Goal: Information Seeking & Learning: Learn about a topic

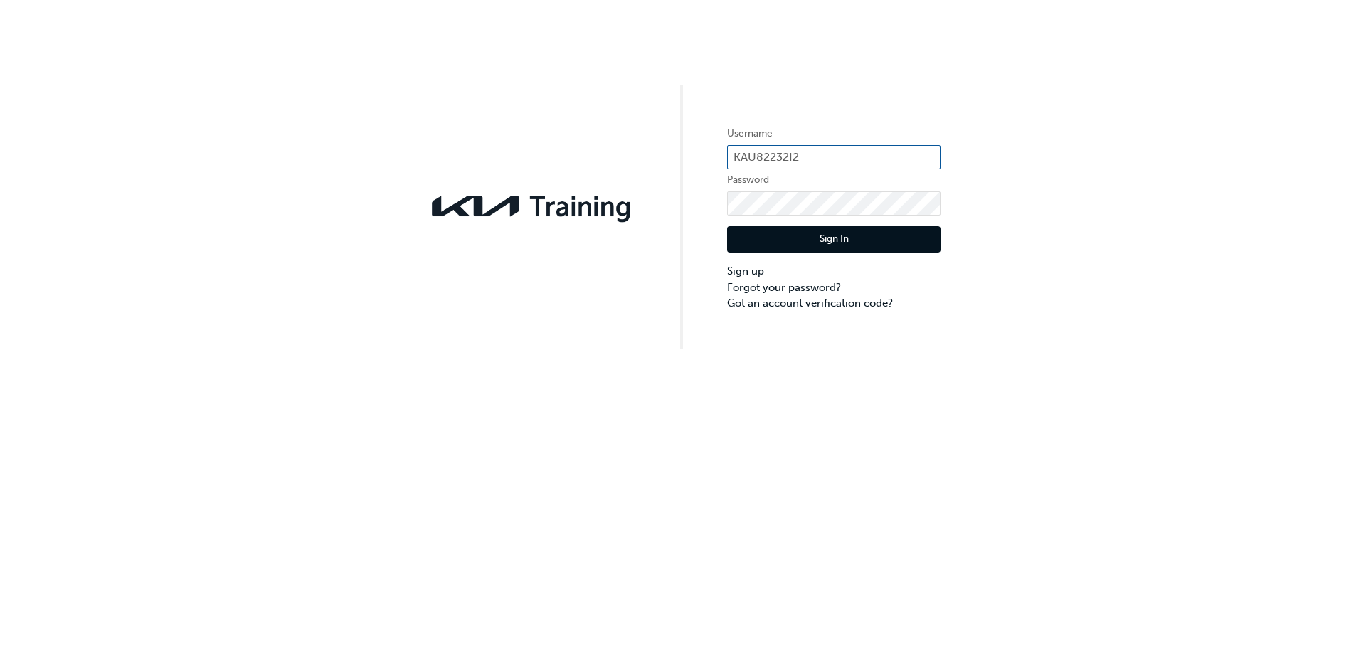
click at [862, 155] on input "KAU82232I2" at bounding box center [834, 157] width 214 height 24
click at [1006, 142] on div "Username KAU82232I2 Password Sign In Sign up Forgot your password? Got an accou…" at bounding box center [683, 174] width 1366 height 349
click at [848, 149] on input "KAU82232I2" at bounding box center [834, 157] width 214 height 24
type input "KAU82232I9"
click button "Sign In" at bounding box center [834, 239] width 214 height 27
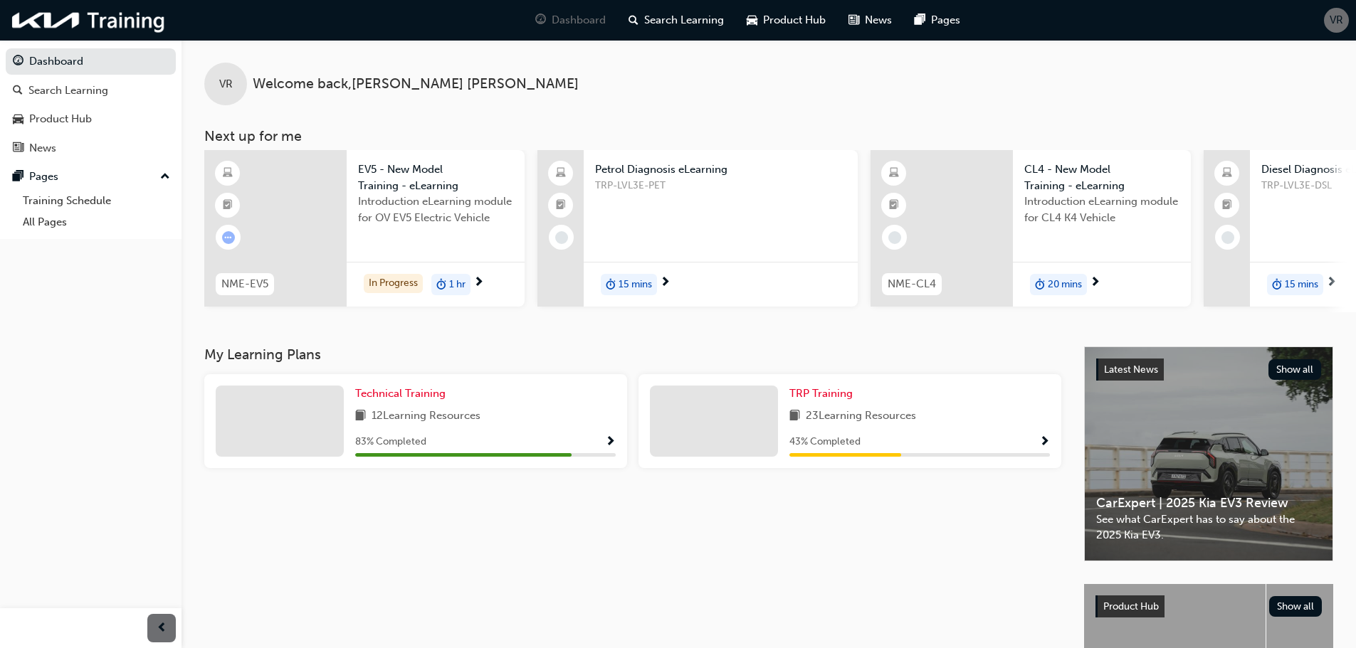
scroll to position [71, 0]
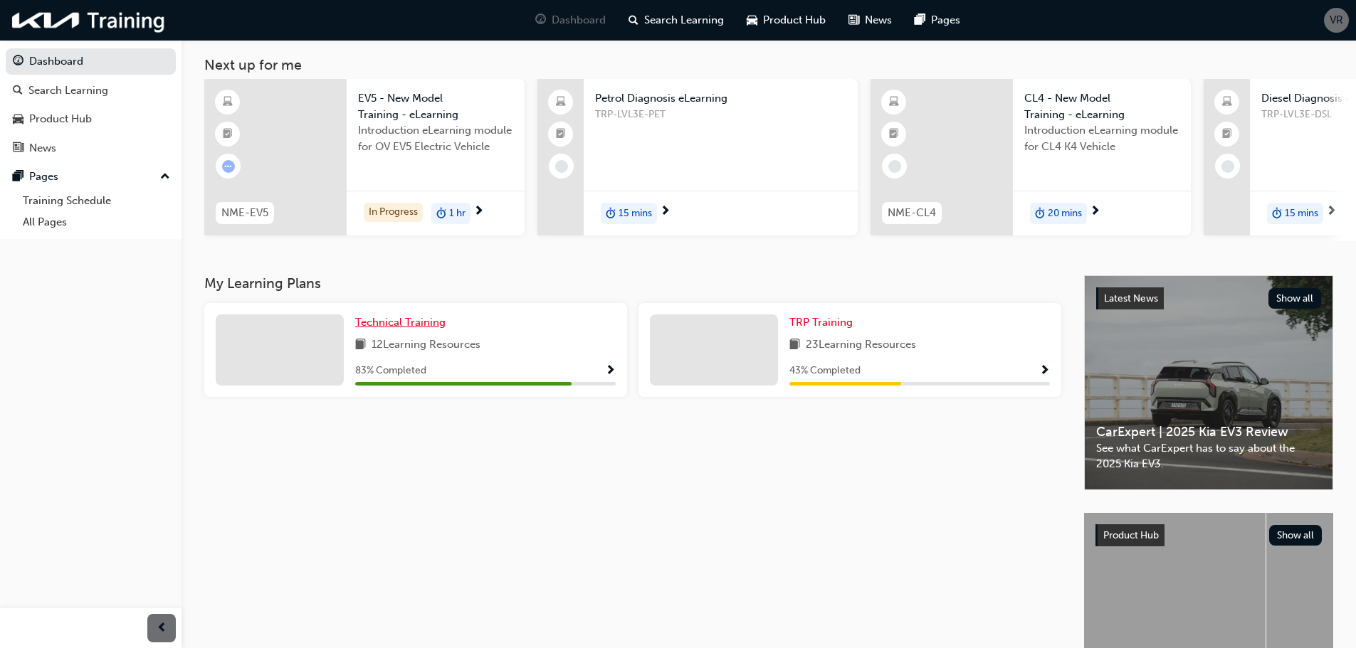
click at [399, 326] on span "Technical Training" at bounding box center [400, 322] width 90 height 13
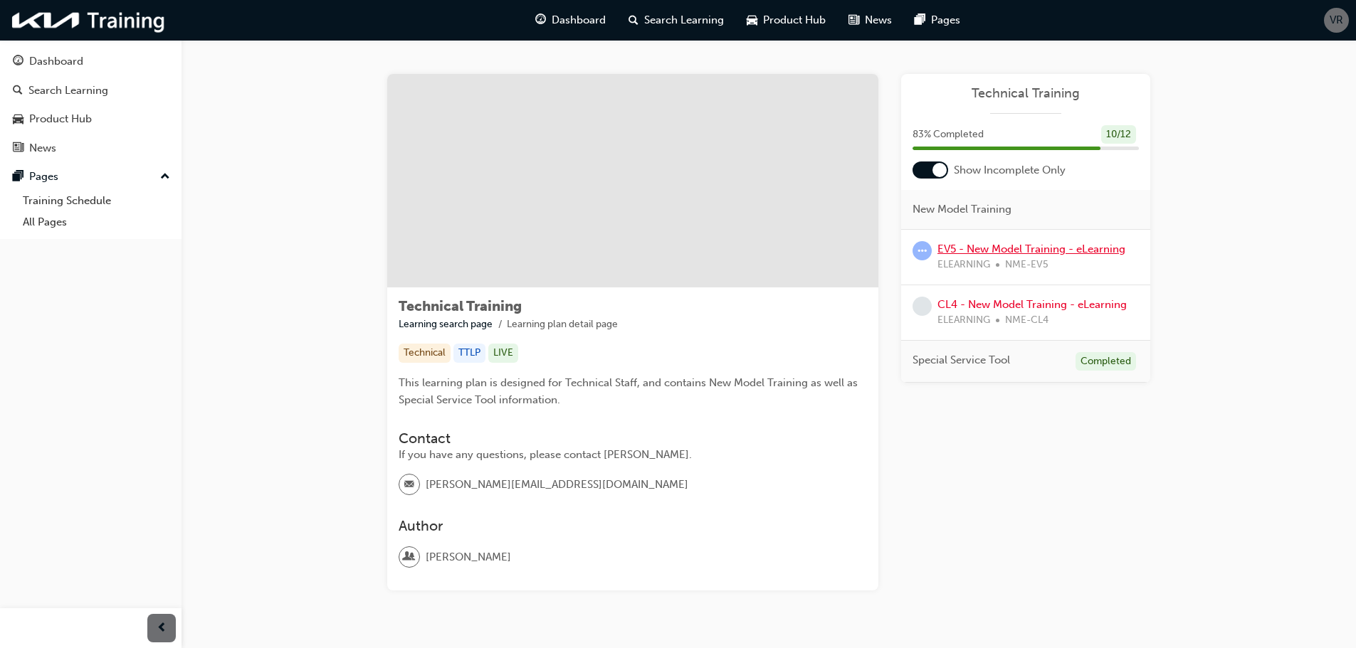
click at [1019, 244] on link "EV5 - New Model Training - eLearning" at bounding box center [1031, 249] width 188 height 13
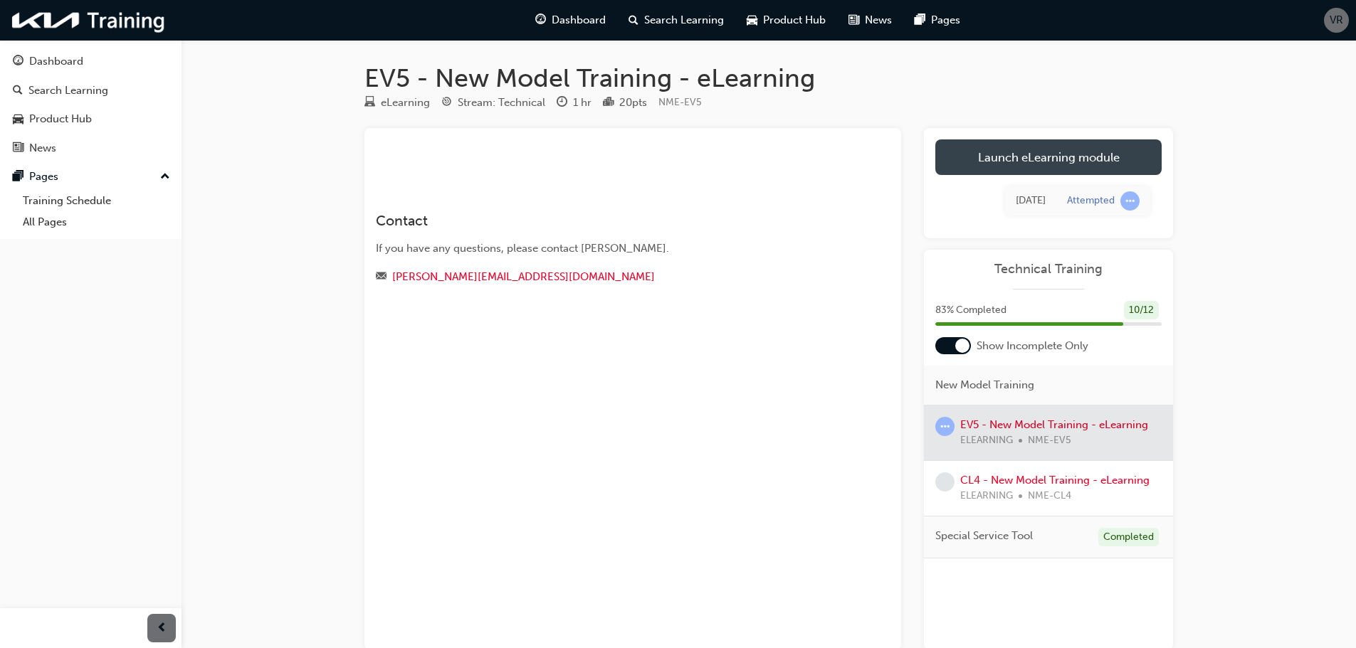
click at [1107, 157] on link "Launch eLearning module" at bounding box center [1048, 157] width 226 height 36
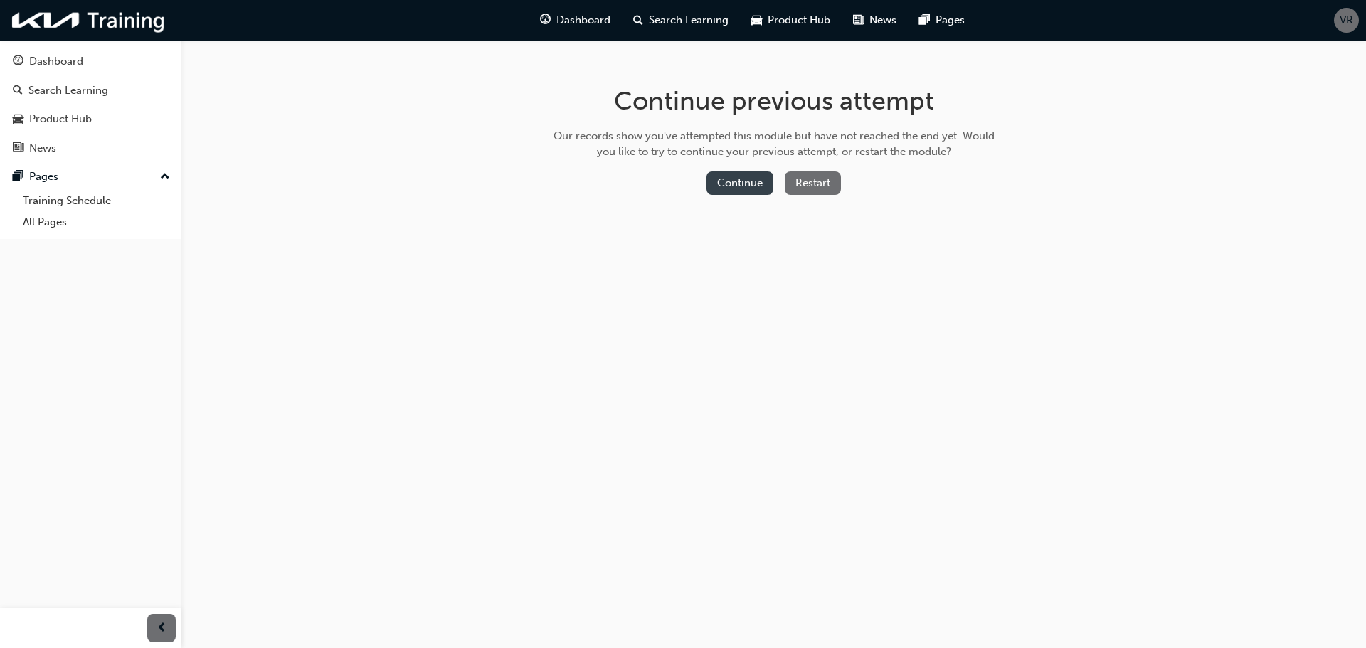
click at [732, 174] on button "Continue" at bounding box center [740, 183] width 67 height 23
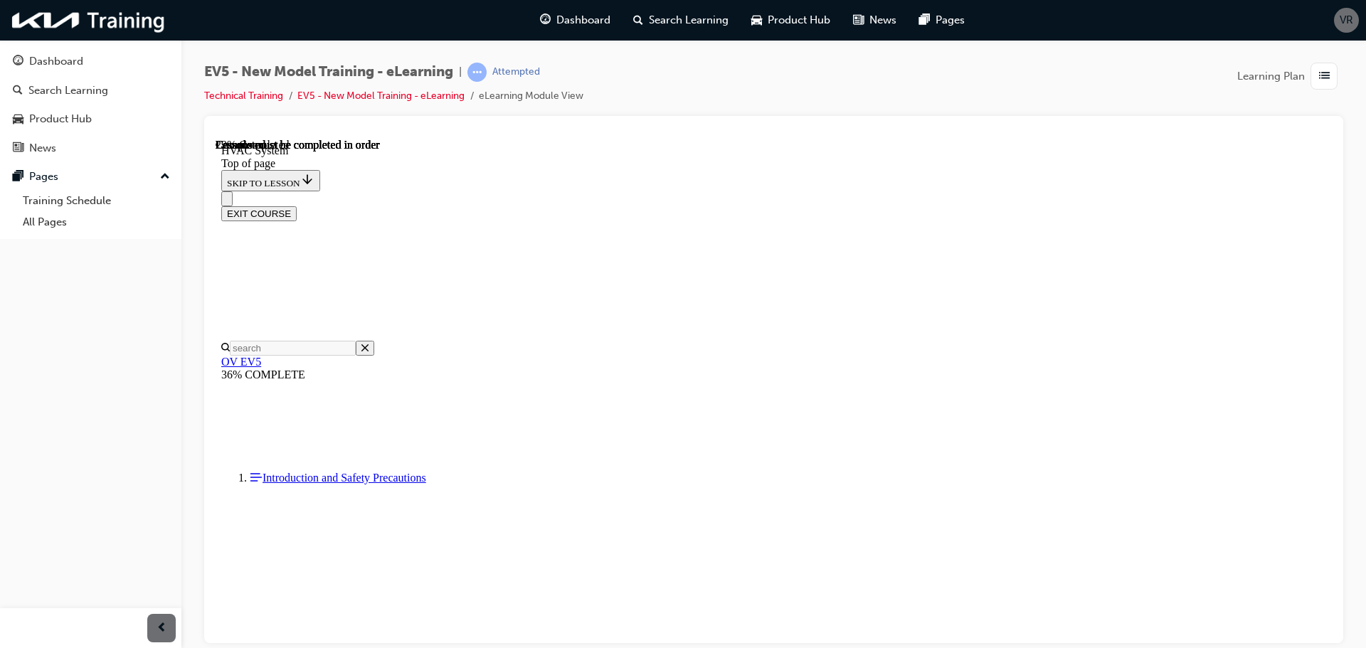
scroll to position [1539, 0]
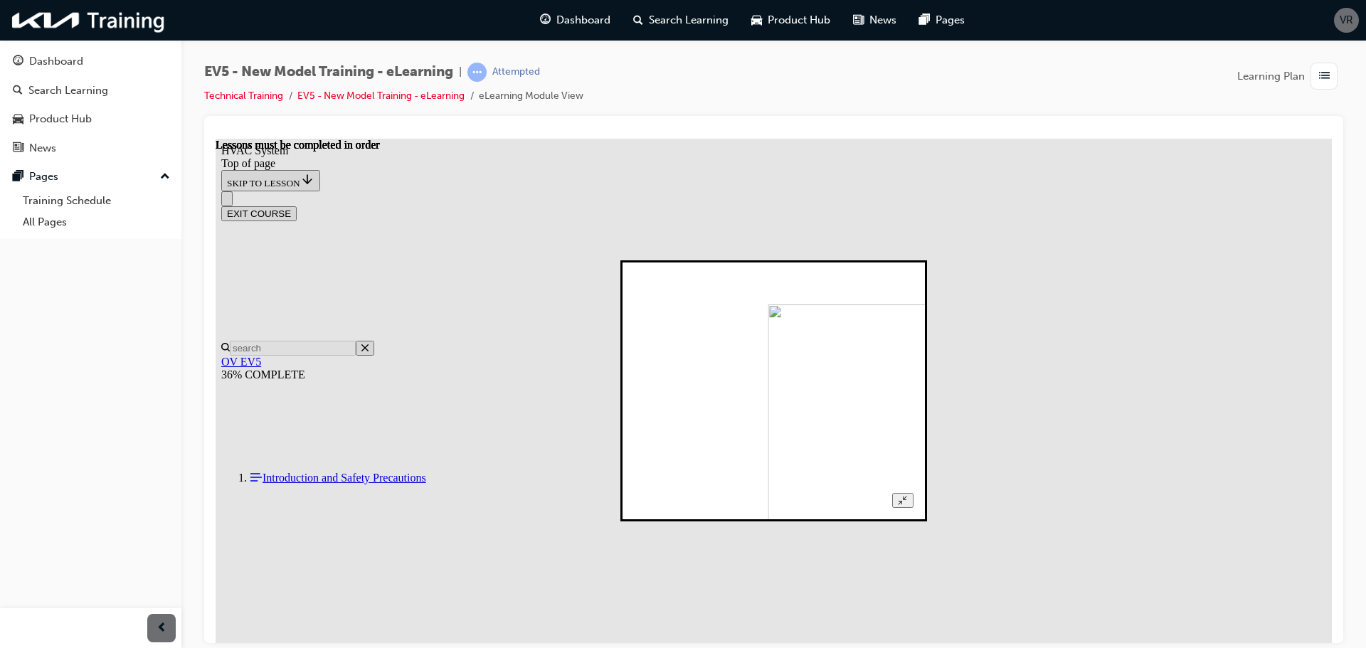
click at [831, 304] on img at bounding box center [898, 419] width 258 height 231
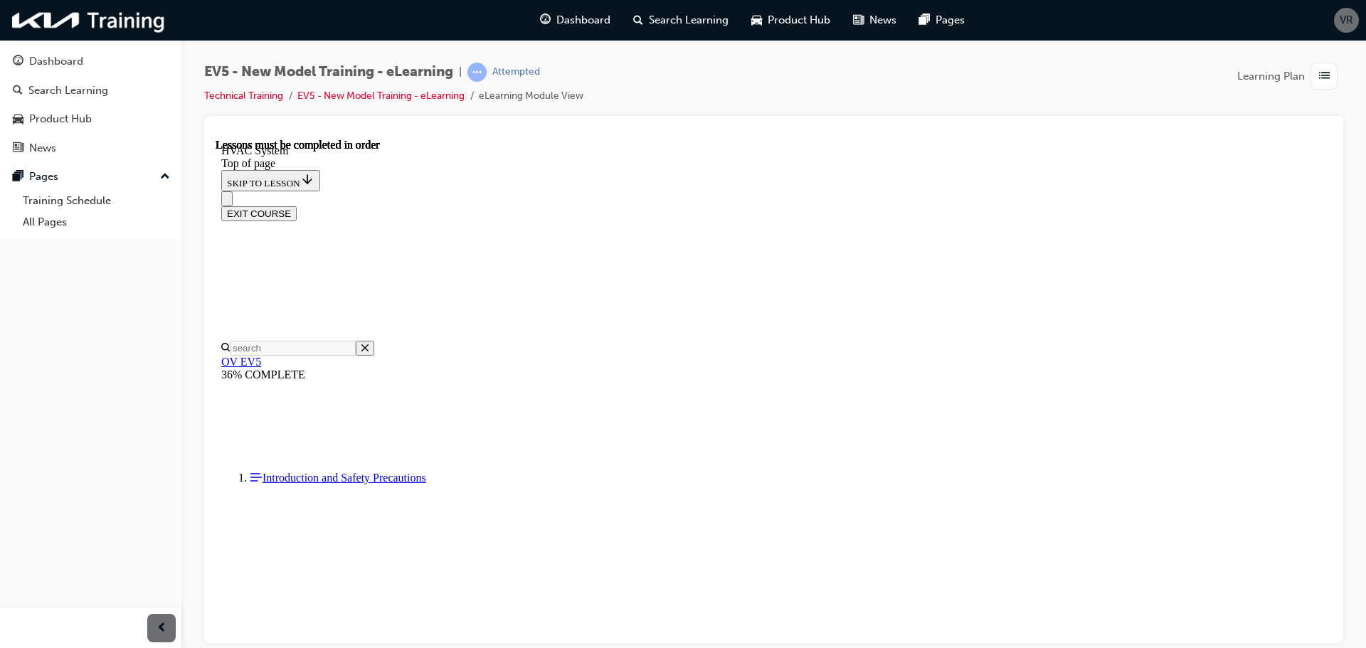
drag, startPoint x: 1233, startPoint y: 563, endPoint x: 1221, endPoint y: 574, distance: 16.1
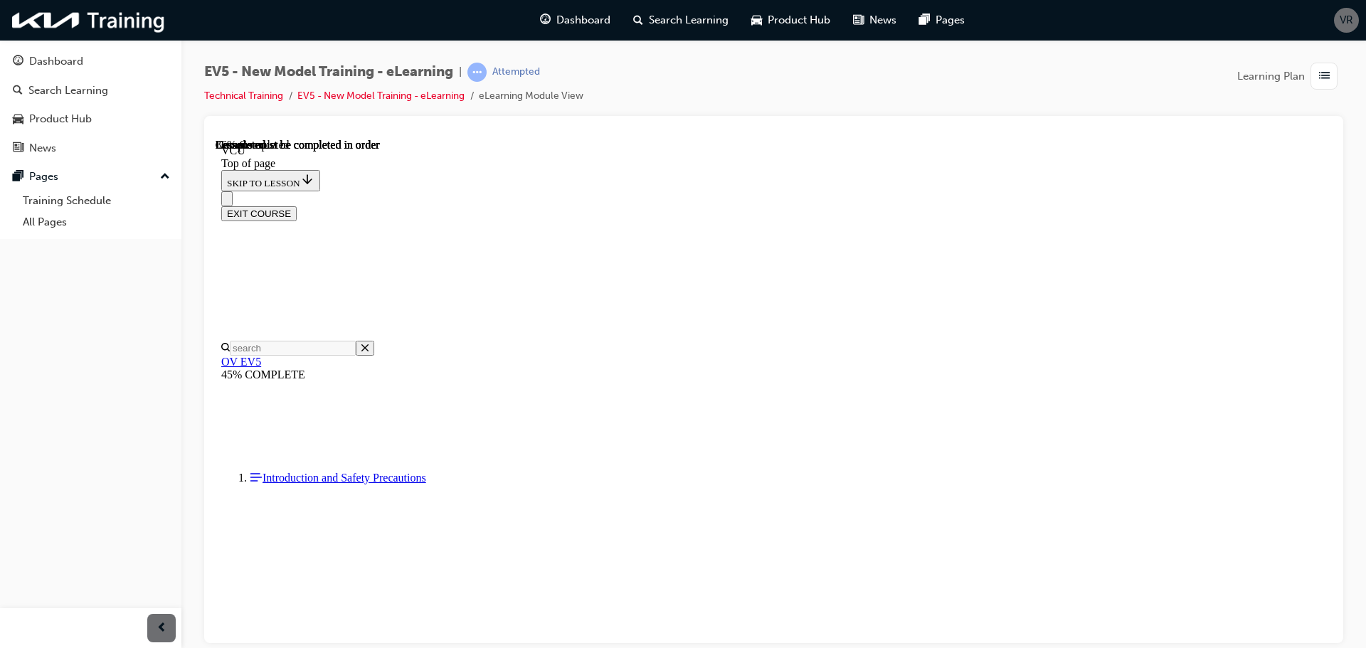
scroll to position [2023, 0]
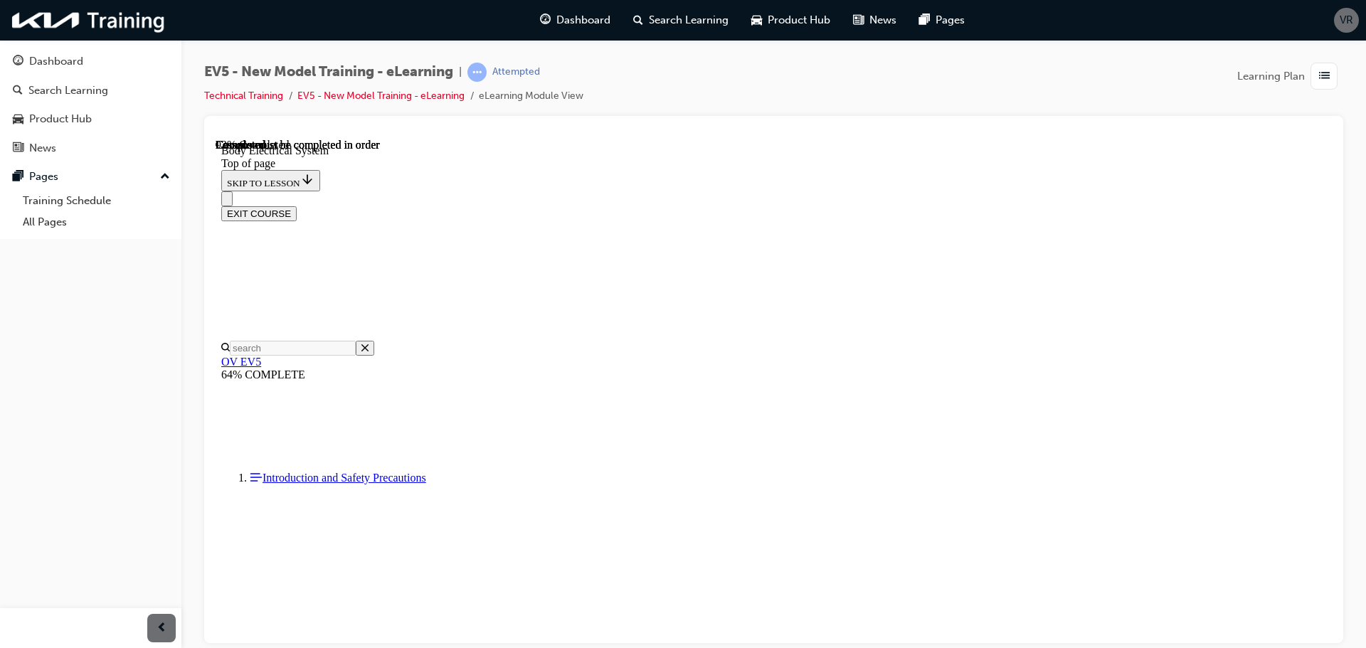
drag, startPoint x: 648, startPoint y: 413, endPoint x: 947, endPoint y: 440, distance: 300.1
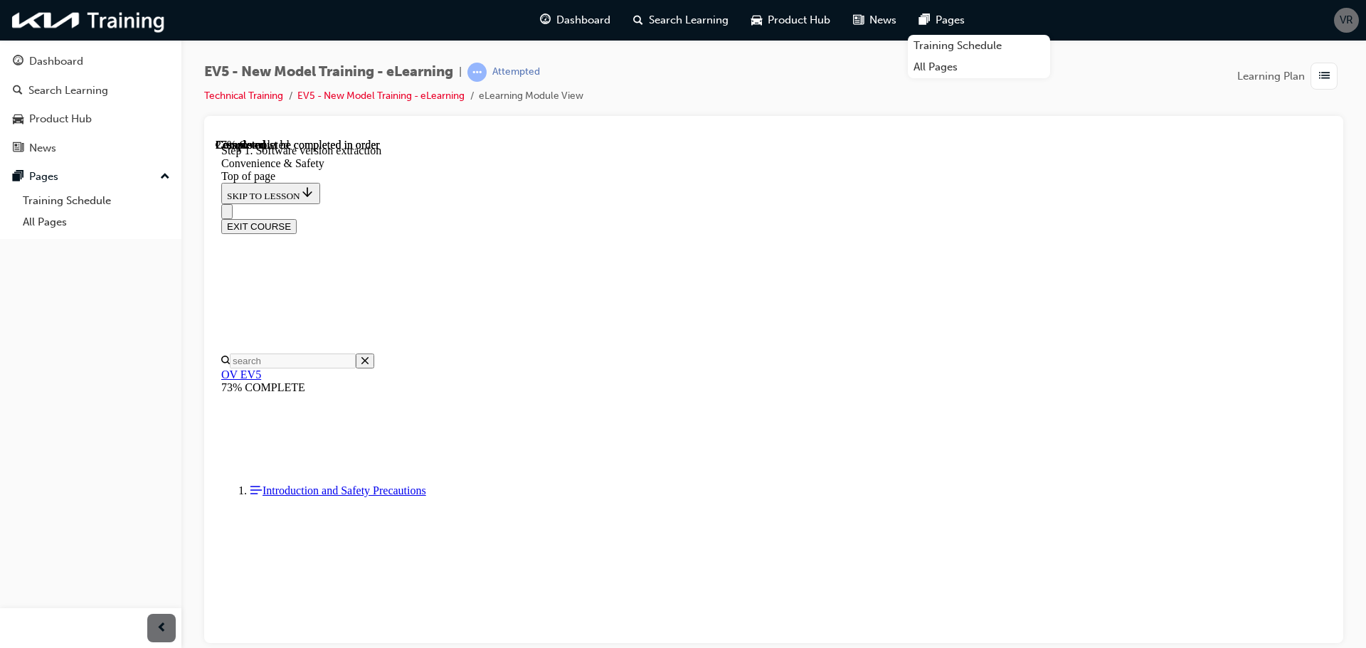
scroll to position [1240, 0]
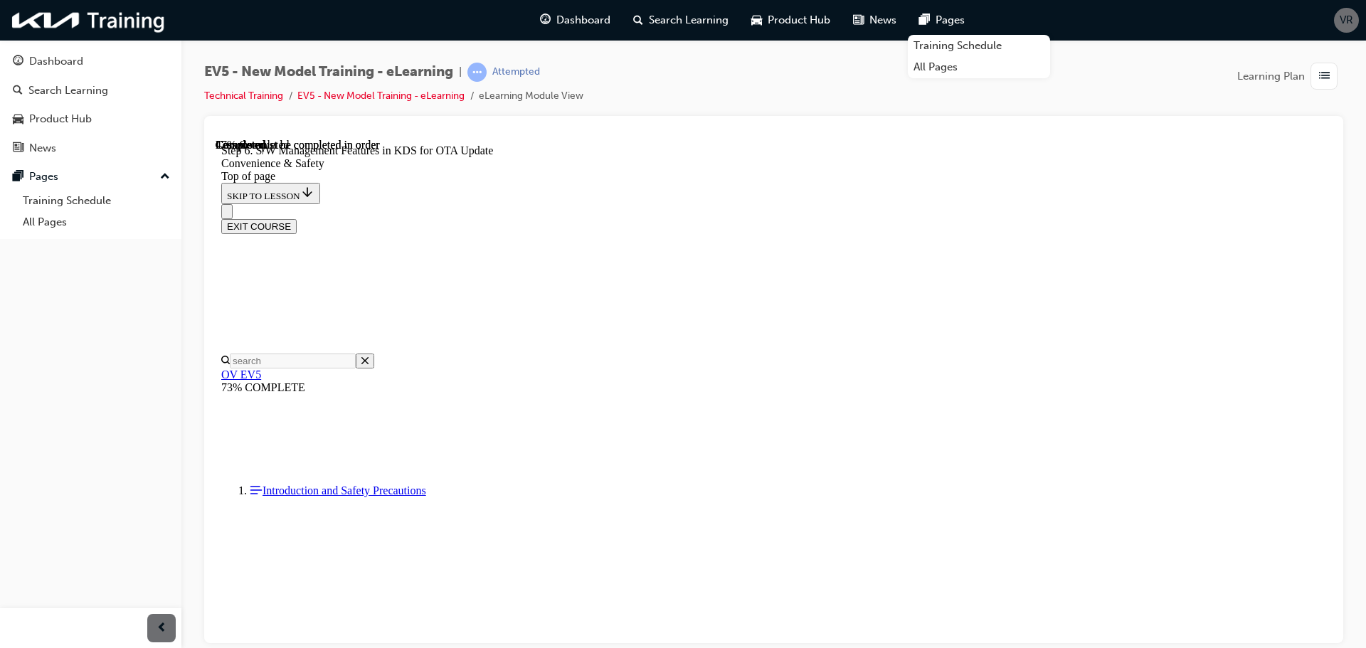
scroll to position [3499, 0]
drag, startPoint x: 655, startPoint y: 412, endPoint x: 761, endPoint y: 413, distance: 105.3
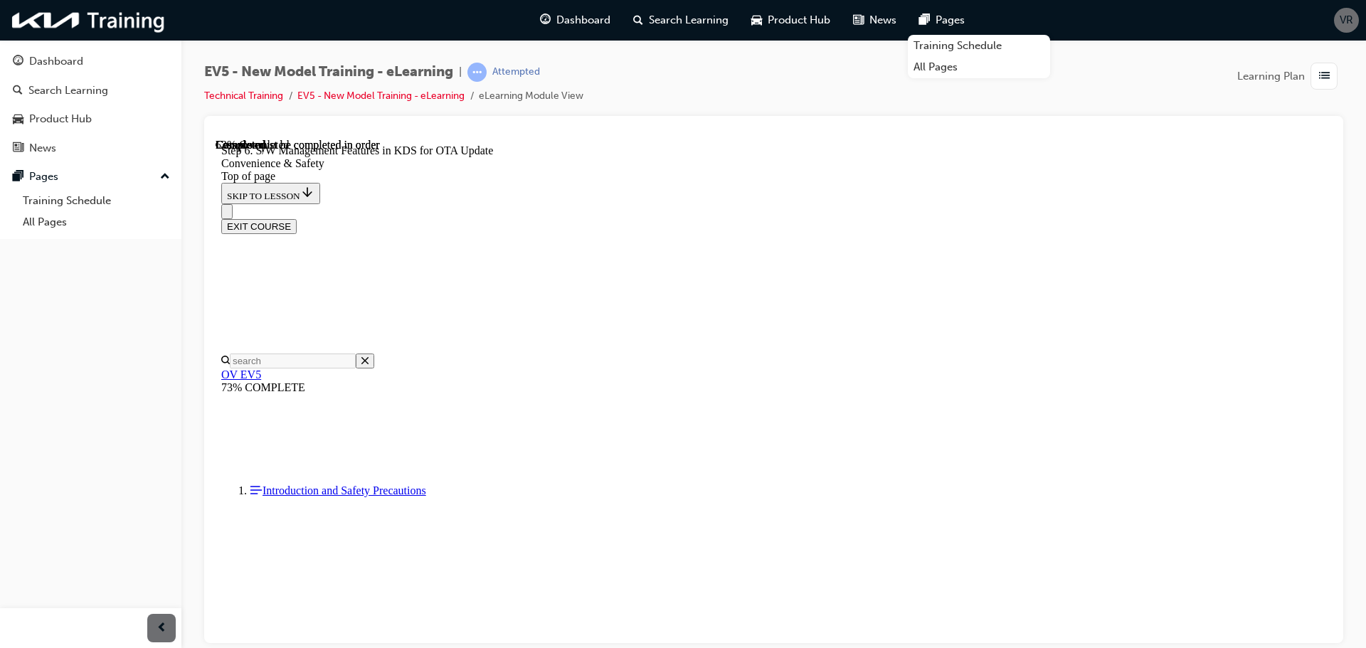
drag, startPoint x: 765, startPoint y: 417, endPoint x: 892, endPoint y: 418, distance: 127.4
drag, startPoint x: 895, startPoint y: 415, endPoint x: 927, endPoint y: 416, distance: 32.0
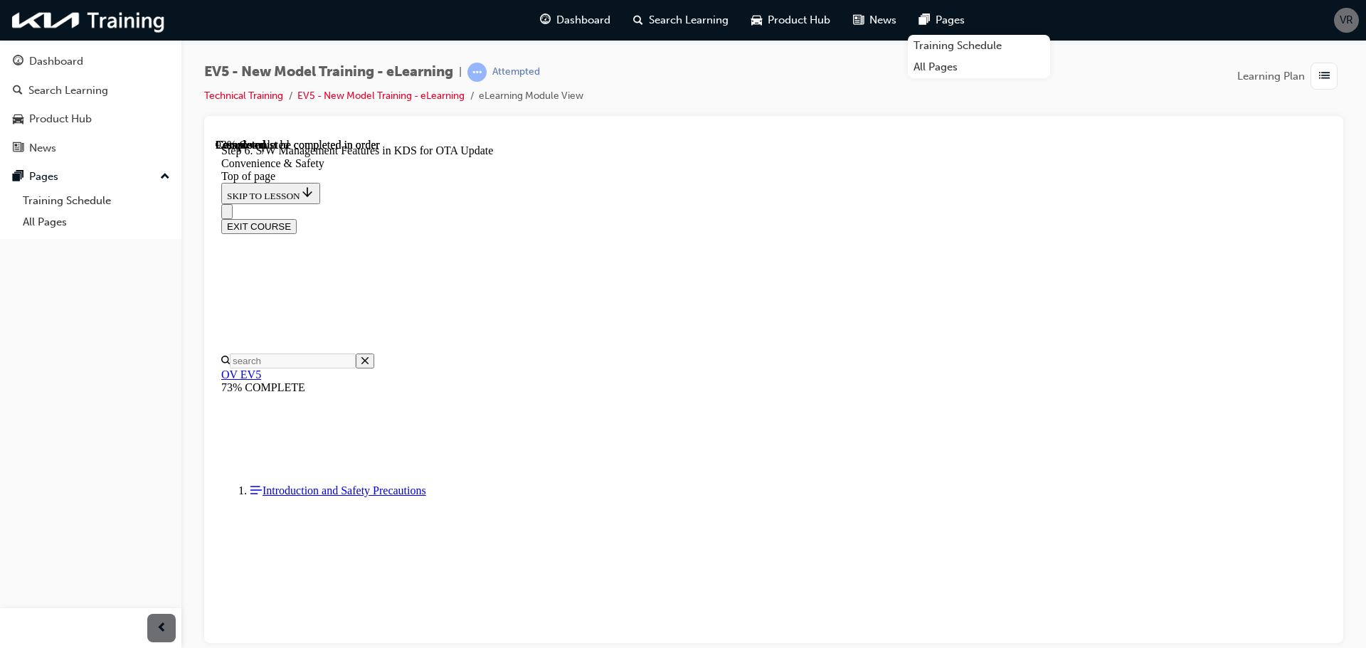
scroll to position [6269, 0]
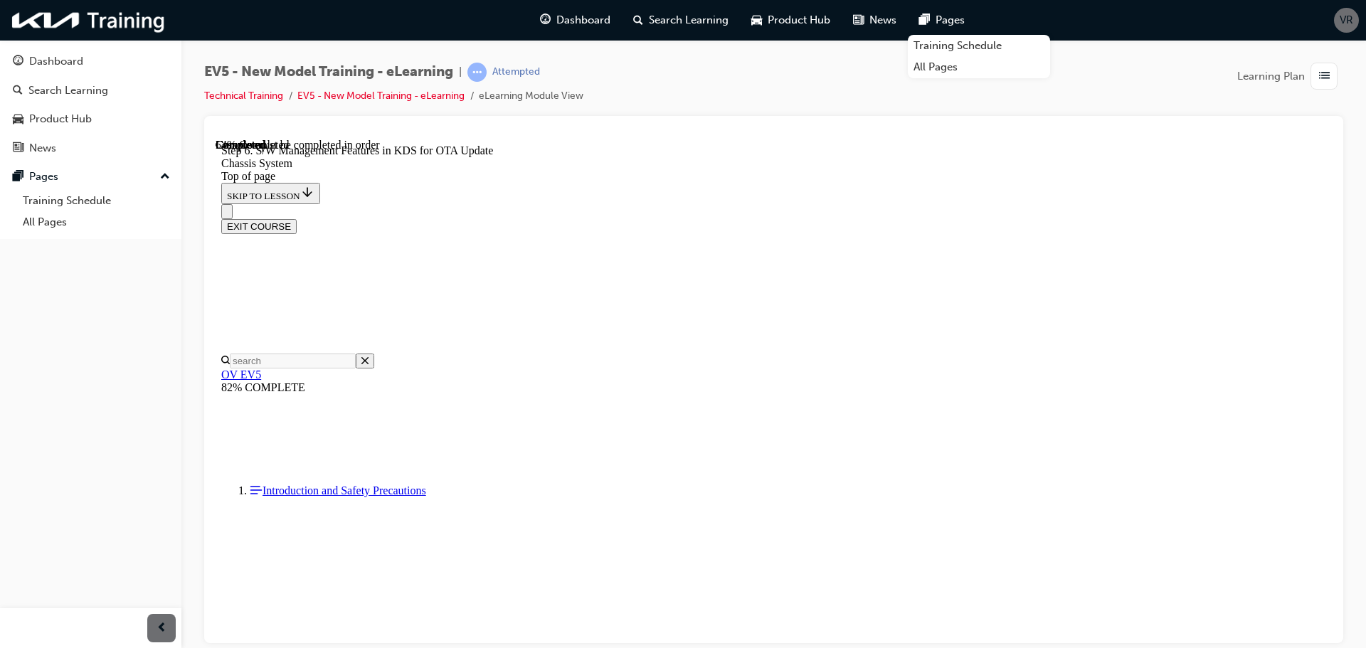
scroll to position [3887, 0]
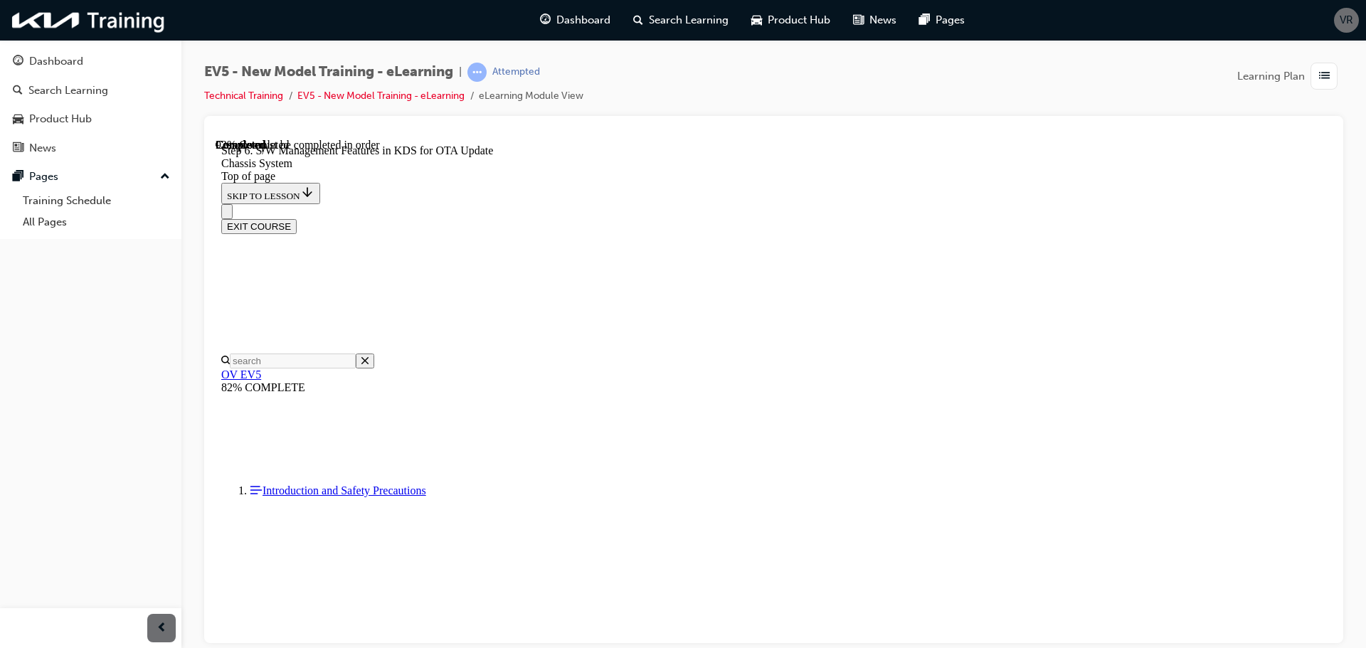
scroll to position [6378, 0]
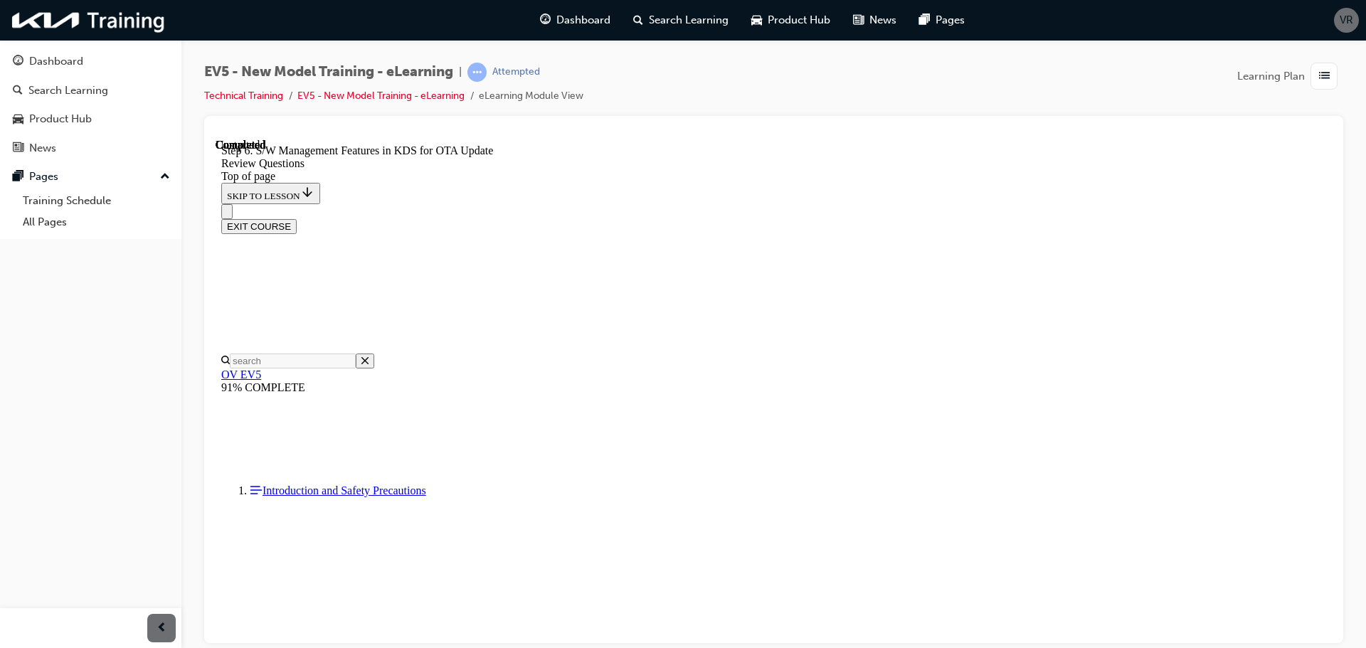
scroll to position [44, 0]
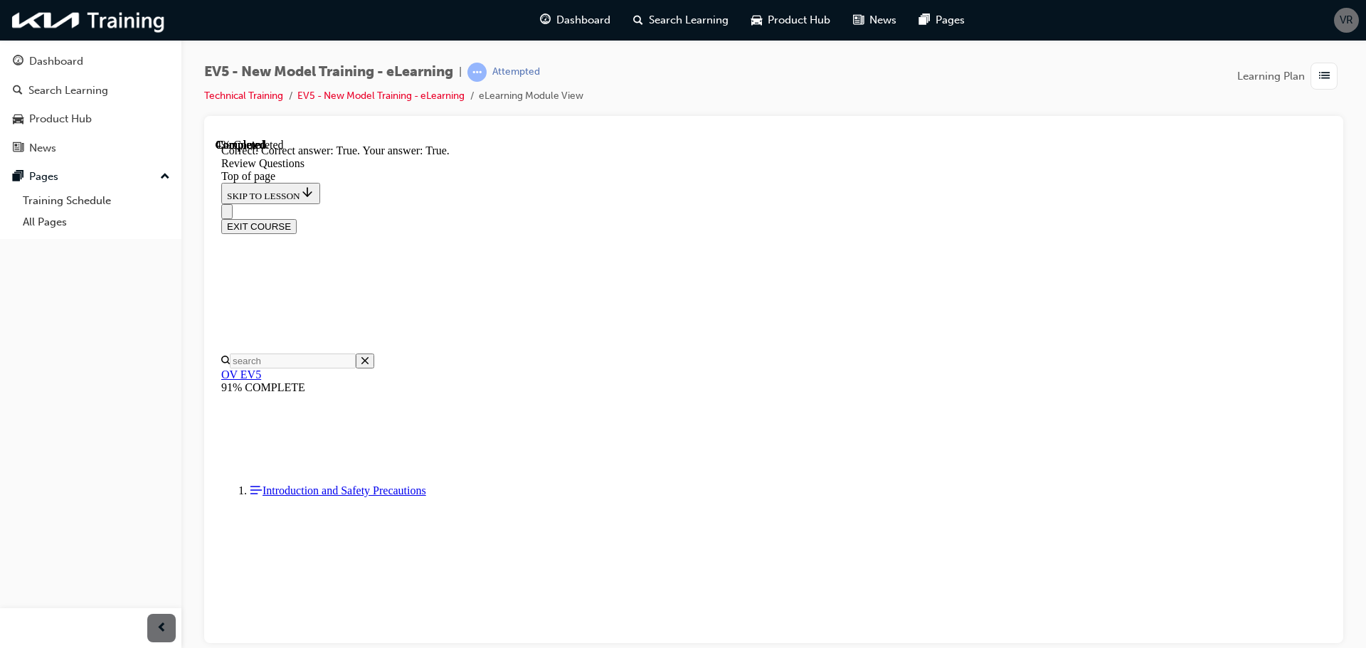
scroll to position [372, 0]
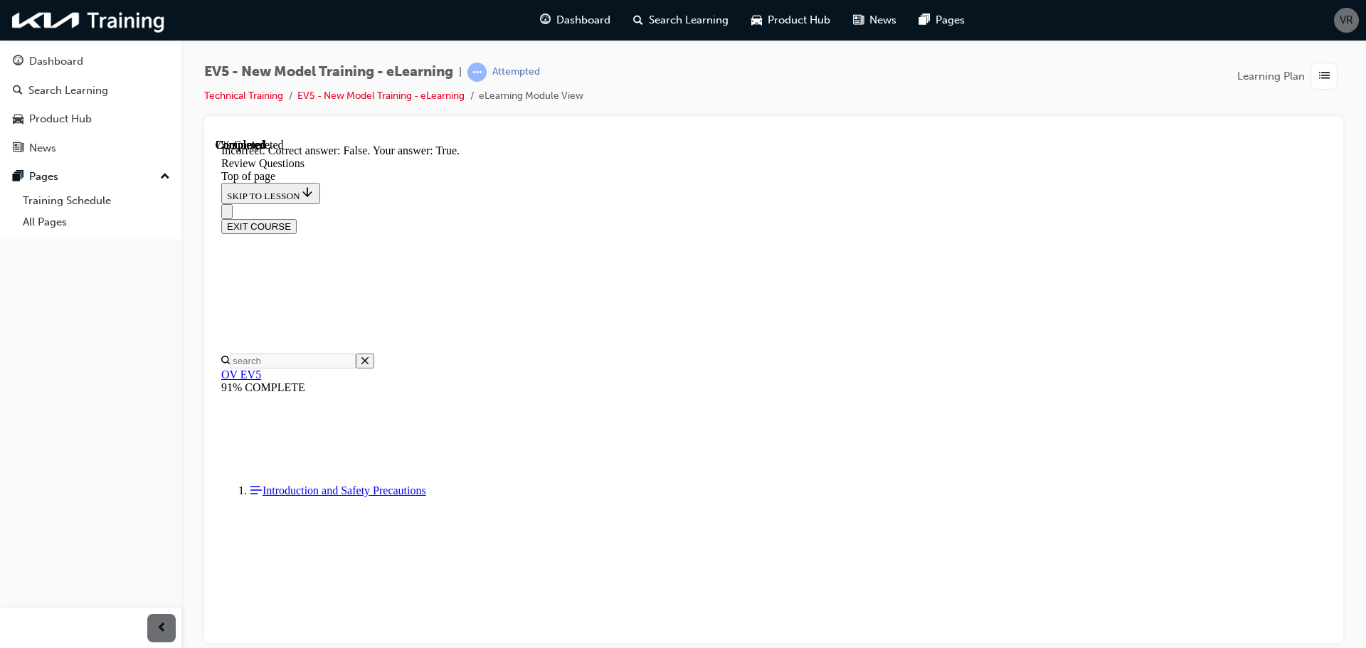
scroll to position [334, 0]
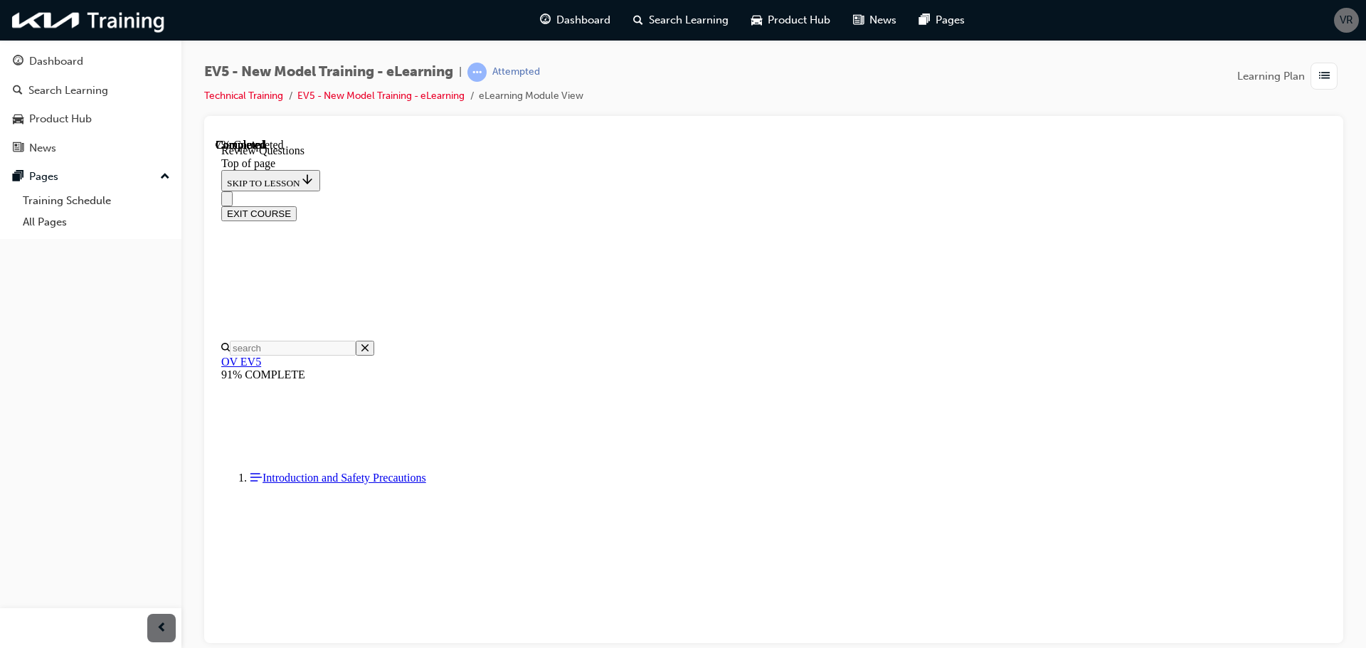
scroll to position [285, 0]
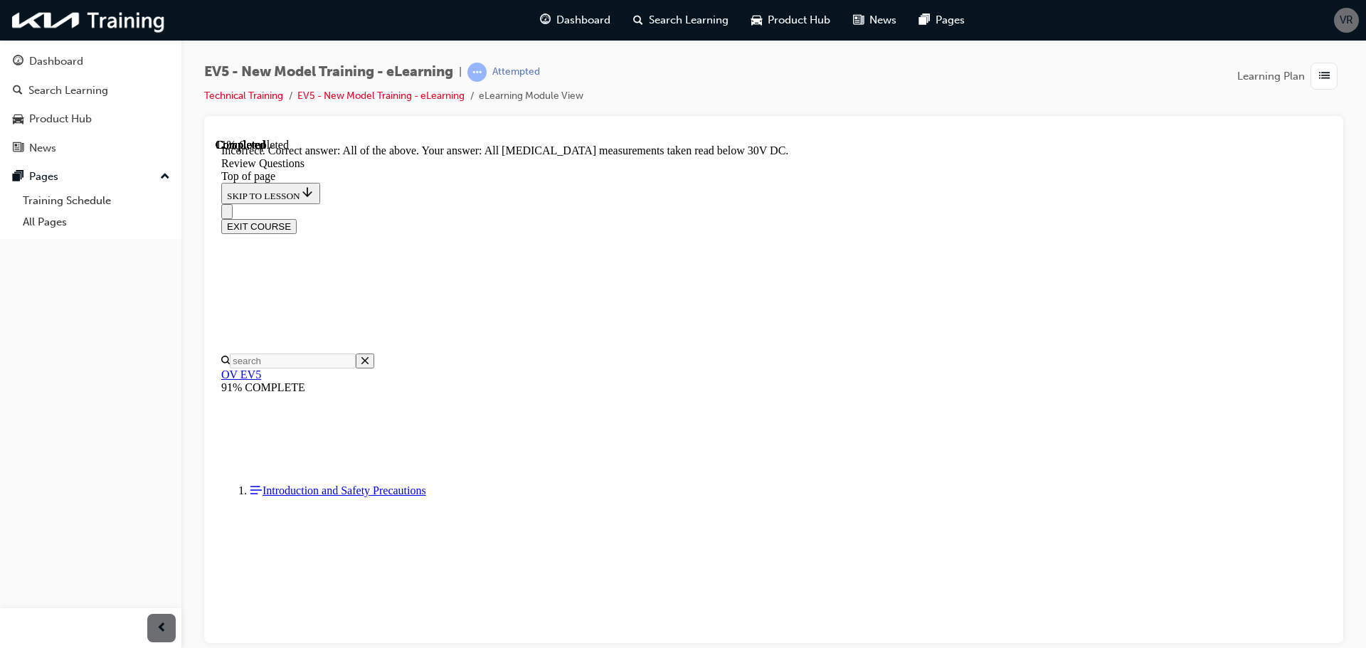
scroll to position [570, 0]
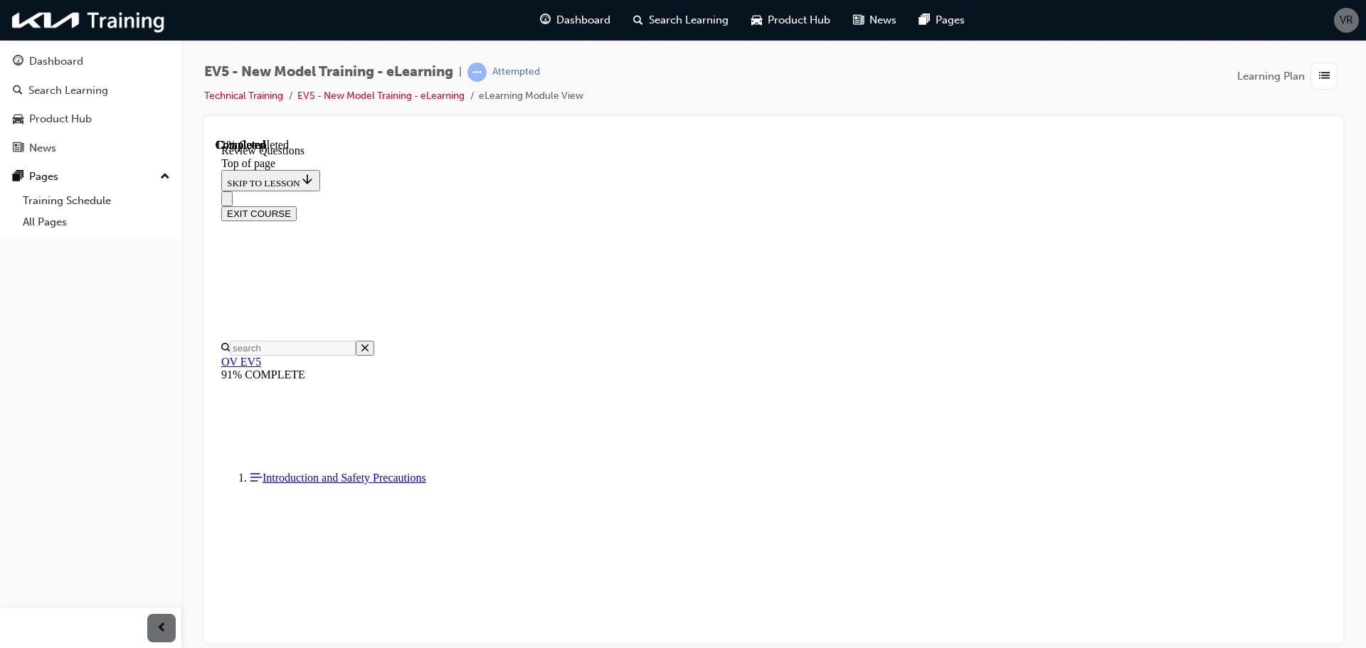
scroll to position [285, 0]
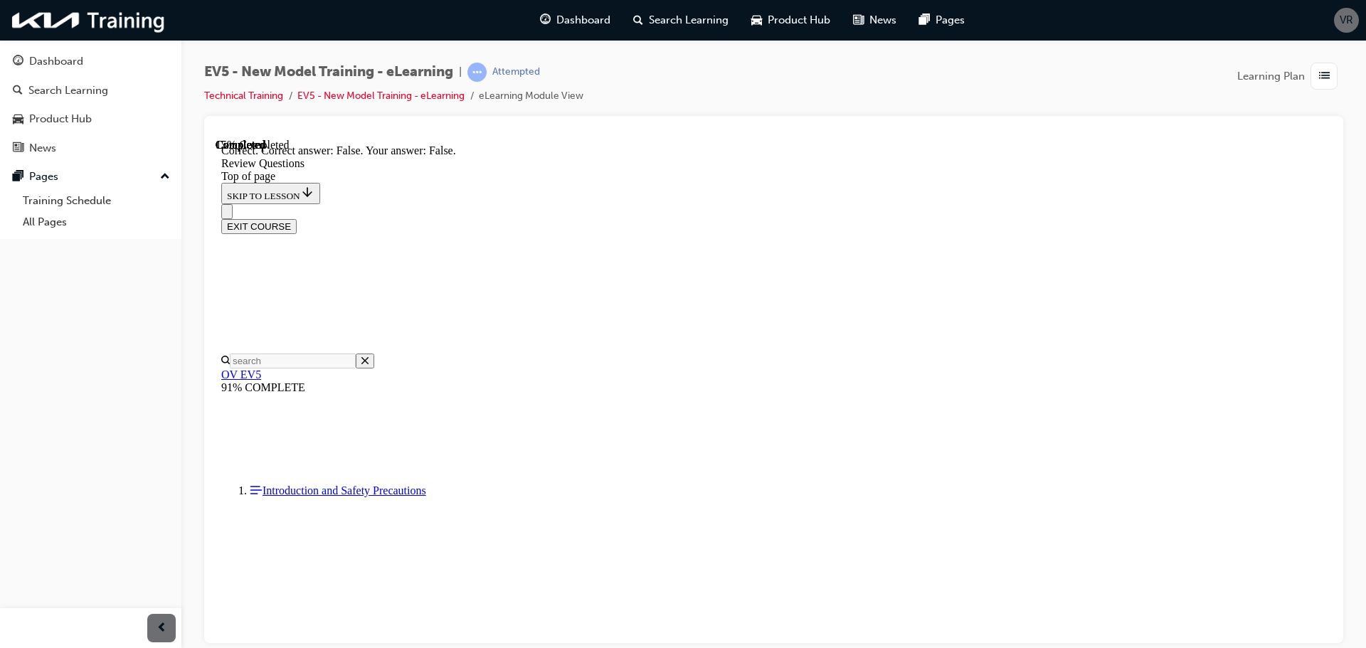
scroll to position [430, 0]
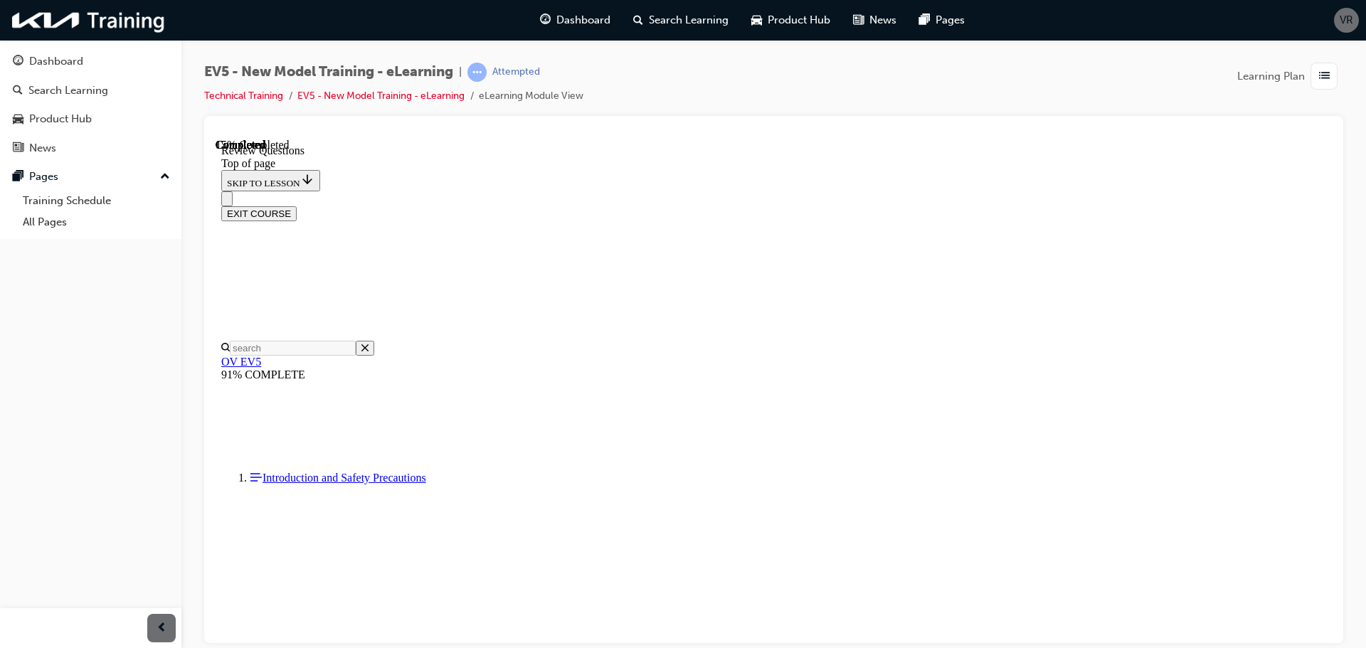
scroll to position [356, 0]
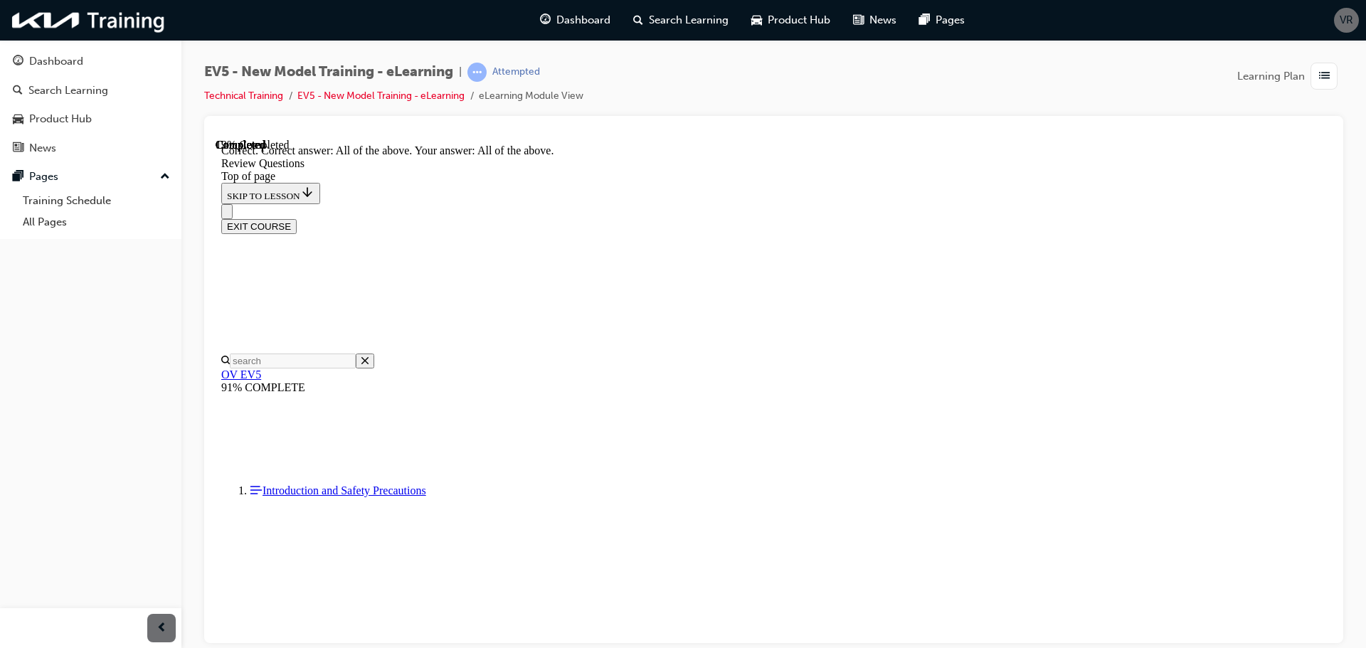
scroll to position [556, 0]
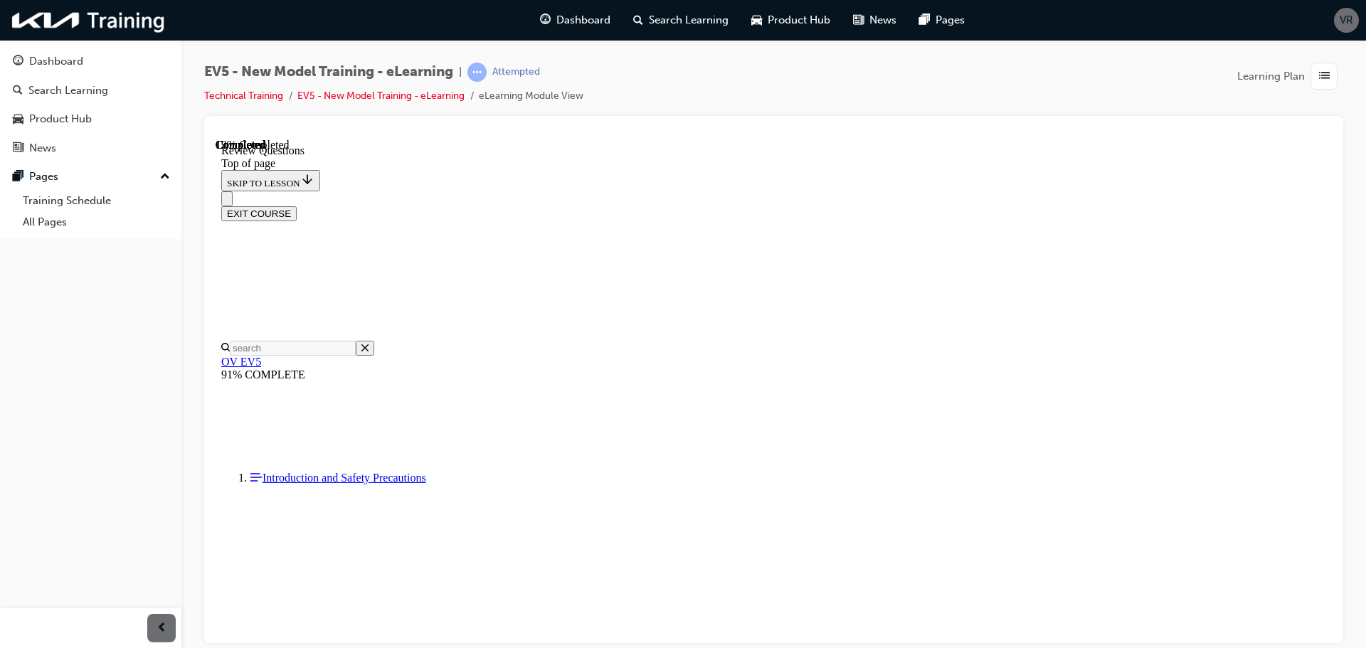
scroll to position [214, 0]
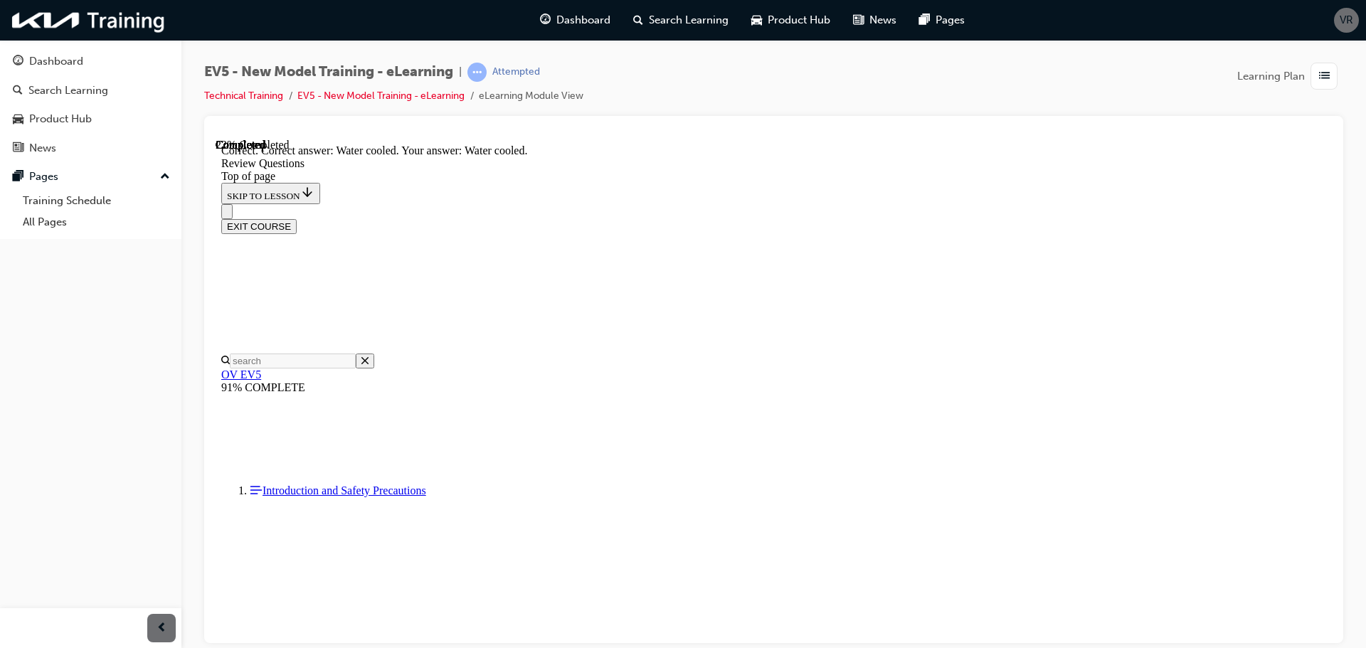
scroll to position [404, 0]
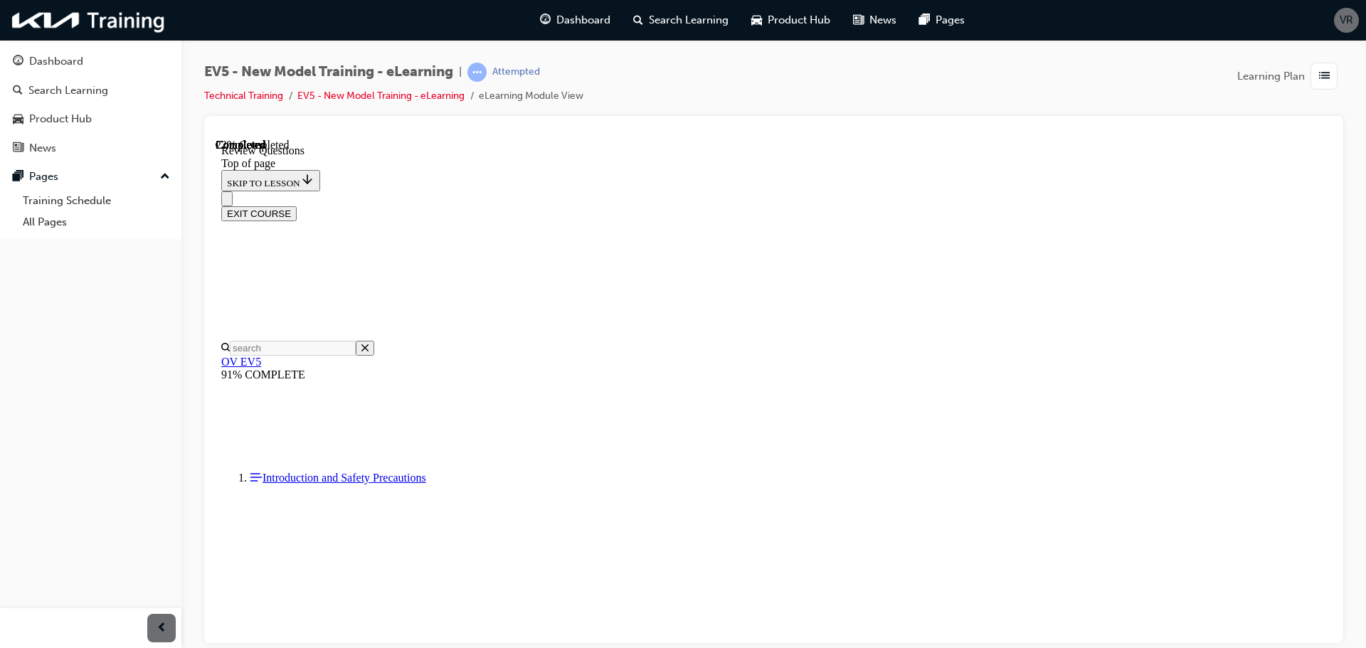
scroll to position [285, 0]
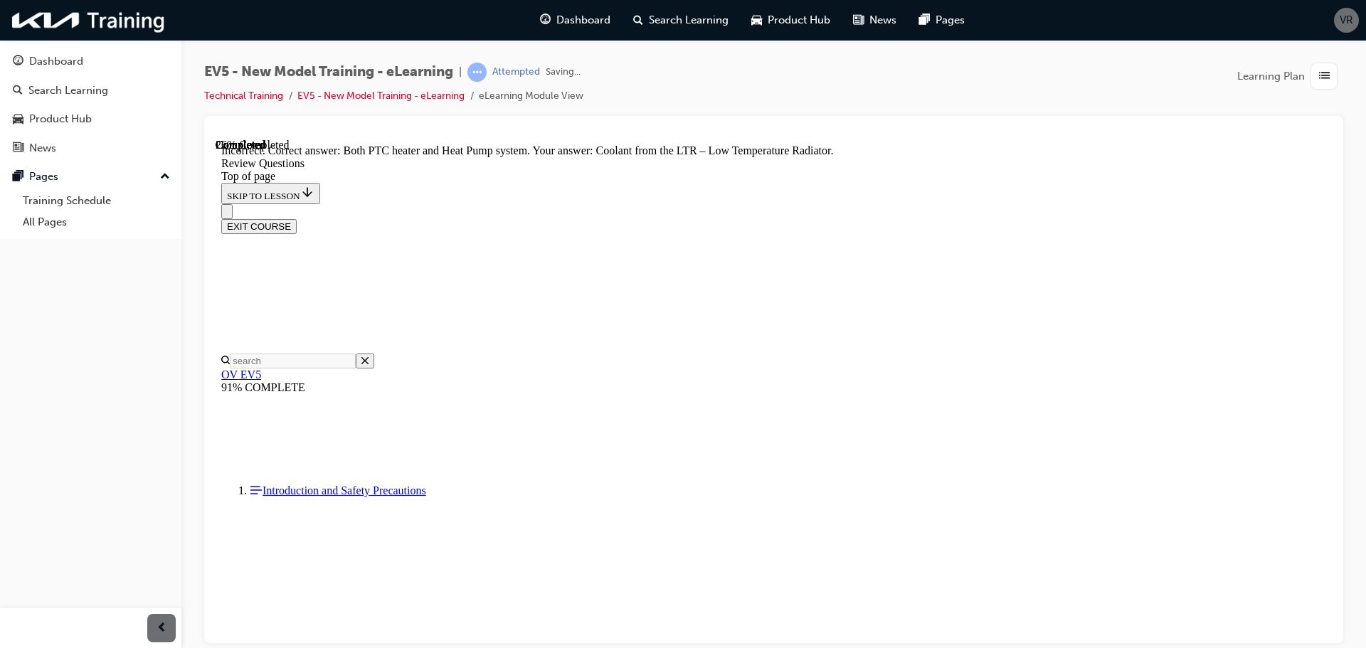
scroll to position [538, 0]
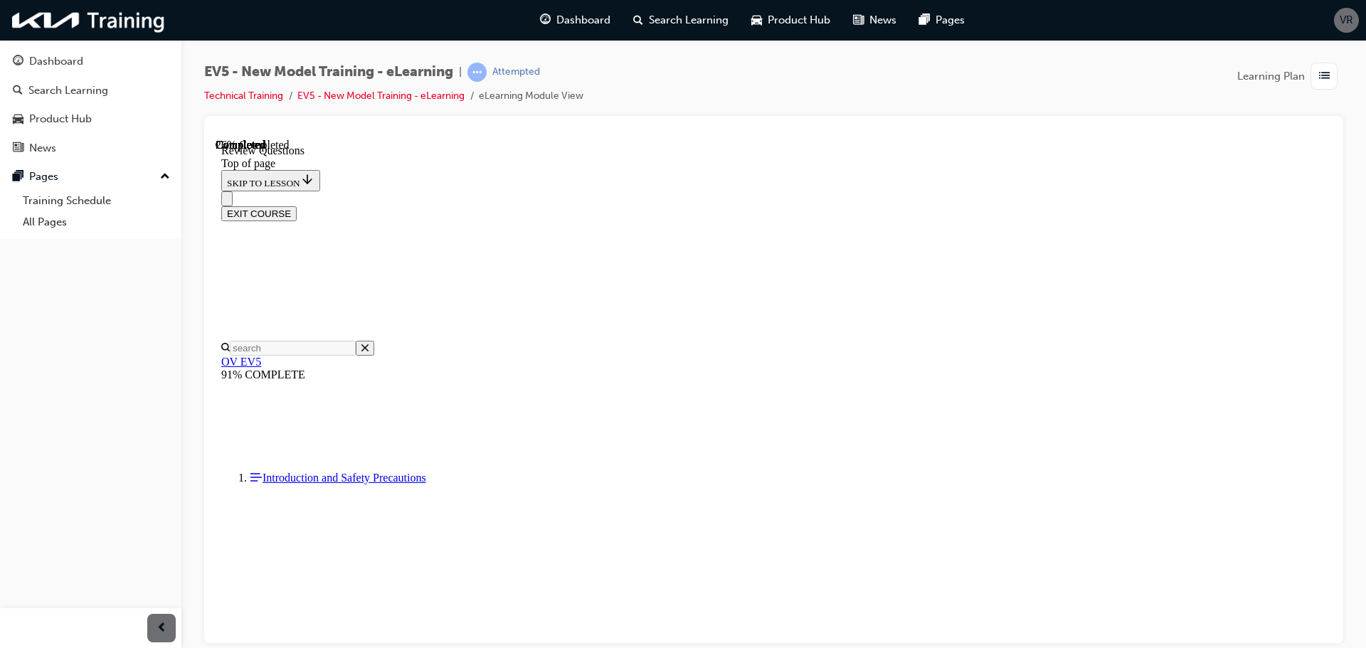
scroll to position [285, 0]
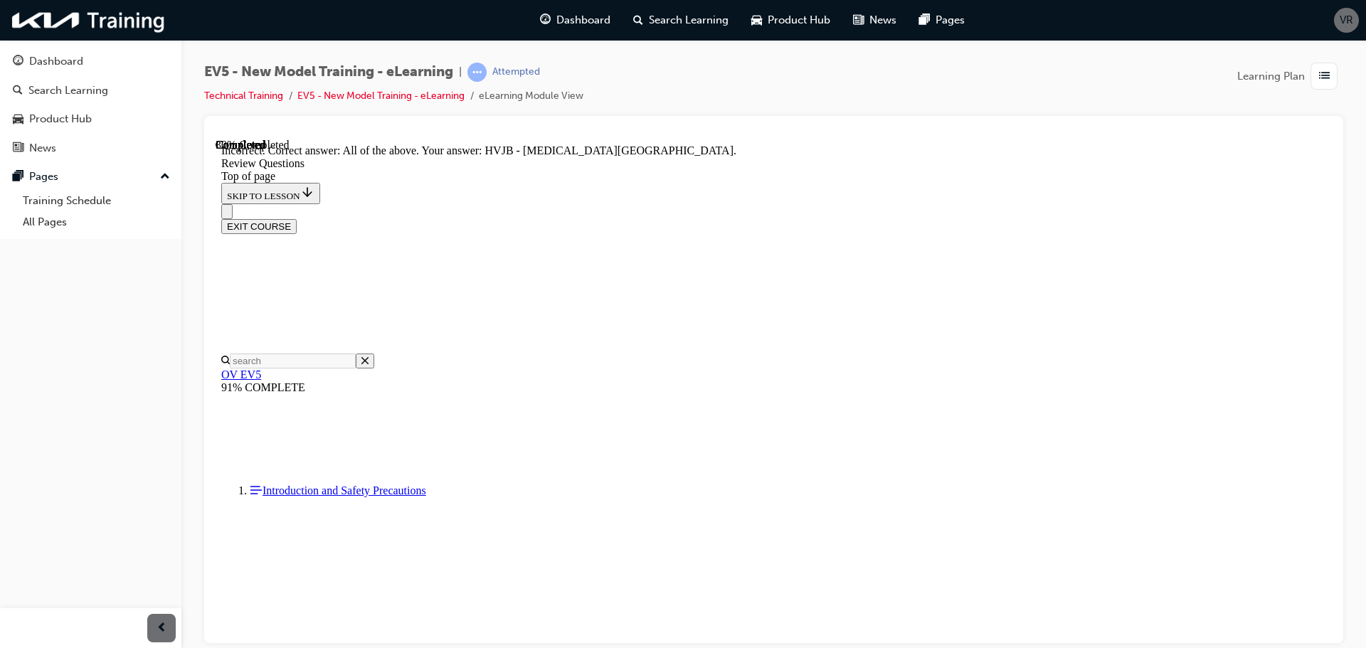
scroll to position [534, 0]
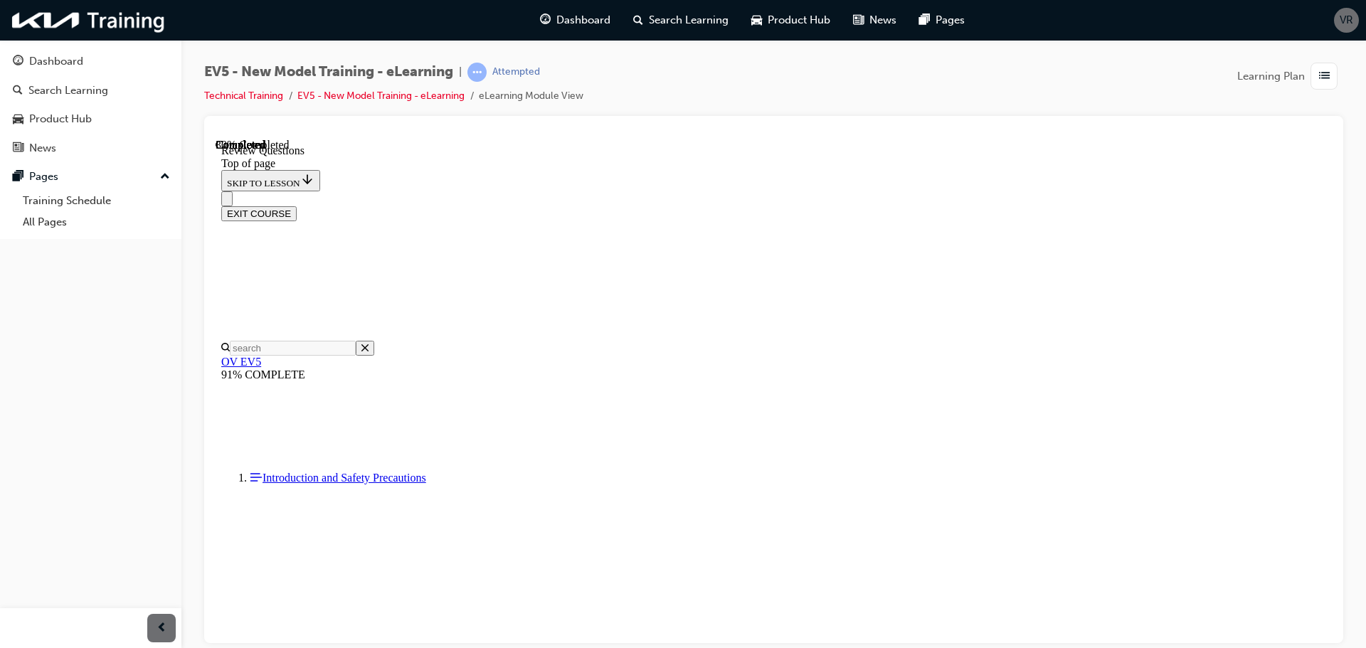
scroll to position [356, 0]
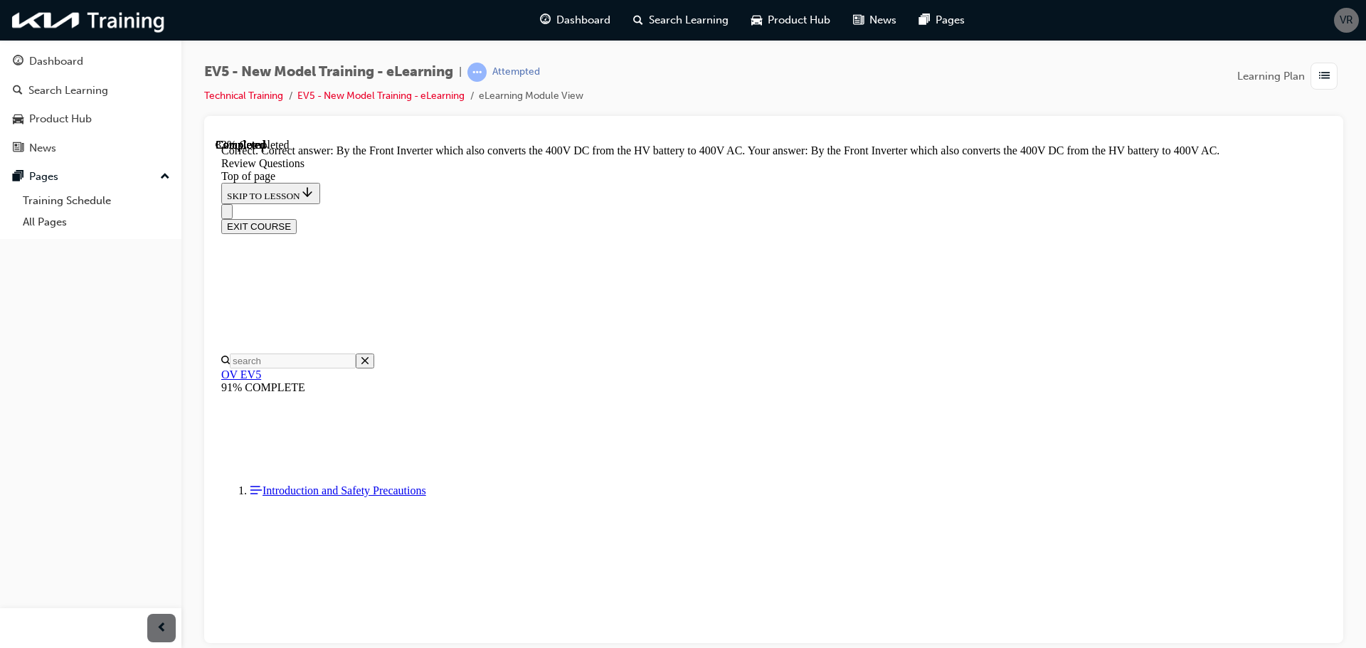
scroll to position [495, 0]
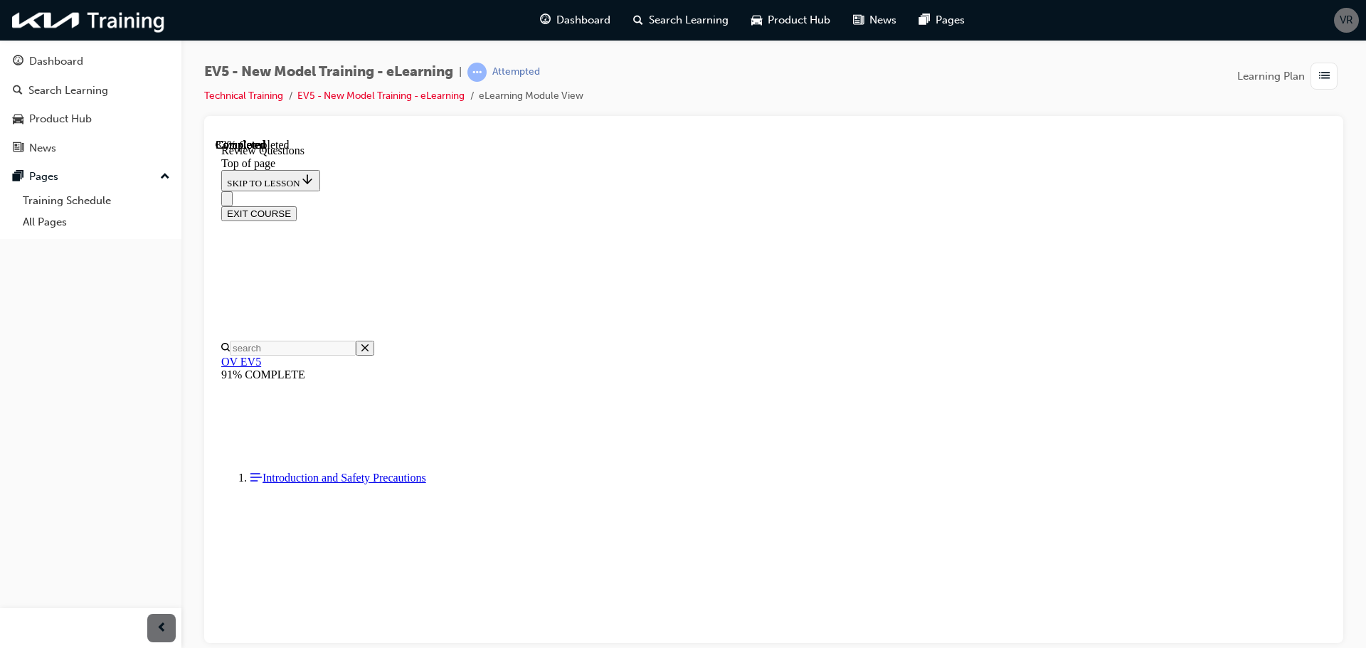
scroll to position [285, 0]
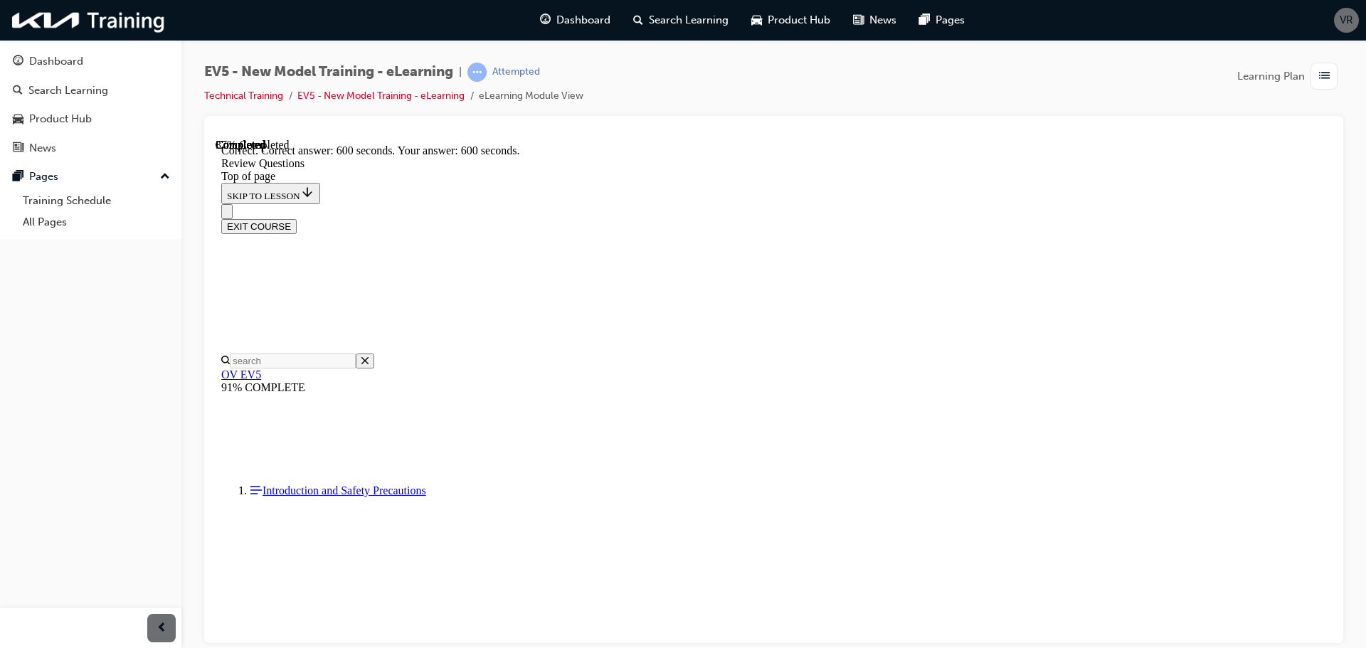
scroll to position [534, 0]
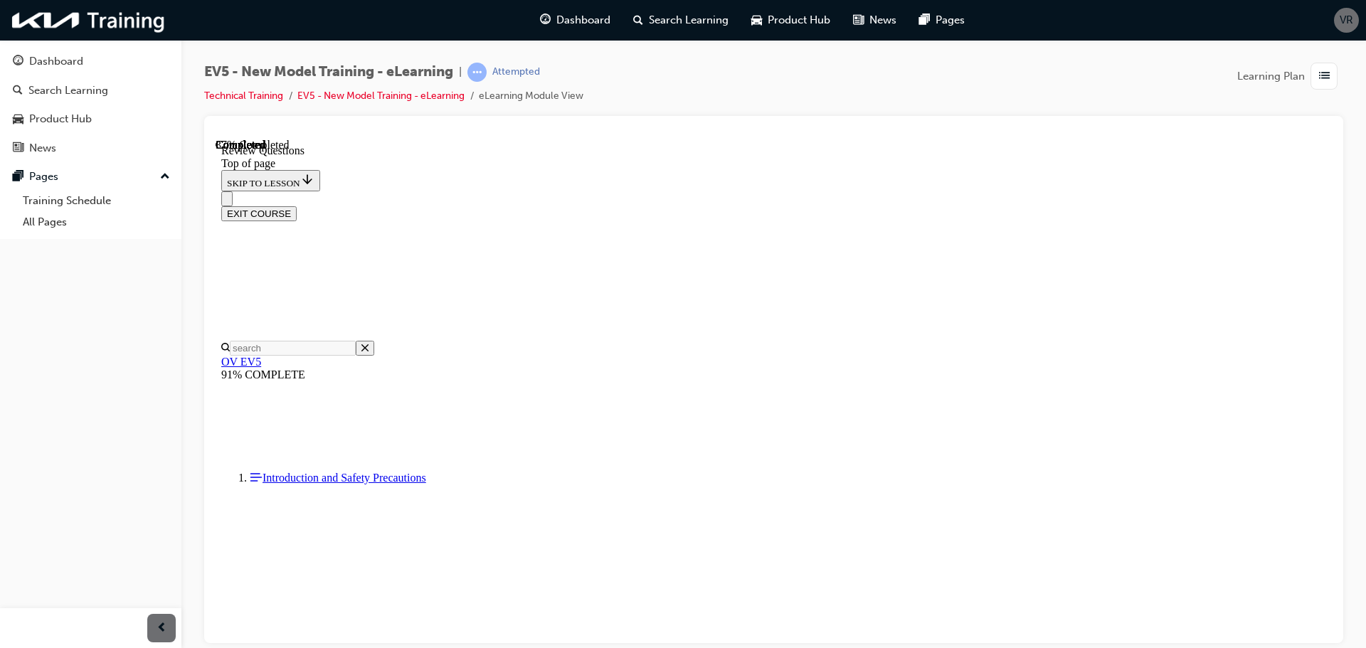
scroll to position [427, 0]
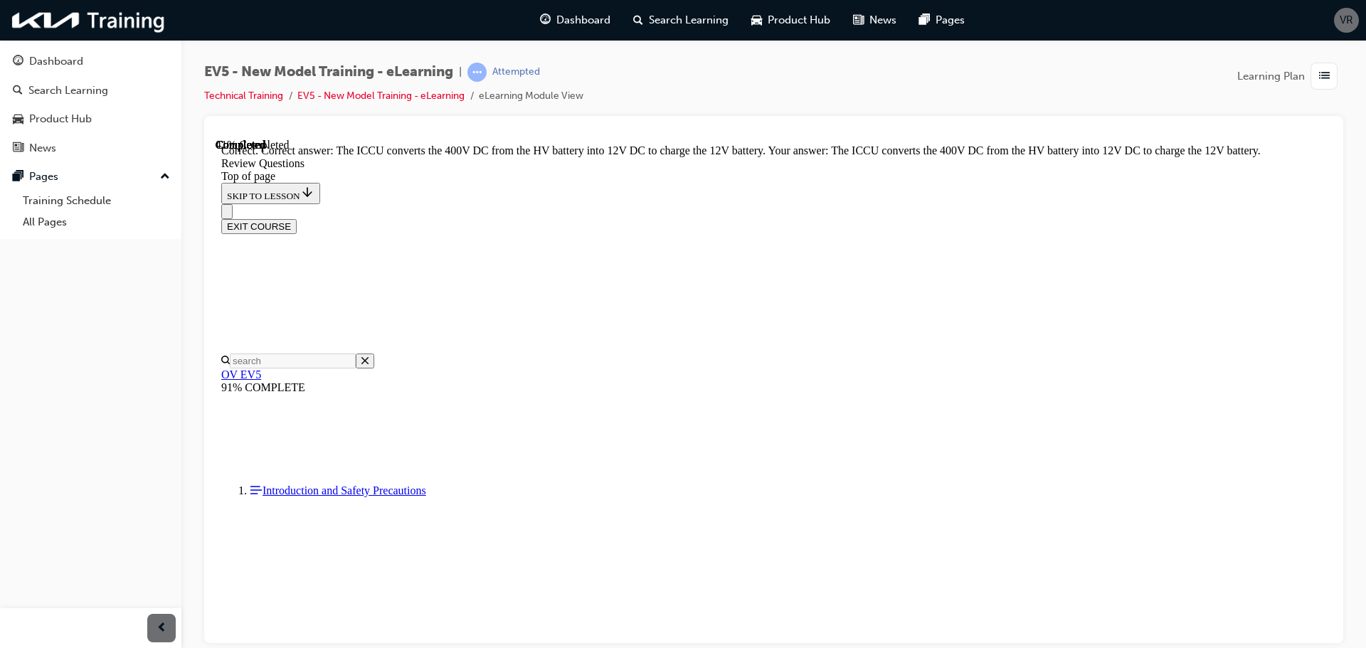
scroll to position [566, 0]
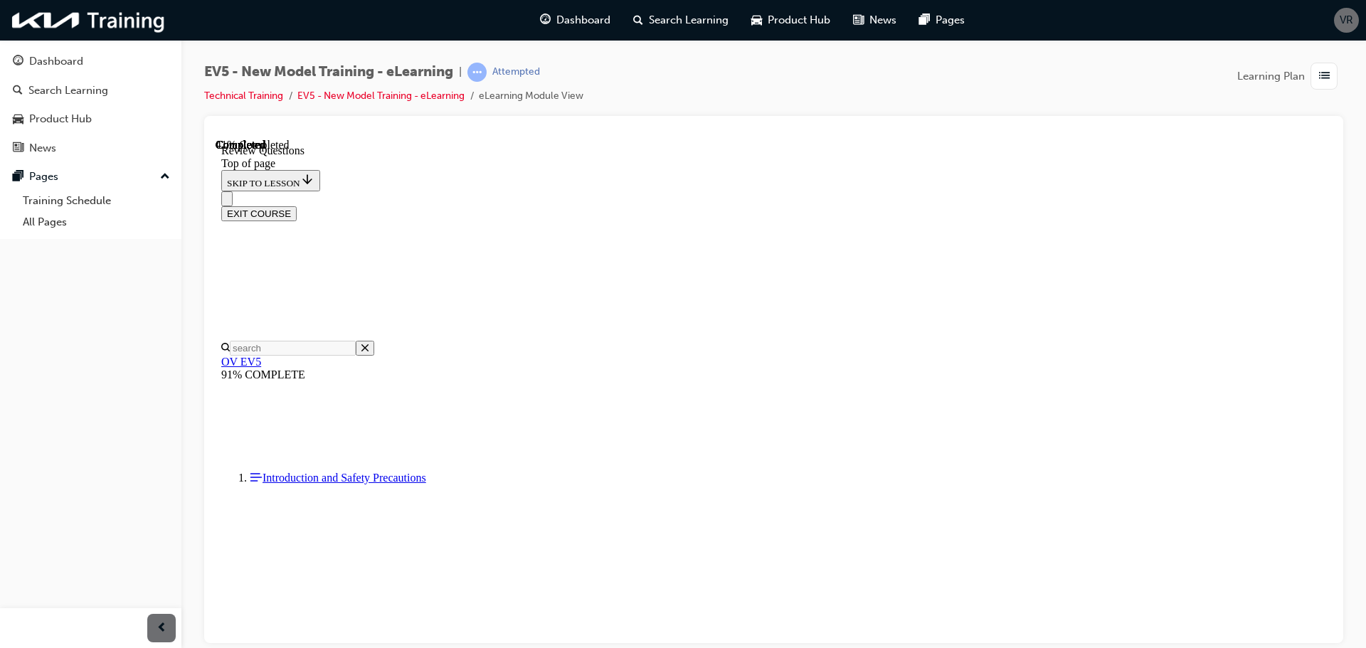
scroll to position [356, 0]
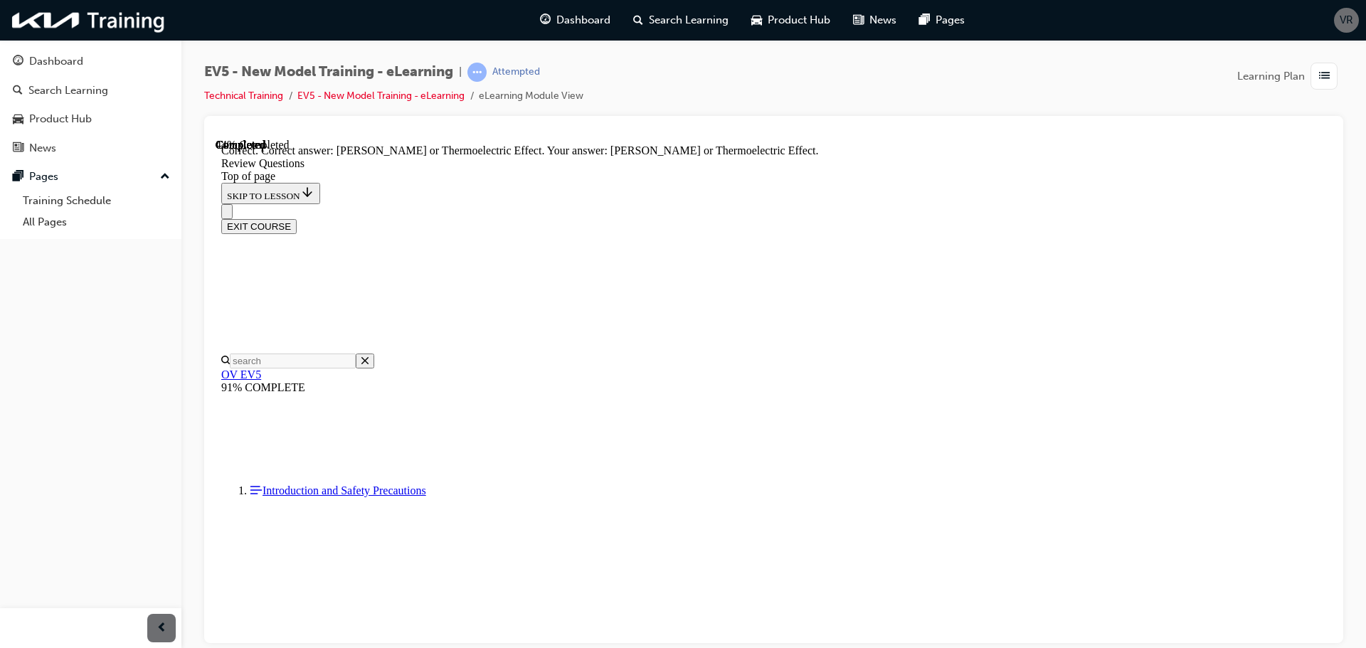
scroll to position [448, 0]
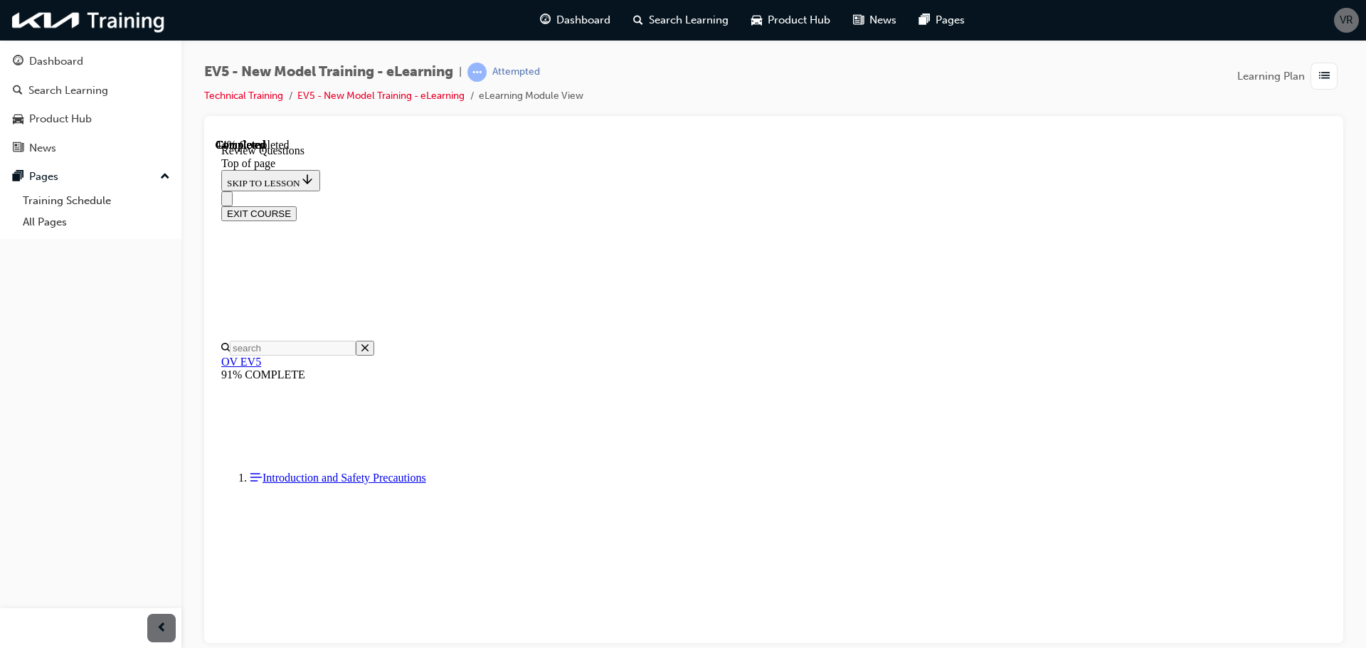
scroll to position [285, 0]
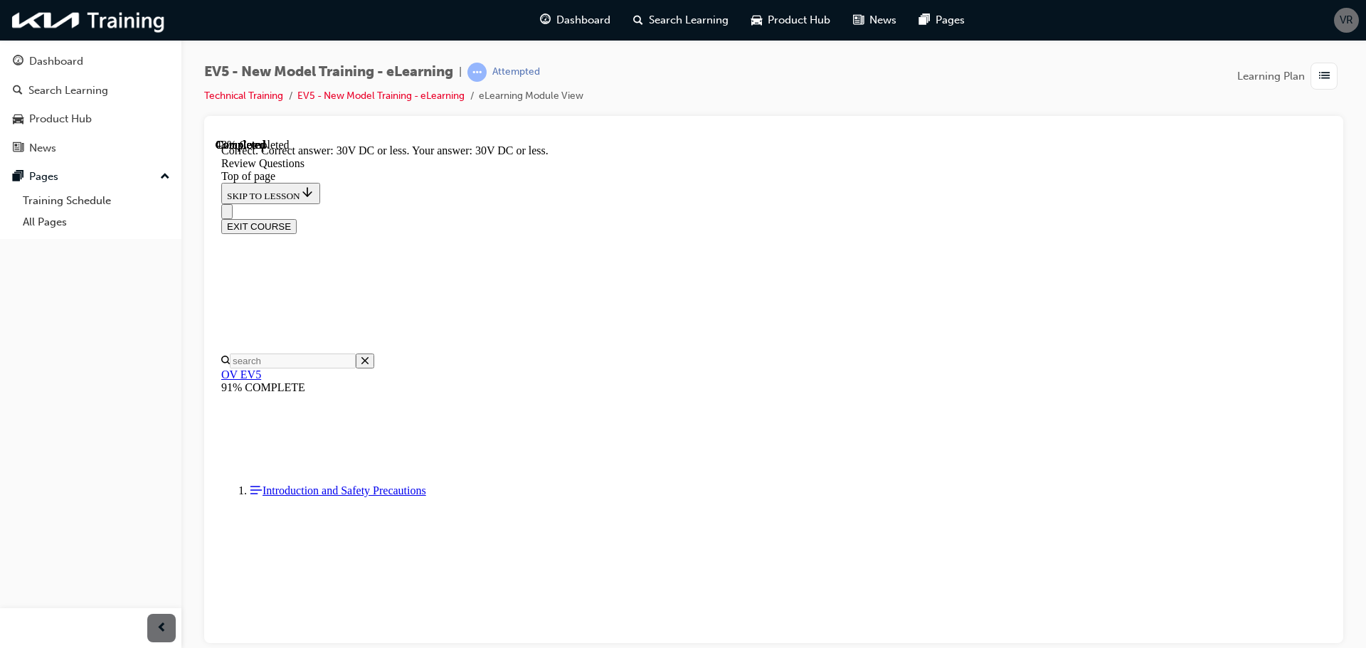
scroll to position [446, 0]
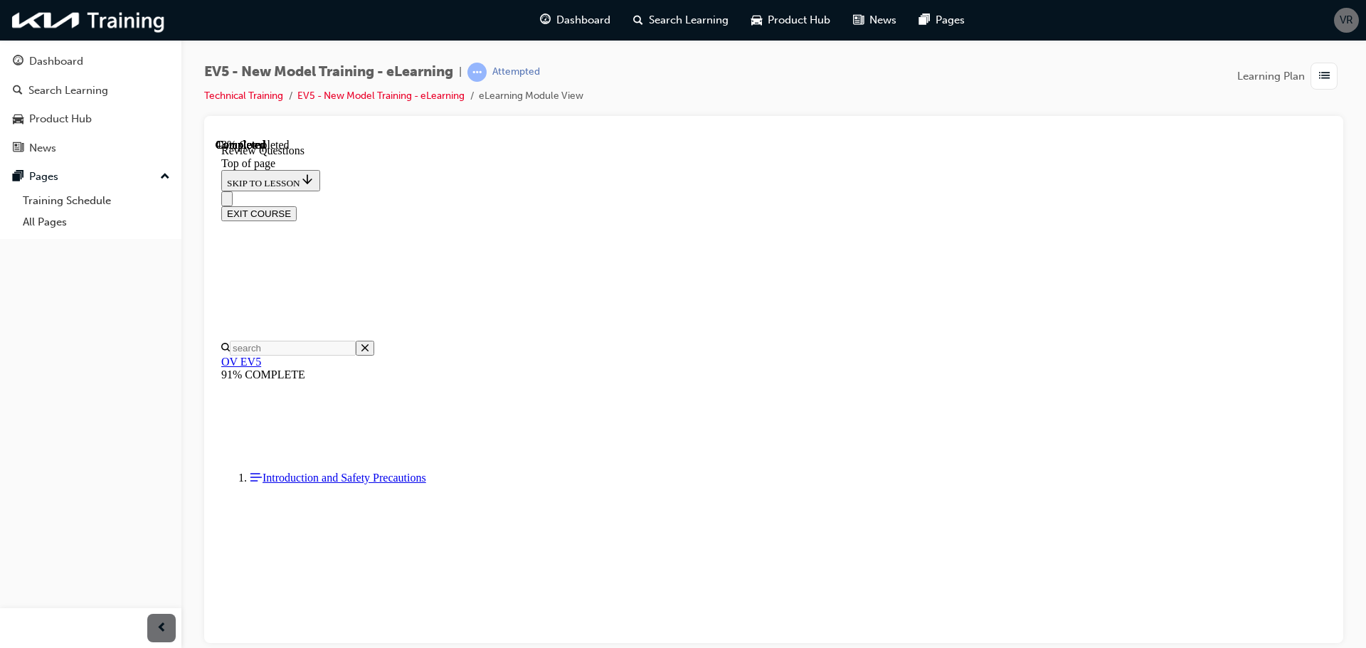
scroll to position [285, 0]
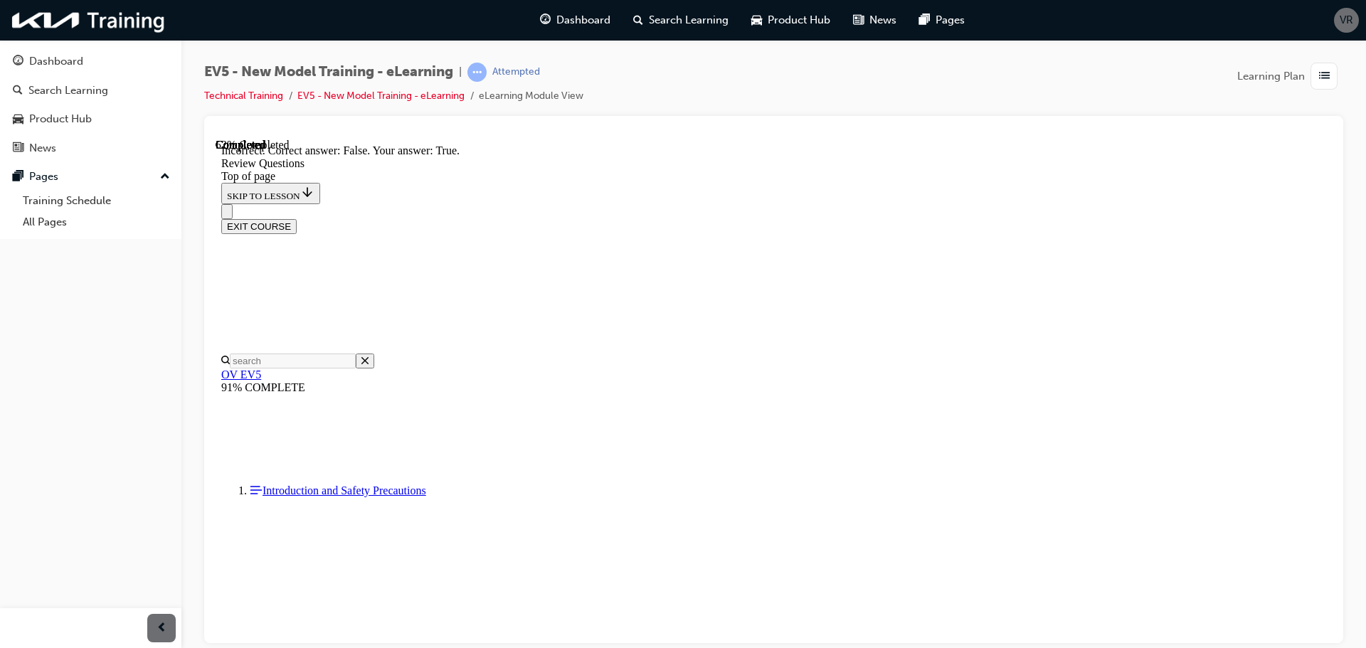
scroll to position [424, 0]
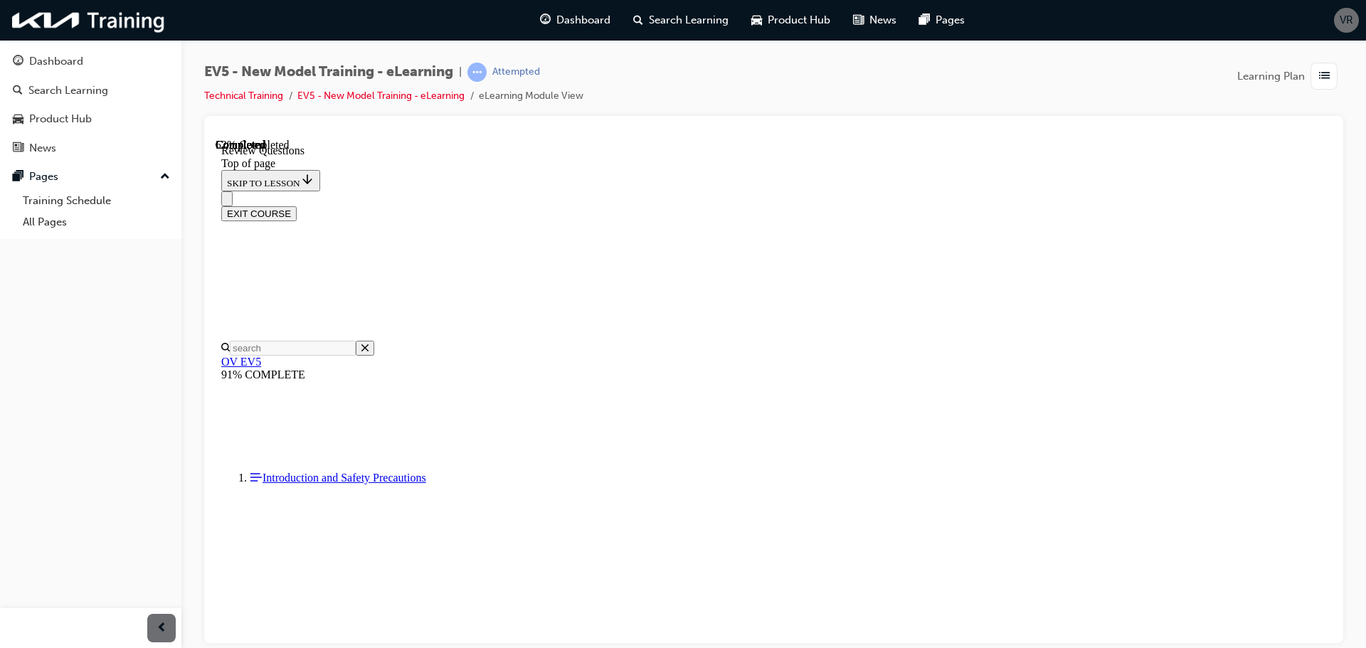
scroll to position [356, 0]
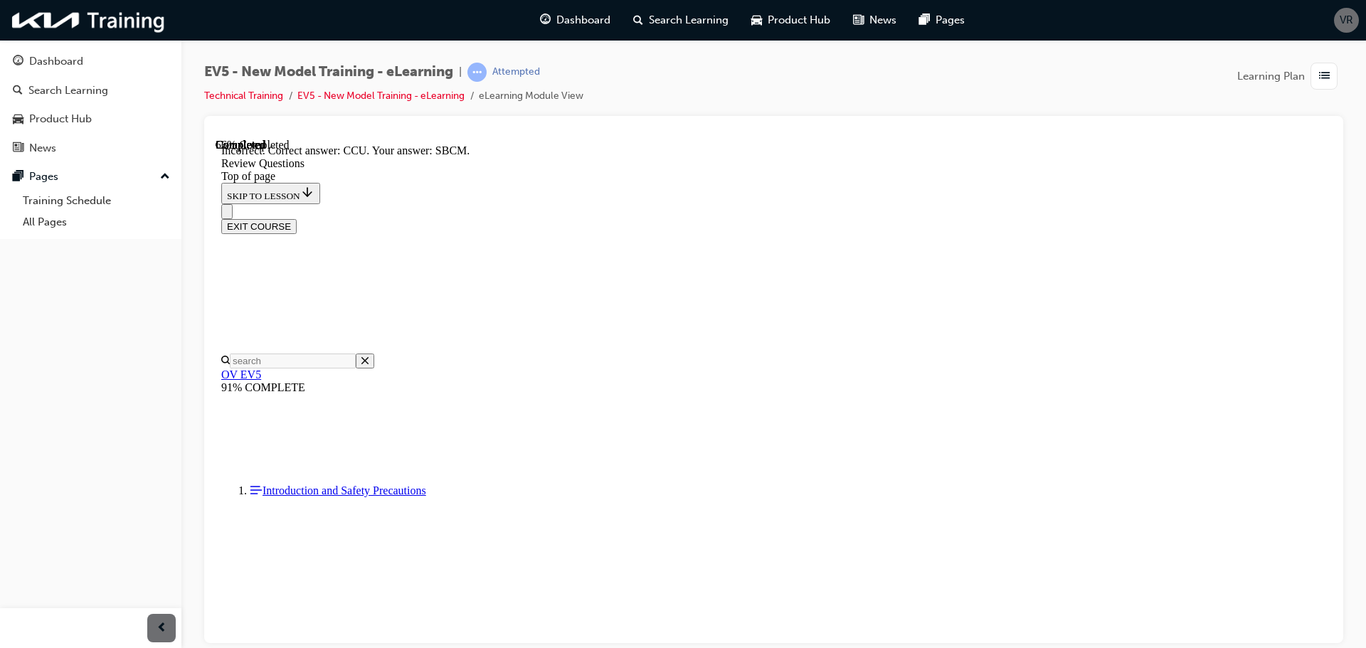
scroll to position [556, 0]
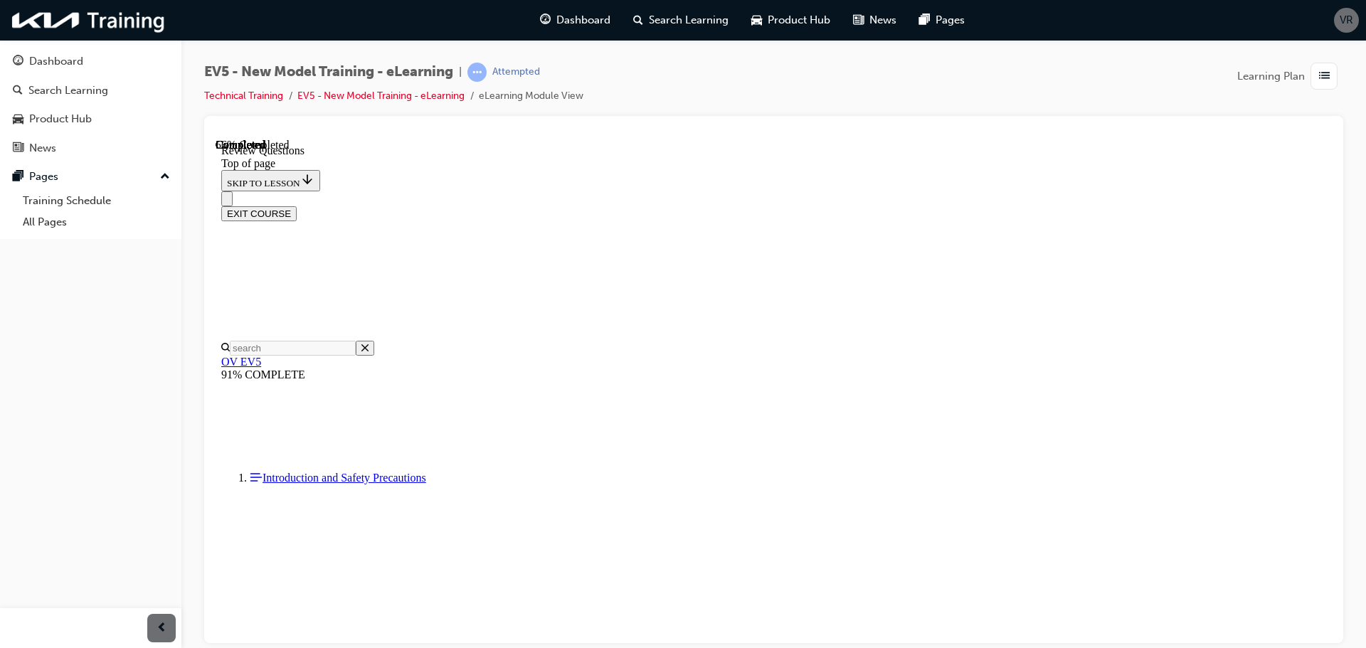
scroll to position [285, 0]
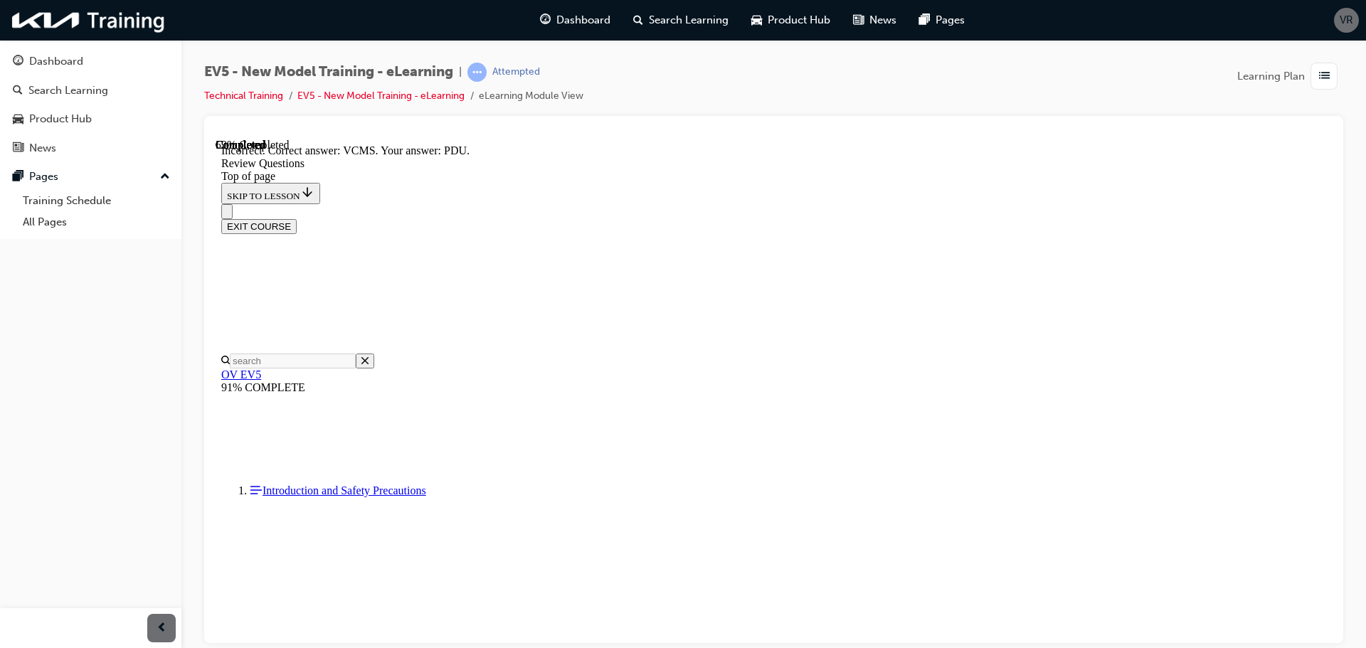
scroll to position [544, 0]
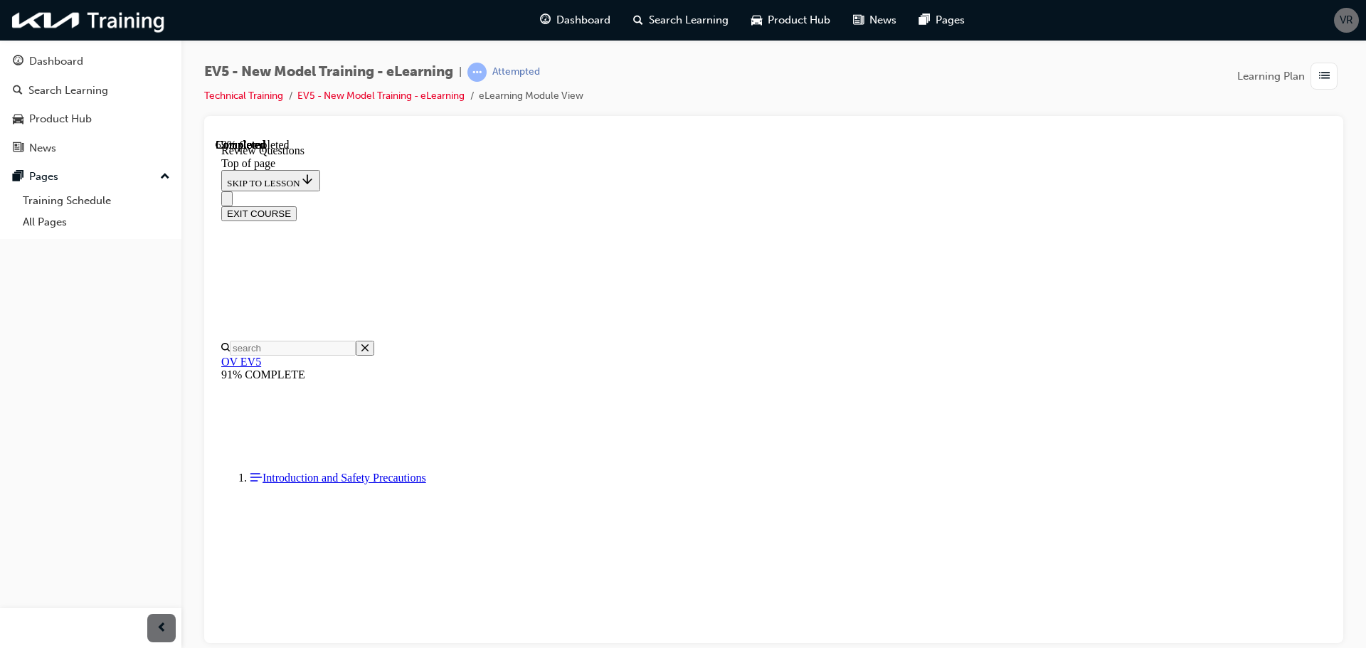
scroll to position [356, 0]
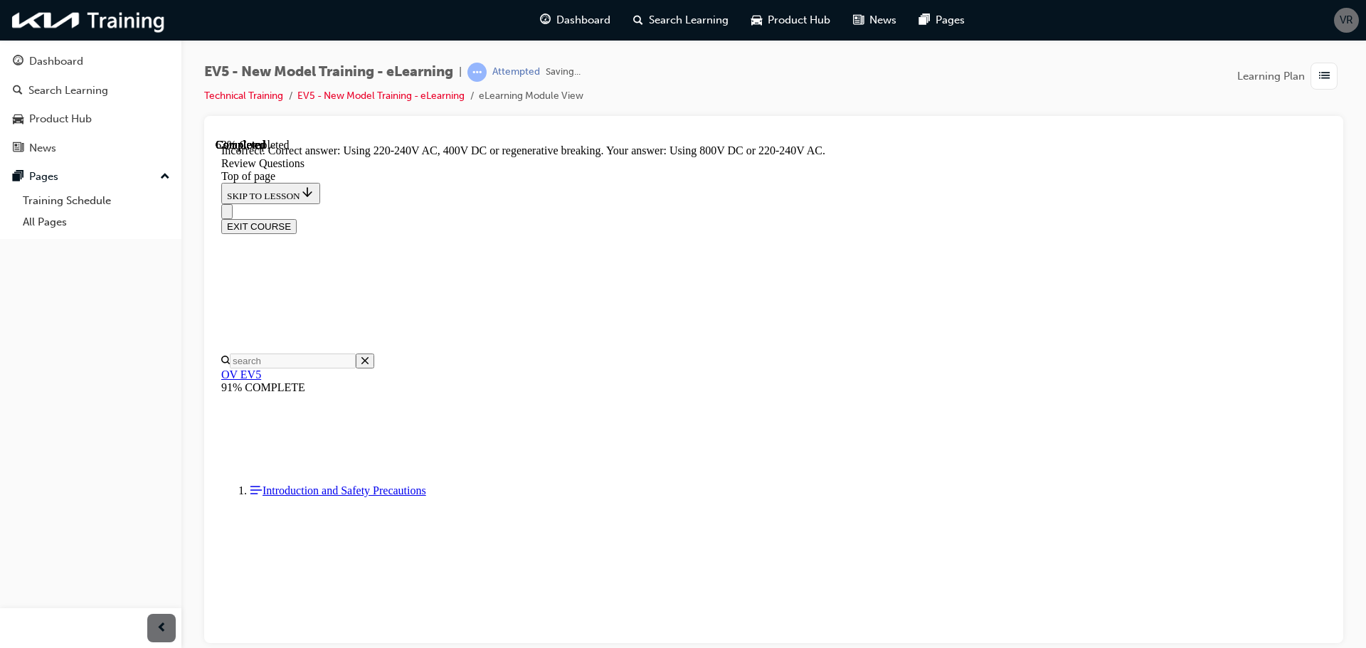
scroll to position [431, 0]
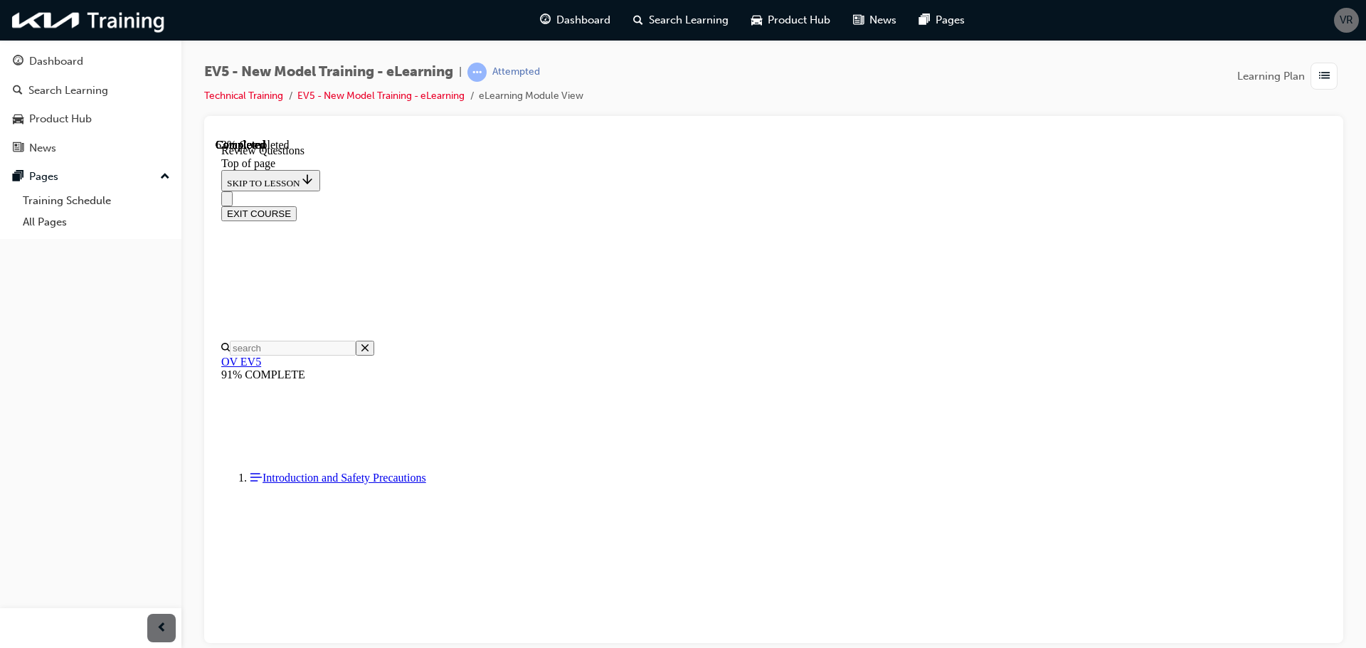
scroll to position [285, 0]
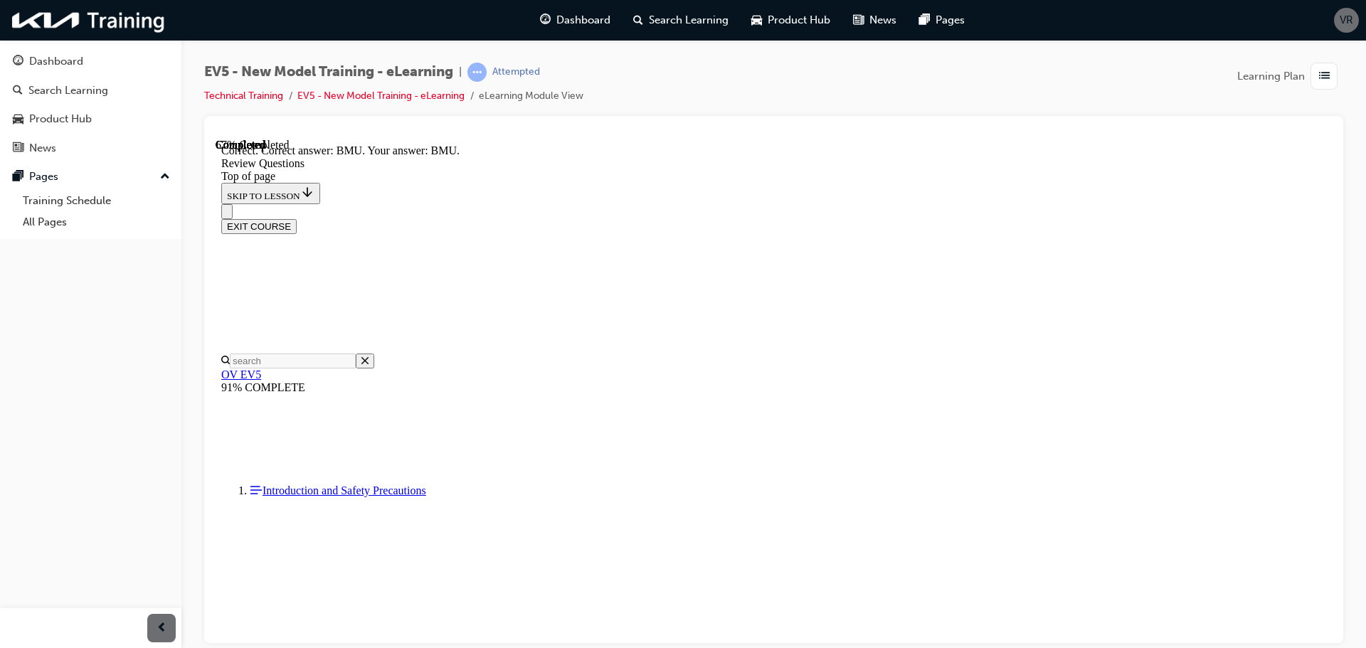
scroll to position [468, 0]
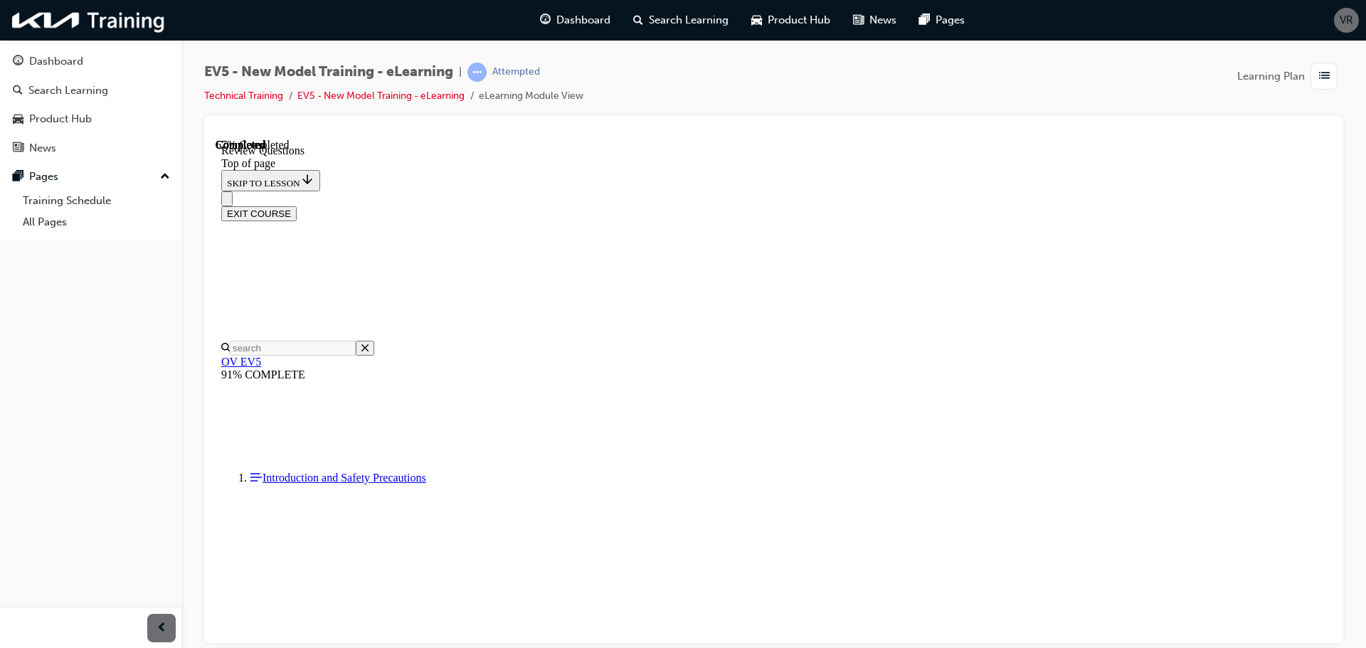
scroll to position [142, 0]
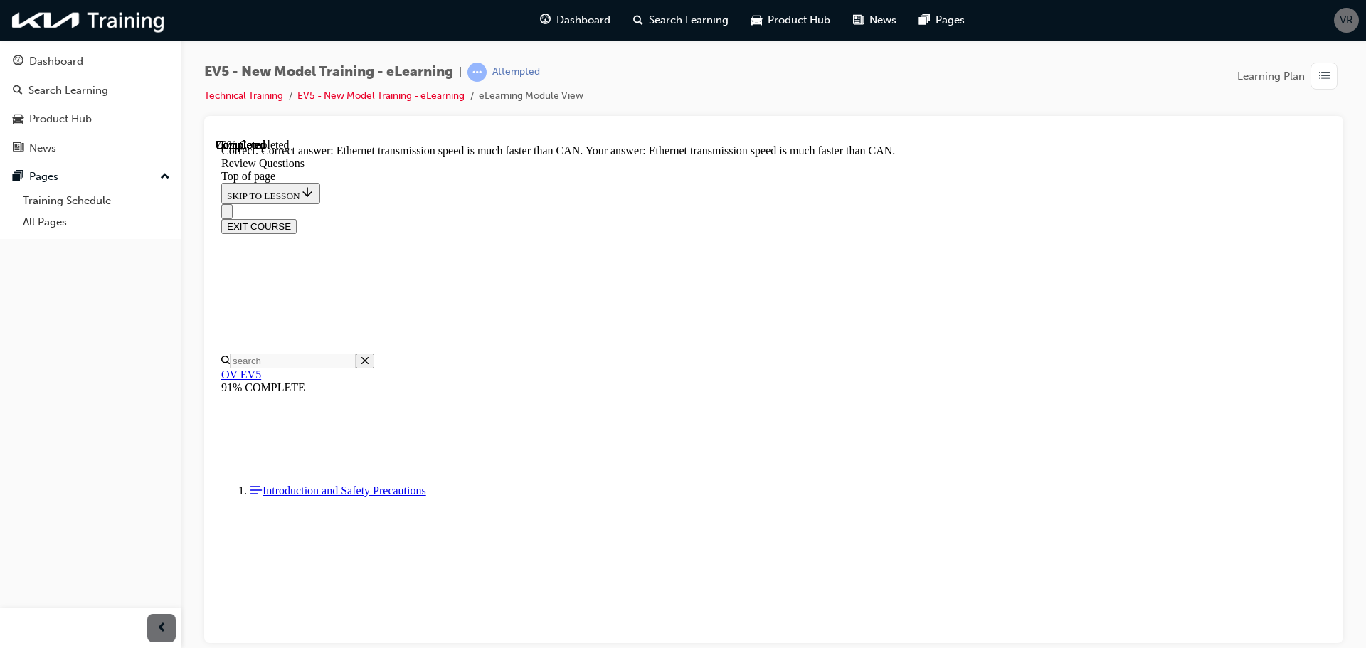
scroll to position [386, 0]
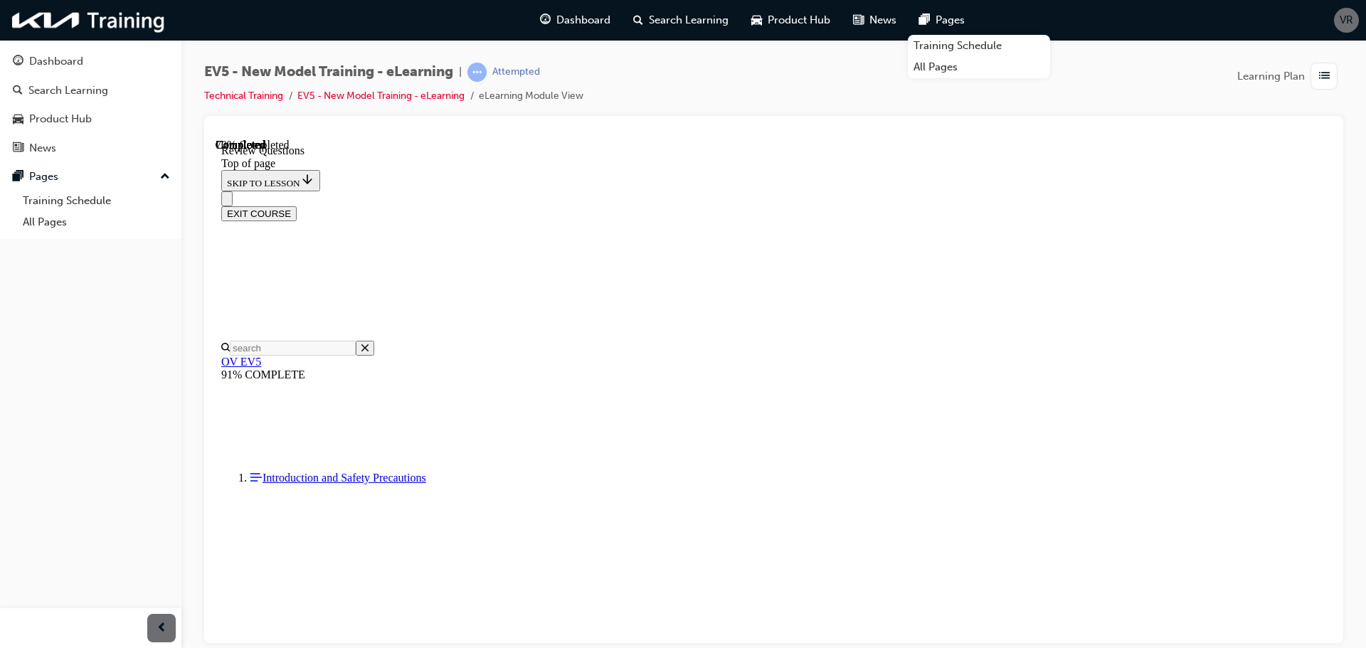
scroll to position [285, 0]
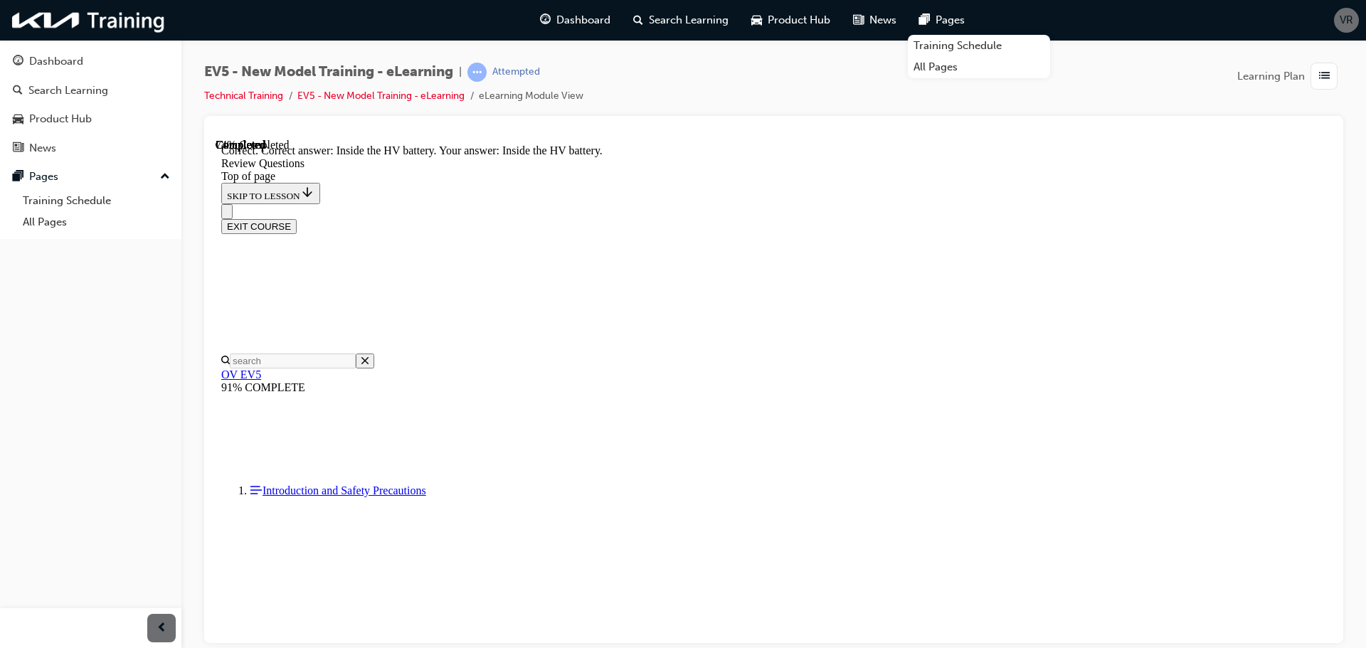
scroll to position [537, 0]
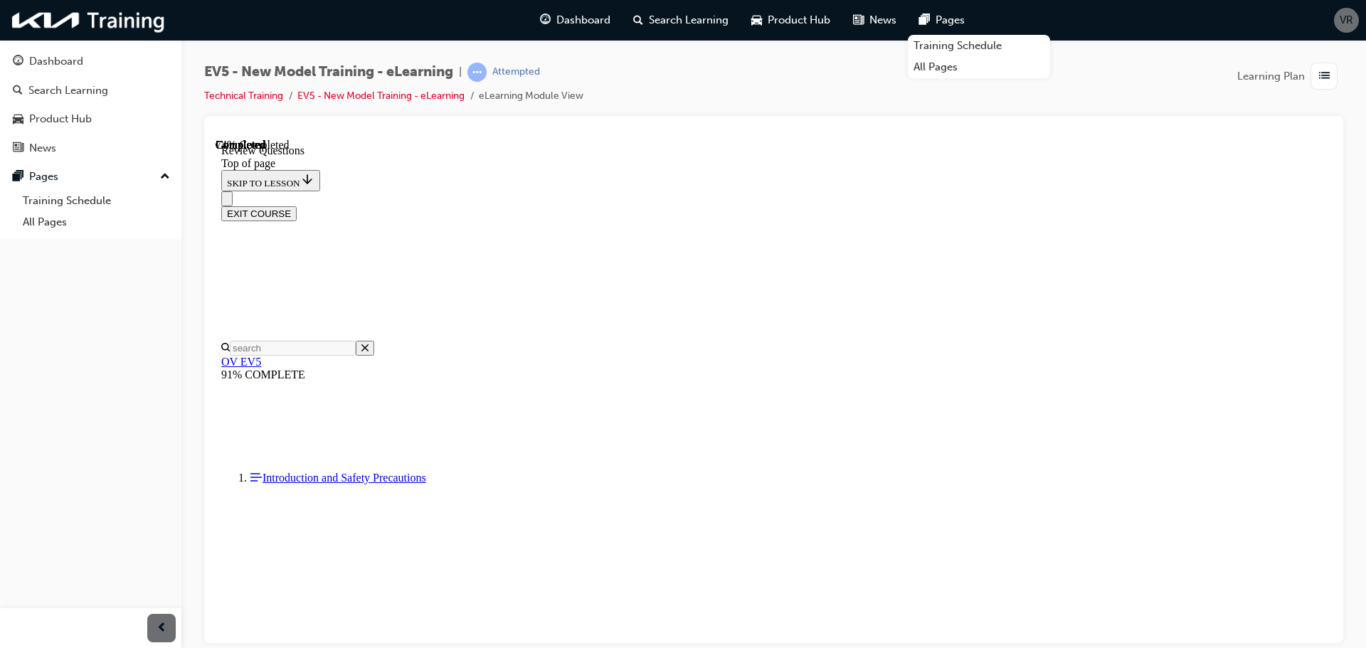
scroll to position [214, 0]
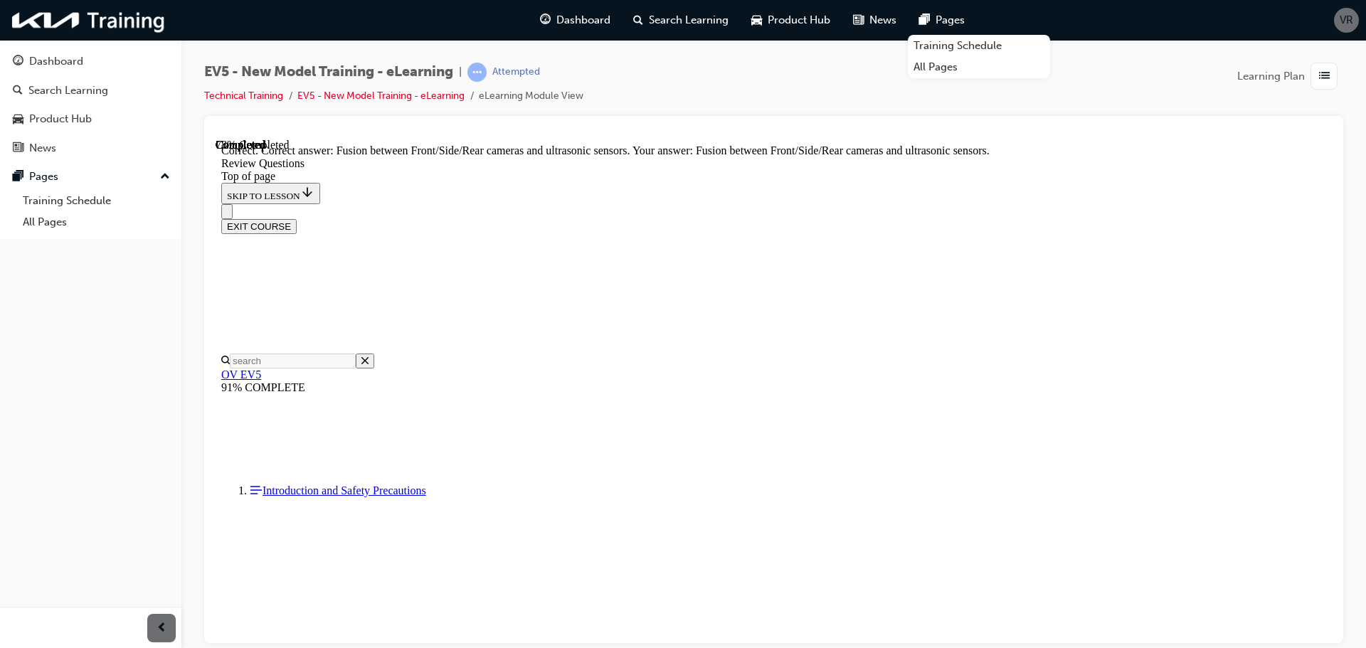
scroll to position [436, 0]
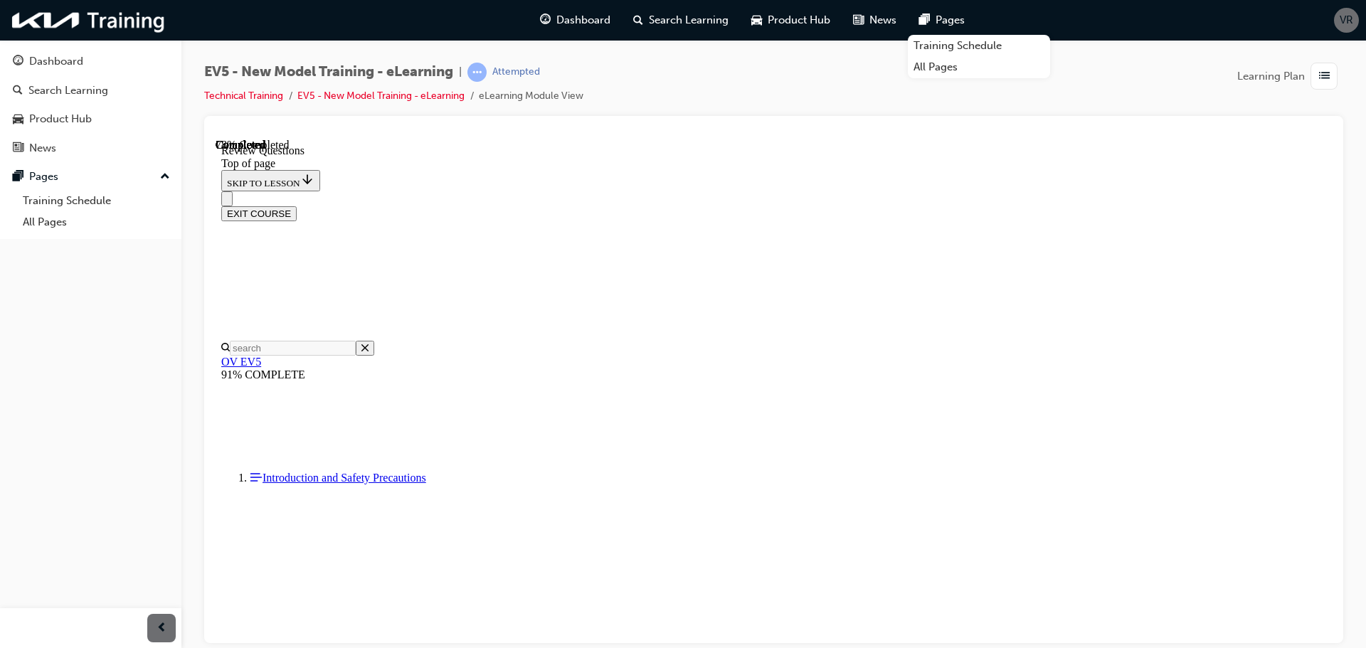
scroll to position [214, 0]
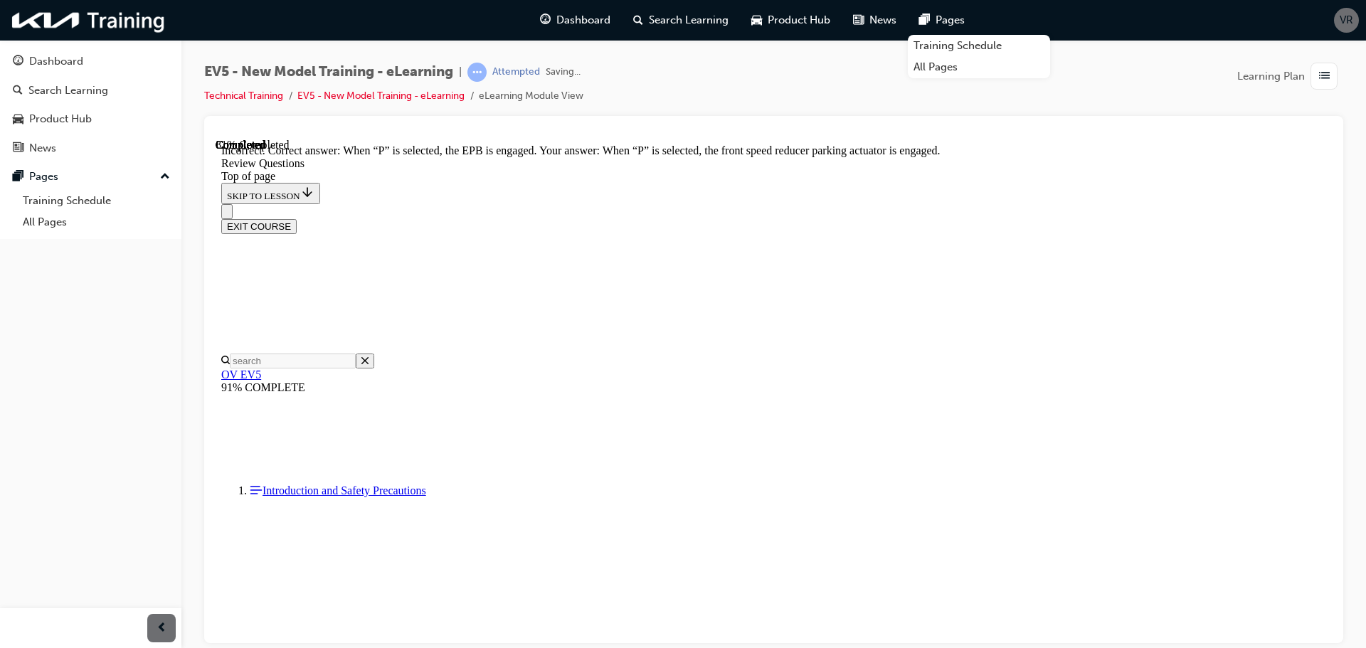
scroll to position [398, 0]
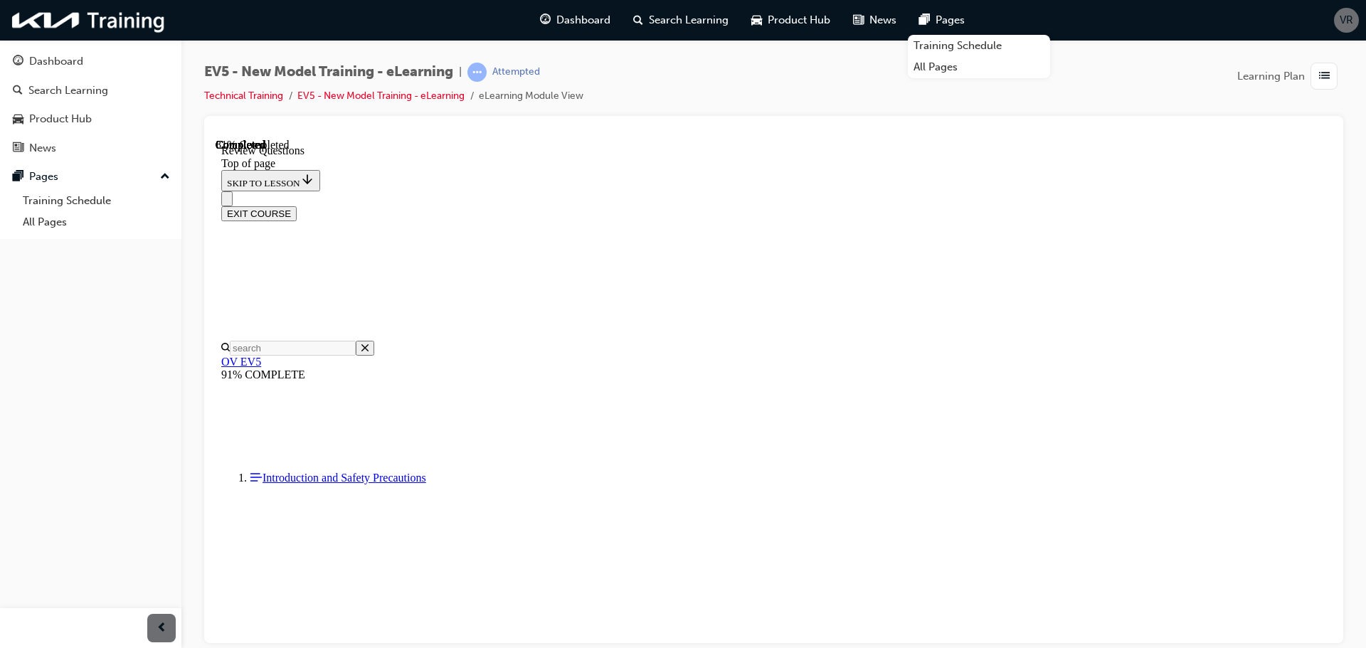
scroll to position [356, 0]
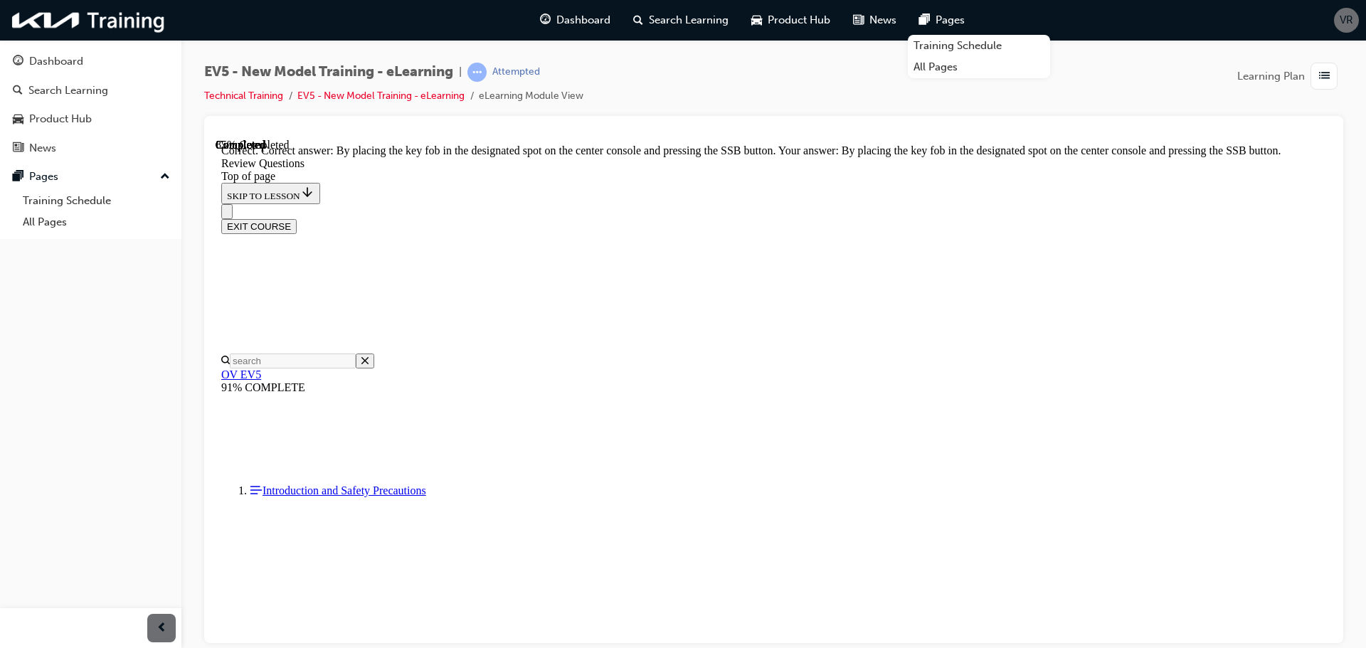
scroll to position [488, 0]
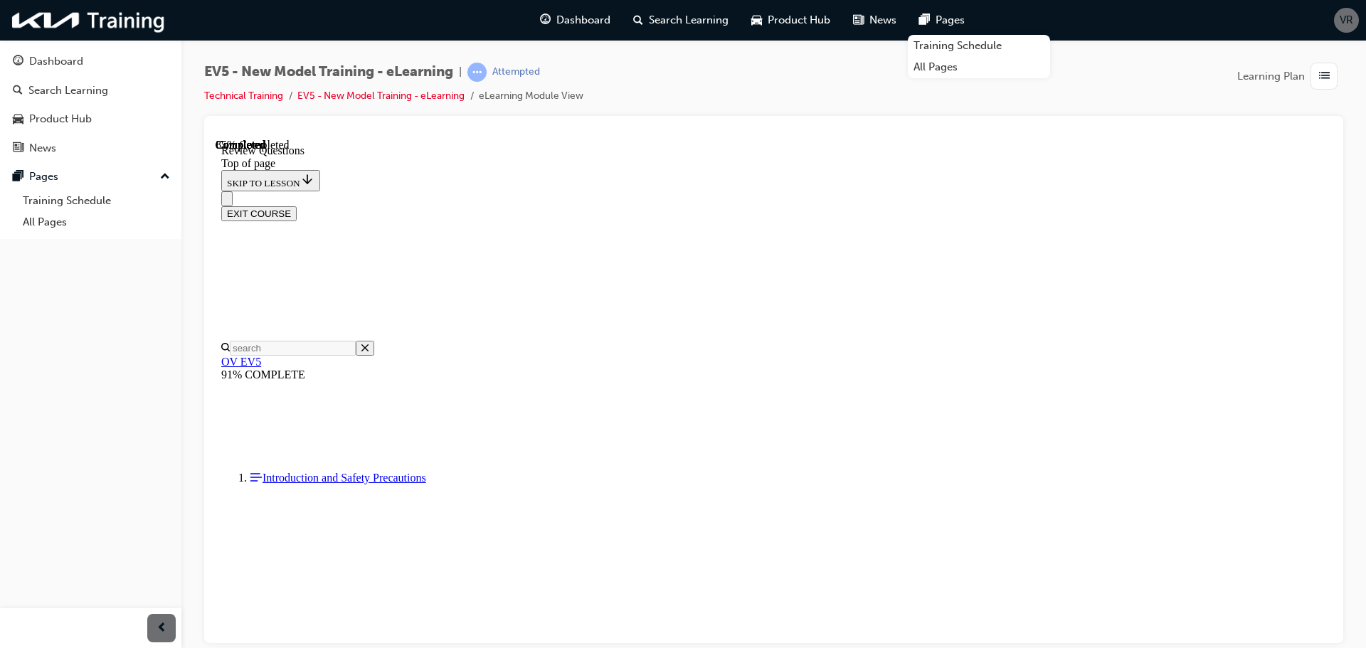
scroll to position [356, 0]
drag, startPoint x: 645, startPoint y: 541, endPoint x: 666, endPoint y: 541, distance: 21.4
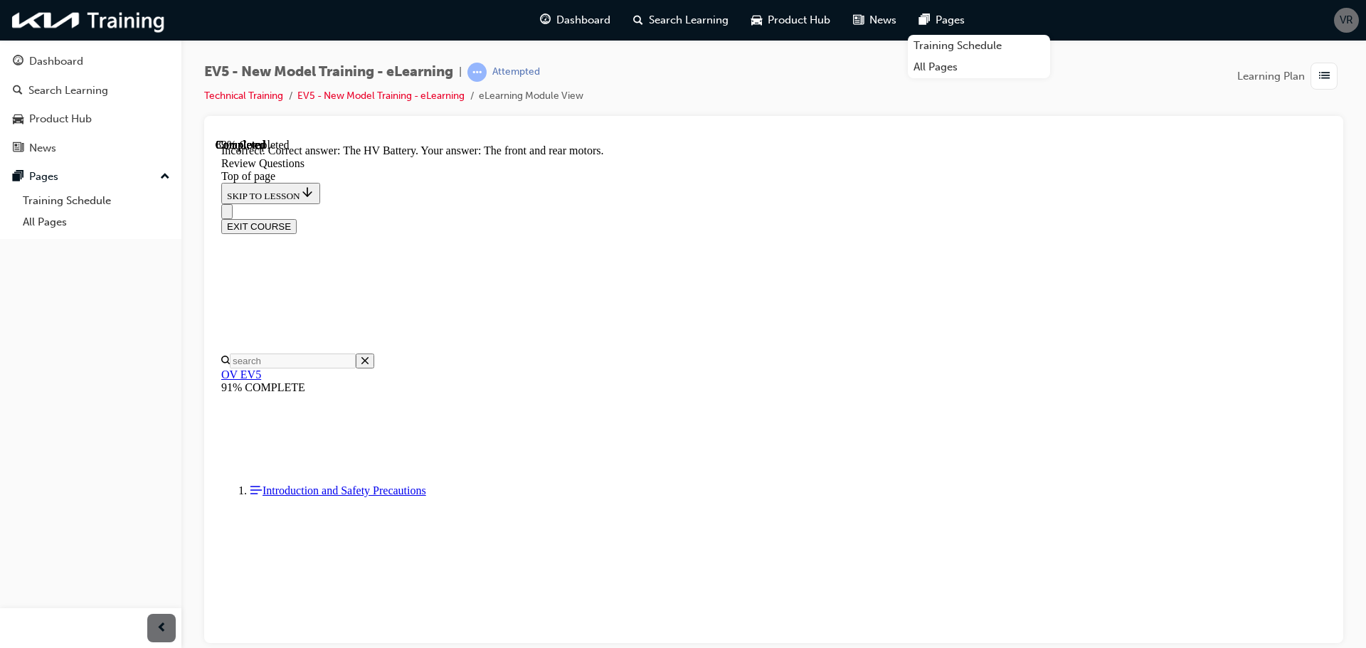
scroll to position [537, 0]
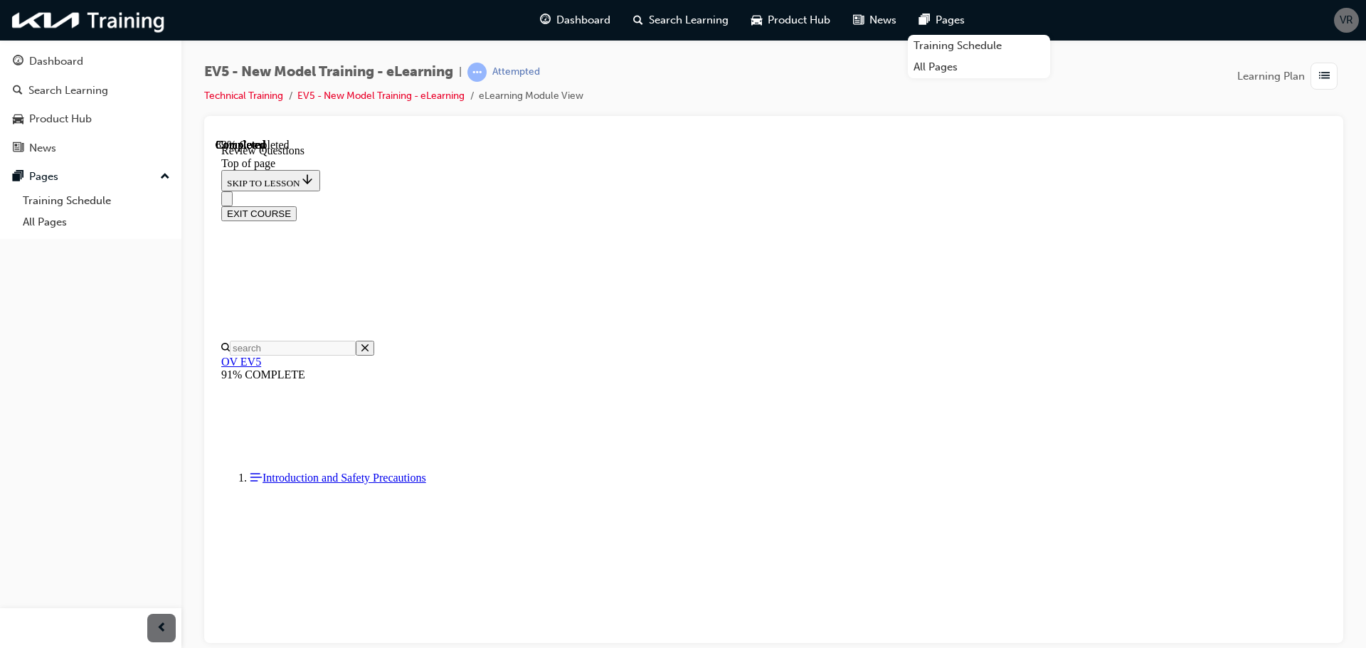
scroll to position [356, 0]
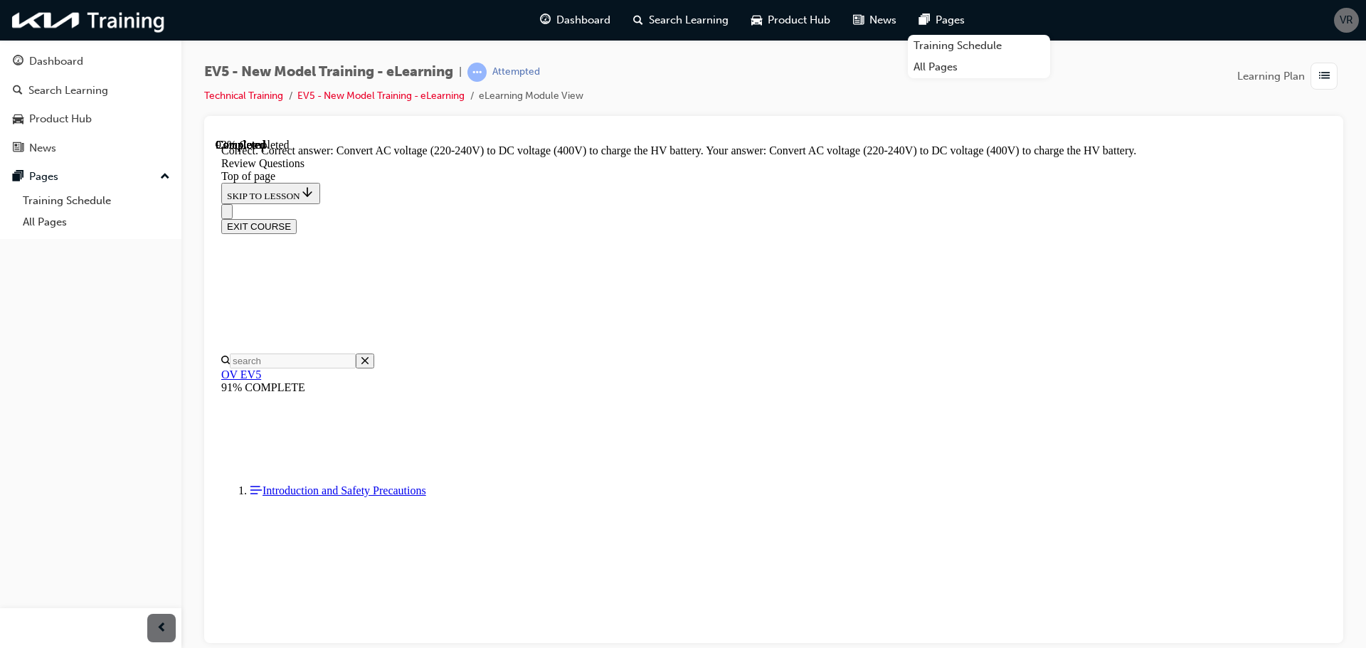
scroll to position [556, 0]
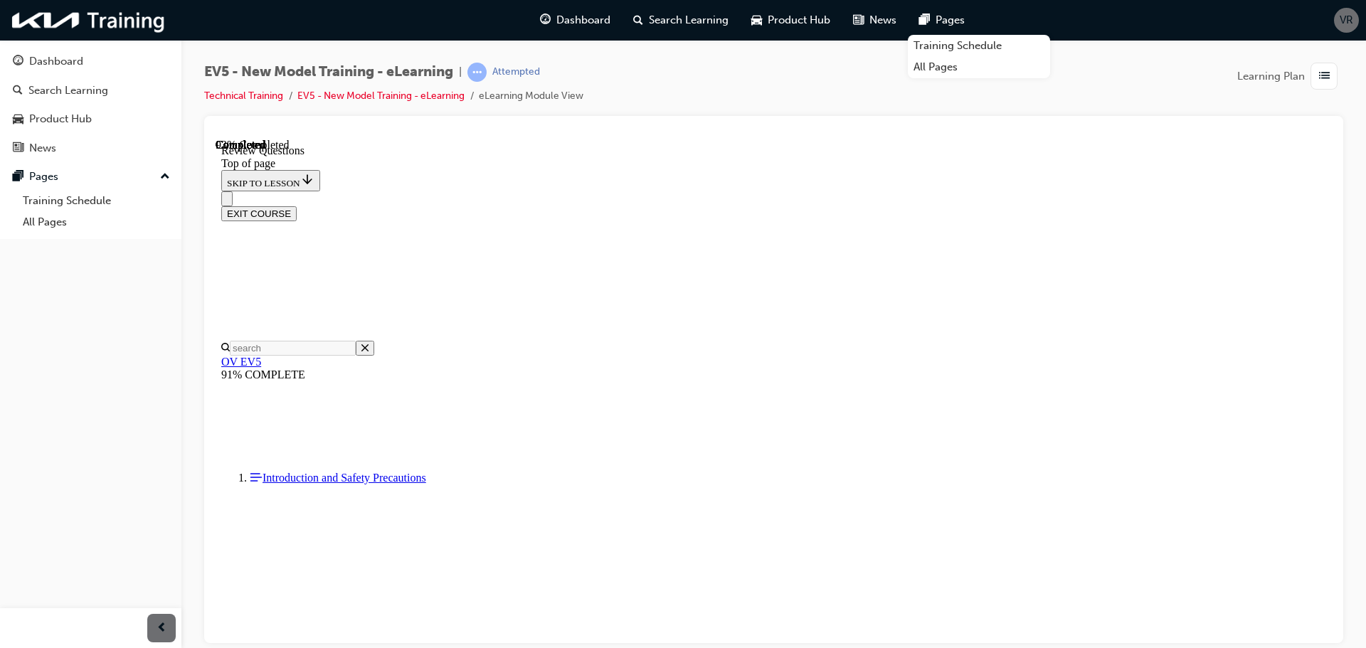
scroll to position [214, 0]
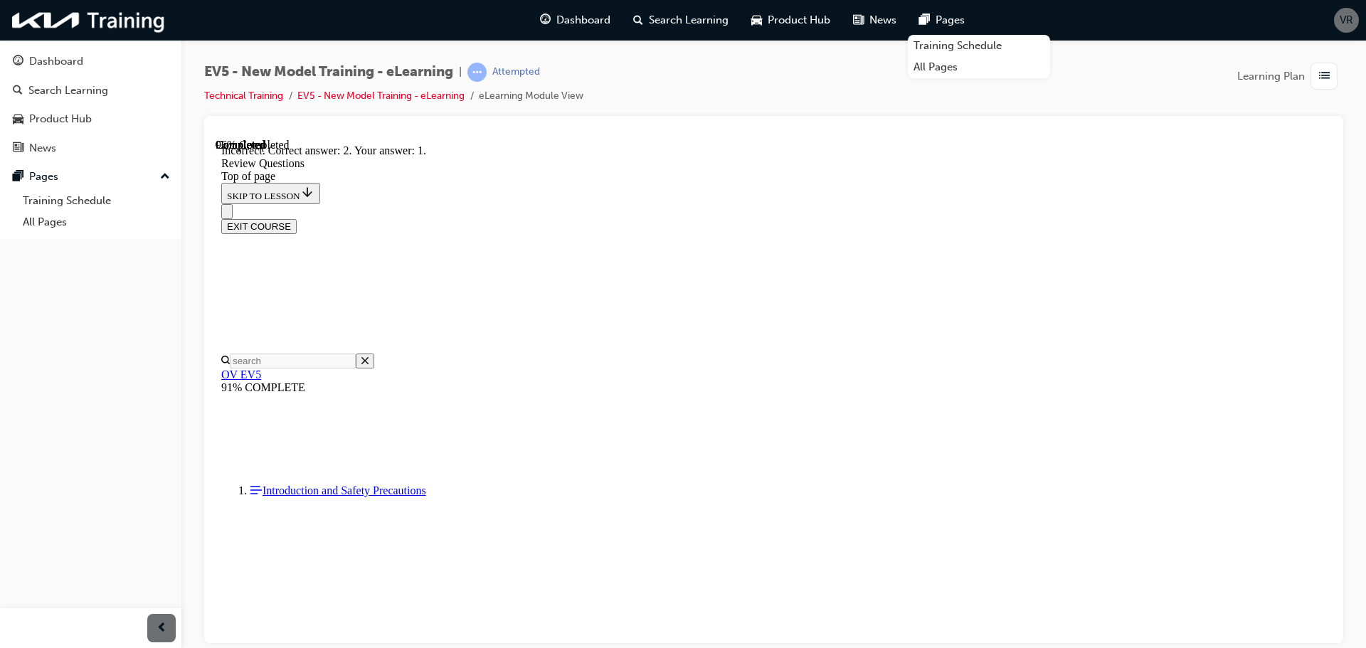
scroll to position [330, 0]
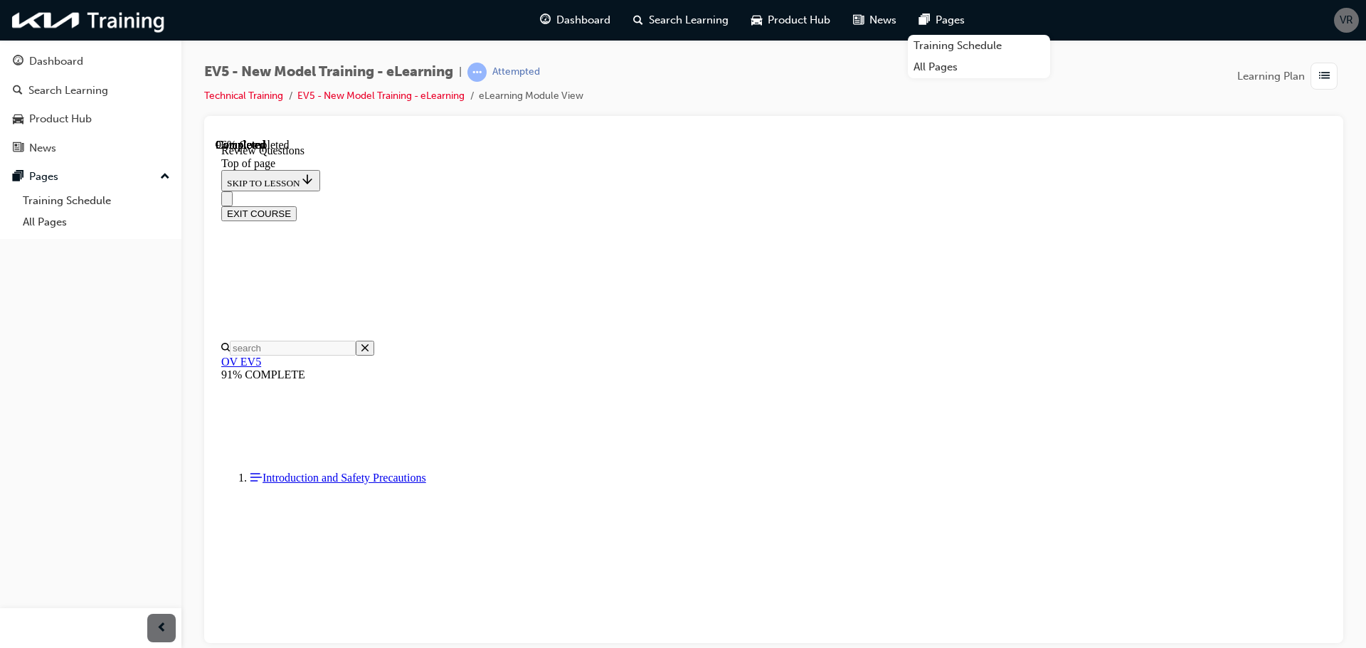
scroll to position [356, 0]
drag, startPoint x: 653, startPoint y: 512, endPoint x: 811, endPoint y: 567, distance: 166.3
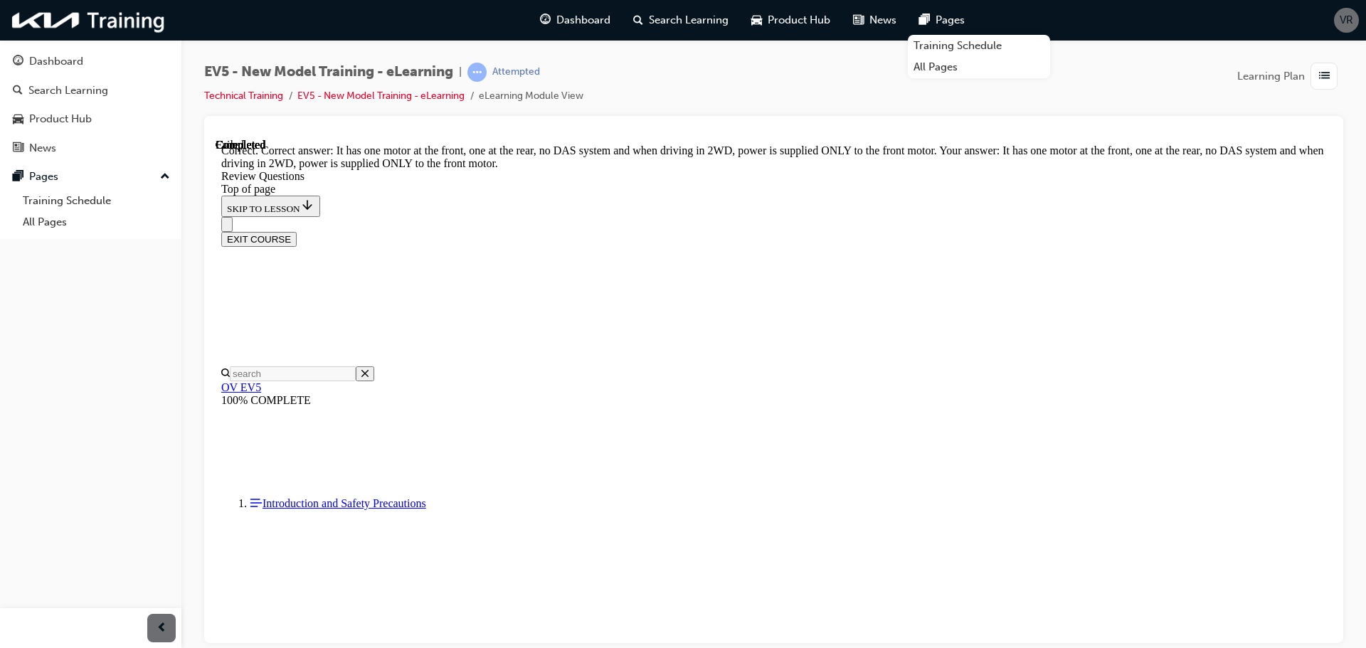
scroll to position [584, 0]
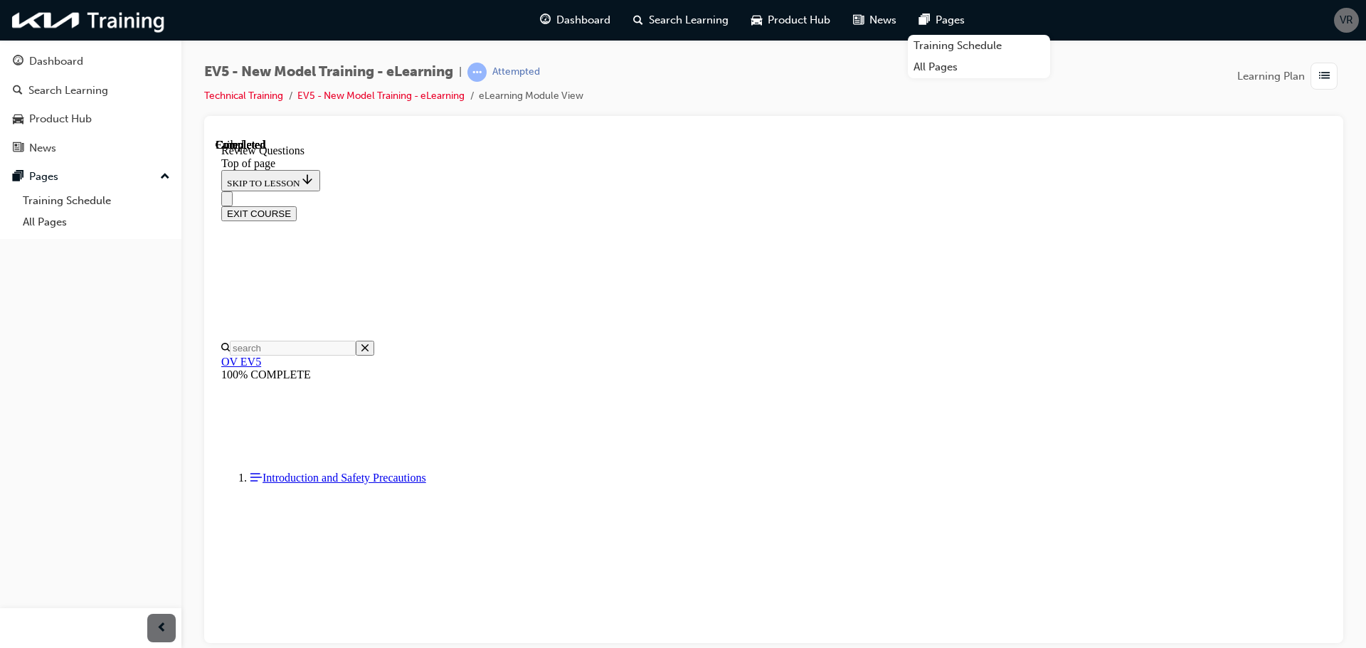
scroll to position [225, 0]
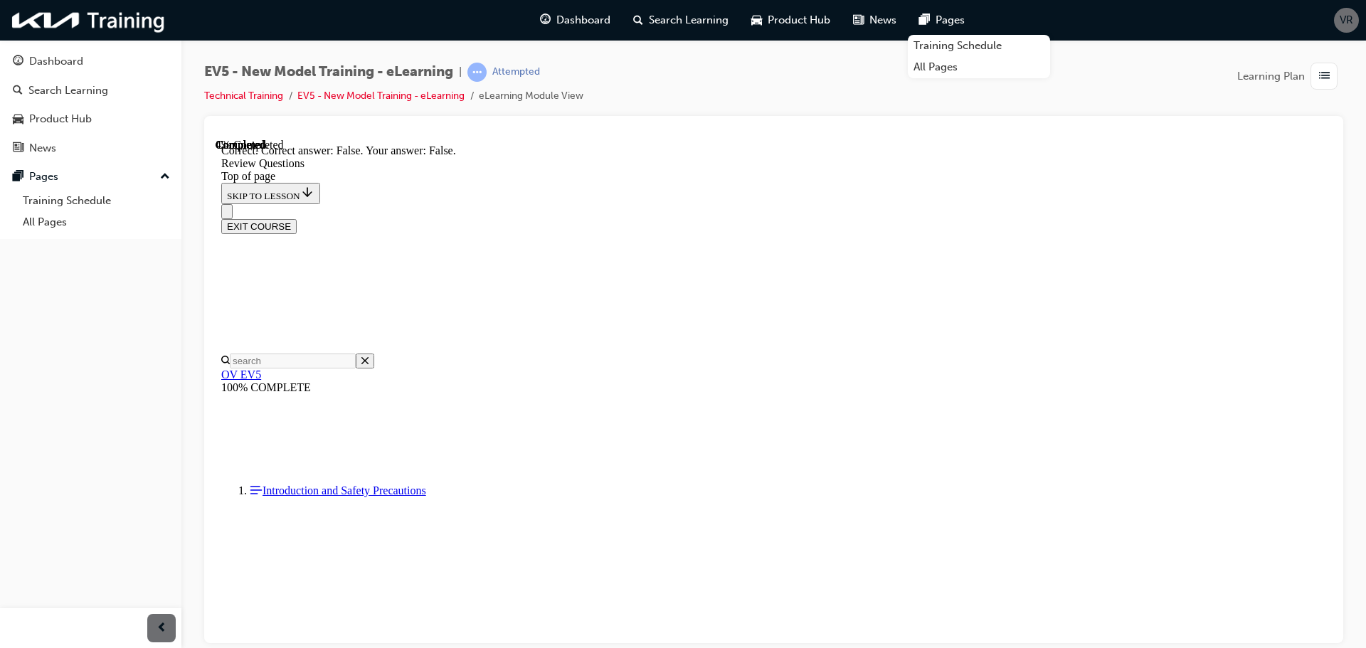
scroll to position [424, 0]
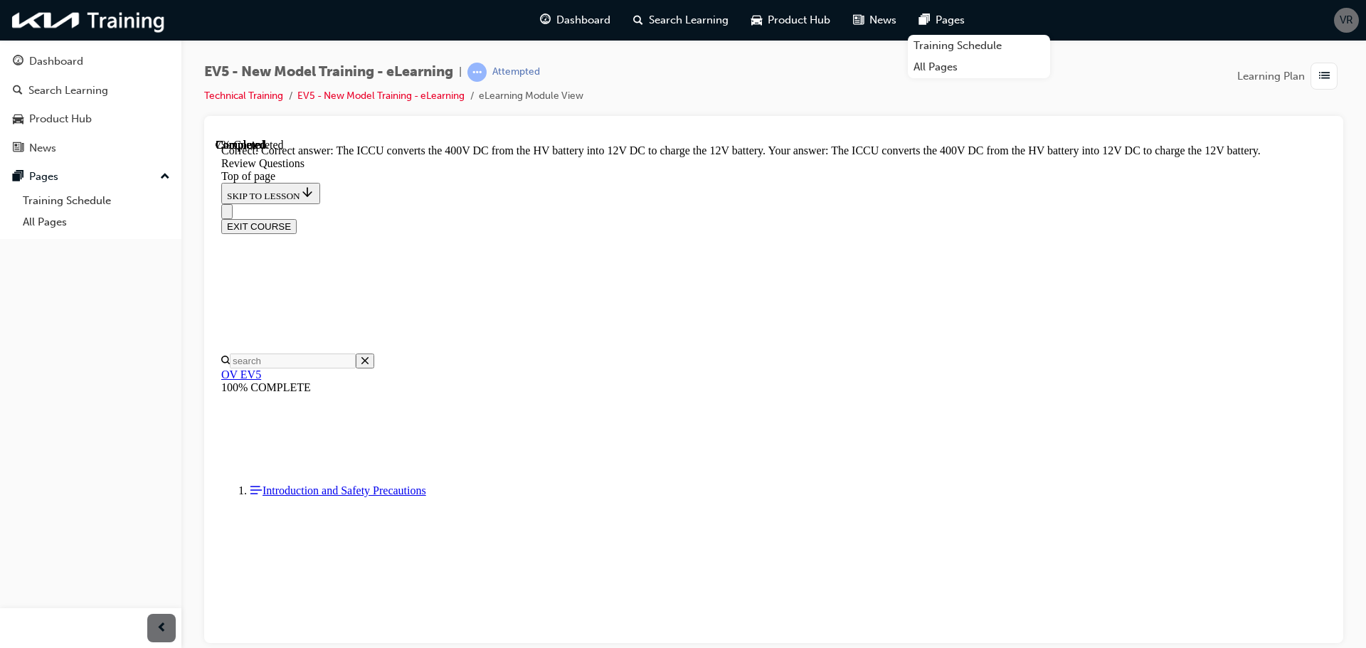
scroll to position [566, 0]
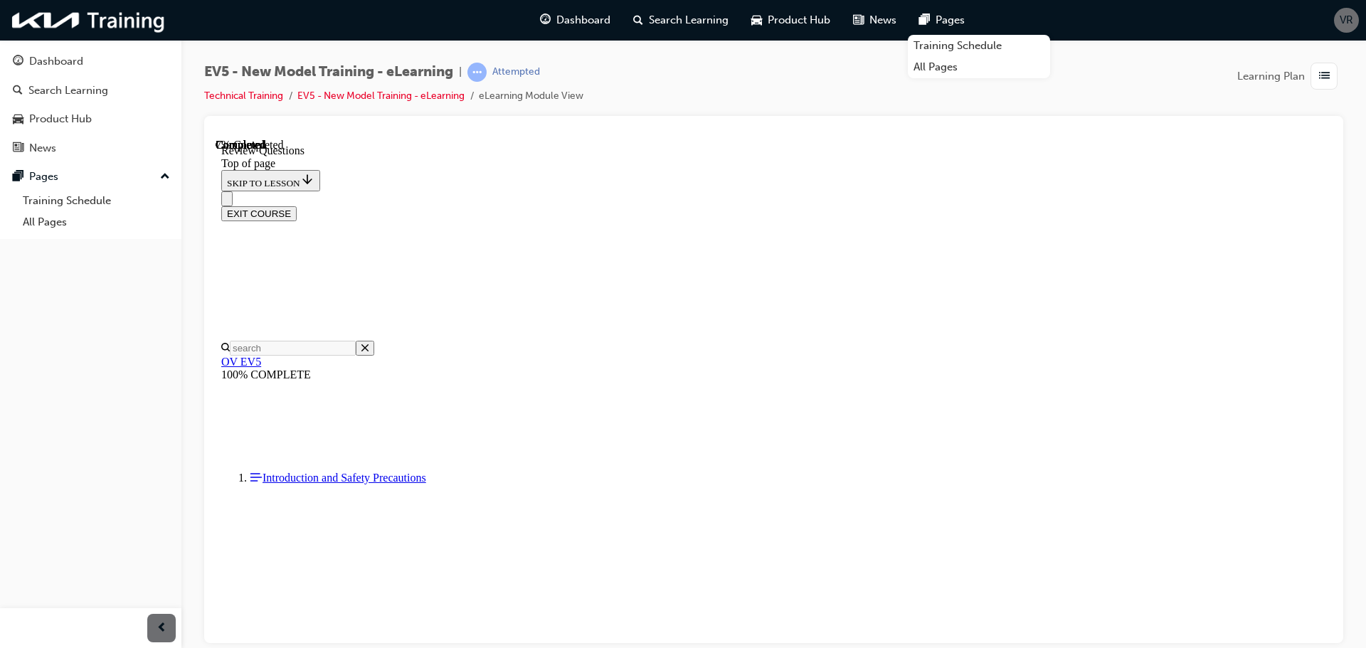
scroll to position [356, 0]
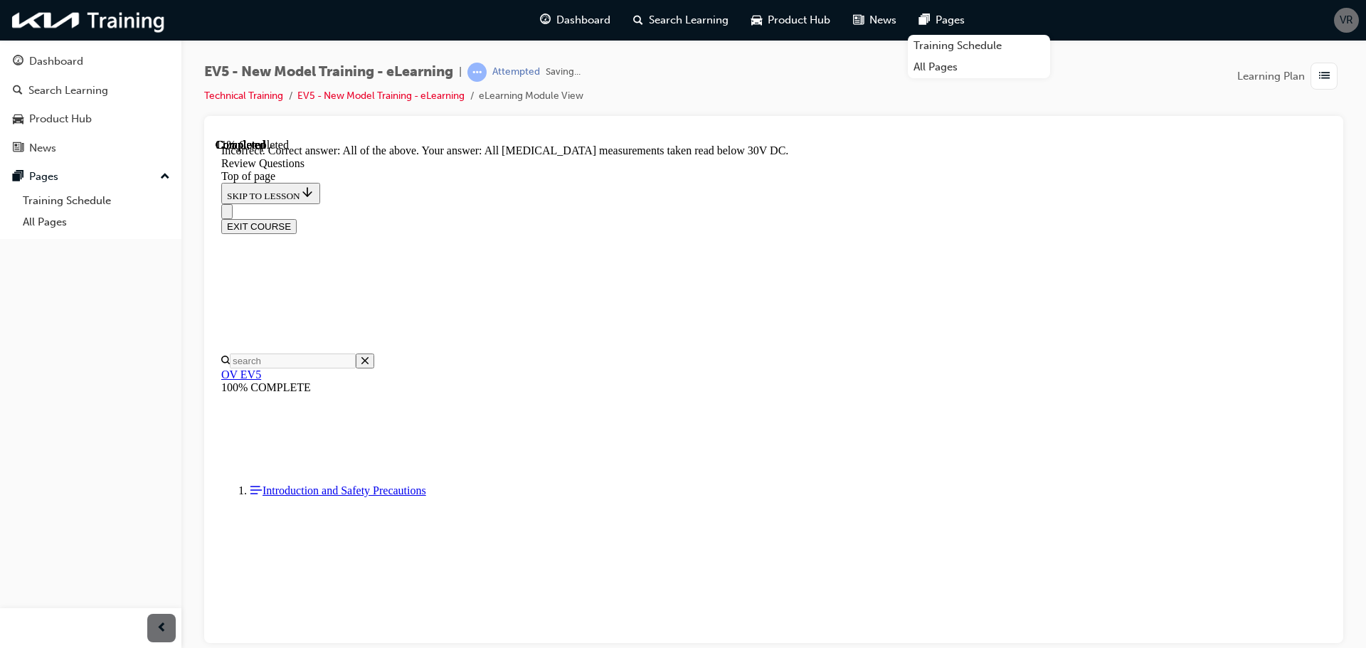
scroll to position [570, 0]
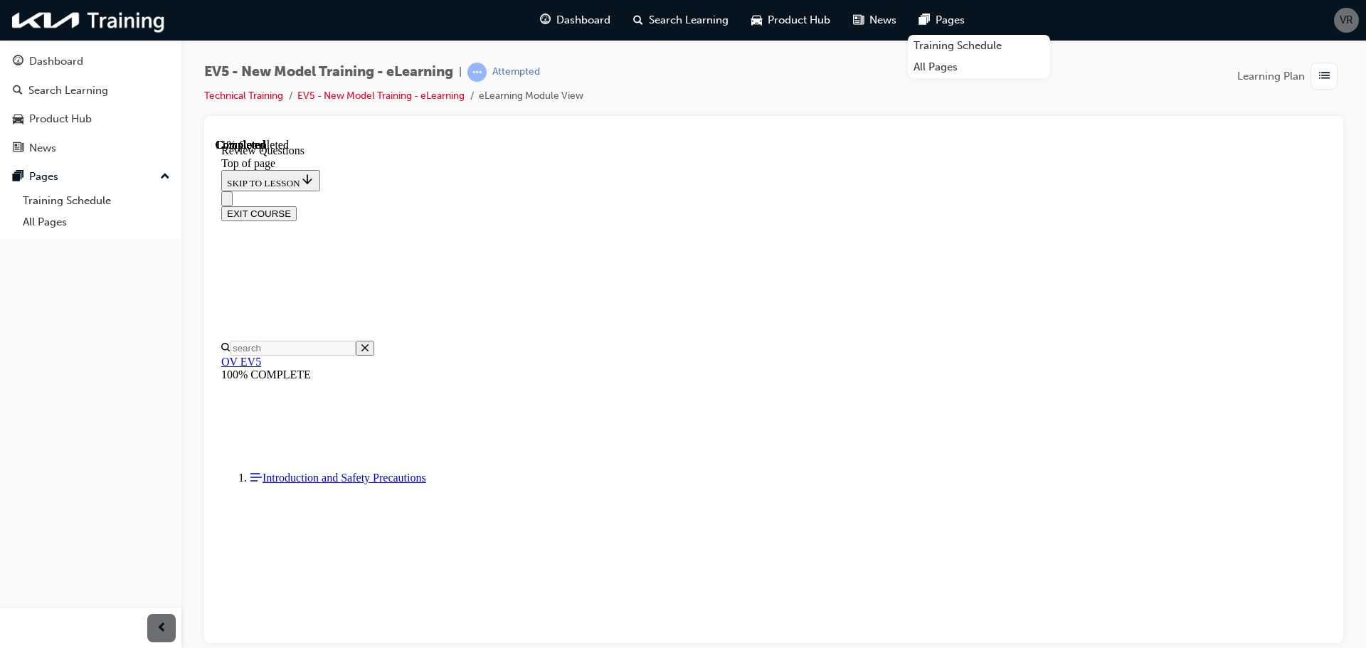
scroll to position [427, 0]
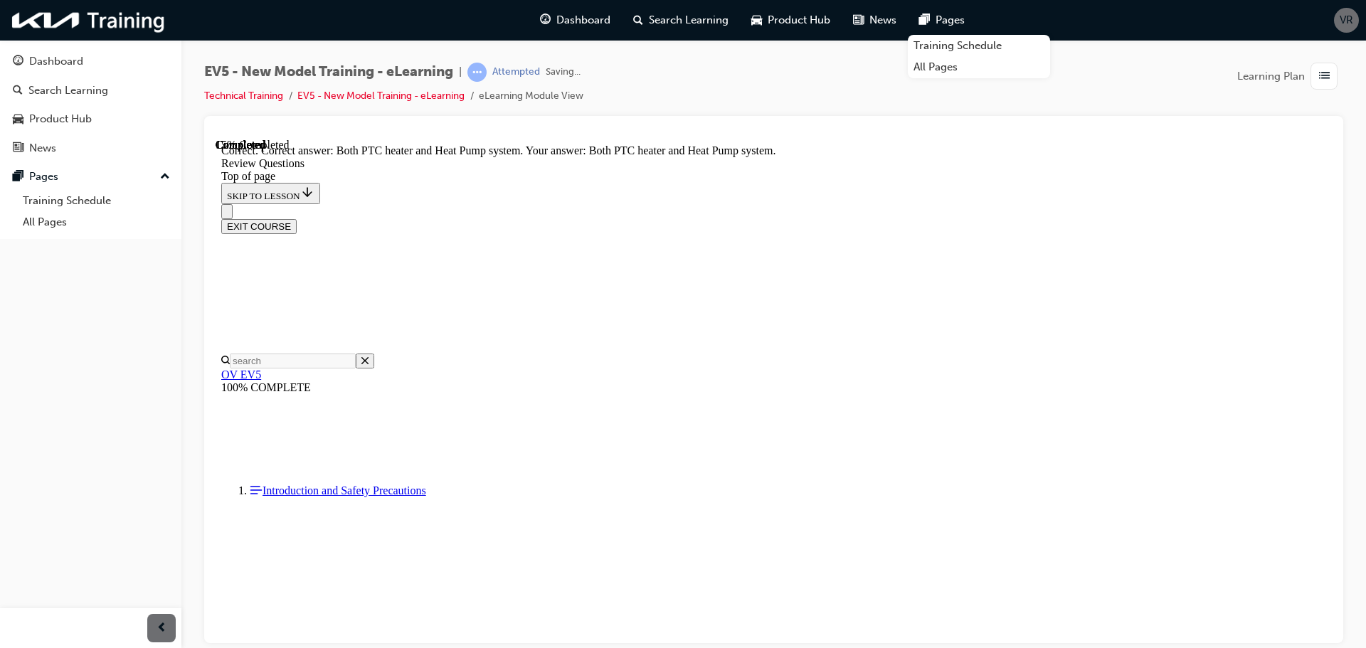
scroll to position [538, 0]
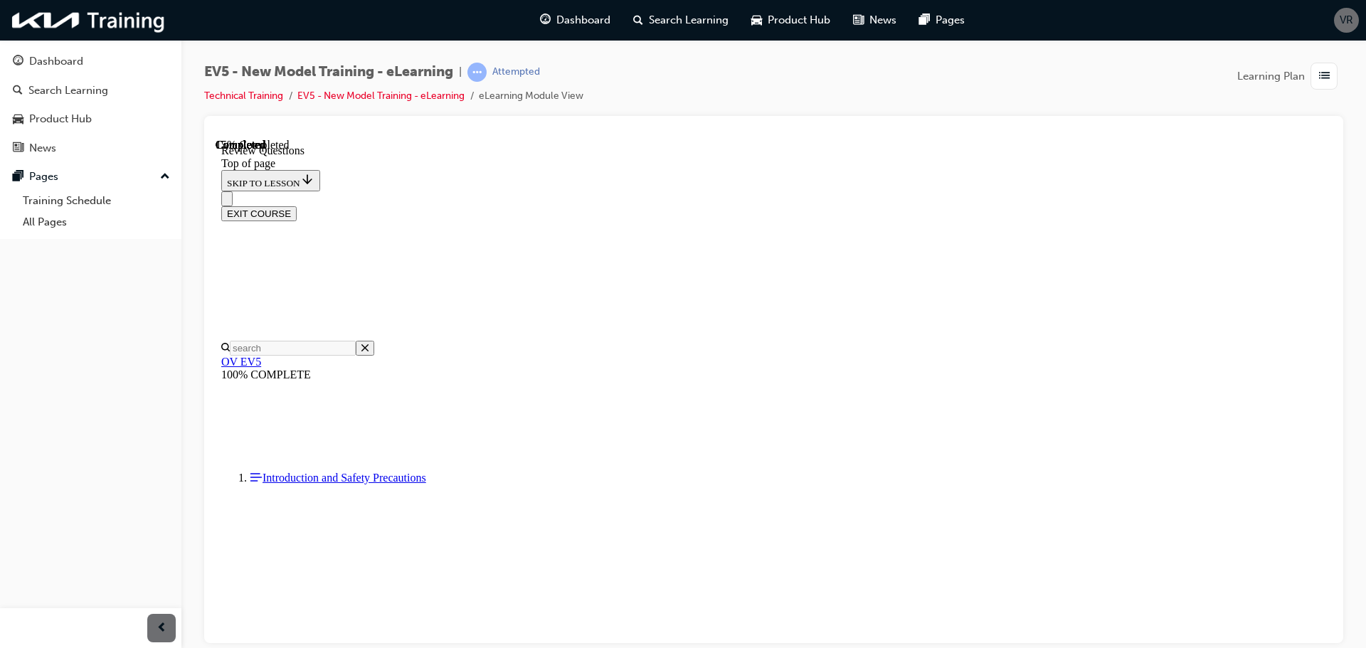
scroll to position [214, 0]
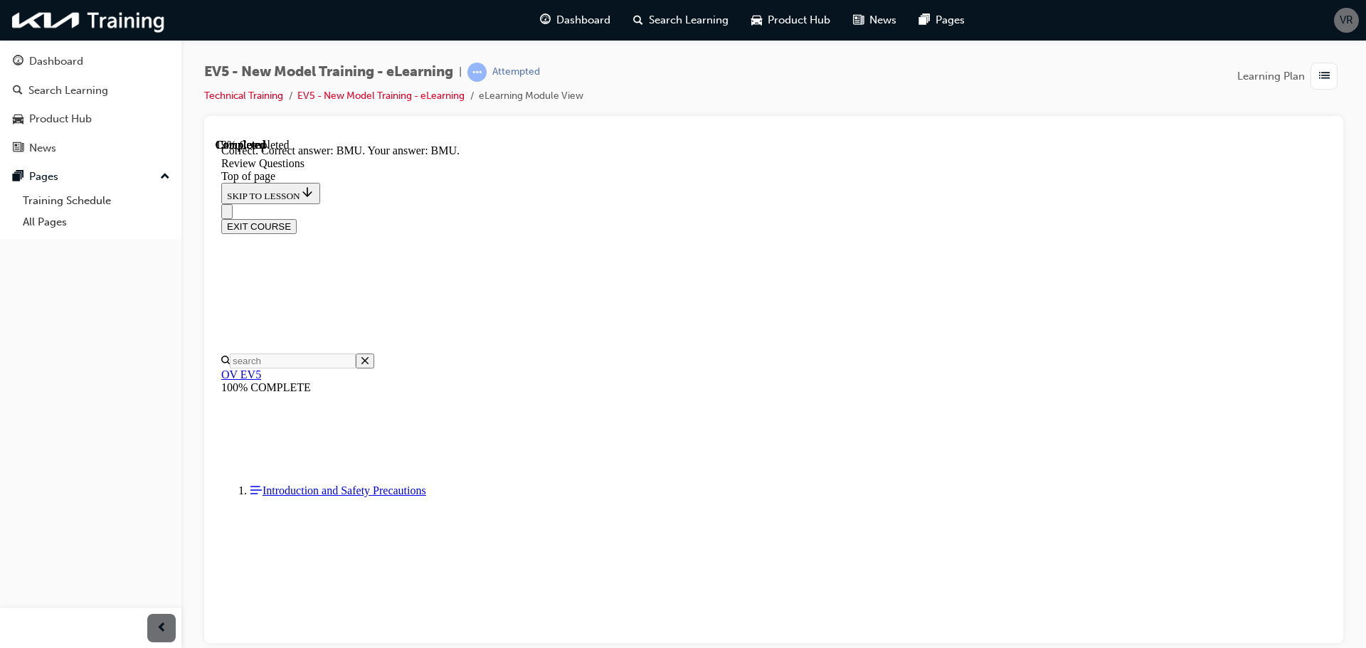
scroll to position [468, 0]
drag, startPoint x: 885, startPoint y: 575, endPoint x: 895, endPoint y: 571, distance: 10.8
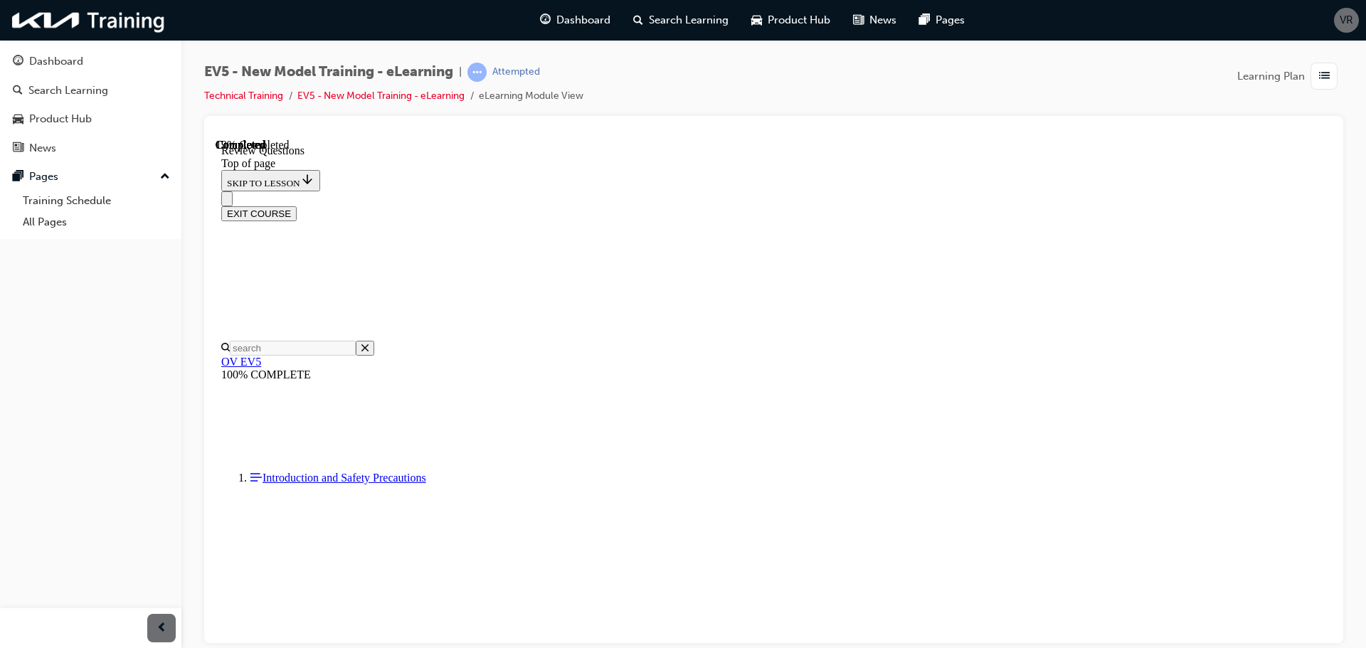
scroll to position [142, 0]
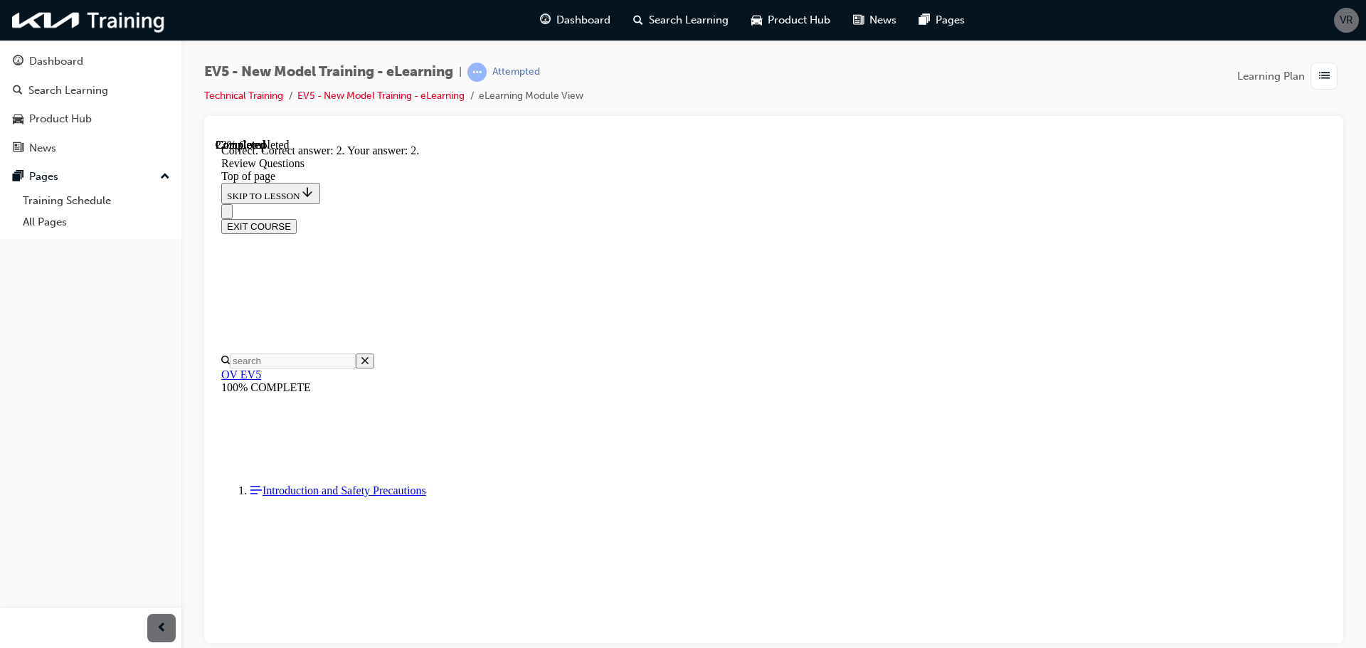
scroll to position [330, 0]
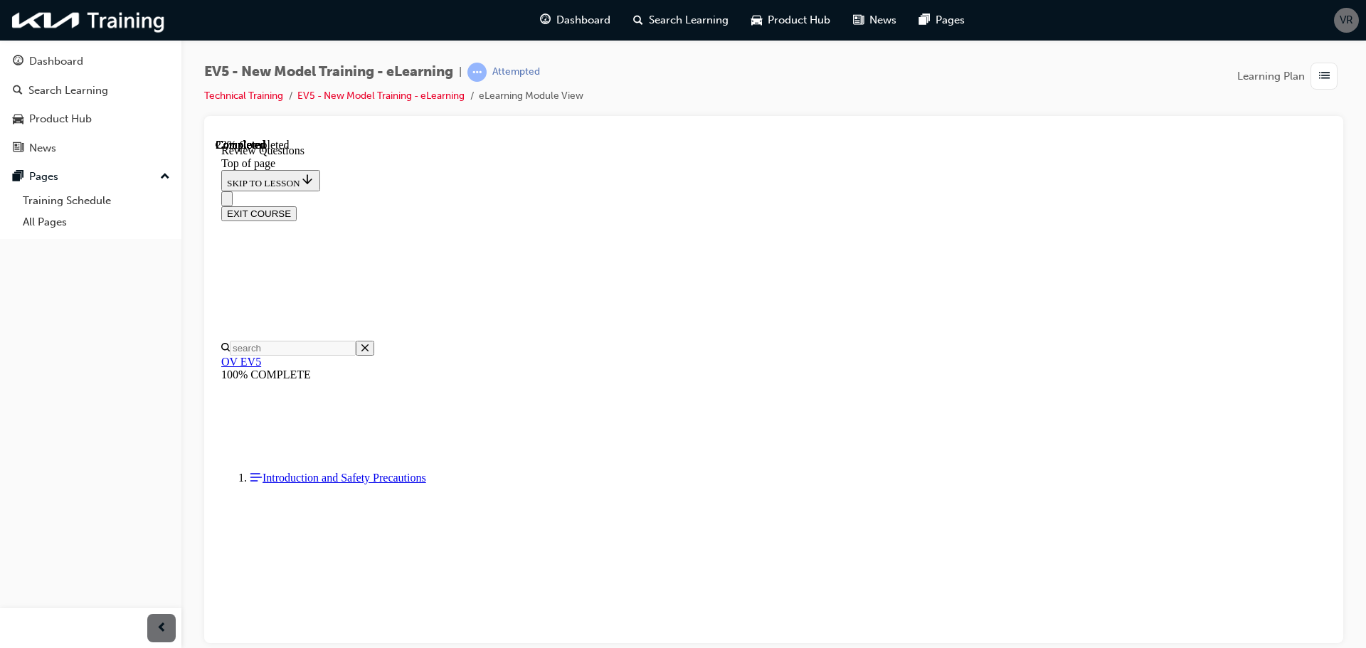
scroll to position [214, 0]
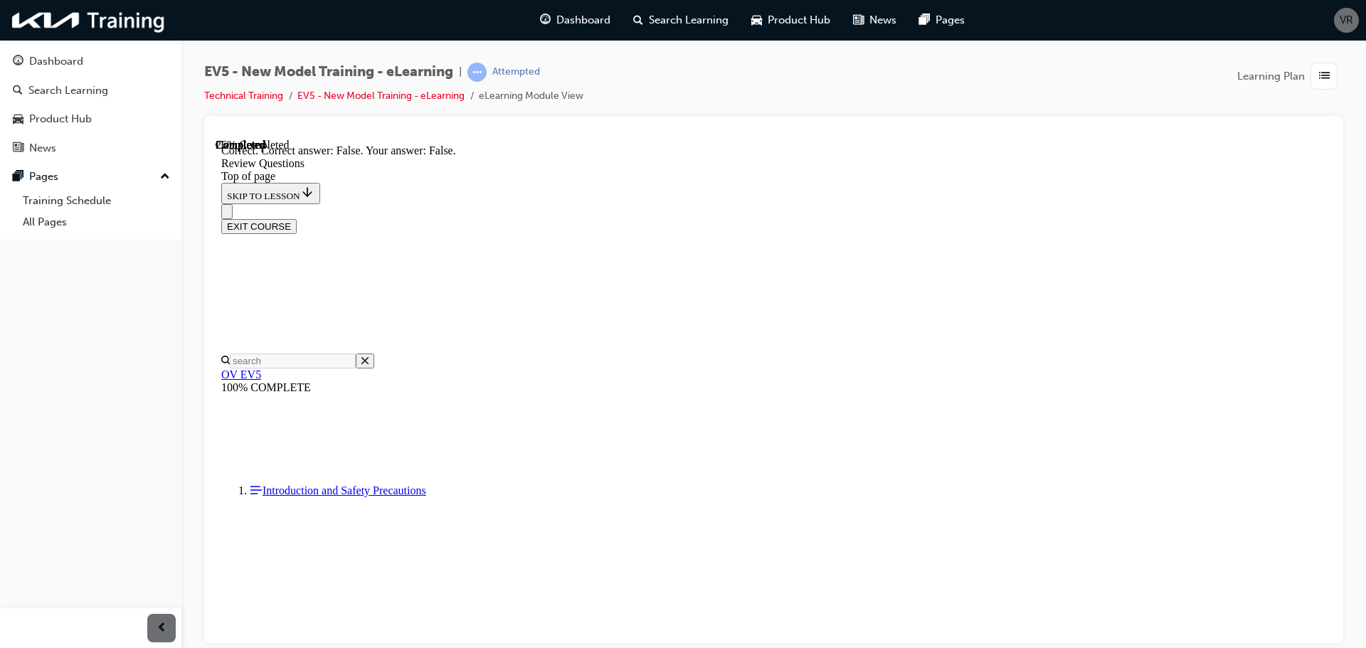
scroll to position [430, 0]
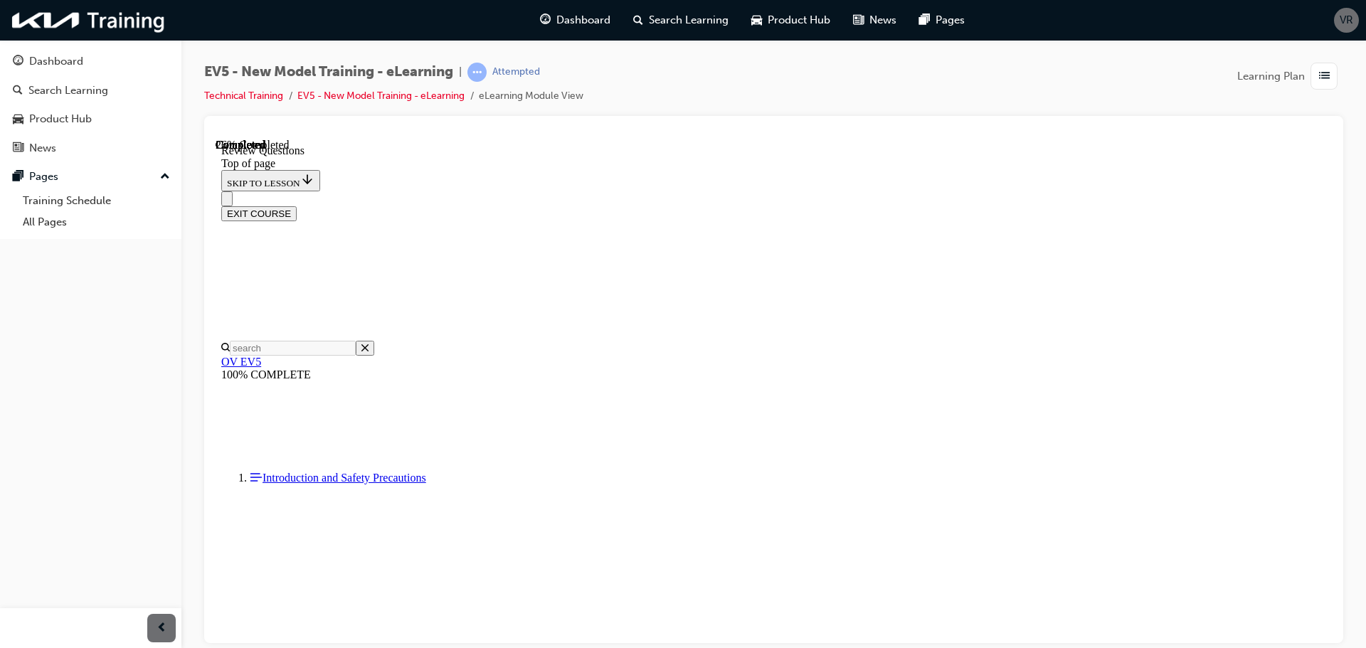
scroll to position [285, 0]
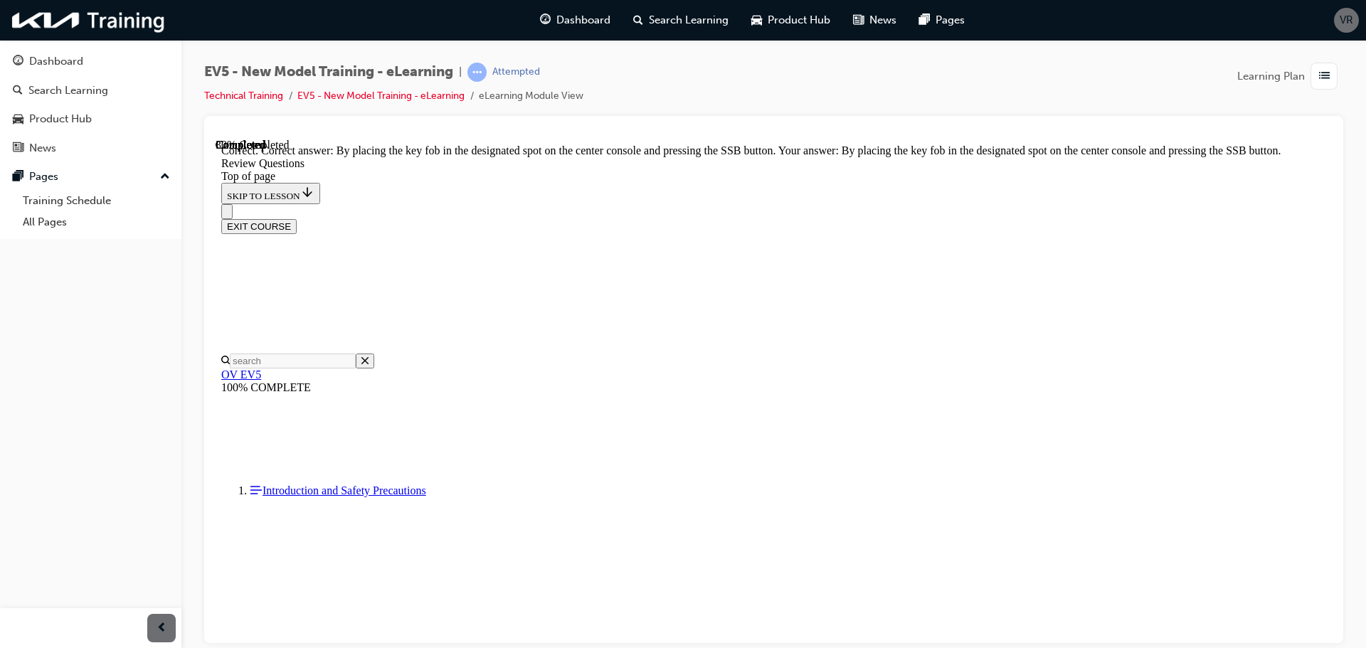
scroll to position [488, 0]
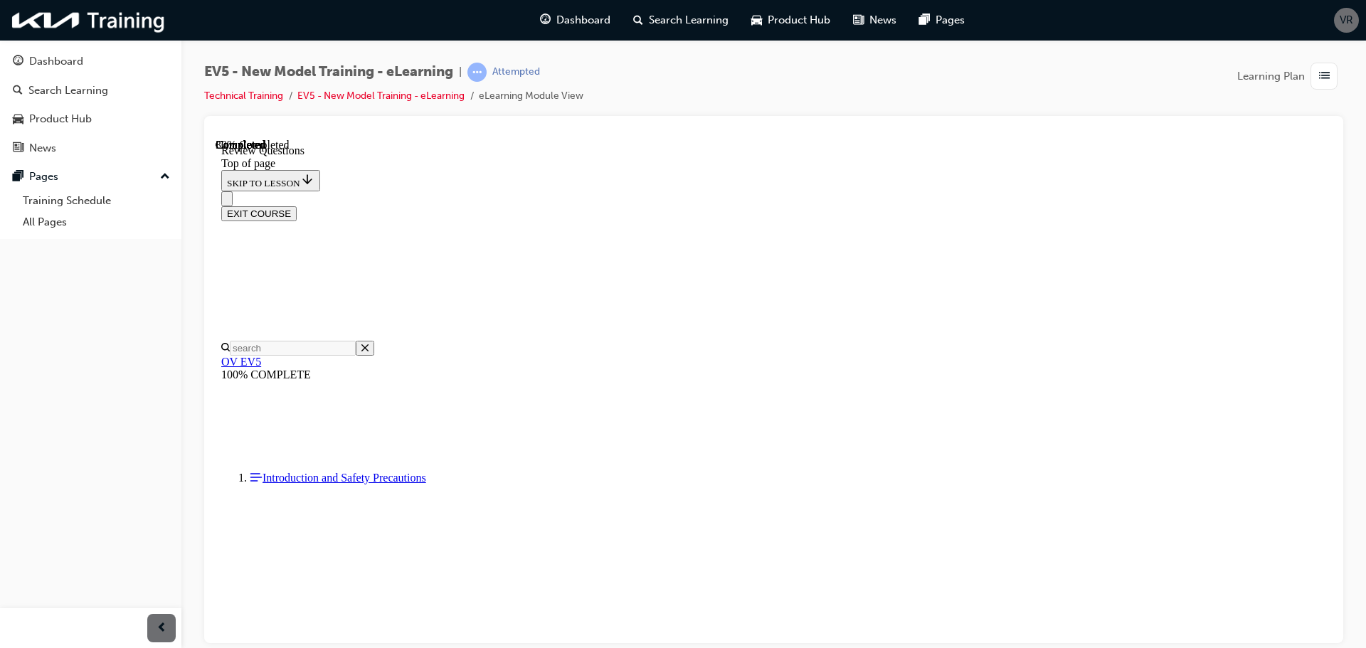
scroll to position [214, 0]
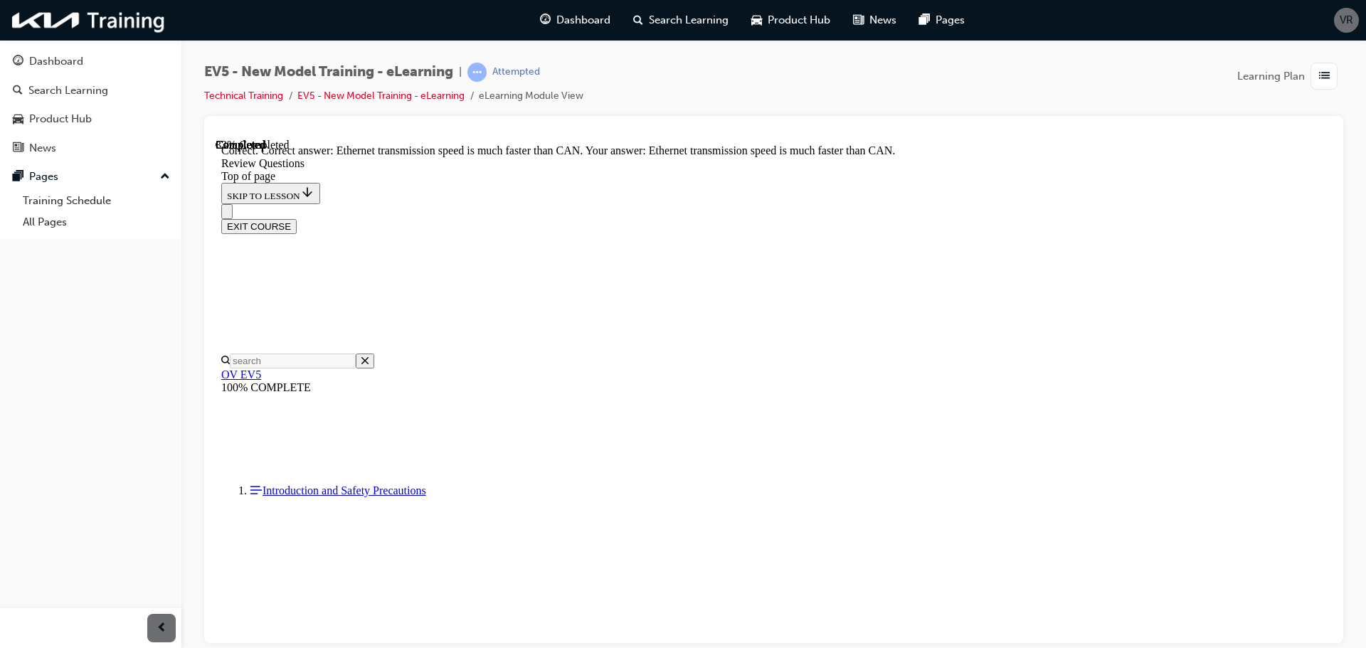
scroll to position [386, 0]
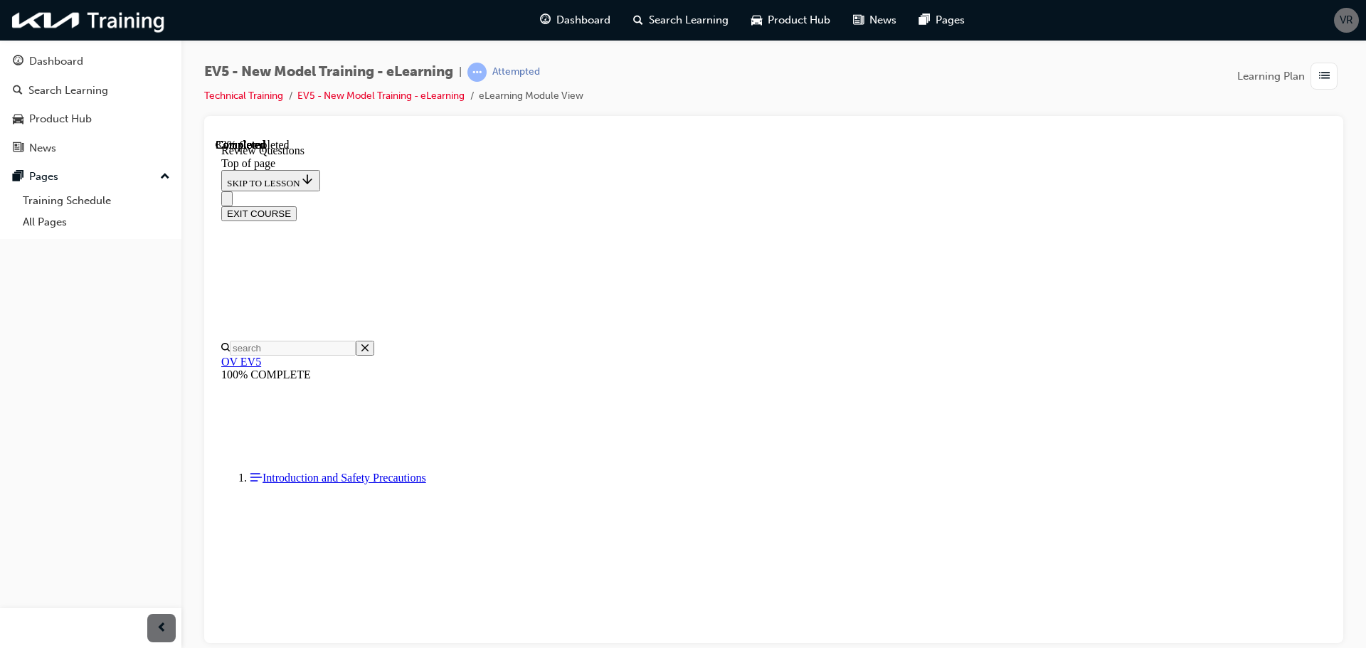
scroll to position [427, 0]
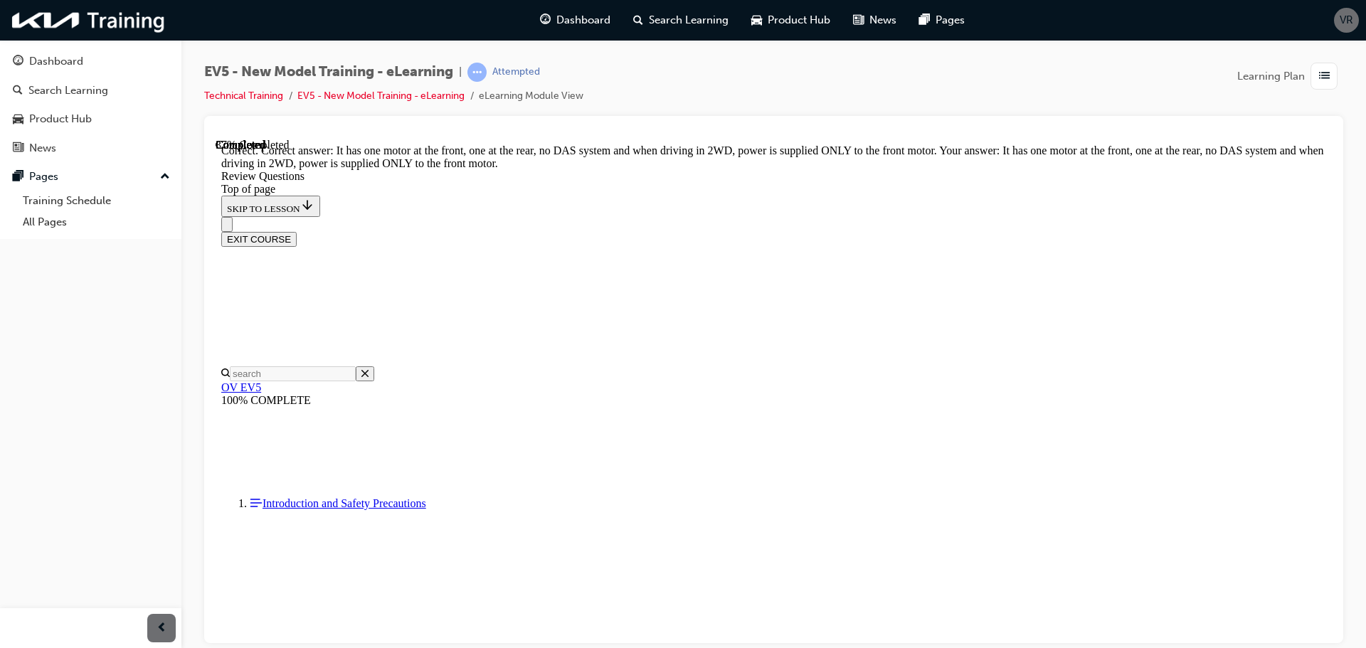
scroll to position [584, 0]
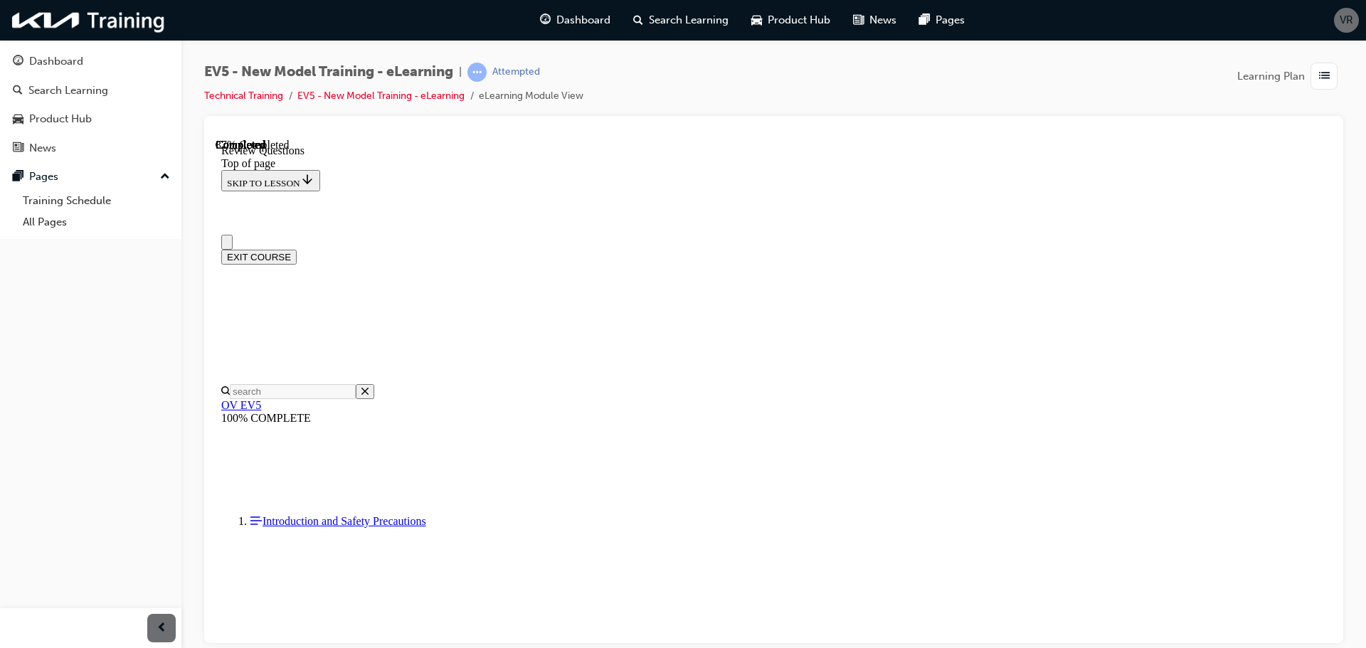
scroll to position [214, 0]
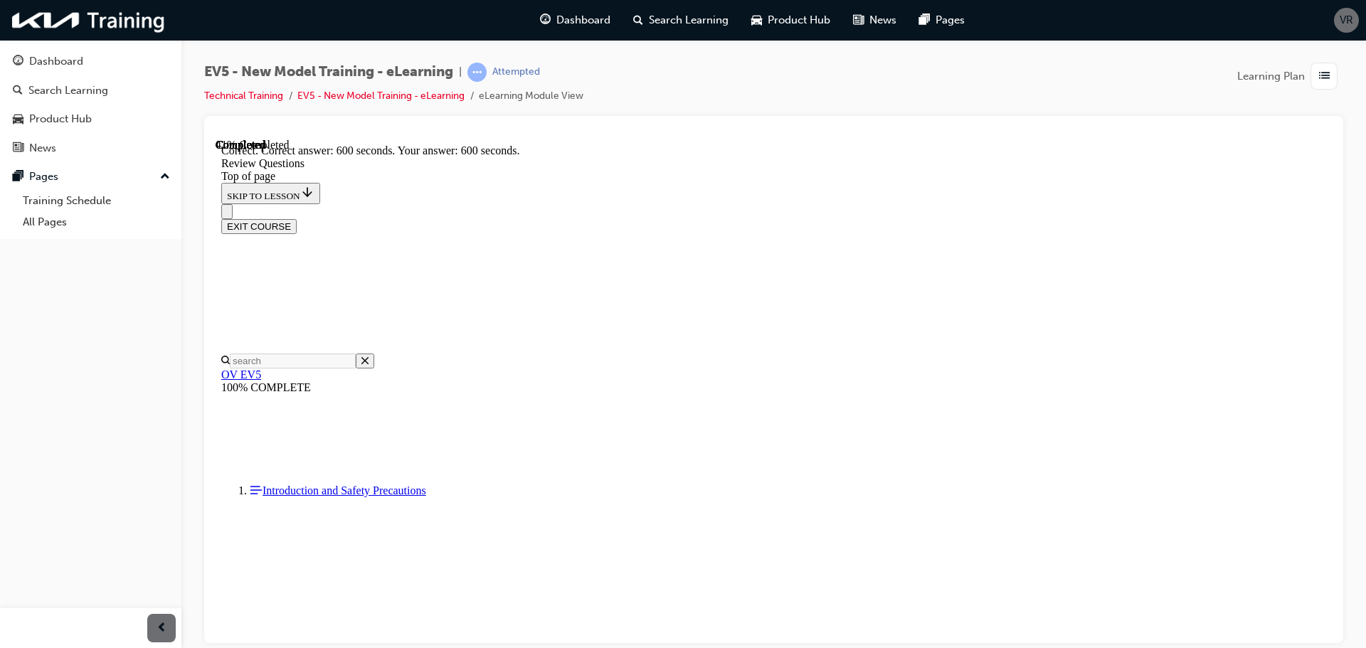
scroll to position [534, 0]
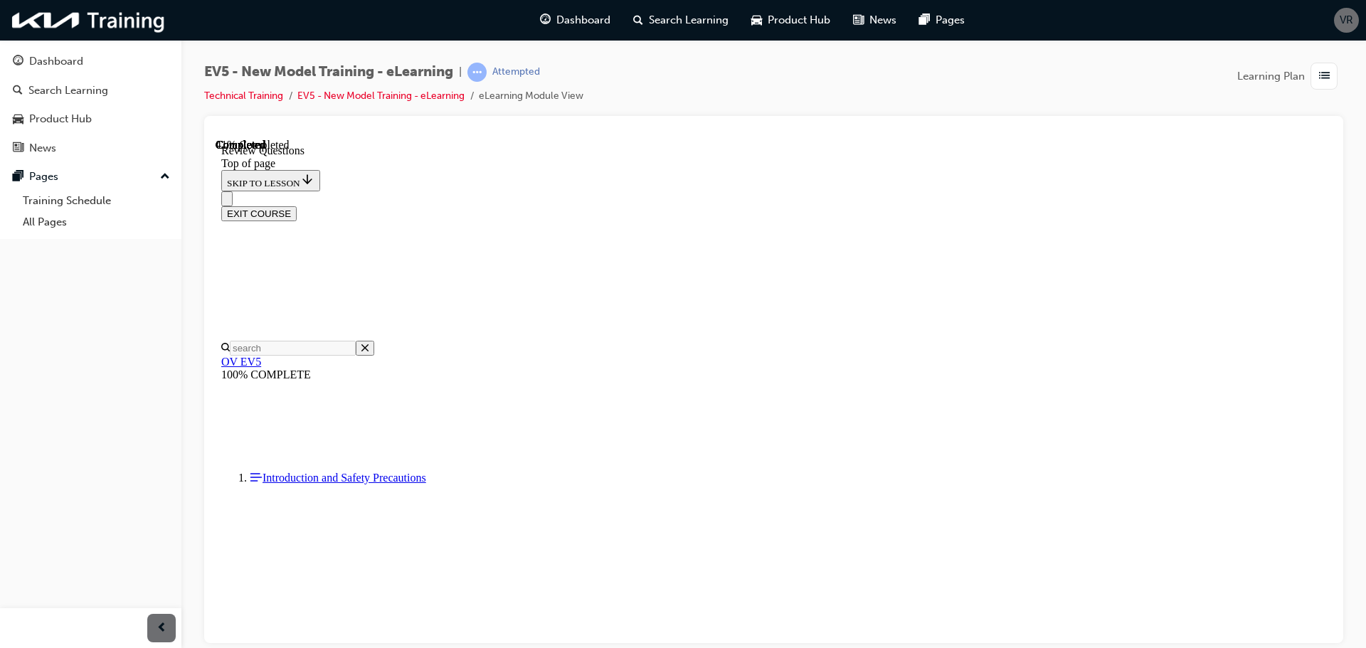
scroll to position [214, 0]
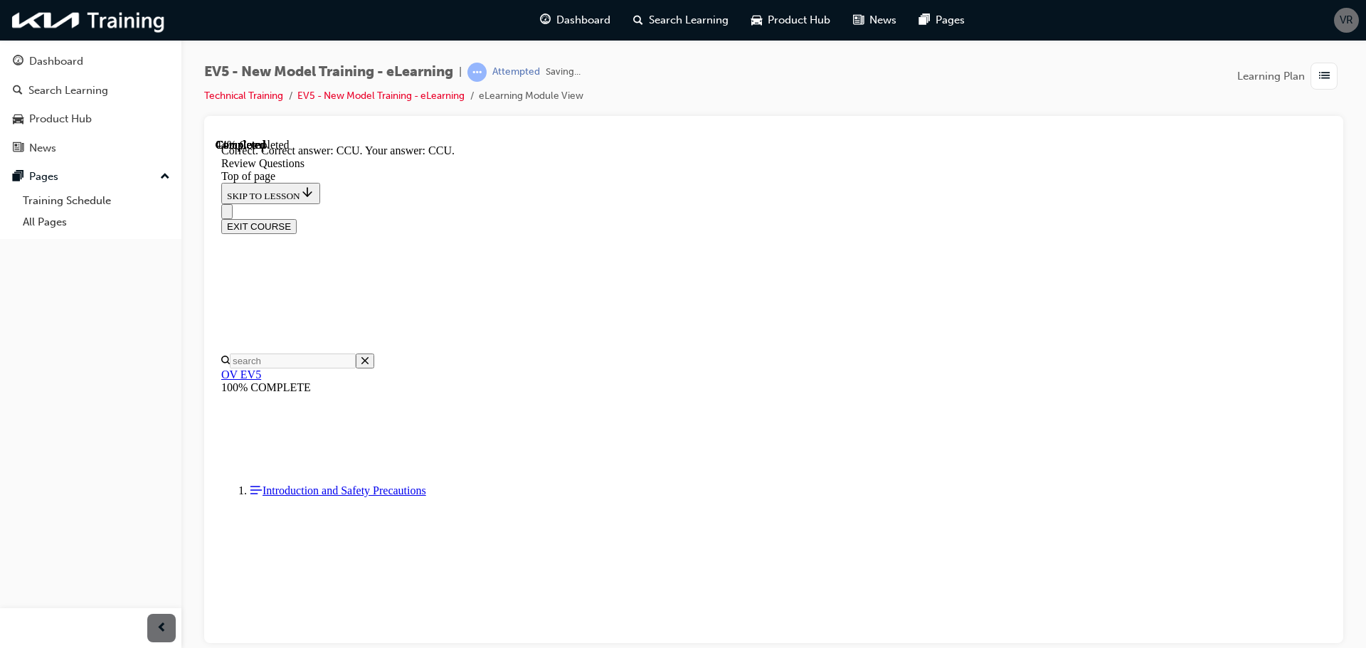
scroll to position [556, 0]
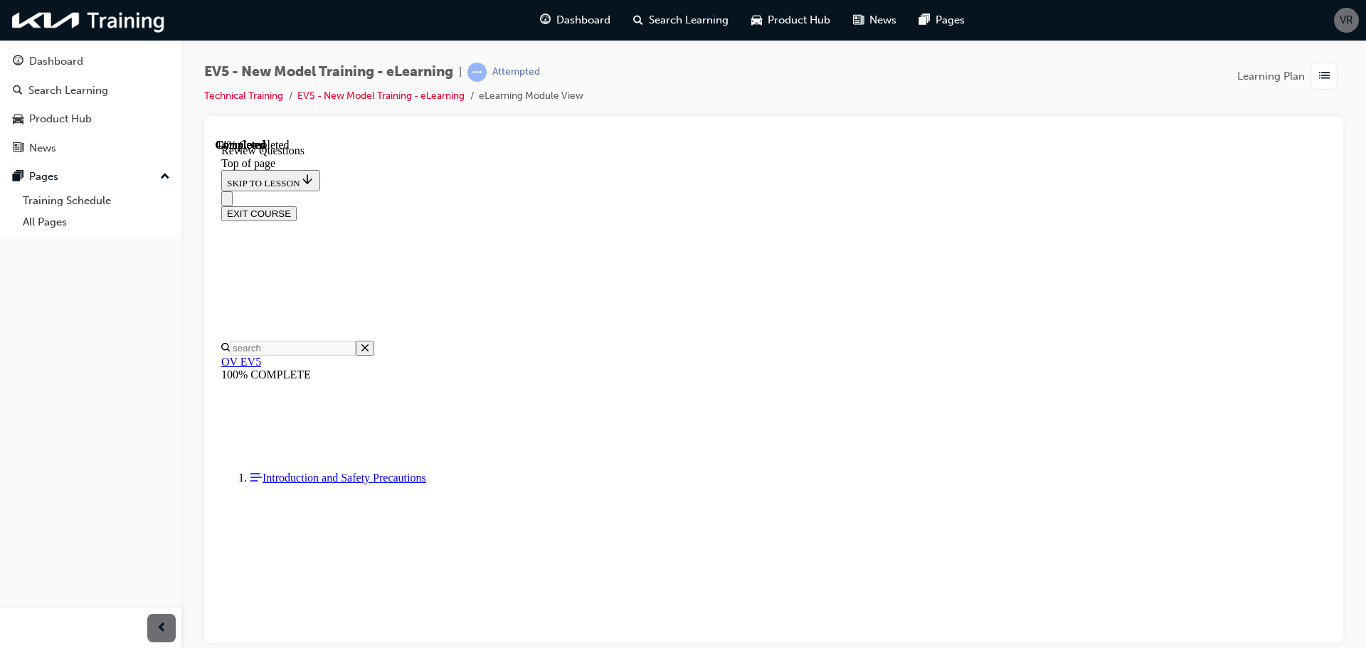
scroll to position [285, 0]
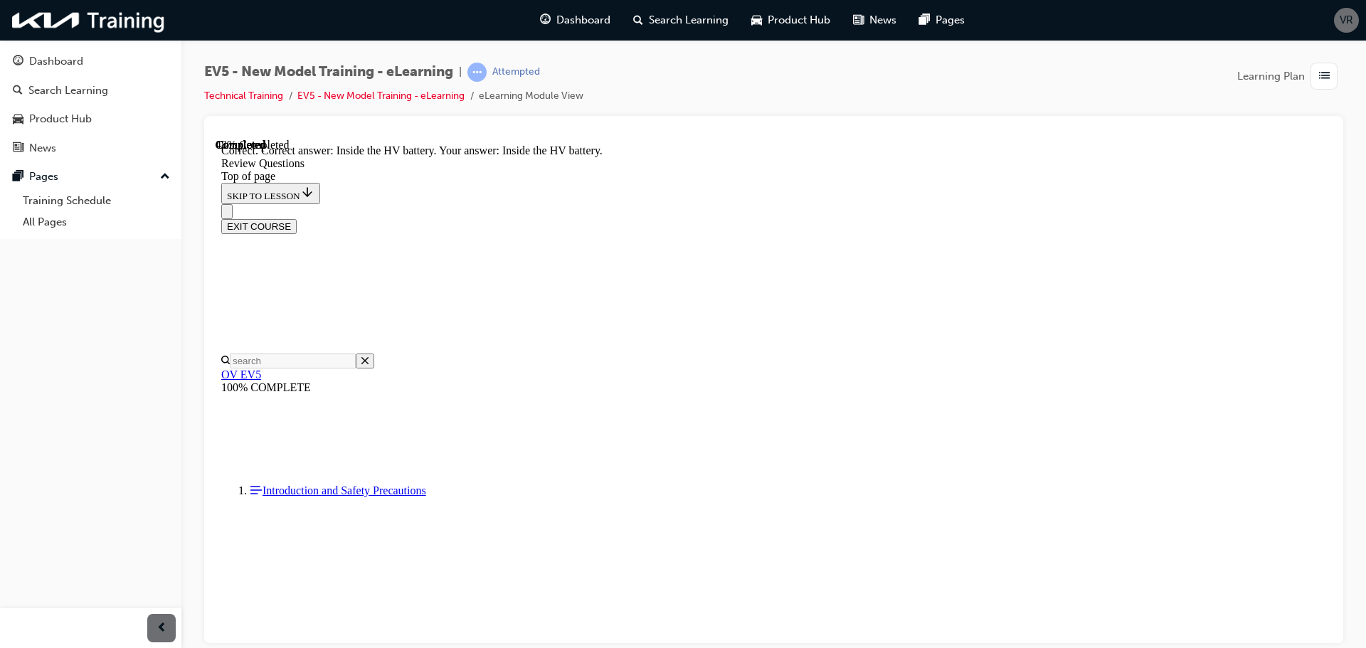
scroll to position [537, 0]
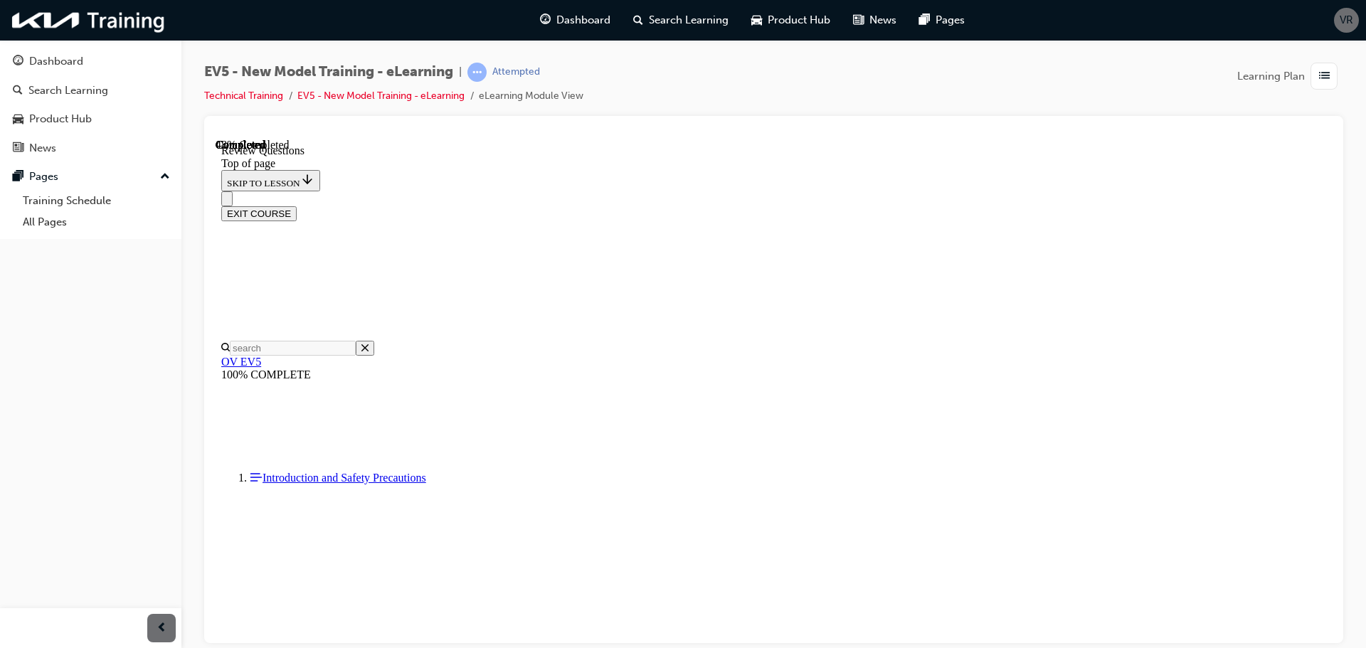
scroll to position [285, 0]
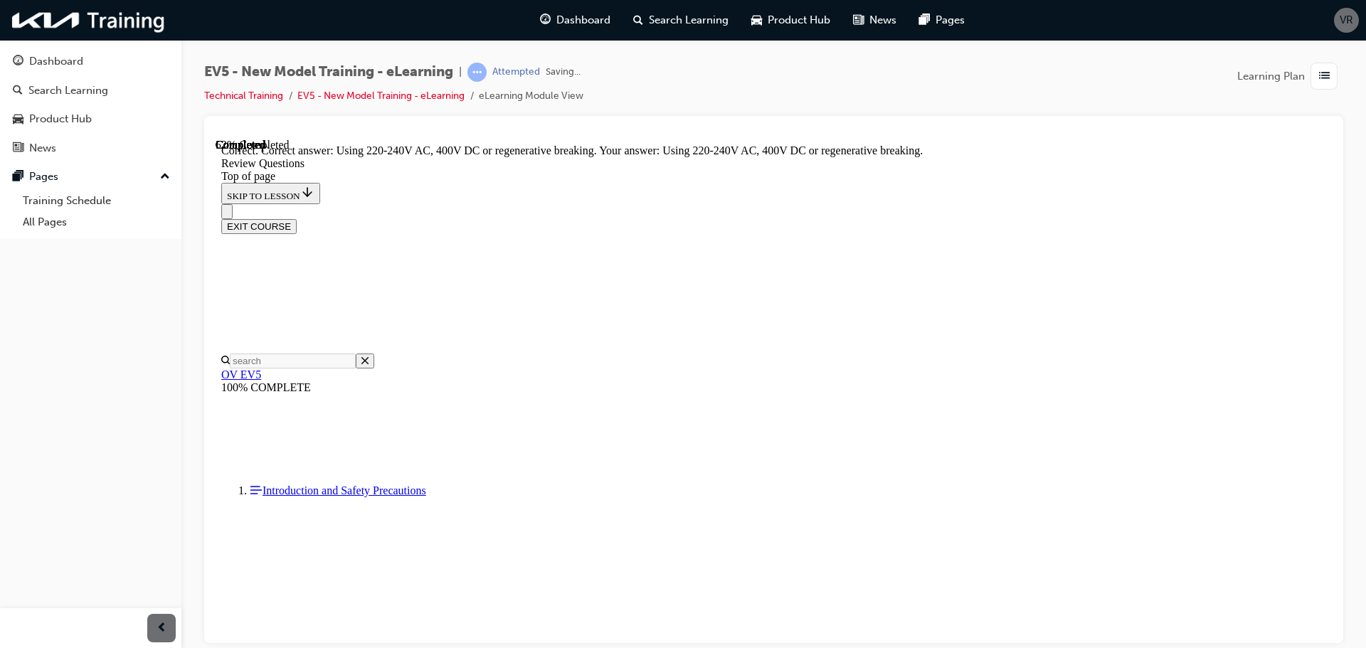
scroll to position [431, 0]
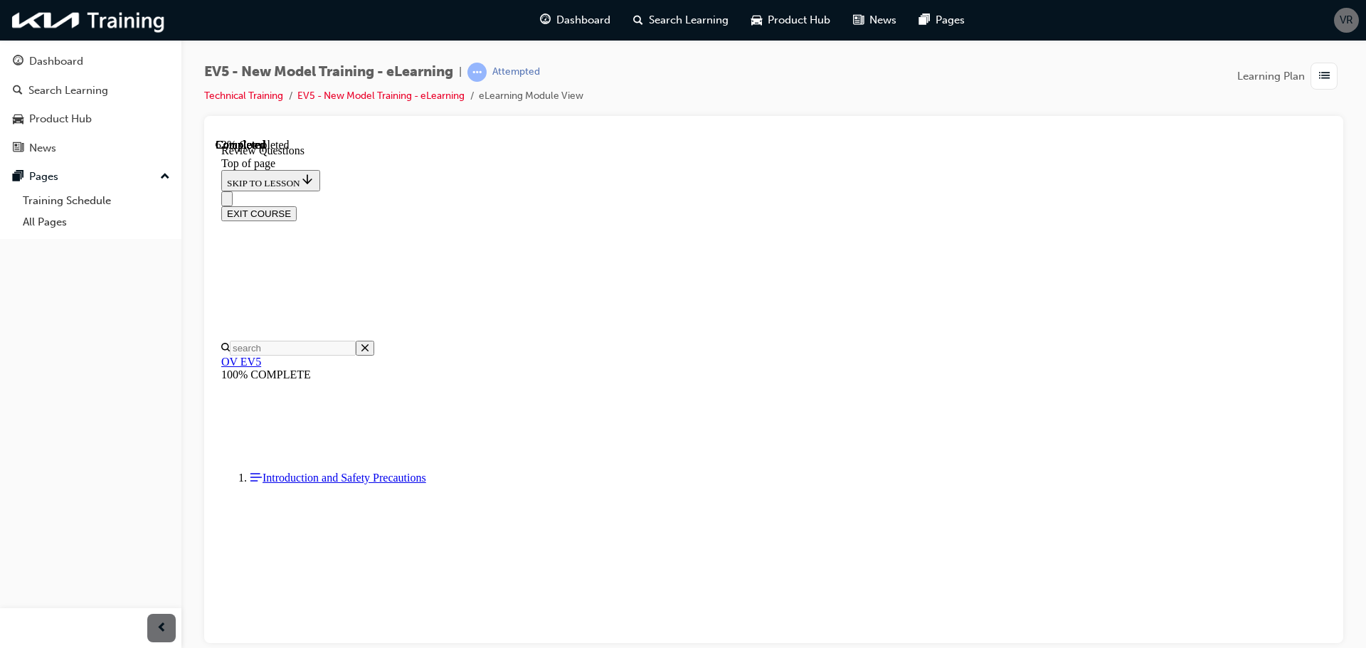
scroll to position [285, 0]
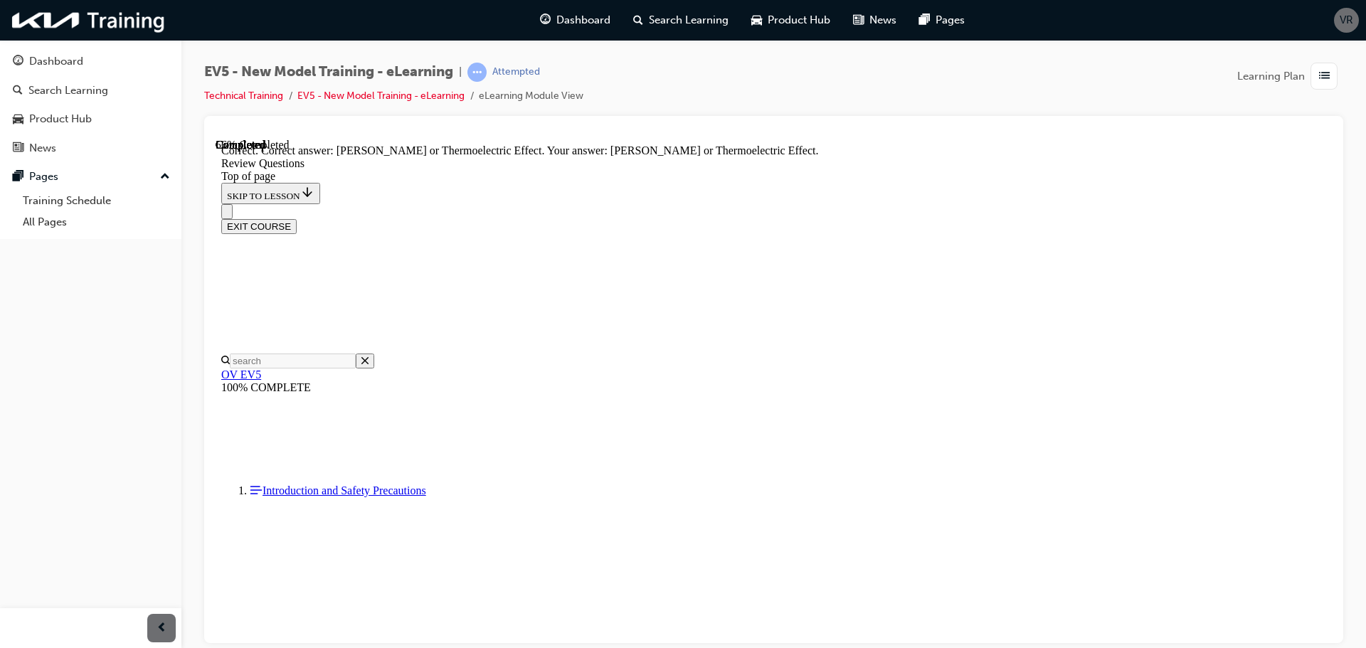
scroll to position [448, 0]
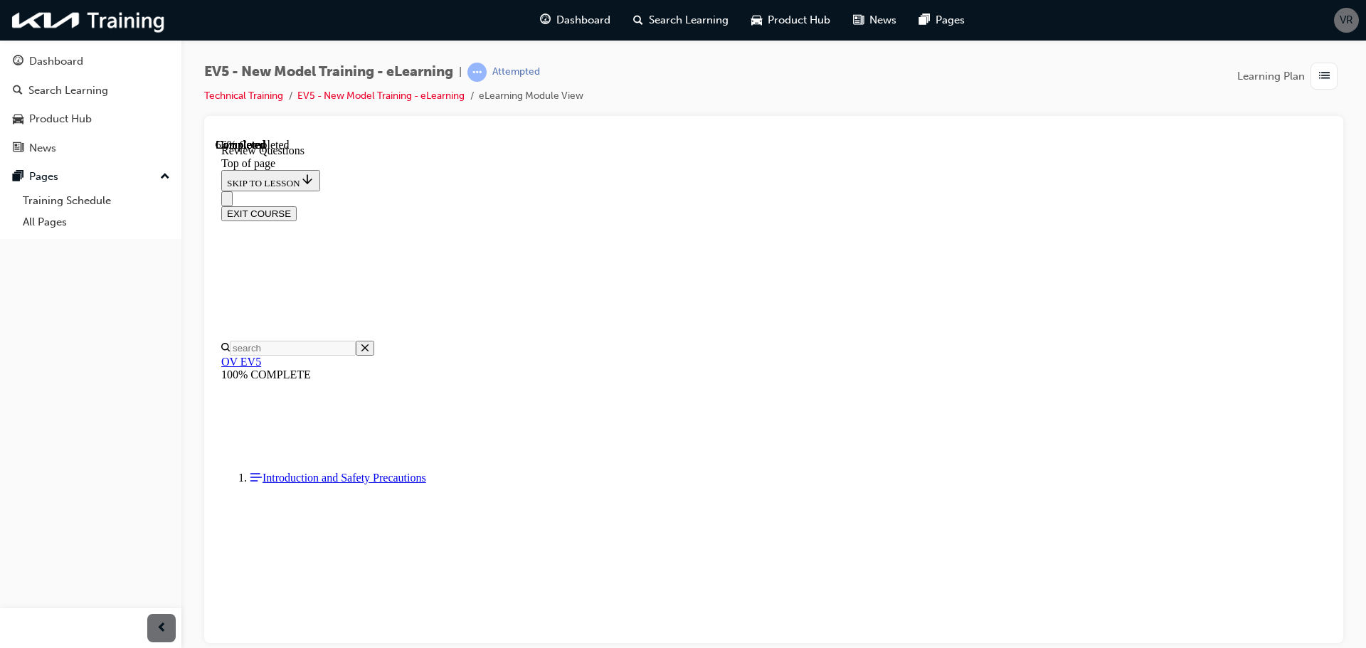
scroll to position [356, 0]
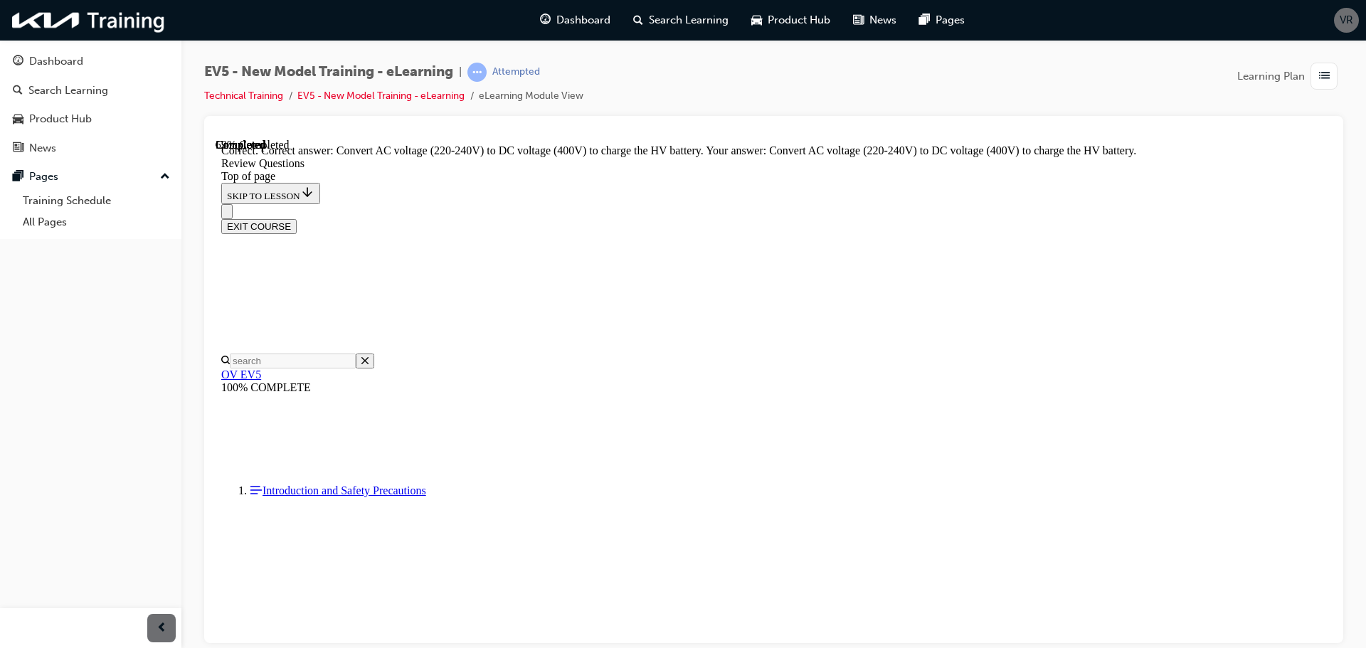
scroll to position [556, 0]
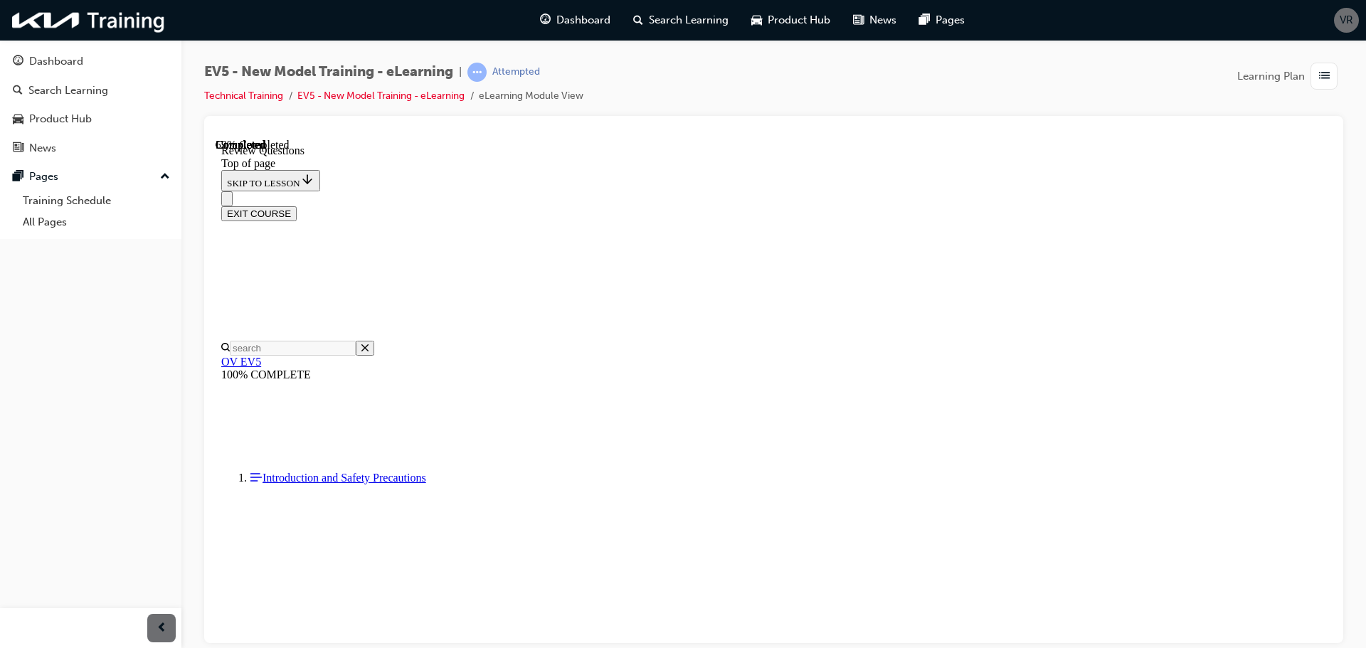
scroll to position [427, 0]
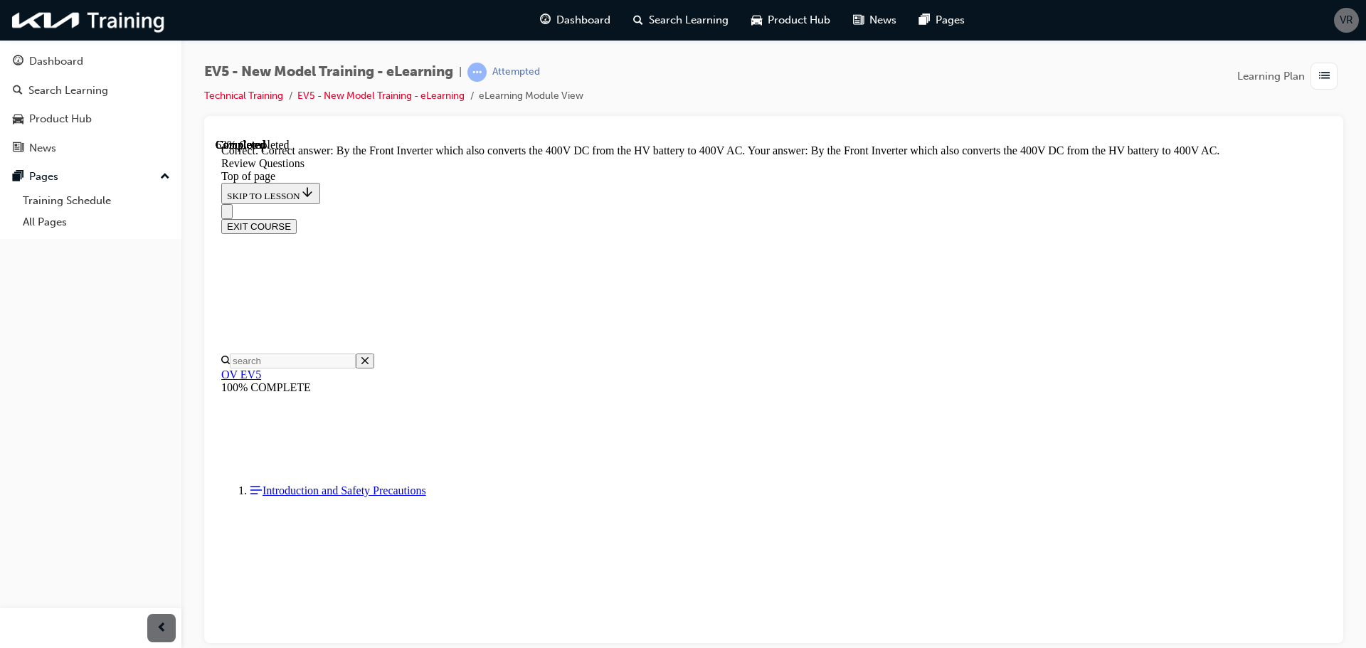
scroll to position [495, 0]
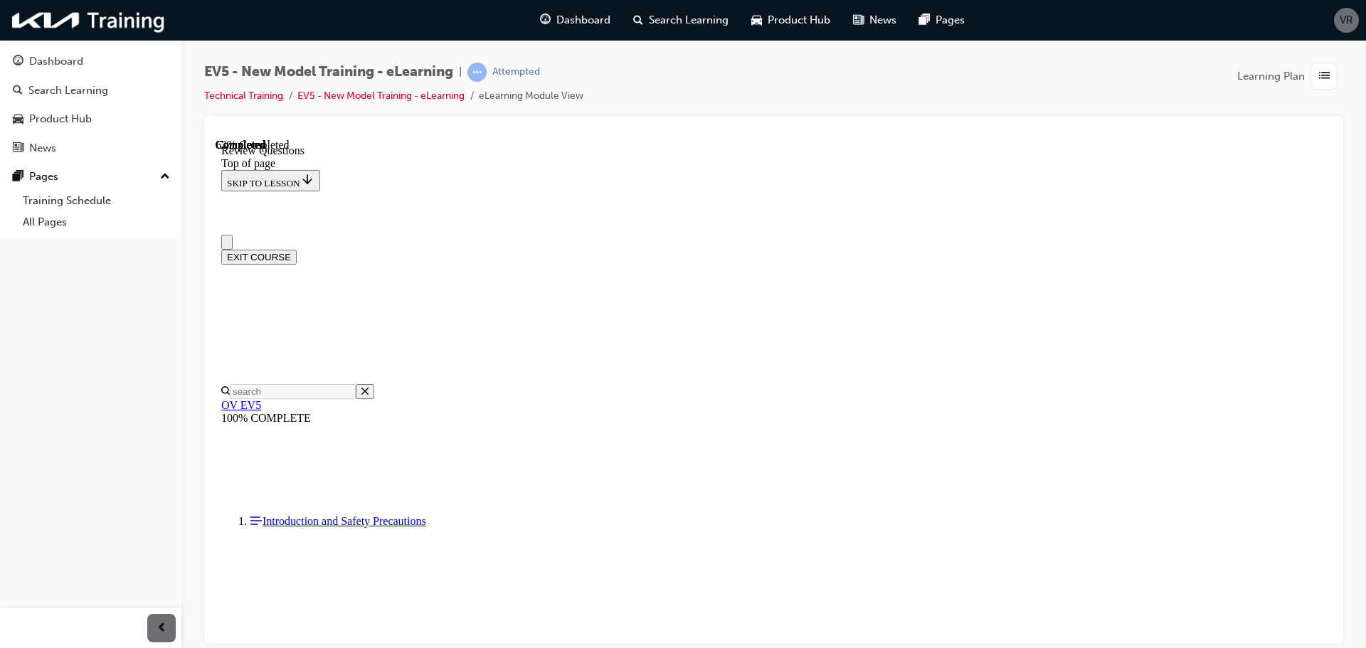
scroll to position [142, 0]
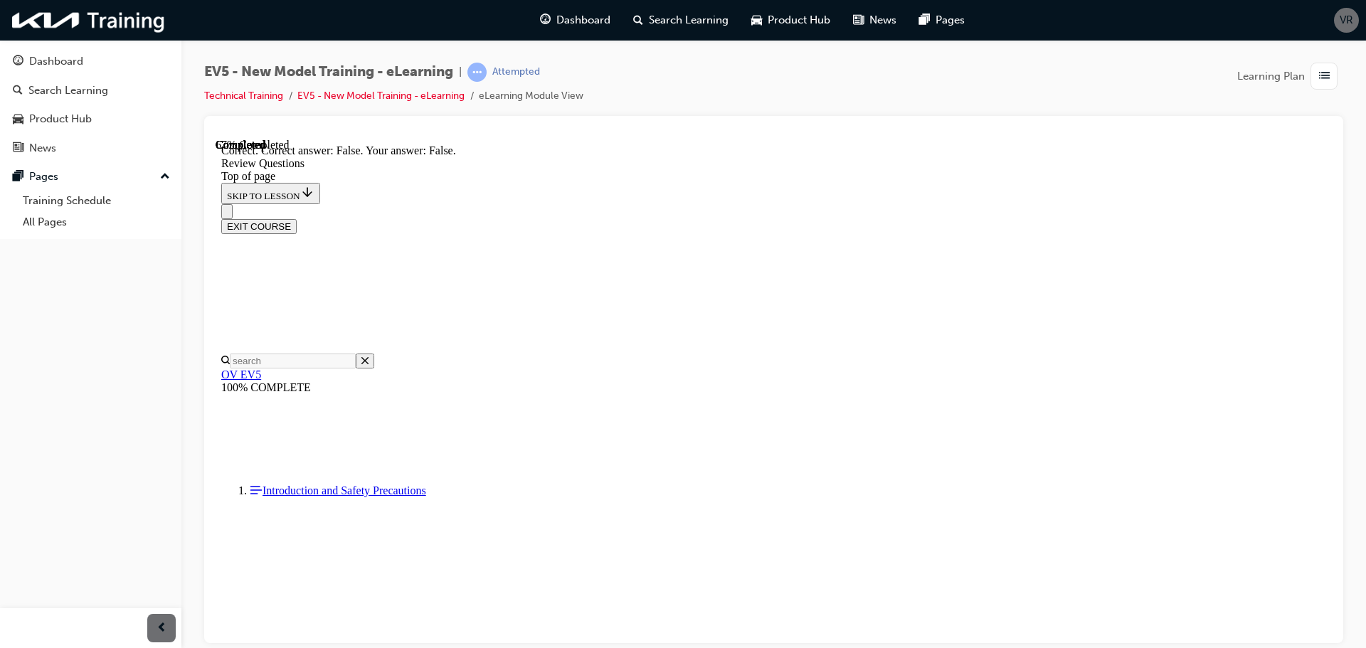
scroll to position [334, 0]
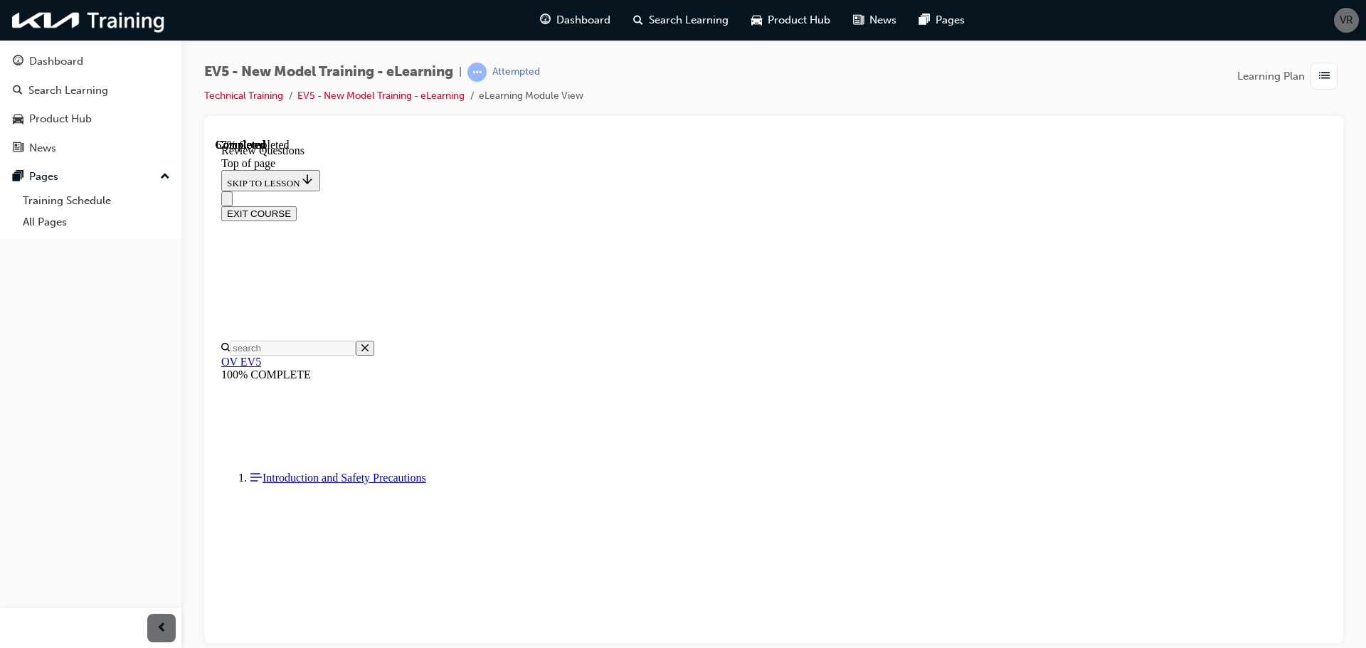
scroll to position [356, 0]
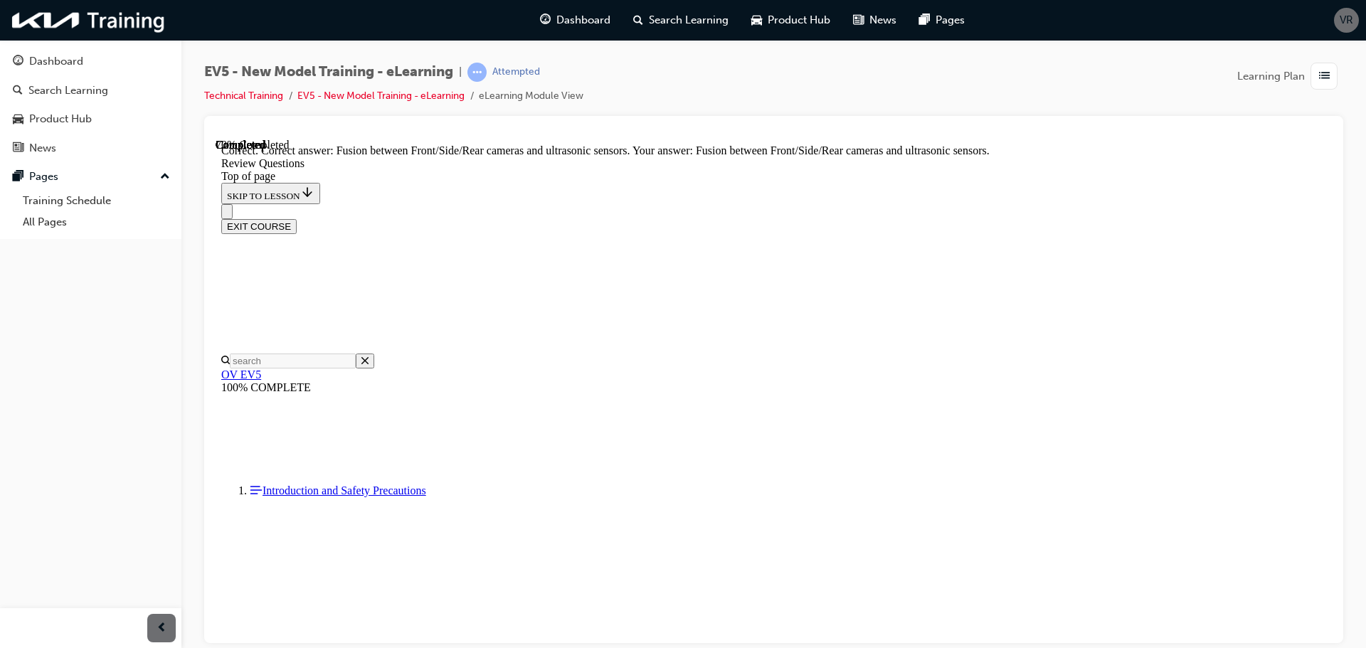
scroll to position [436, 0]
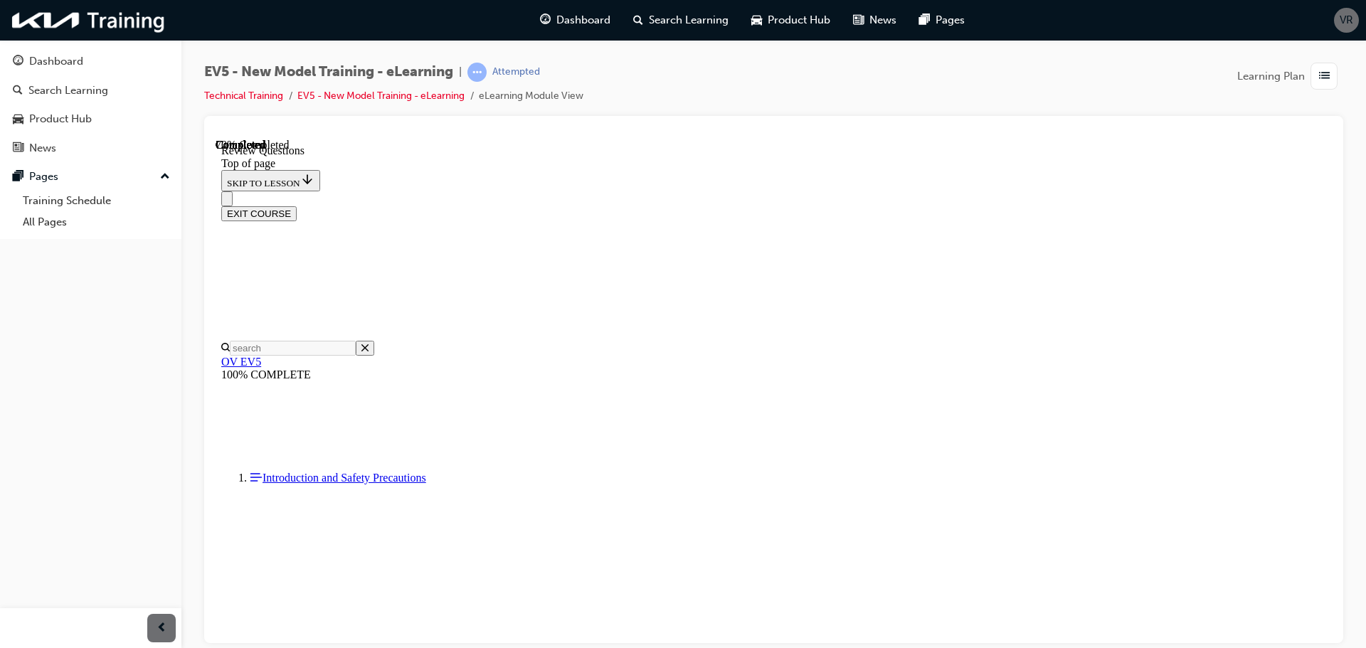
scroll to position [285, 0]
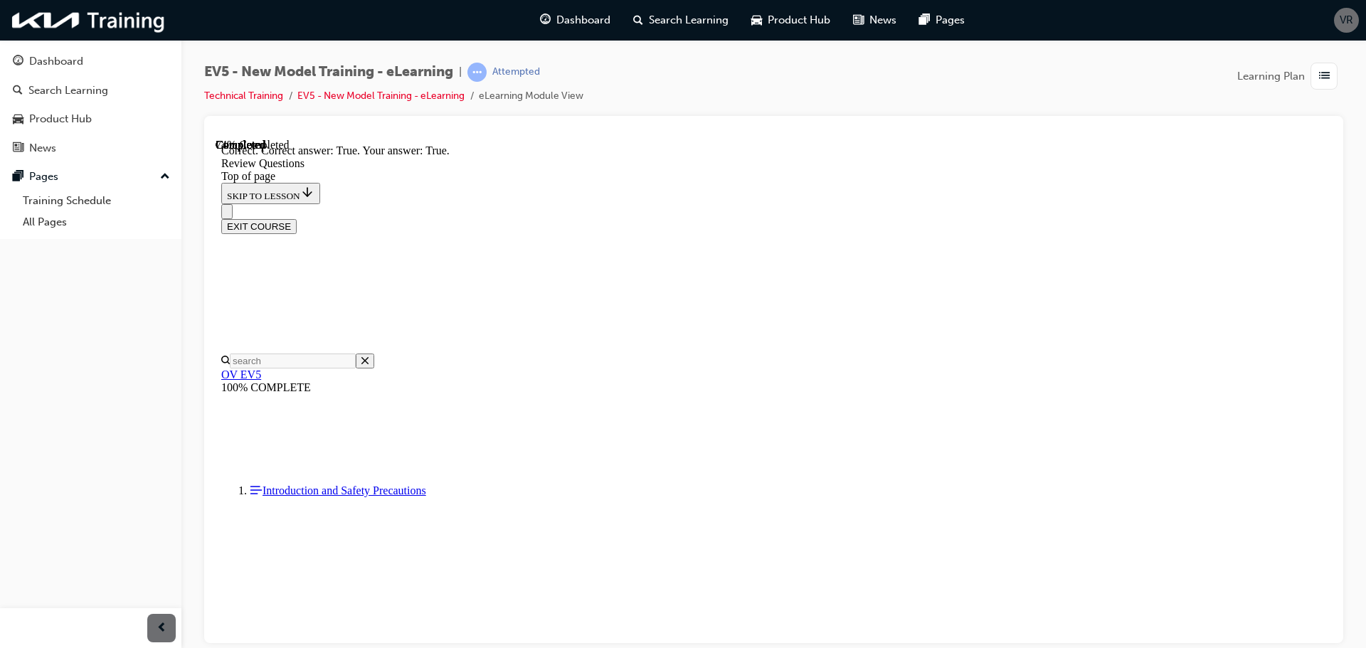
scroll to position [372, 0]
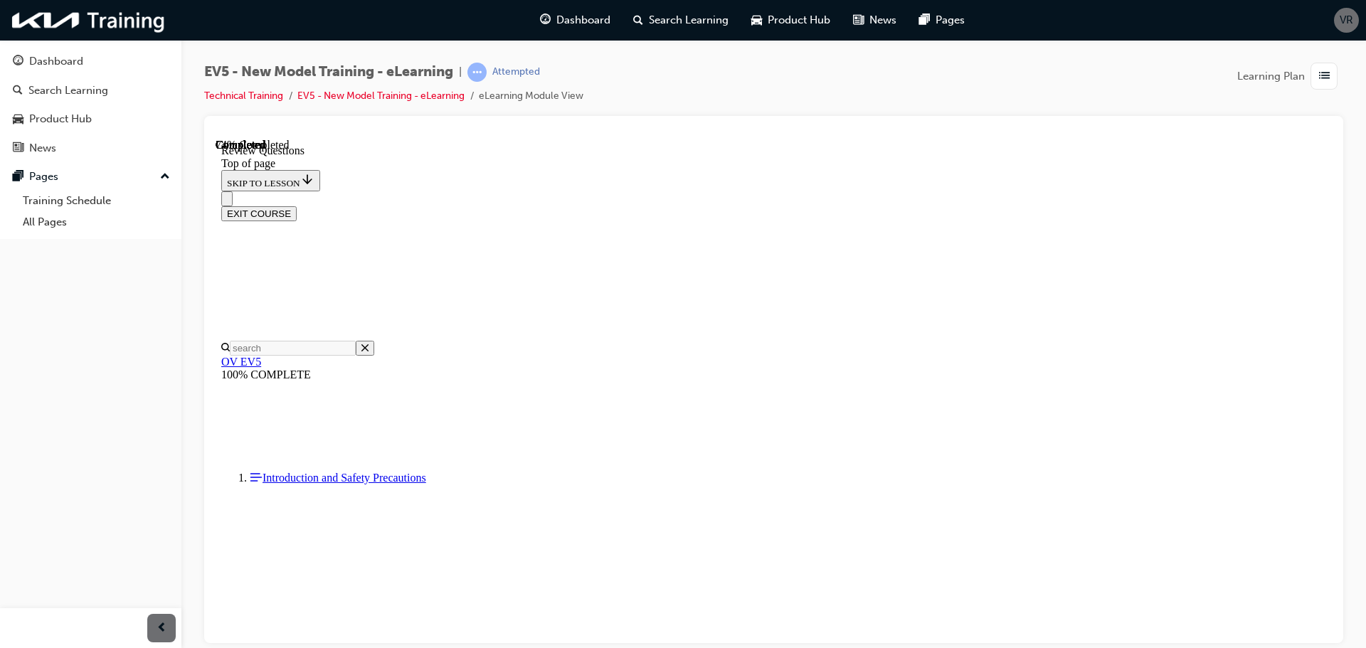
scroll to position [142, 0]
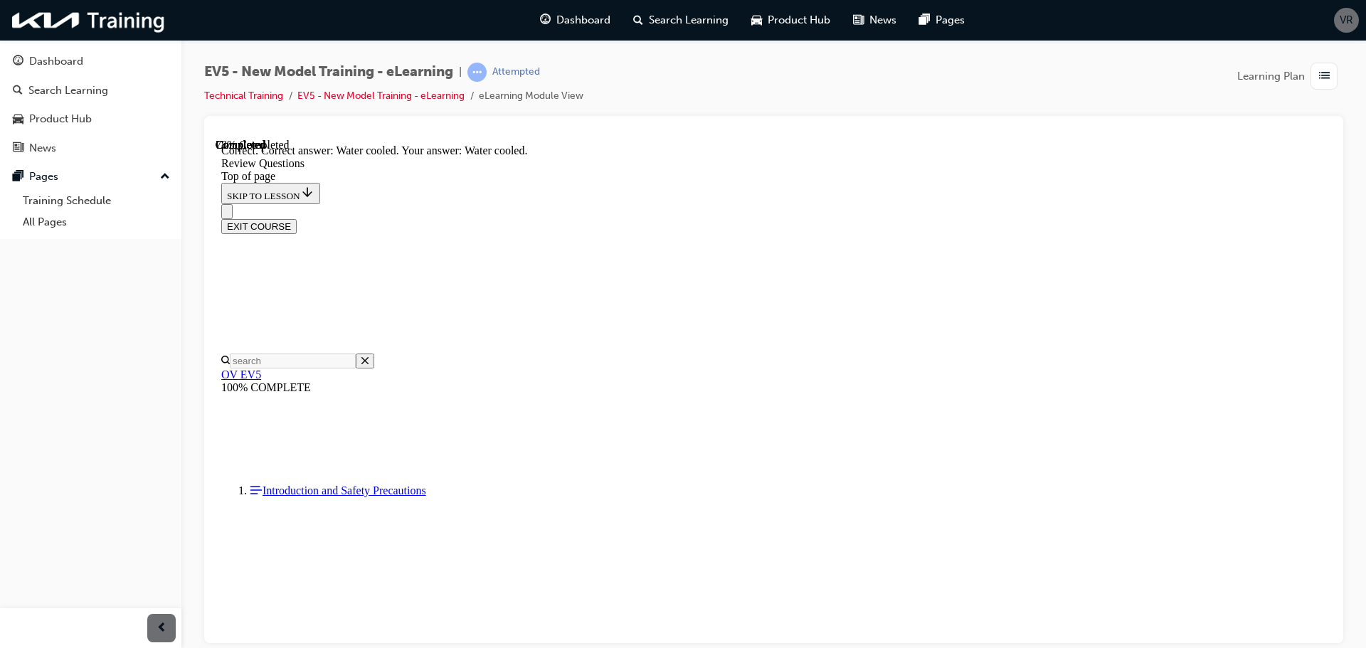
scroll to position [404, 0]
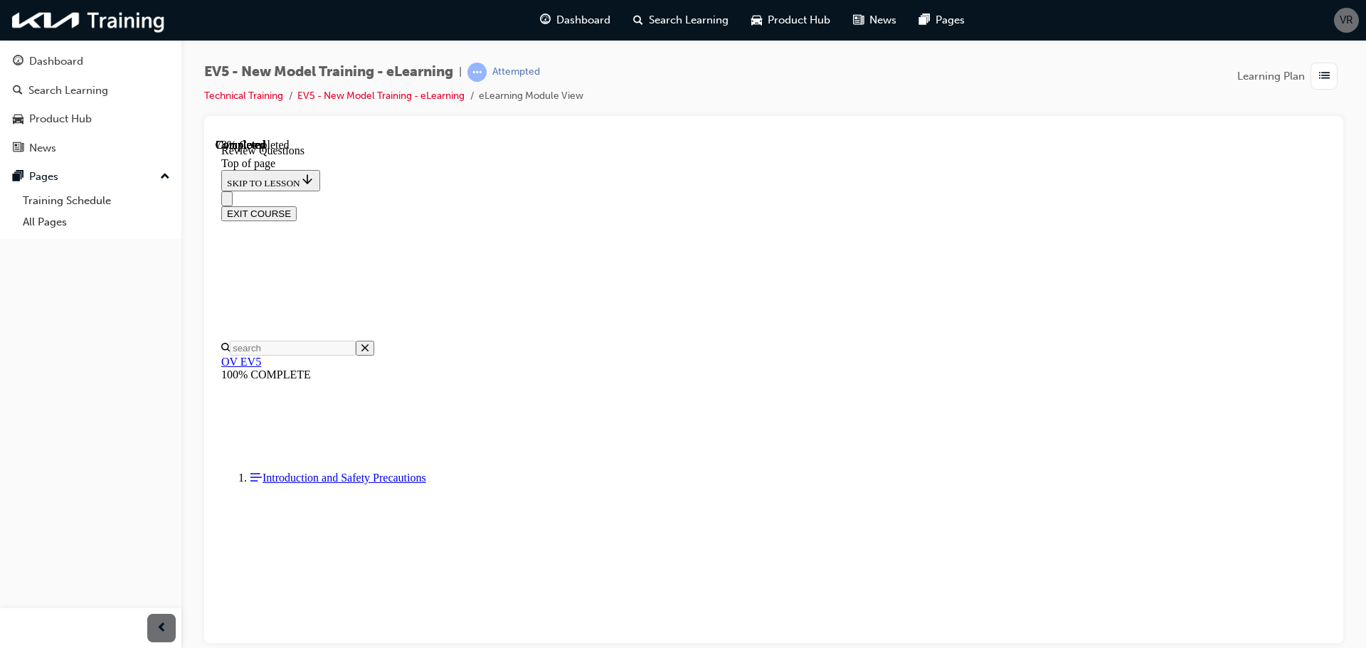
scroll to position [427, 0]
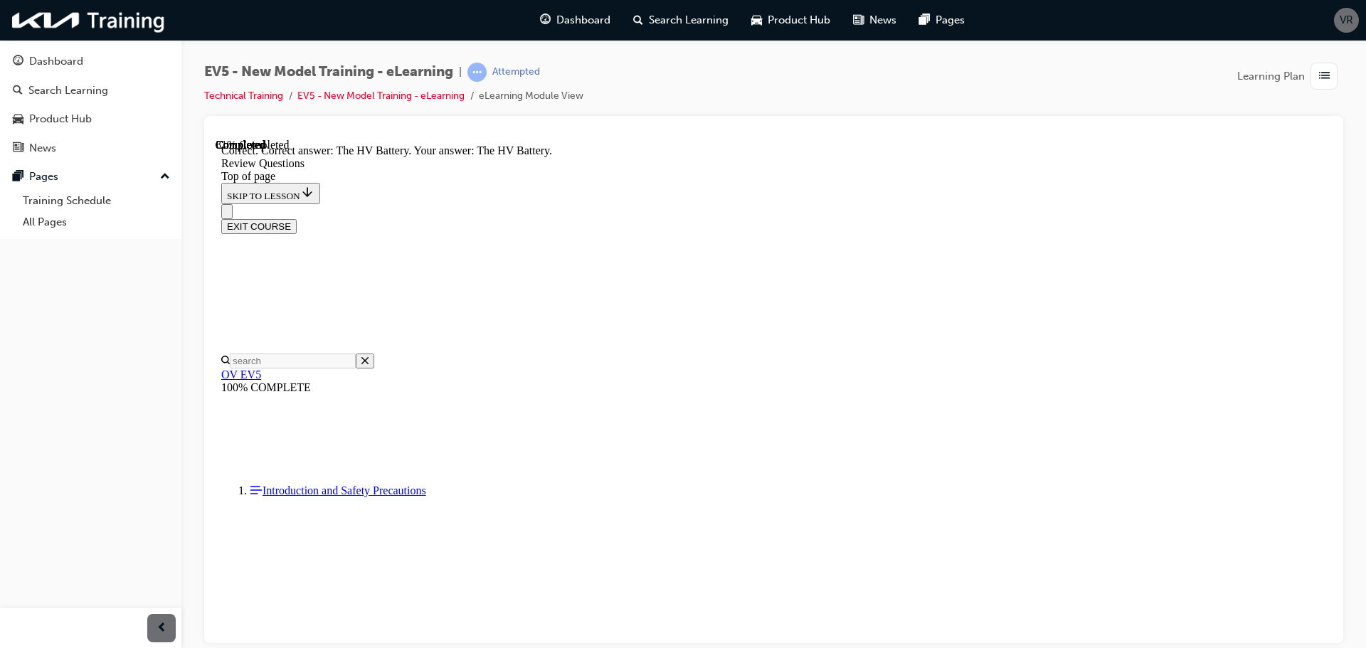
scroll to position [498, 0]
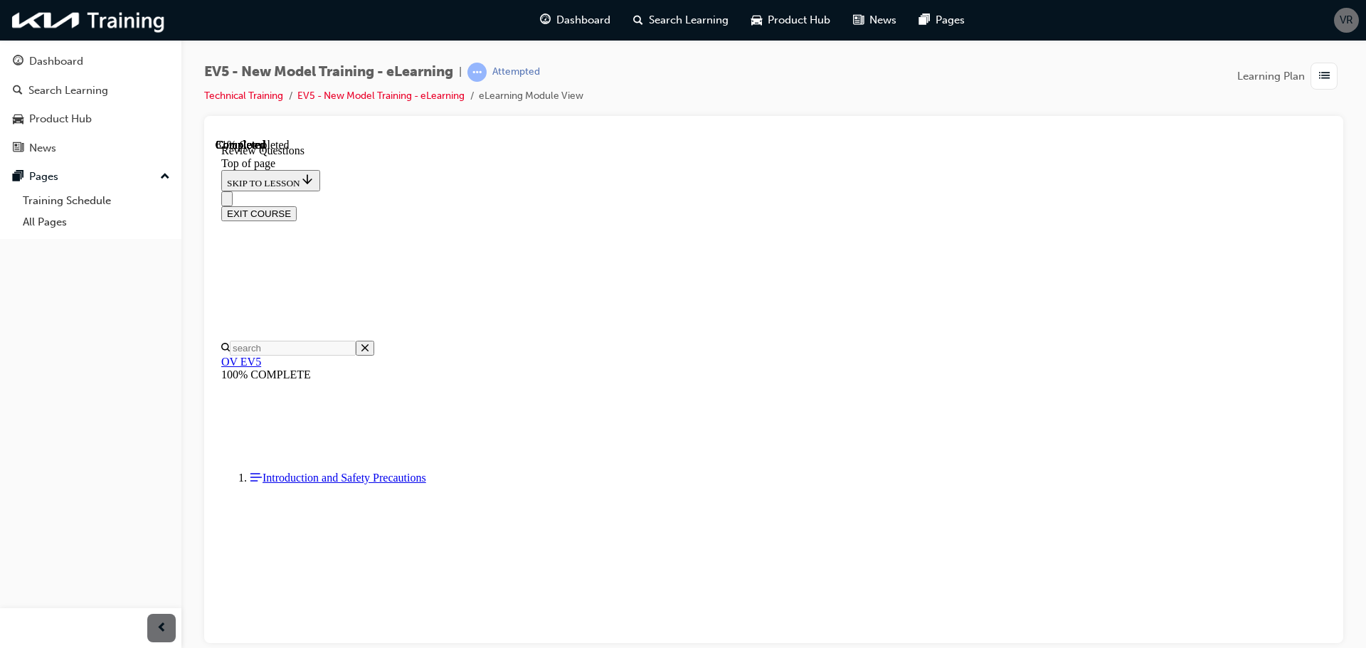
scroll to position [489, 0]
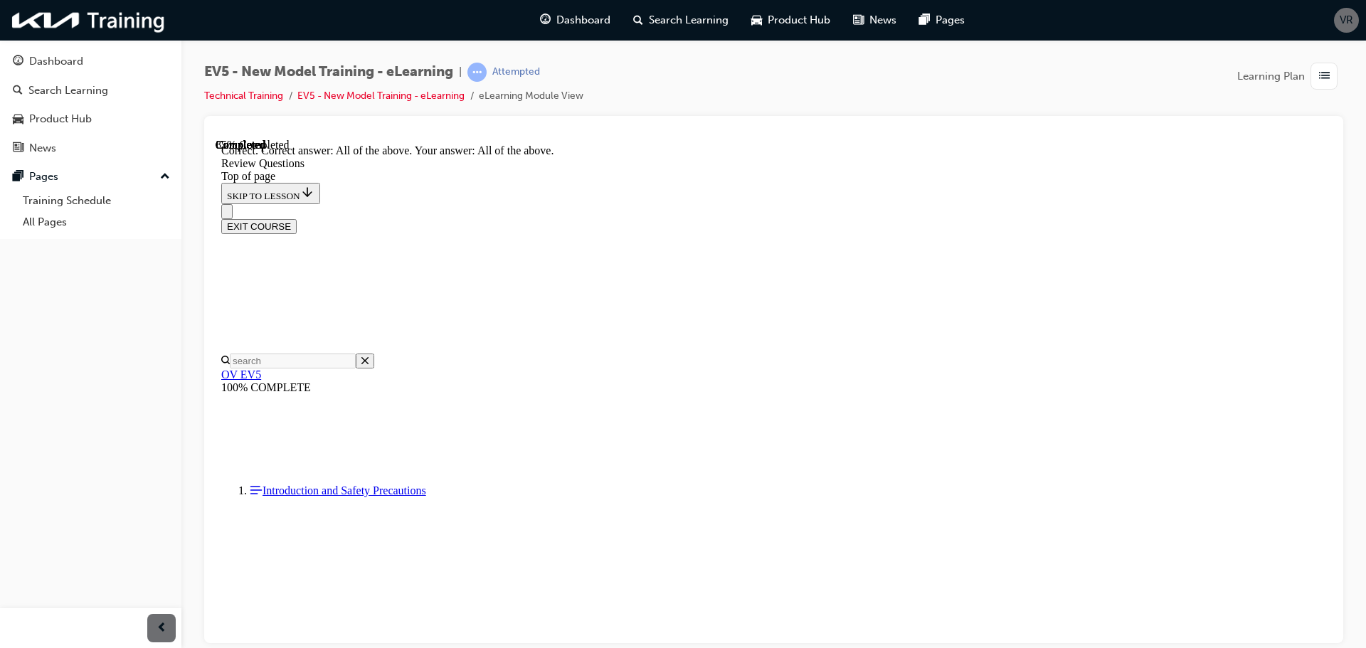
scroll to position [534, 0]
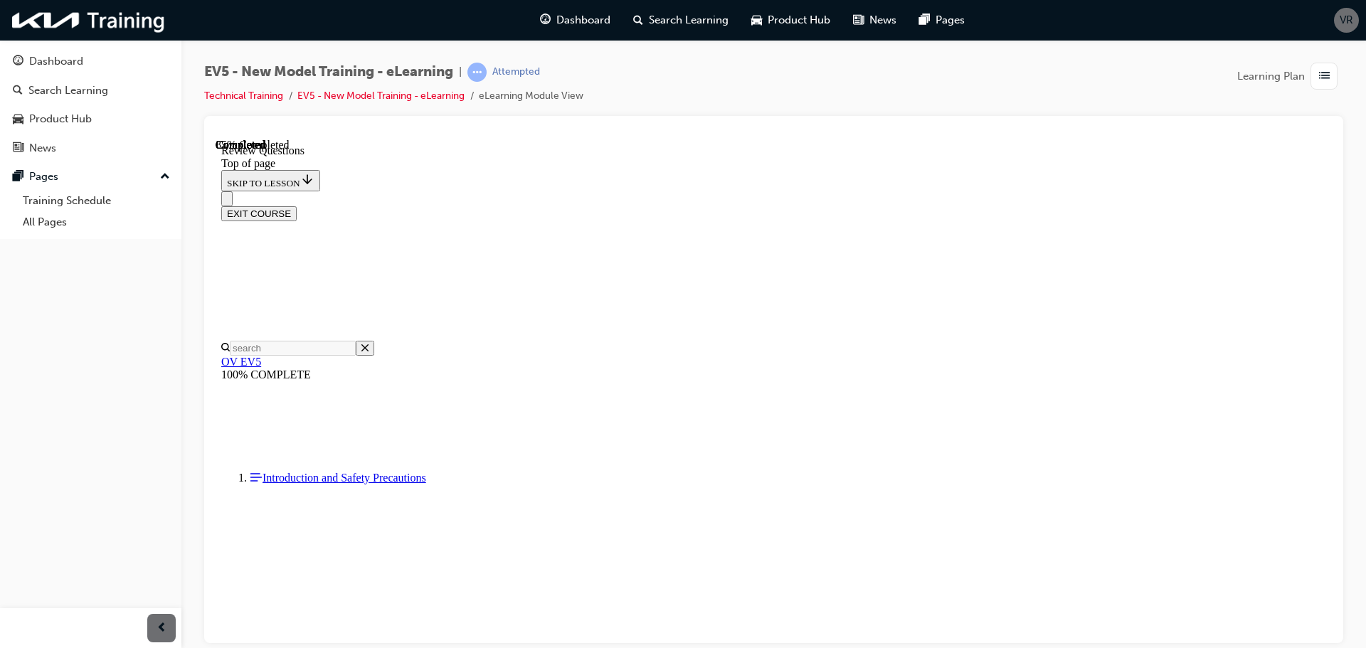
scroll to position [356, 0]
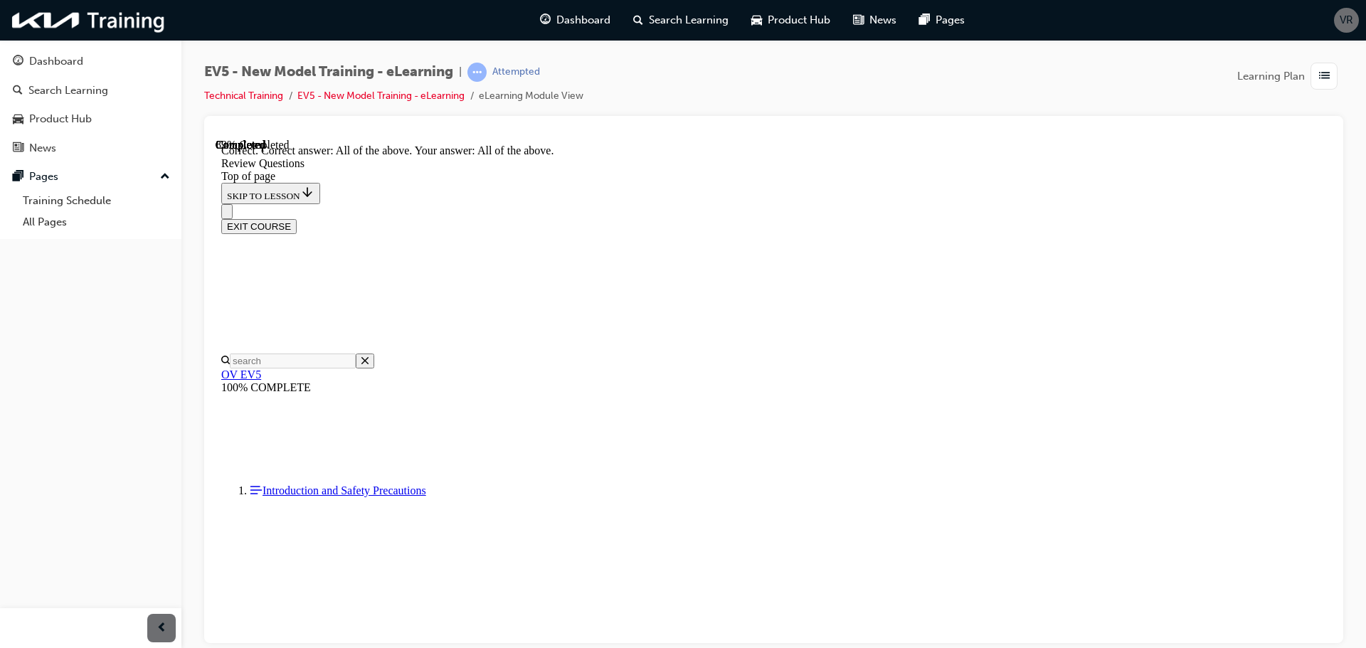
scroll to position [556, 0]
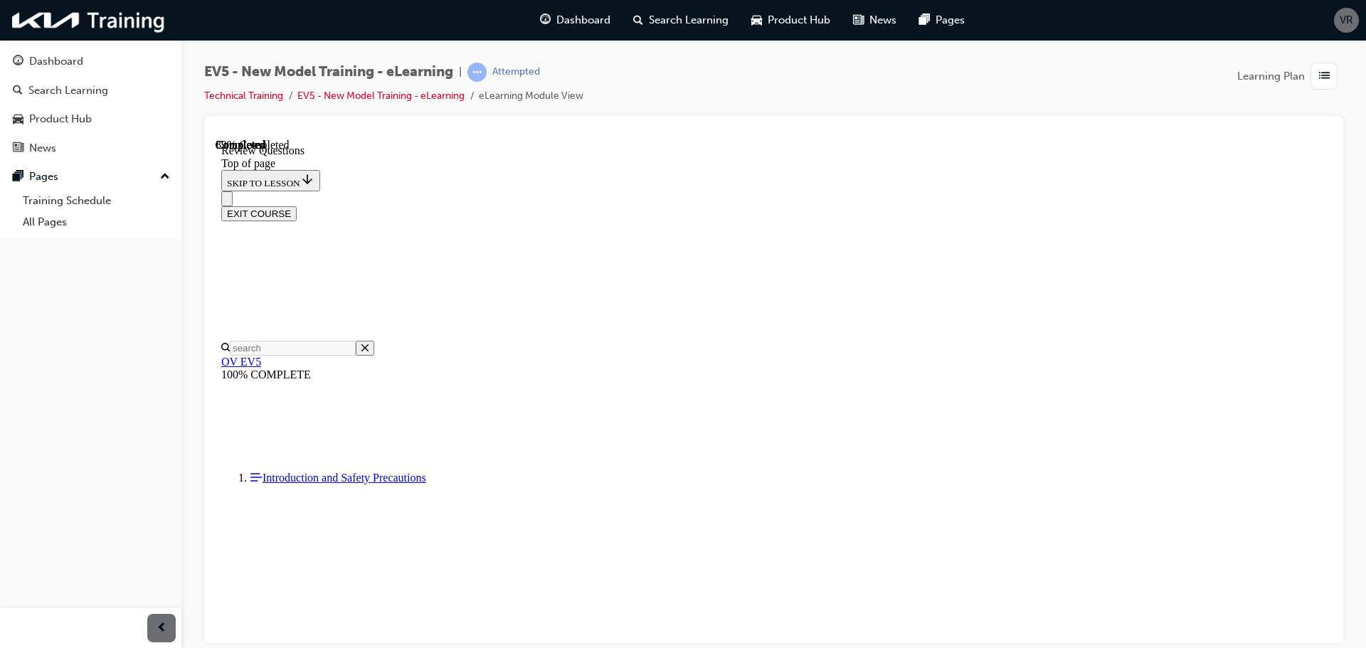
scroll to position [285, 0]
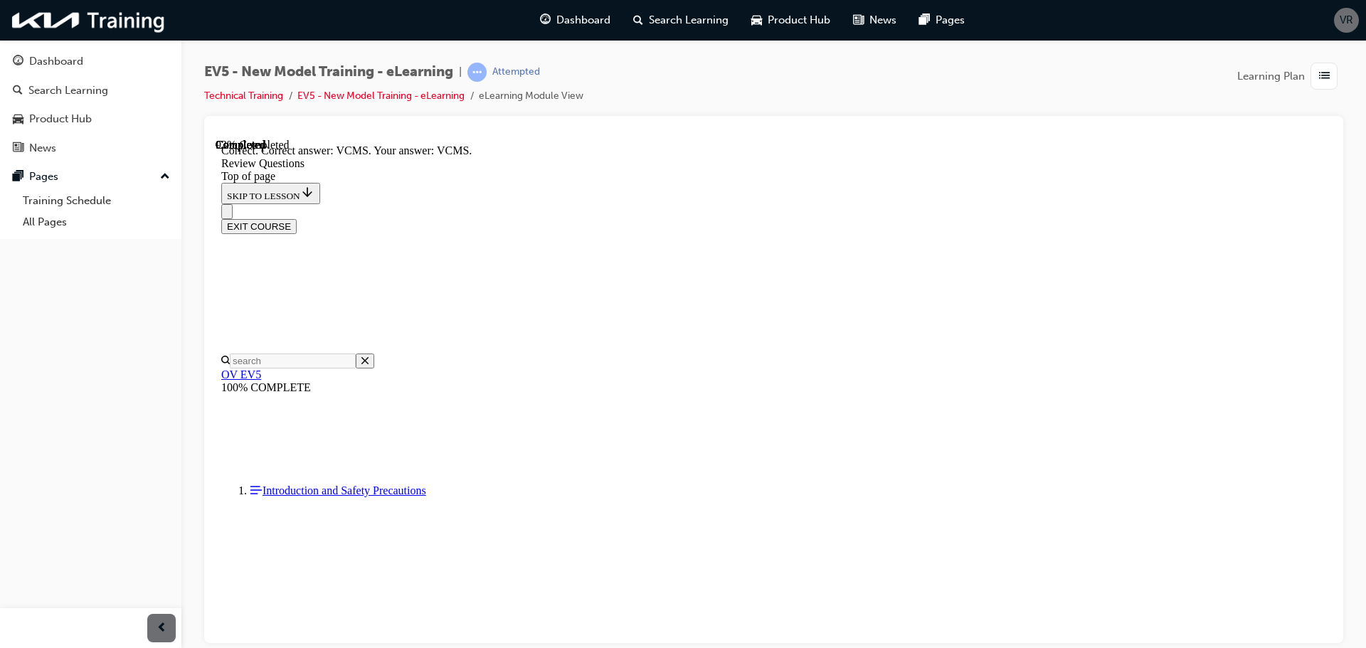
scroll to position [544, 0]
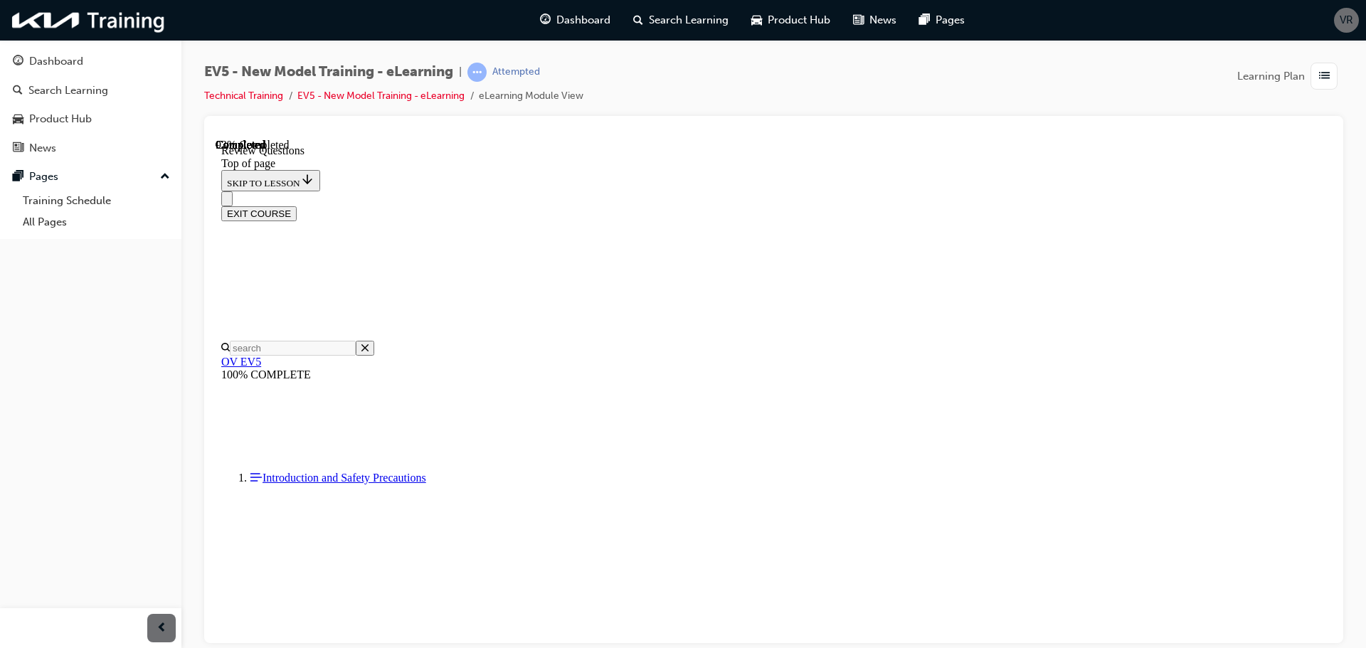
scroll to position [214, 0]
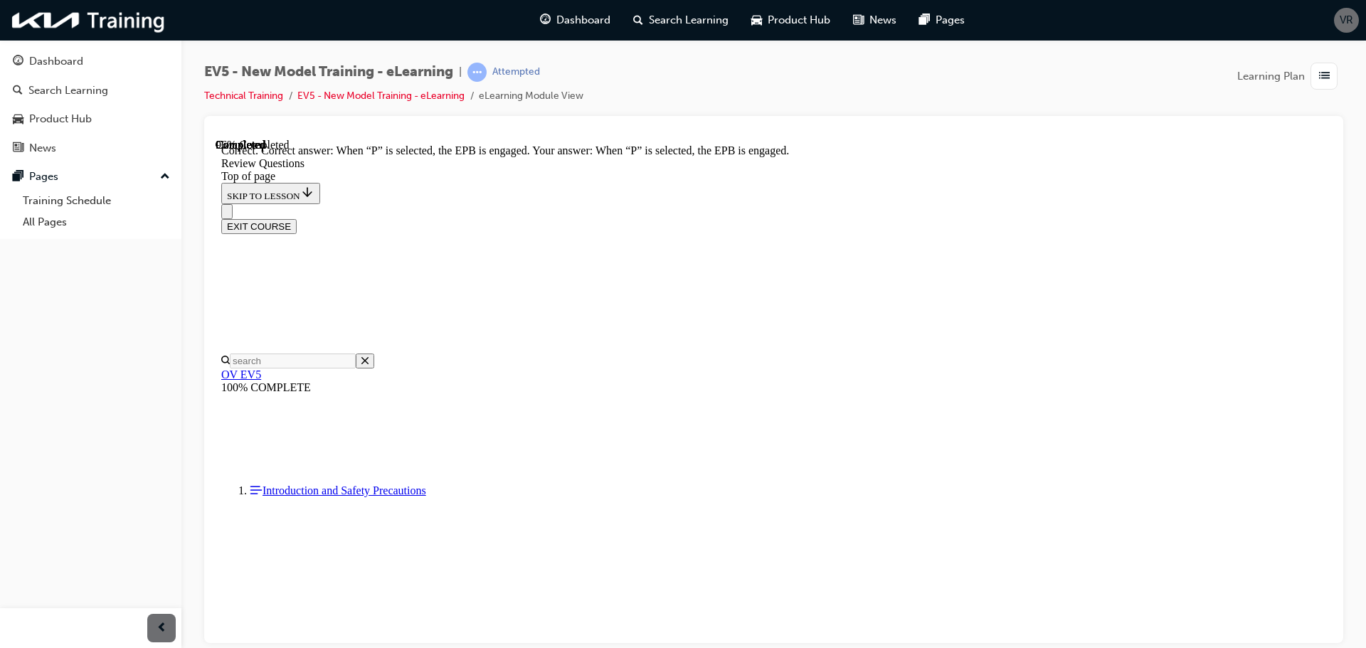
scroll to position [398, 0]
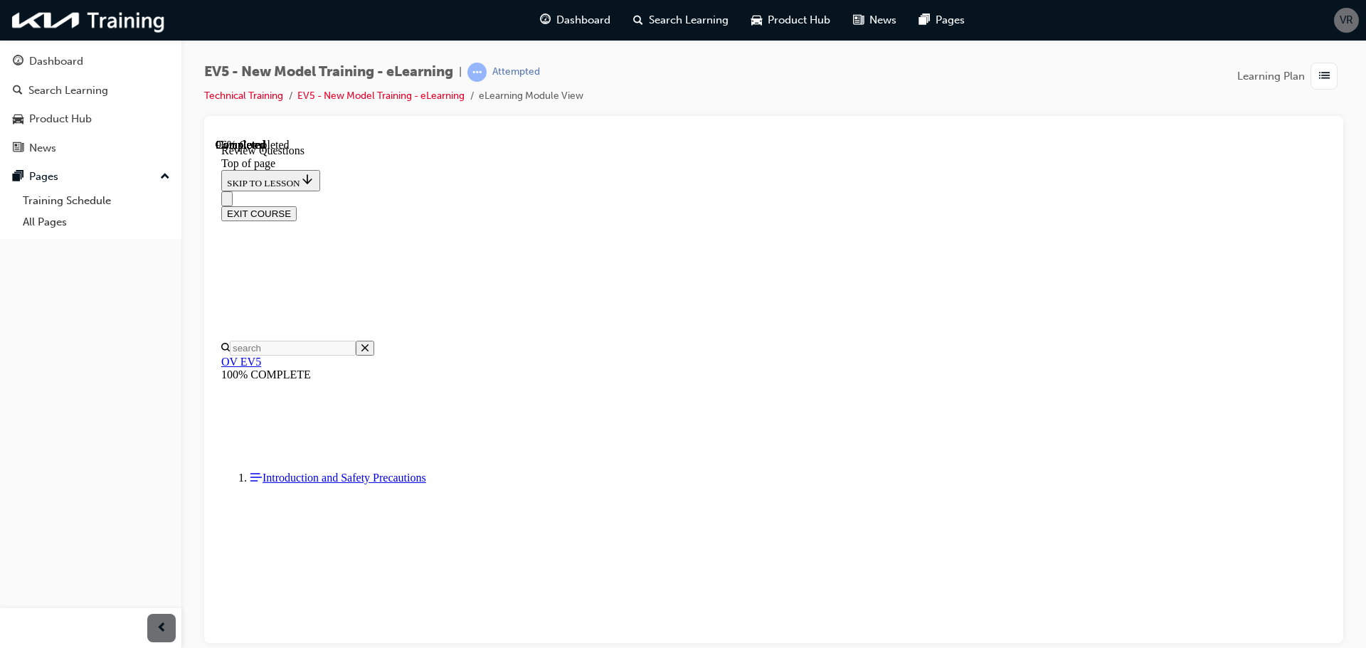
scroll to position [142, 0]
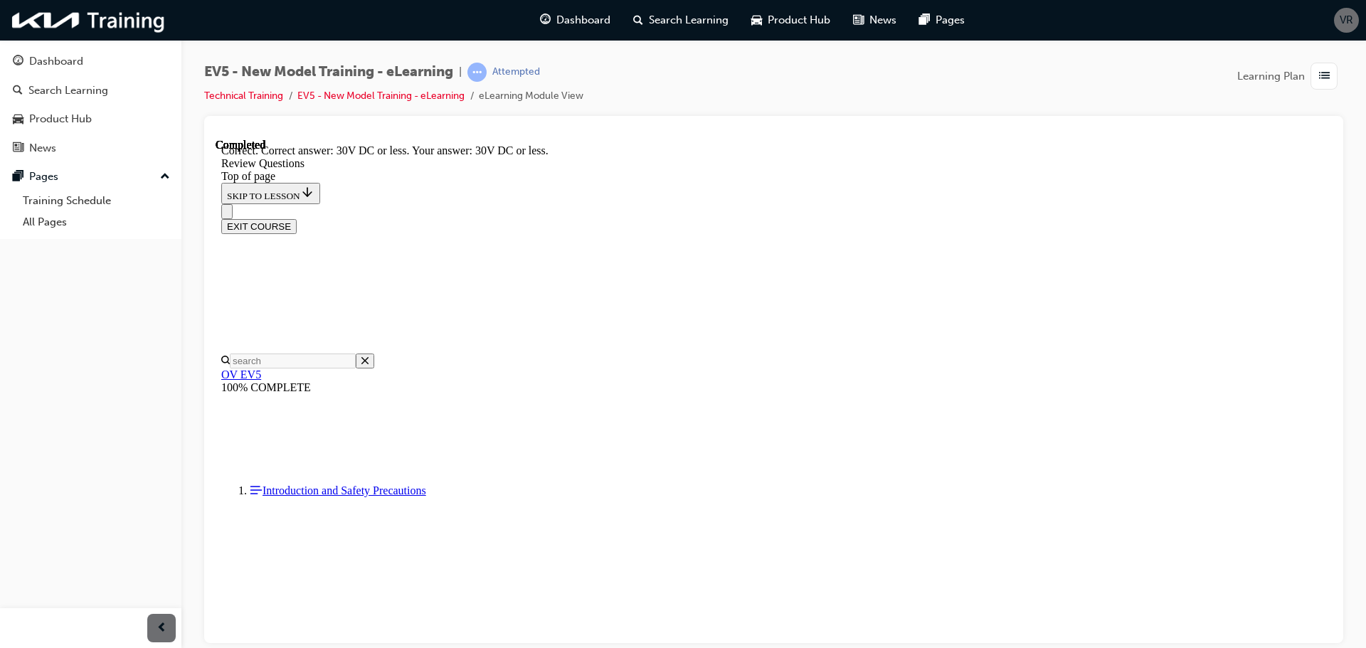
scroll to position [446, 0]
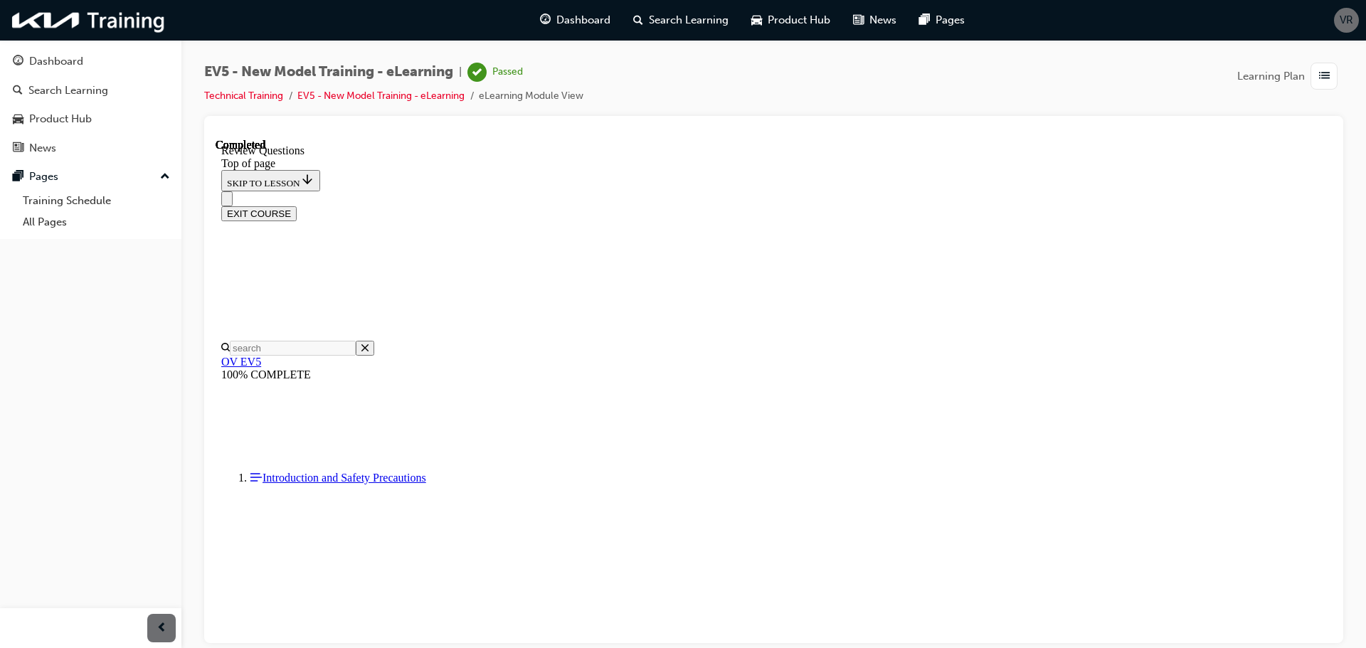
scroll to position [225, 0]
click at [297, 206] on button "EXIT COURSE" at bounding box center [258, 213] width 75 height 15
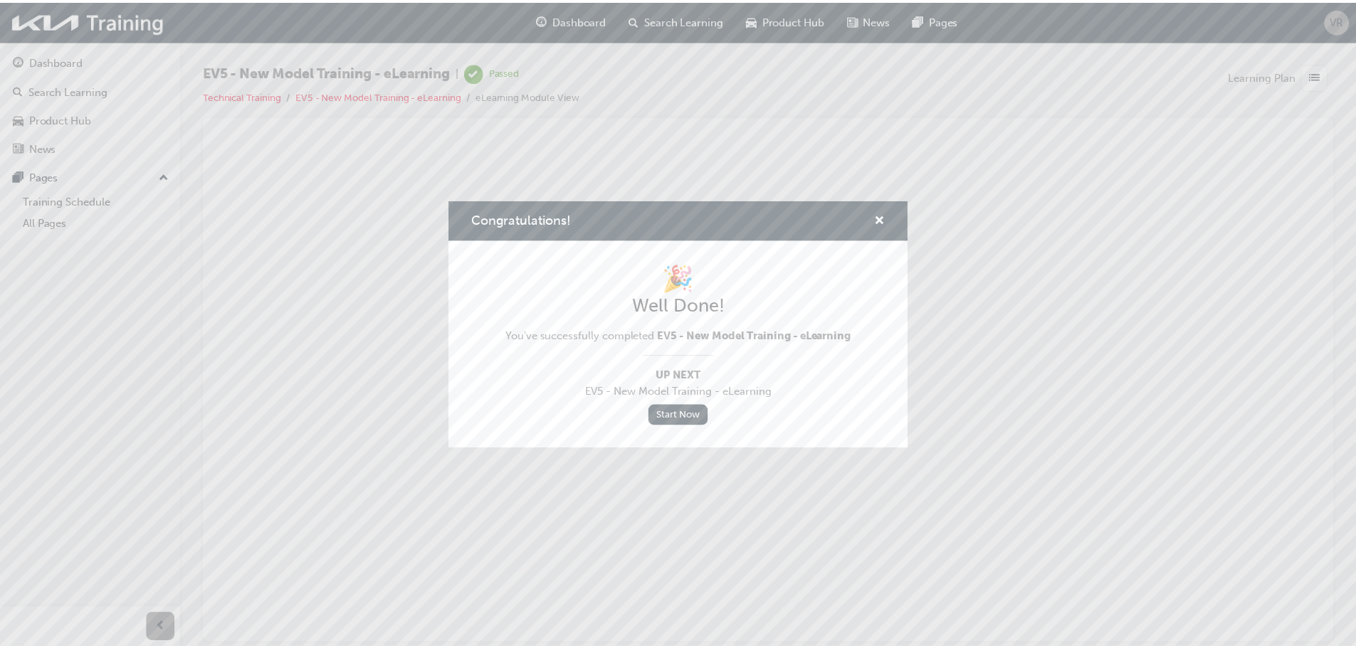
scroll to position [0, 0]
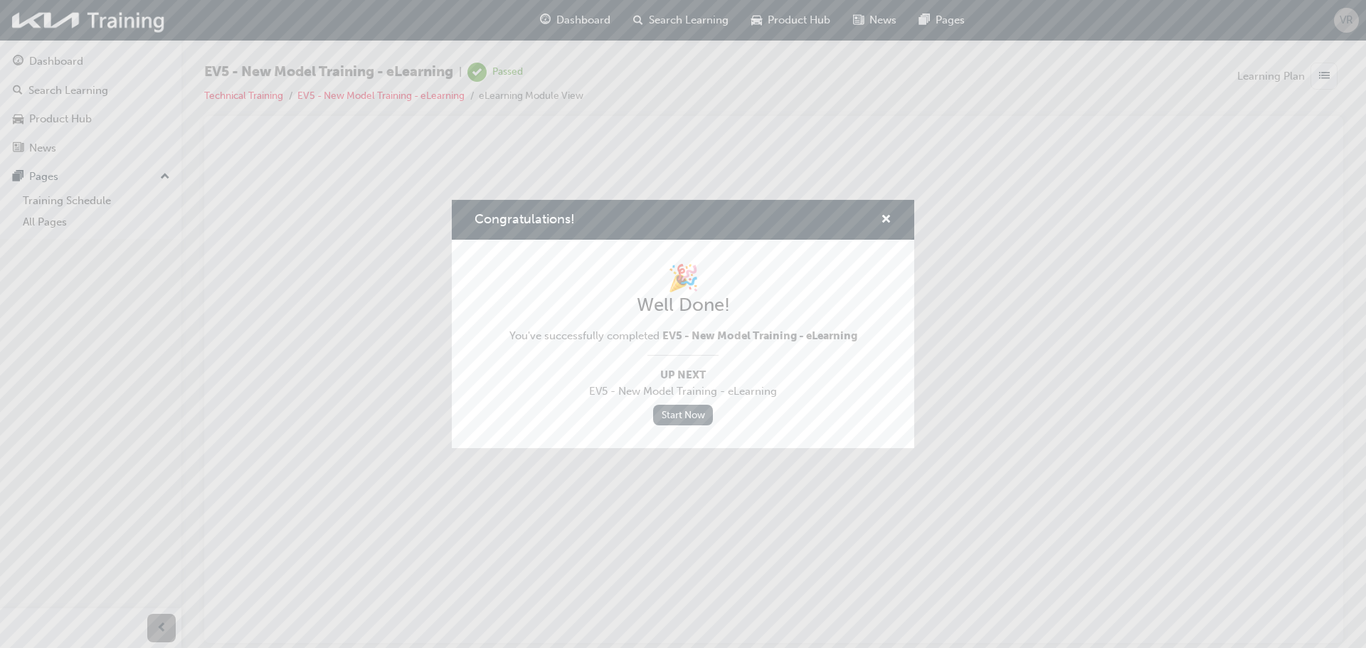
click at [680, 413] on link "Start Now" at bounding box center [683, 415] width 60 height 21
click at [681, 411] on link "Start Now" at bounding box center [683, 415] width 60 height 21
click at [885, 218] on span "cross-icon" at bounding box center [886, 220] width 11 height 13
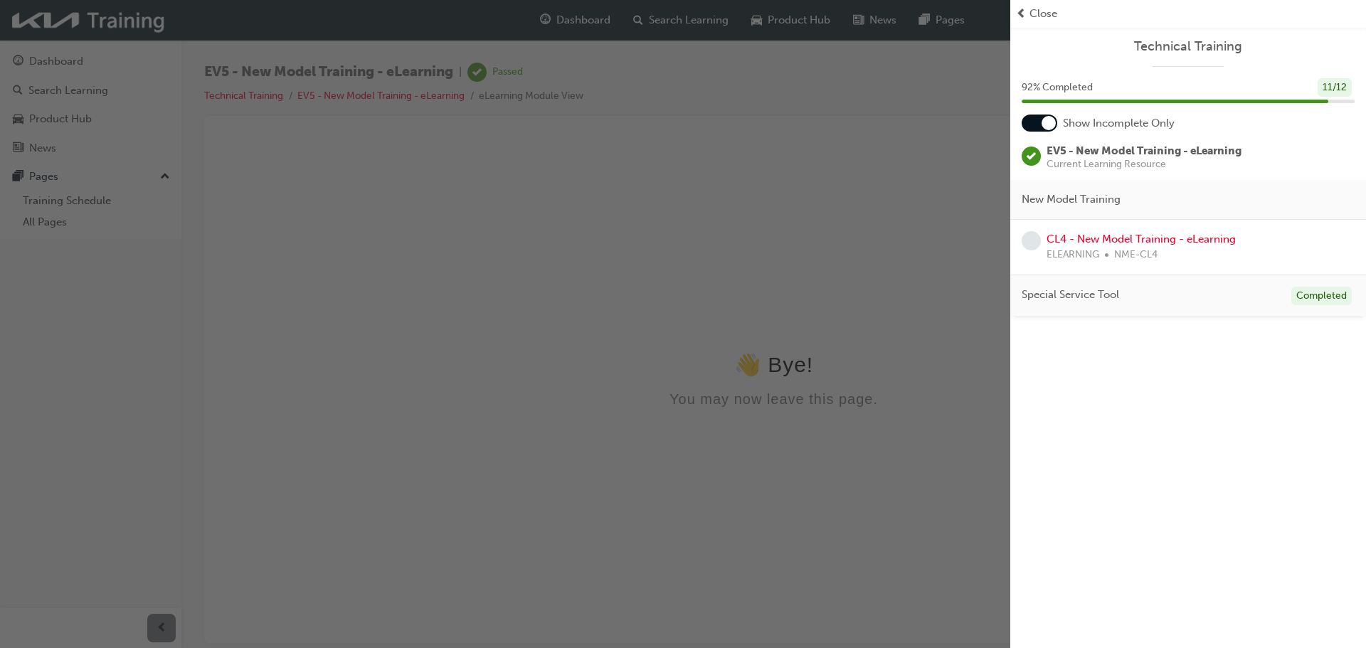
drag, startPoint x: 847, startPoint y: 223, endPoint x: 628, endPoint y: 81, distance: 261.4
click at [847, 223] on div "button" at bounding box center [505, 324] width 1011 height 648
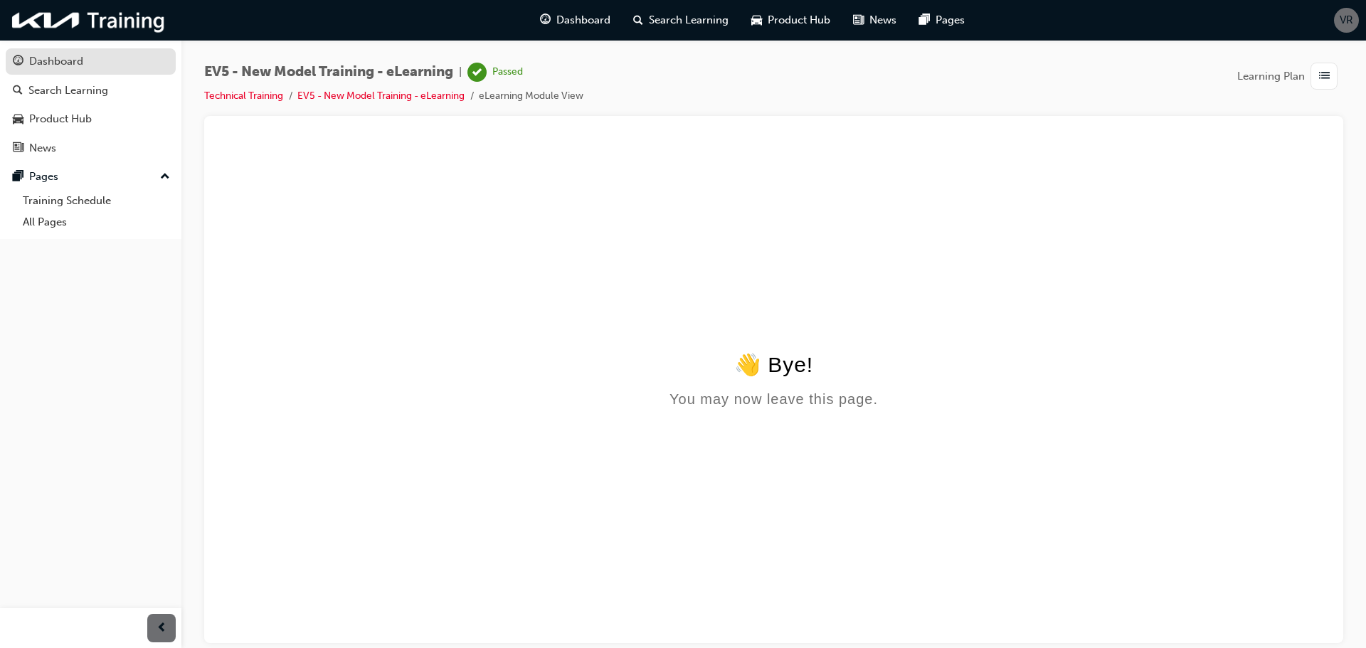
click at [31, 60] on div "Dashboard" at bounding box center [56, 61] width 54 height 16
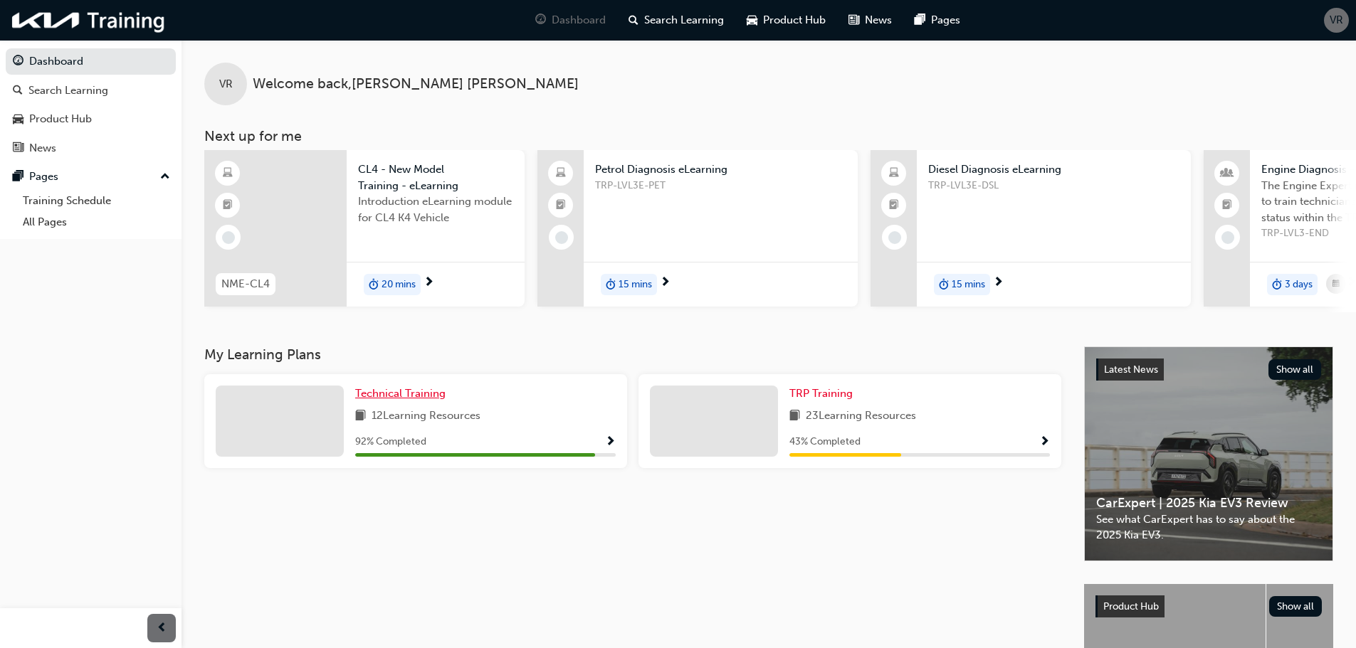
click at [402, 400] on span "Technical Training" at bounding box center [400, 393] width 90 height 13
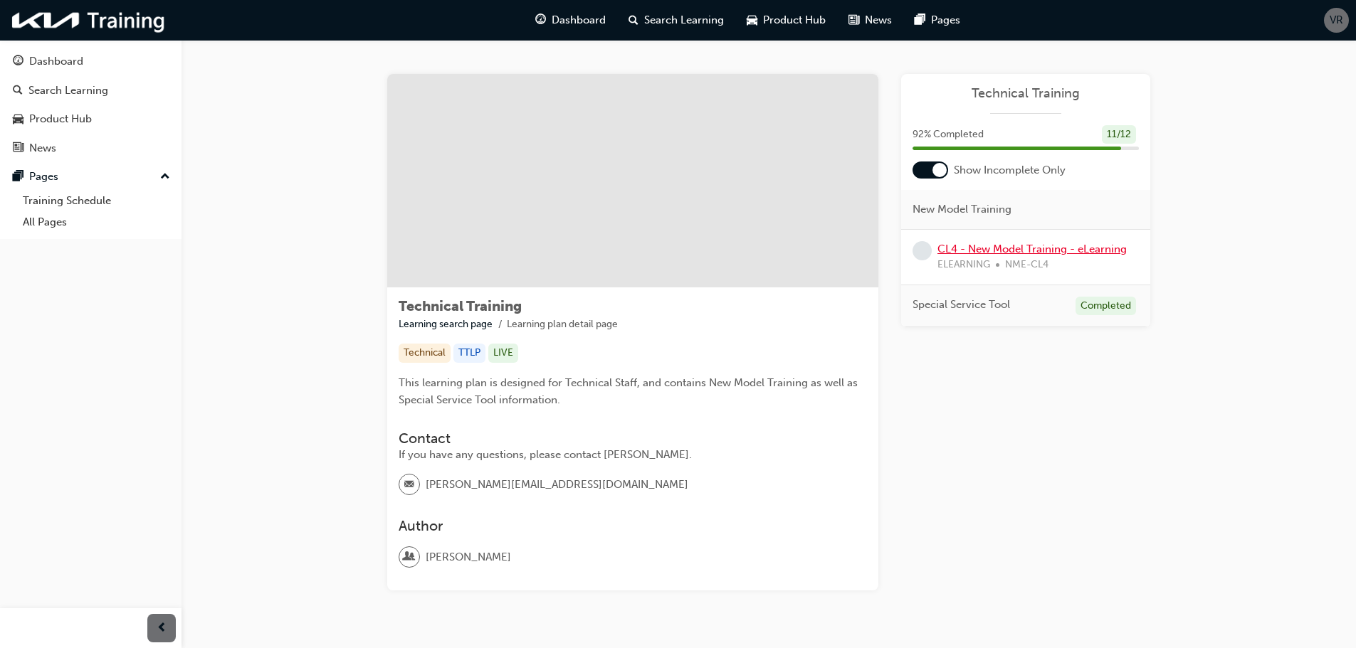
click at [999, 246] on link "CL4 - New Model Training - eLearning" at bounding box center [1031, 249] width 189 height 13
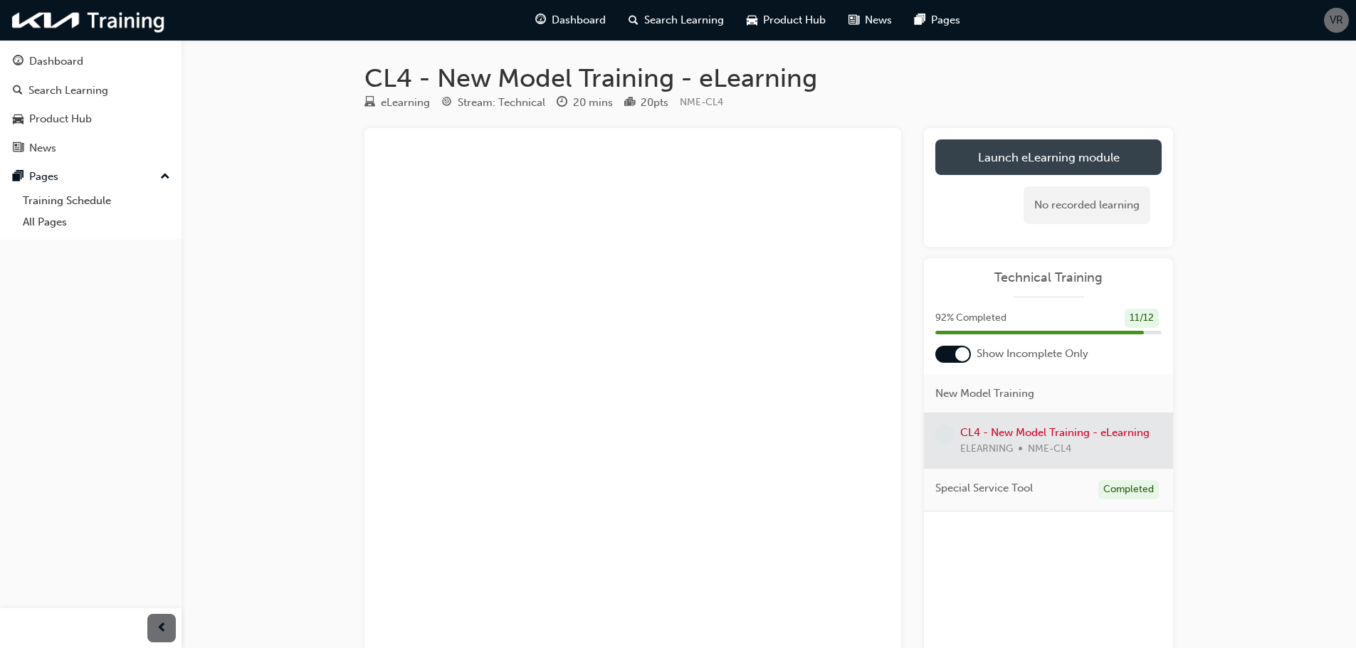
click at [1071, 154] on link "Launch eLearning module" at bounding box center [1048, 157] width 226 height 36
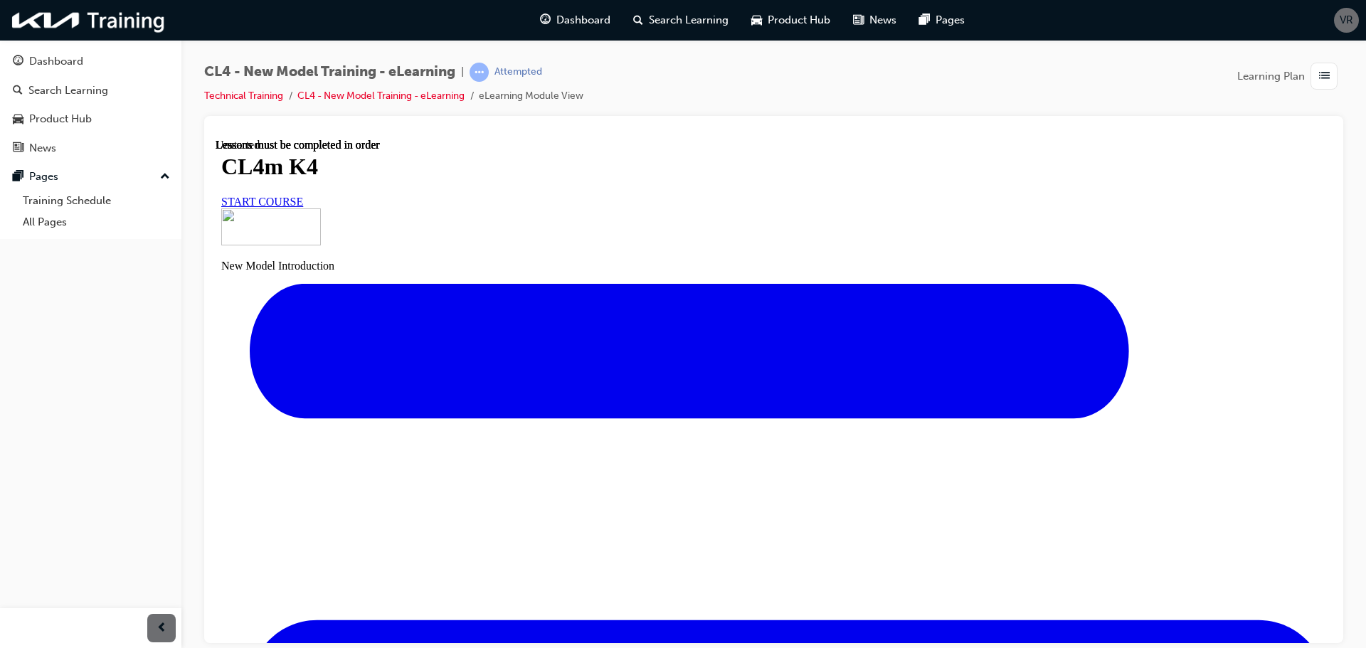
click at [303, 207] on link "START COURSE" at bounding box center [262, 201] width 82 height 12
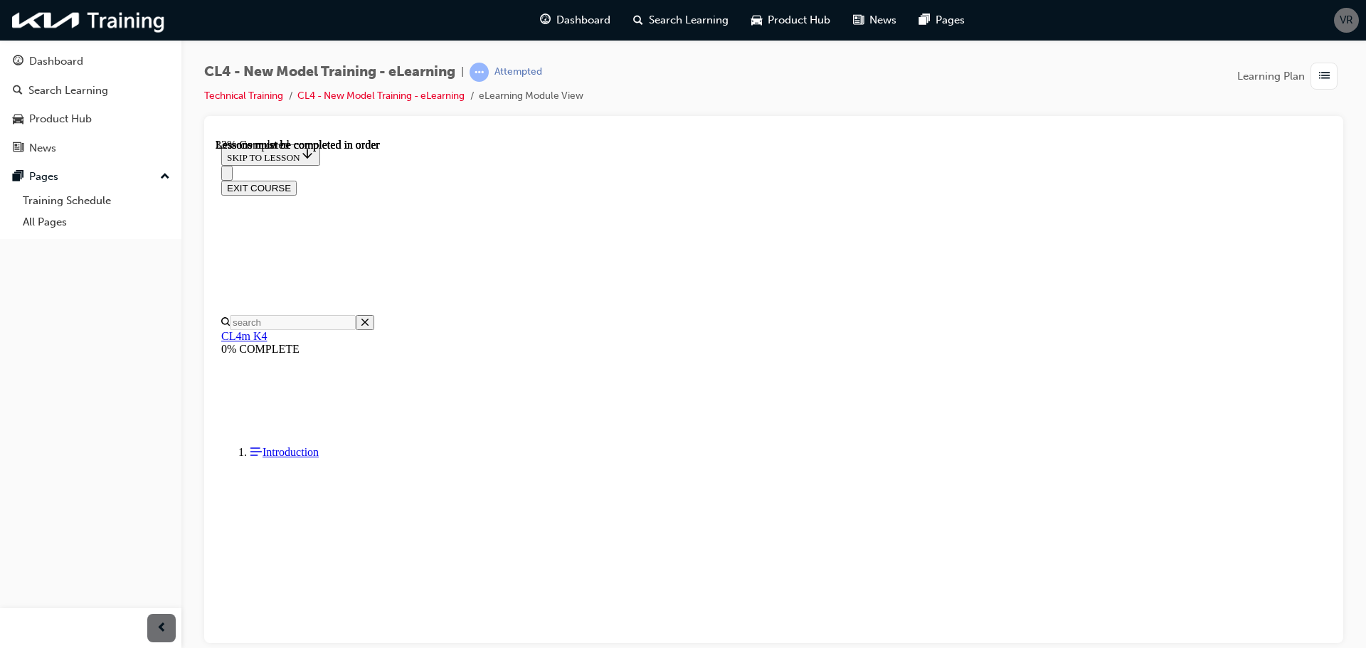
scroll to position [186, 0]
drag, startPoint x: 579, startPoint y: 597, endPoint x: 1086, endPoint y: 605, distance: 506.8
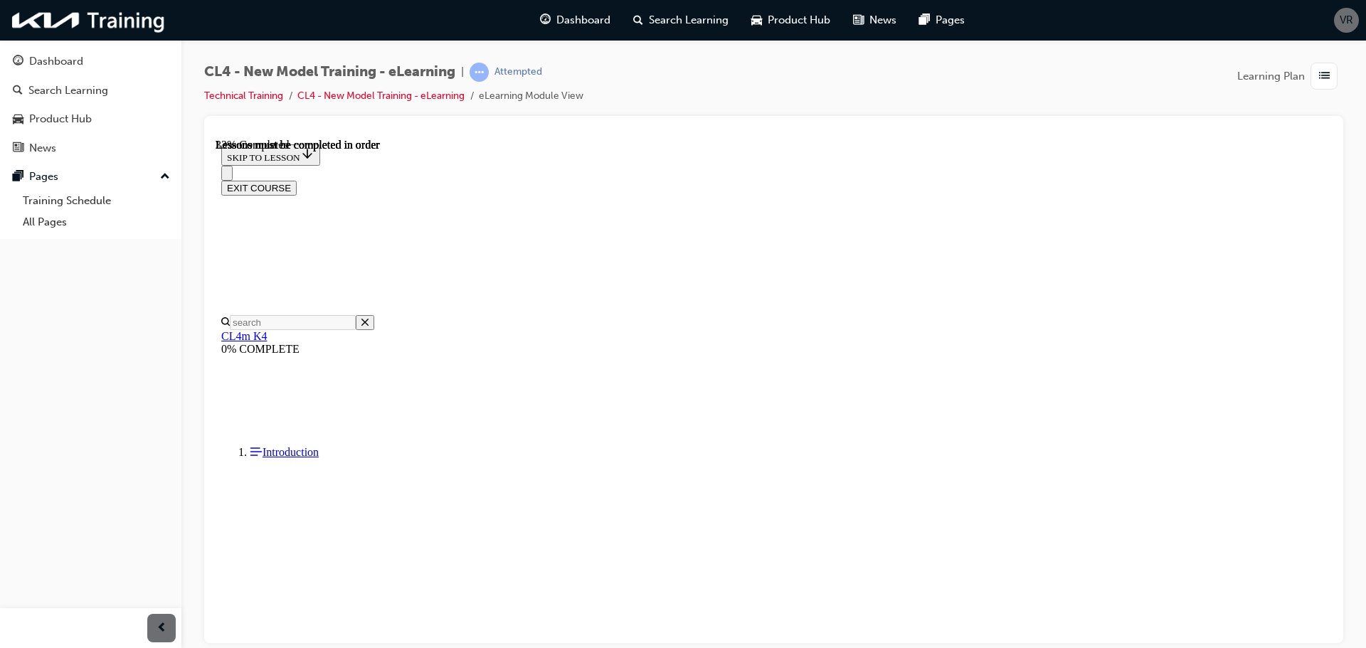
drag, startPoint x: 596, startPoint y: 593, endPoint x: 756, endPoint y: 591, distance: 160.1
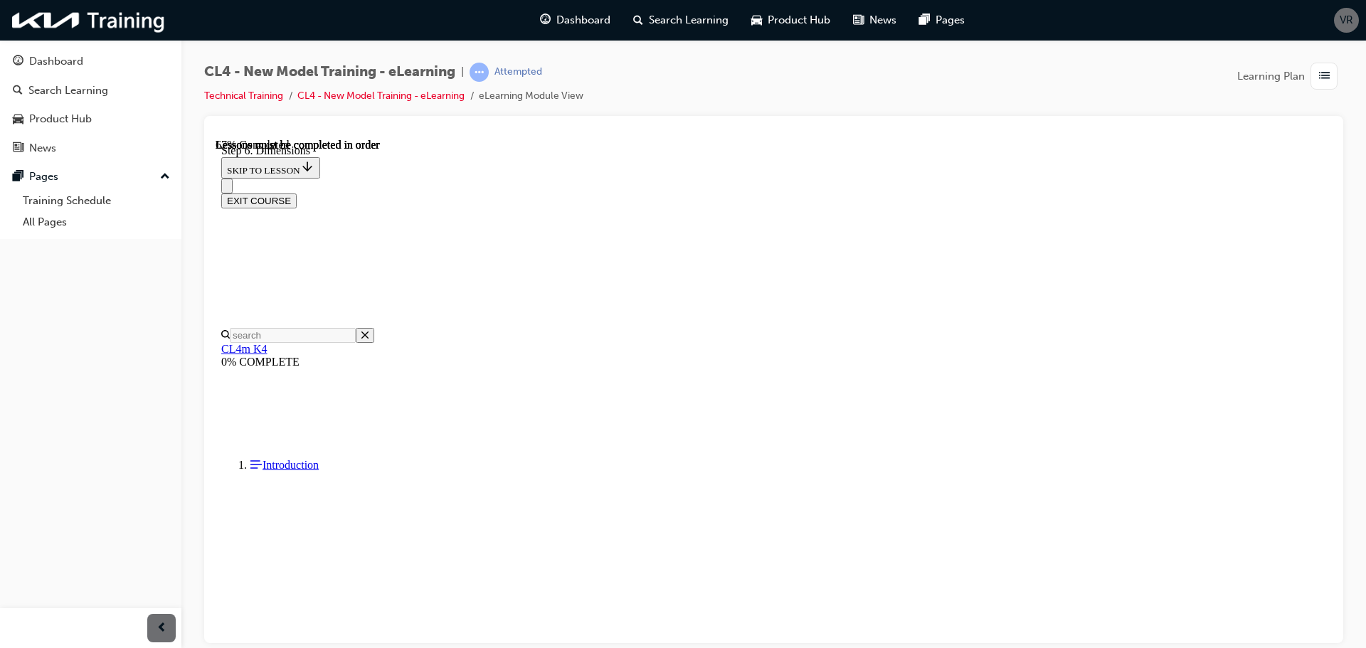
scroll to position [953, 0]
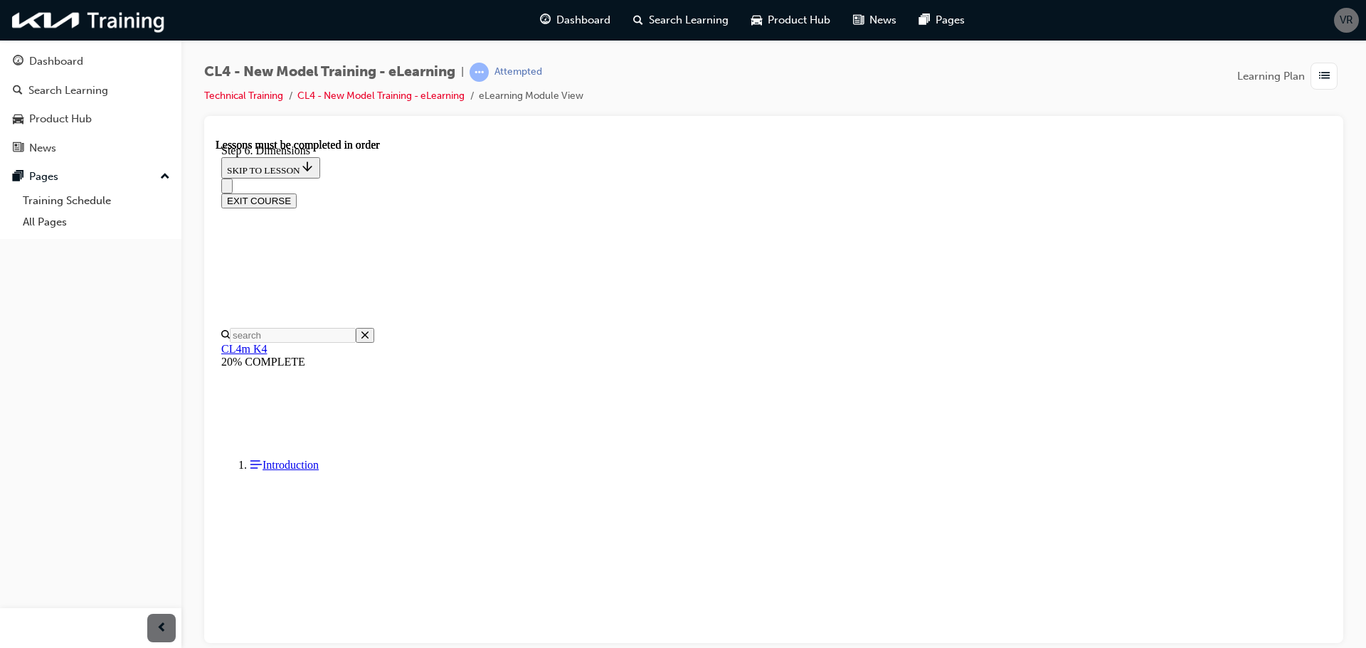
scroll to position [1183, 0]
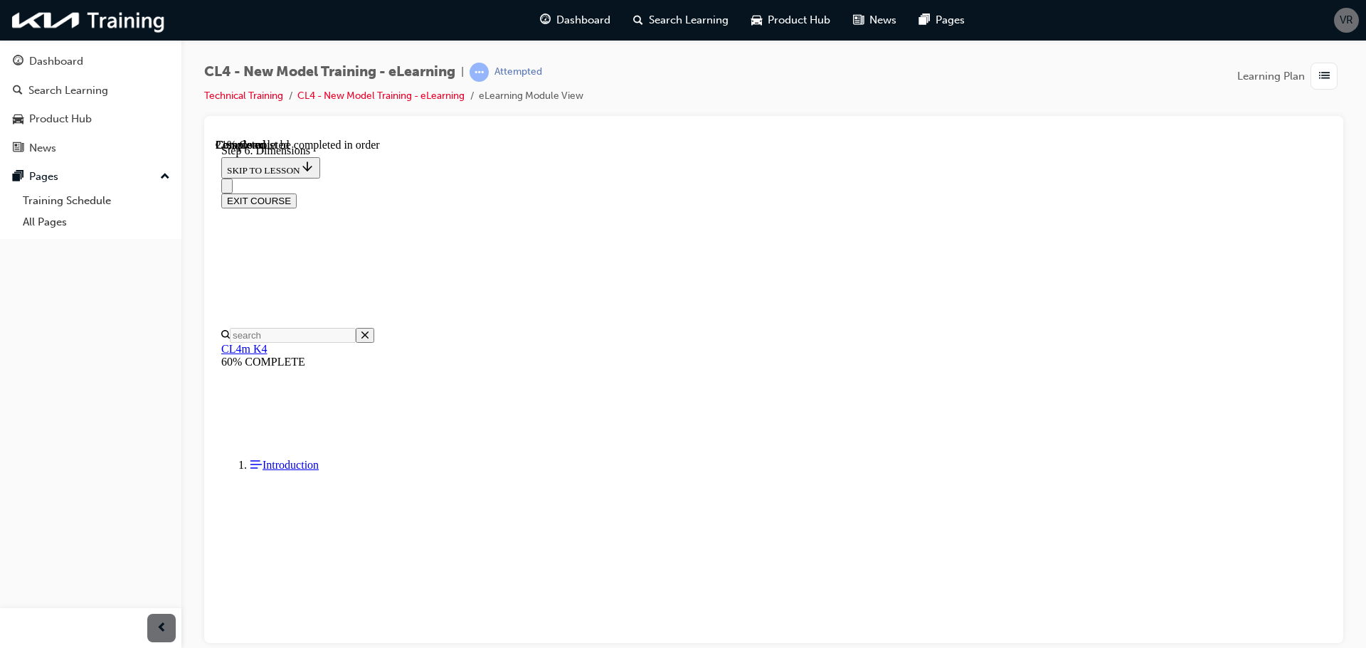
scroll to position [685, 0]
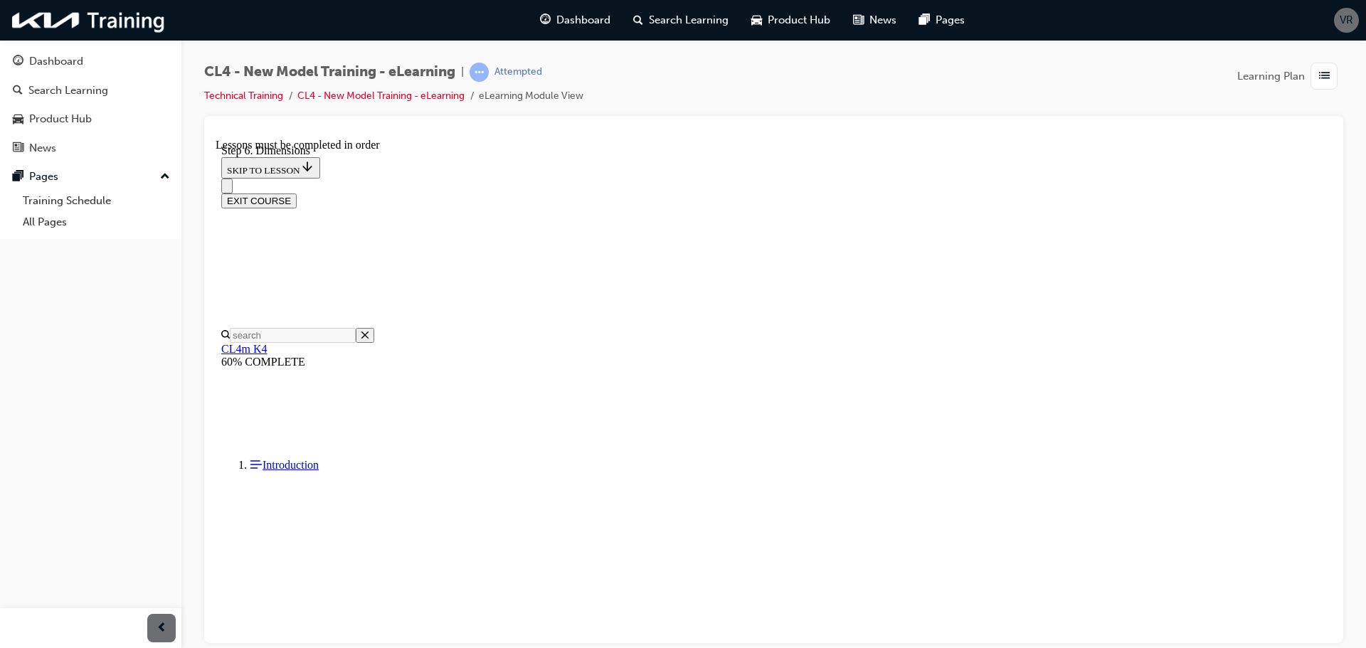
scroll to position [4359, 0]
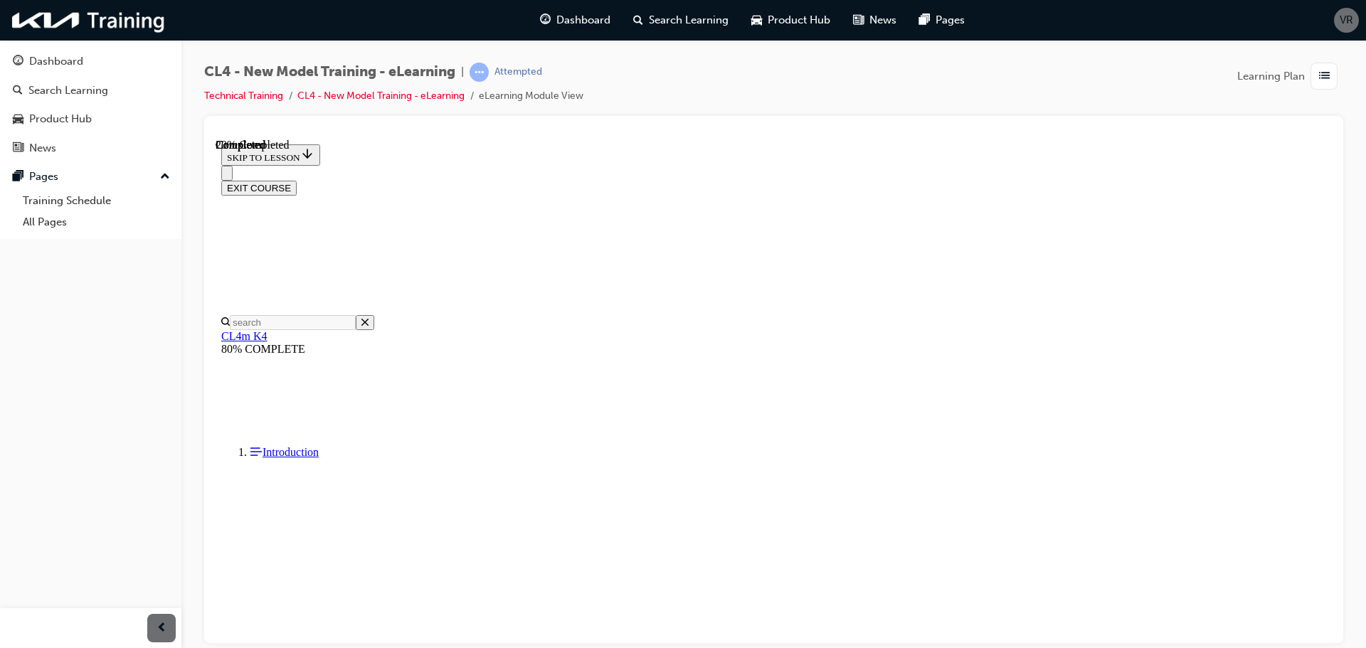
scroll to position [157, 0]
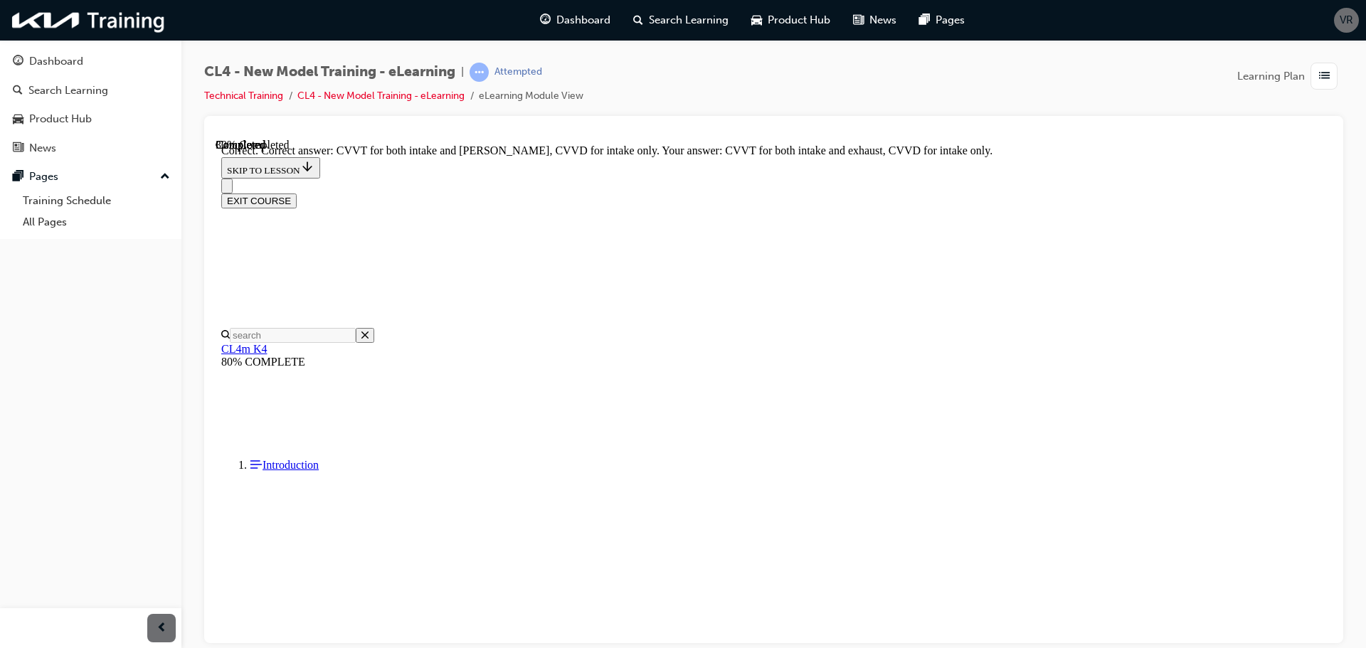
scroll to position [201, 0]
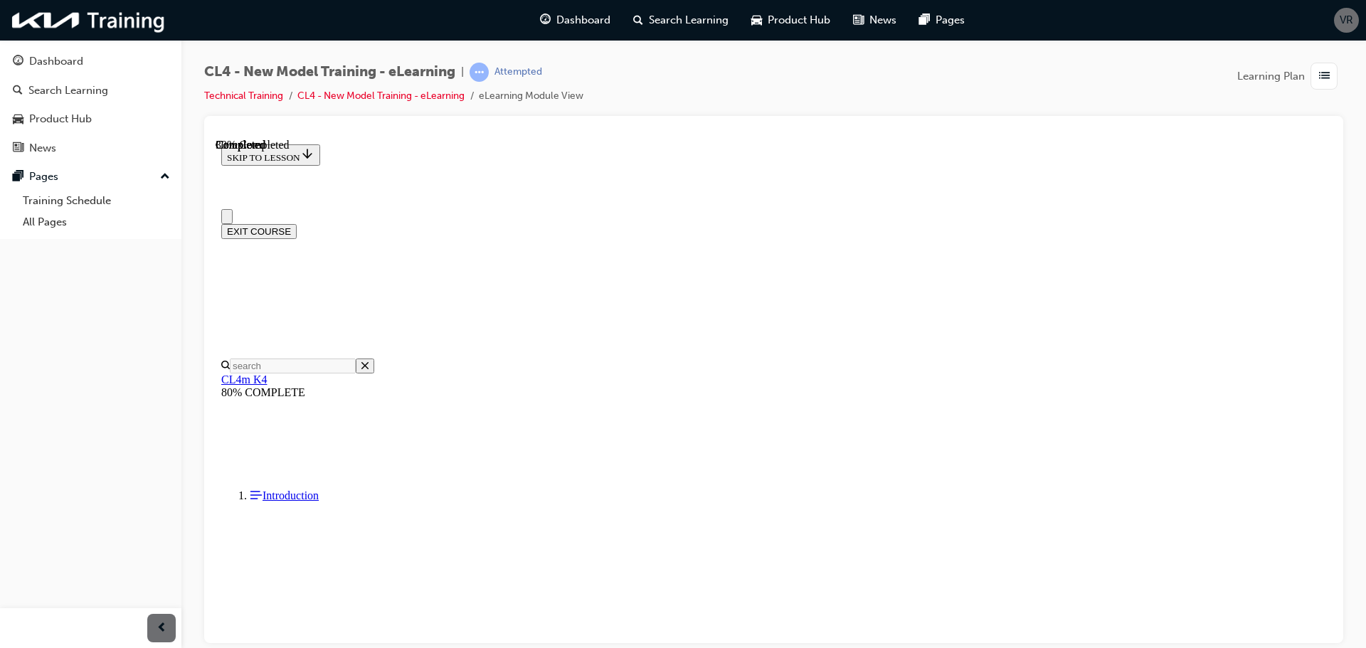
scroll to position [71, 0]
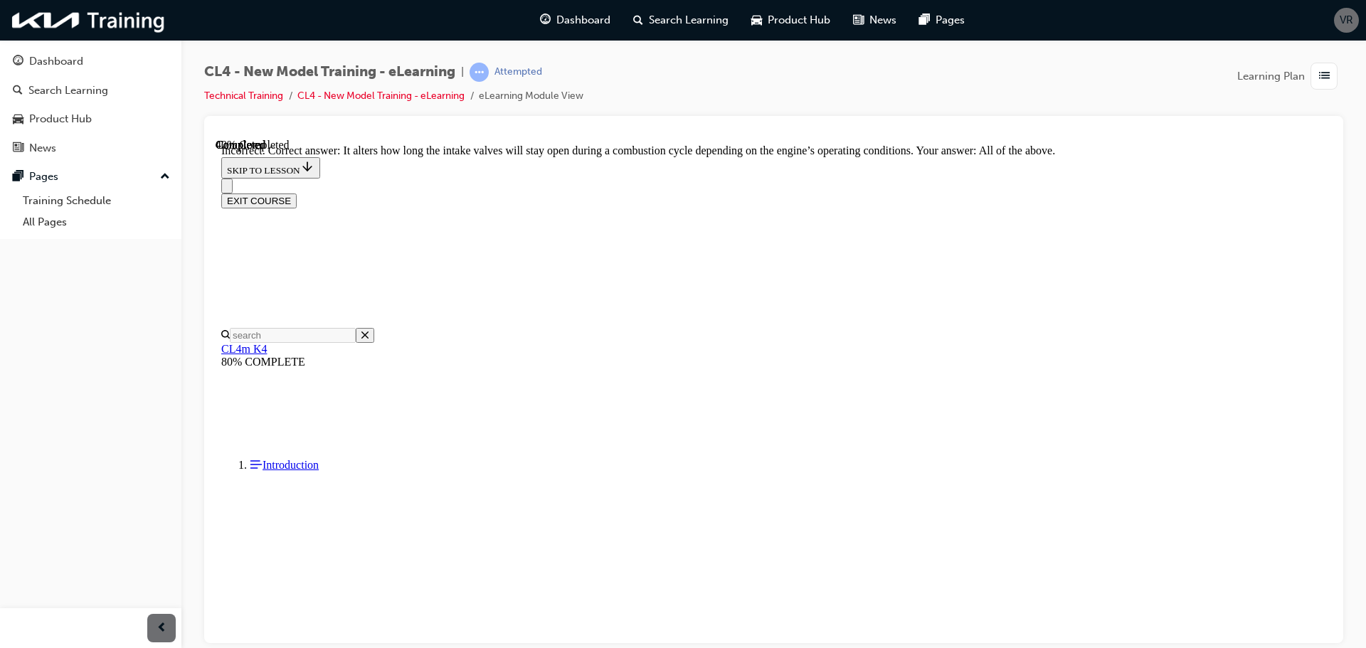
scroll to position [273, 0]
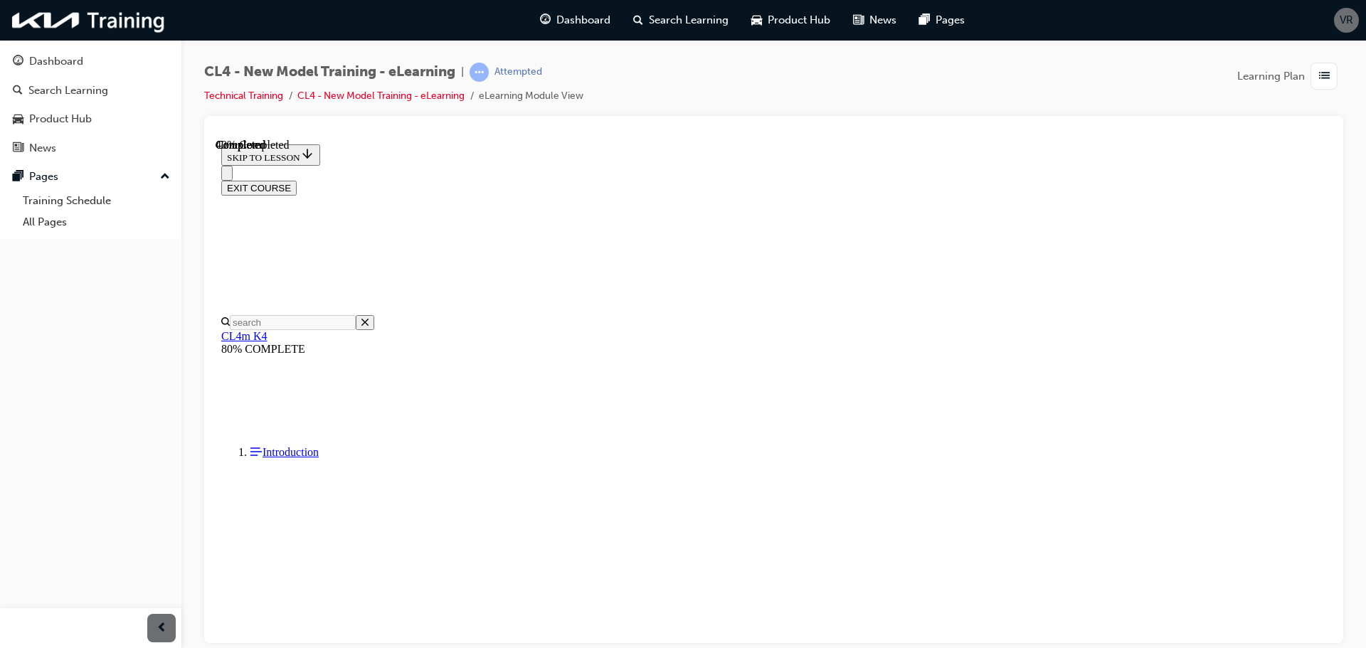
scroll to position [142, 0]
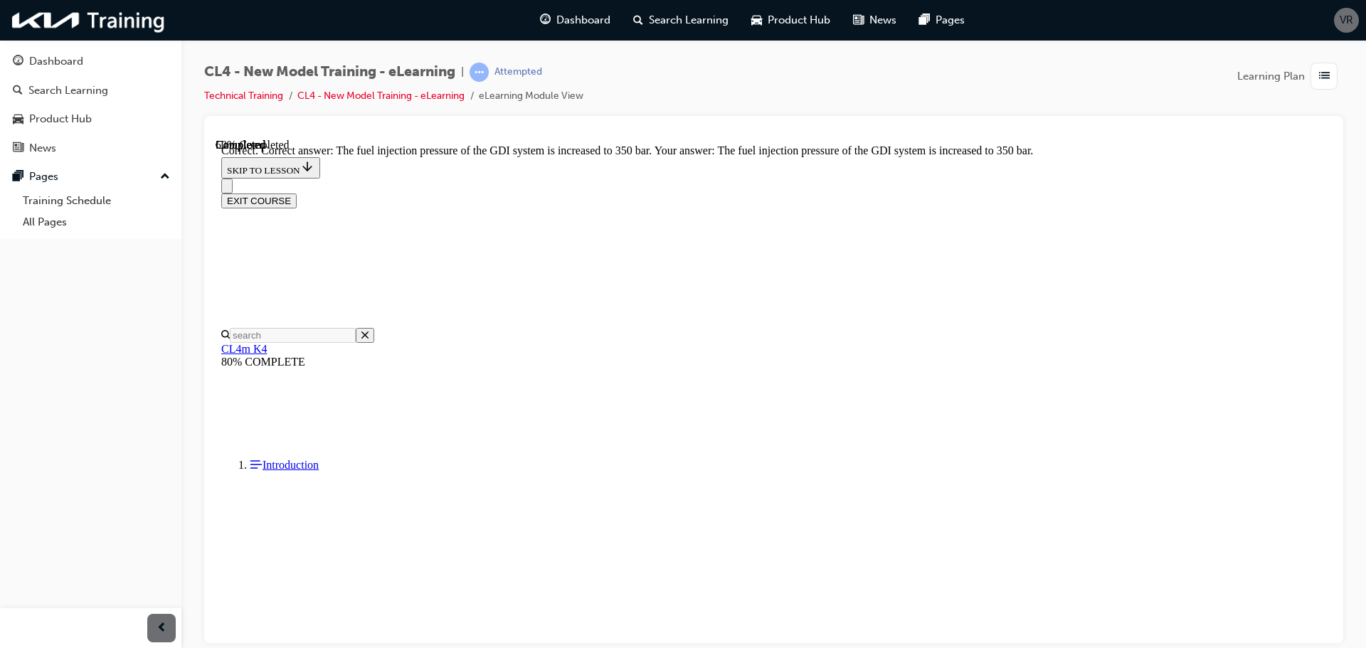
scroll to position [331, 0]
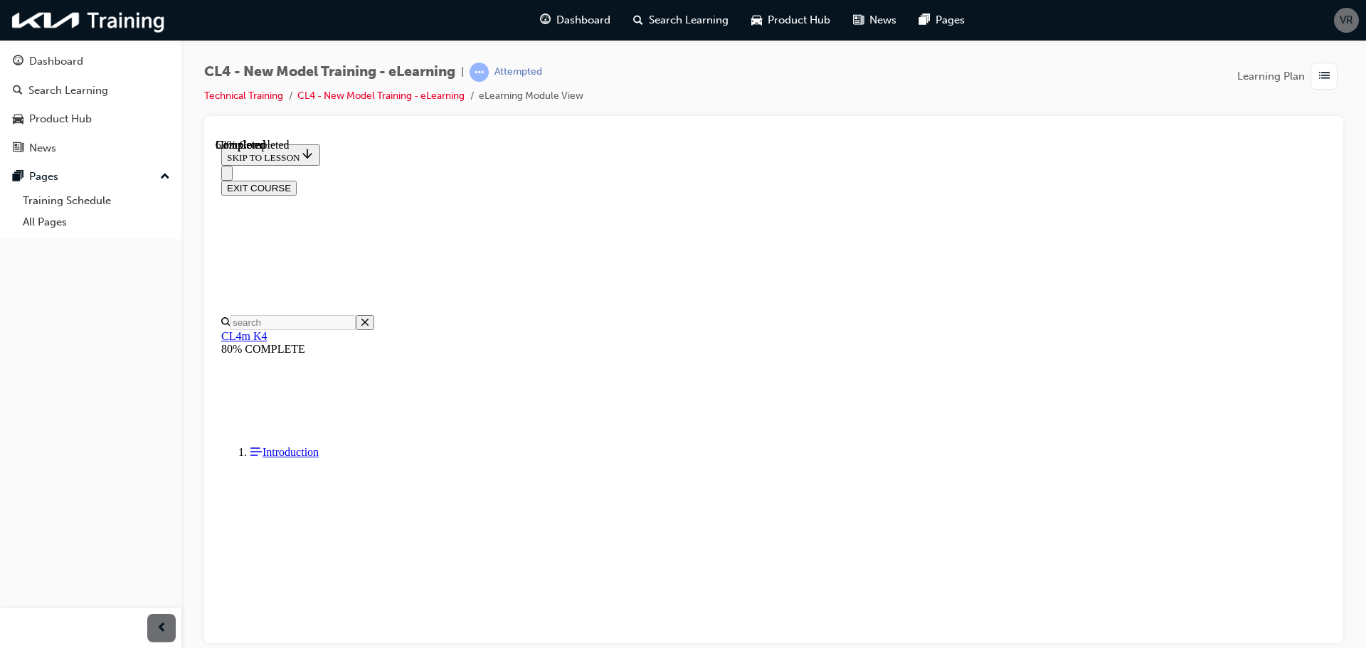
scroll to position [71, 0]
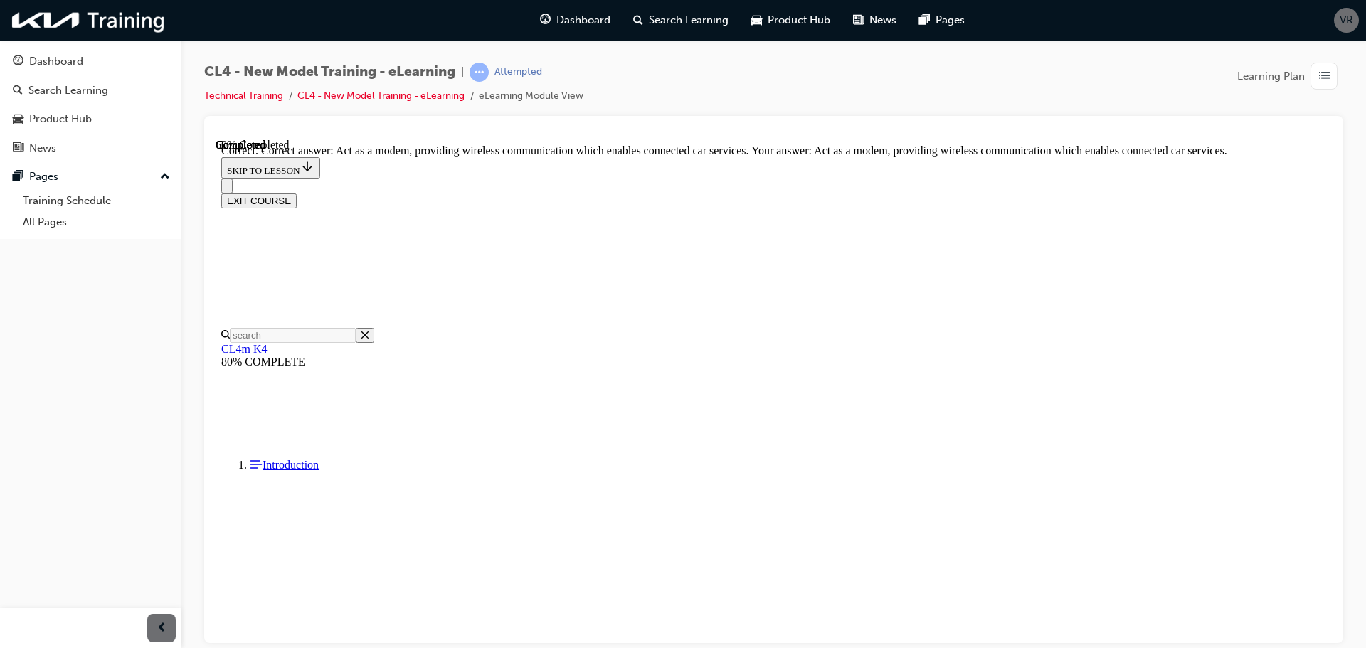
scroll to position [273, 0]
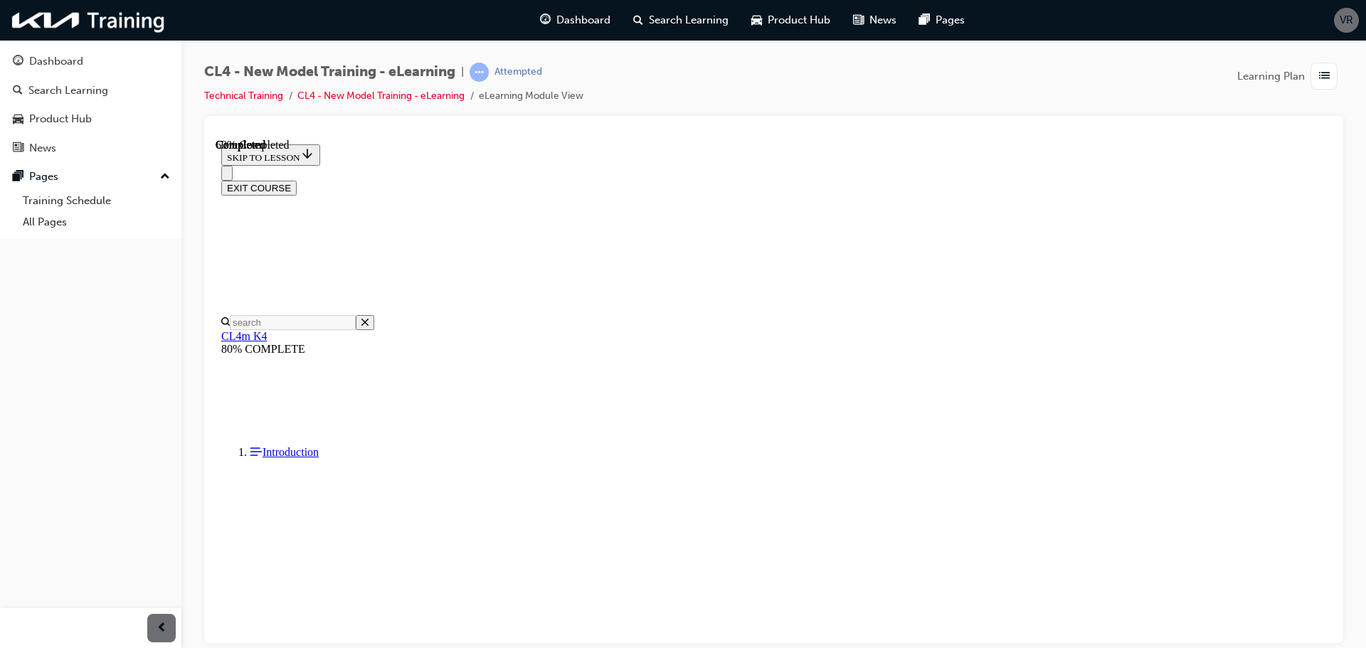
scroll to position [71, 0]
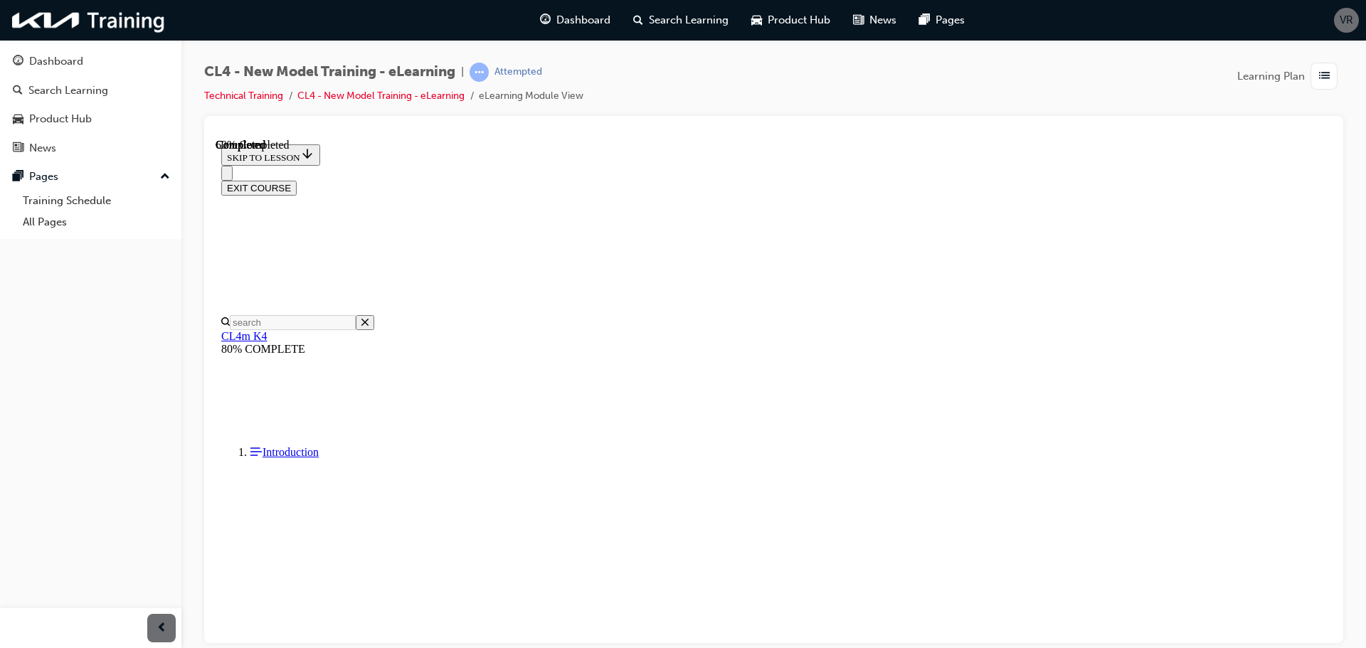
scroll to position [214, 0]
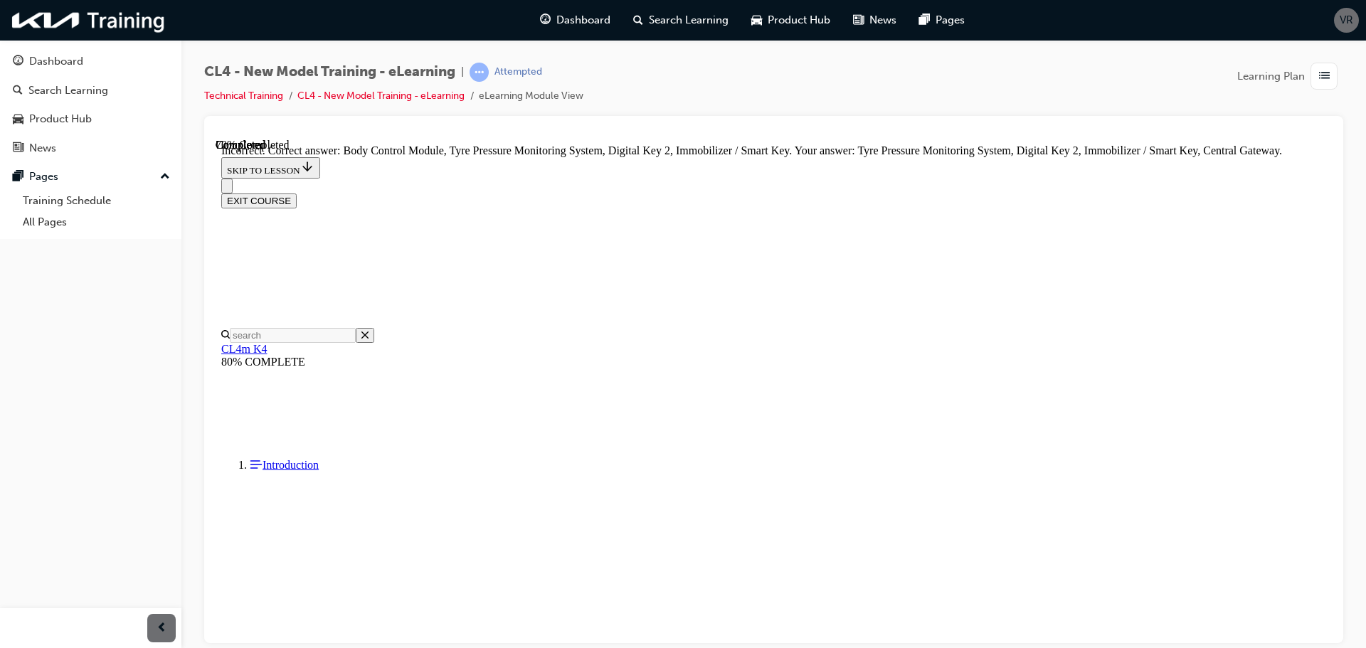
scroll to position [396, 0]
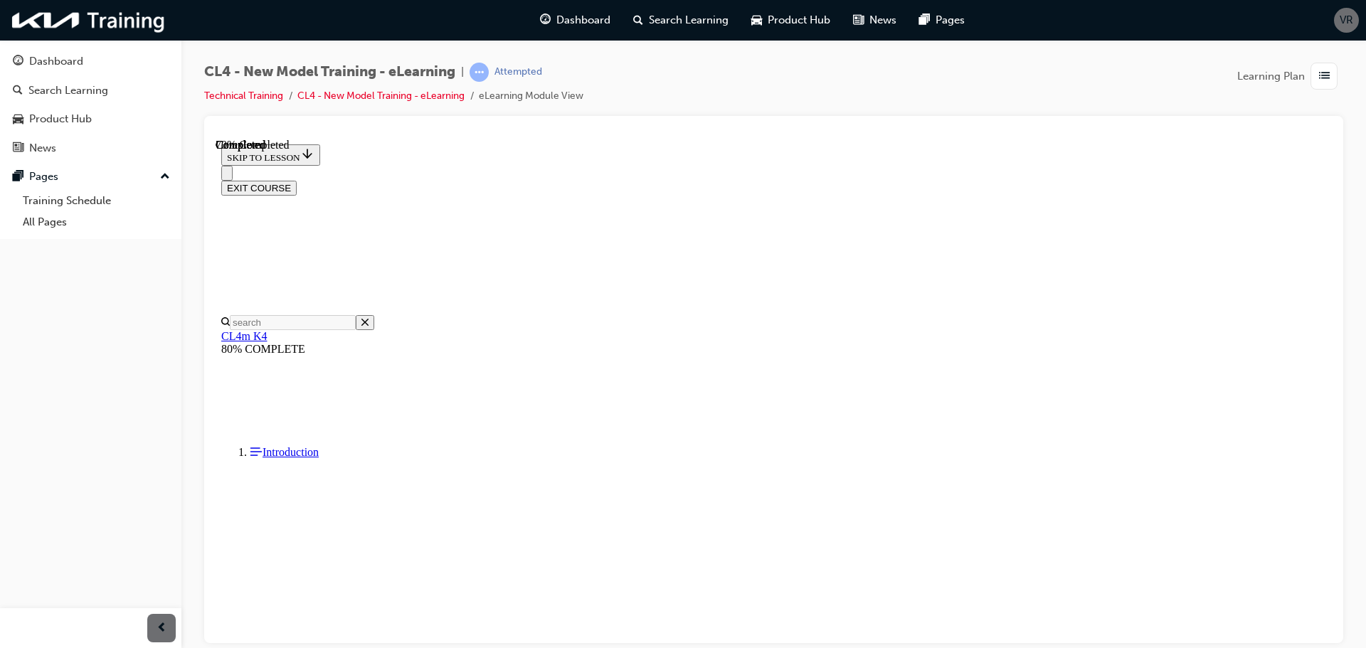
scroll to position [71, 0]
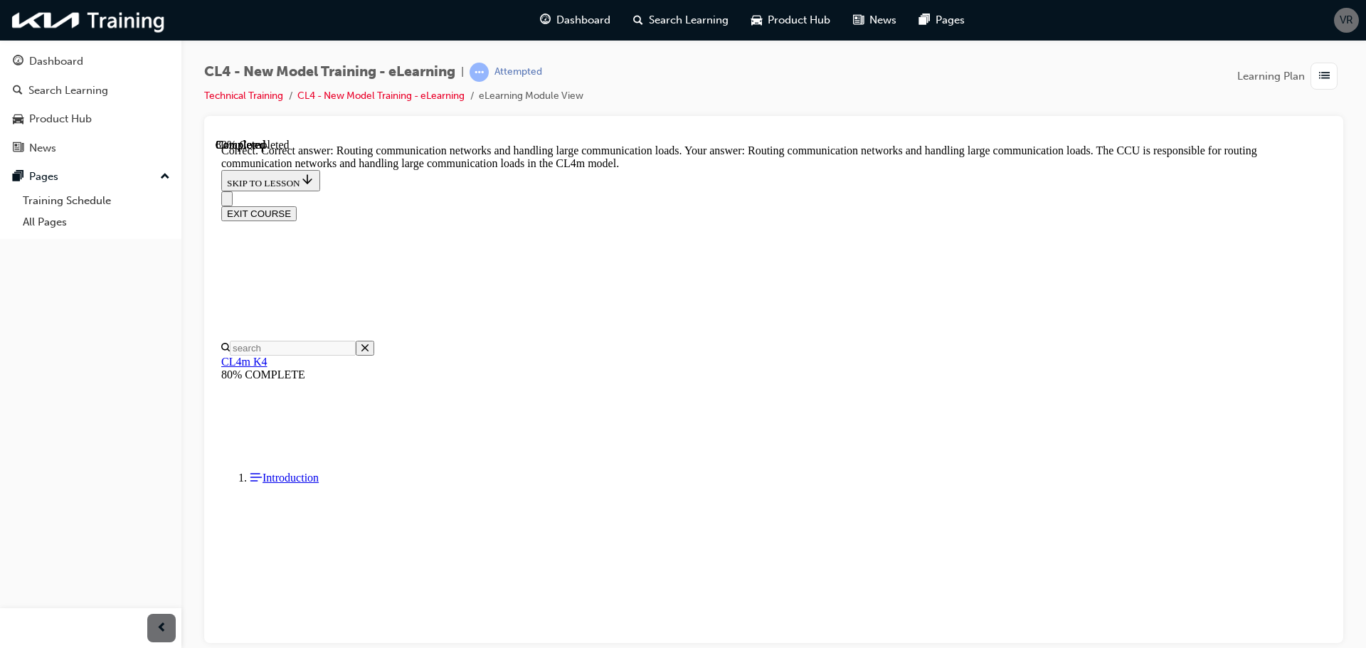
scroll to position [384, 0]
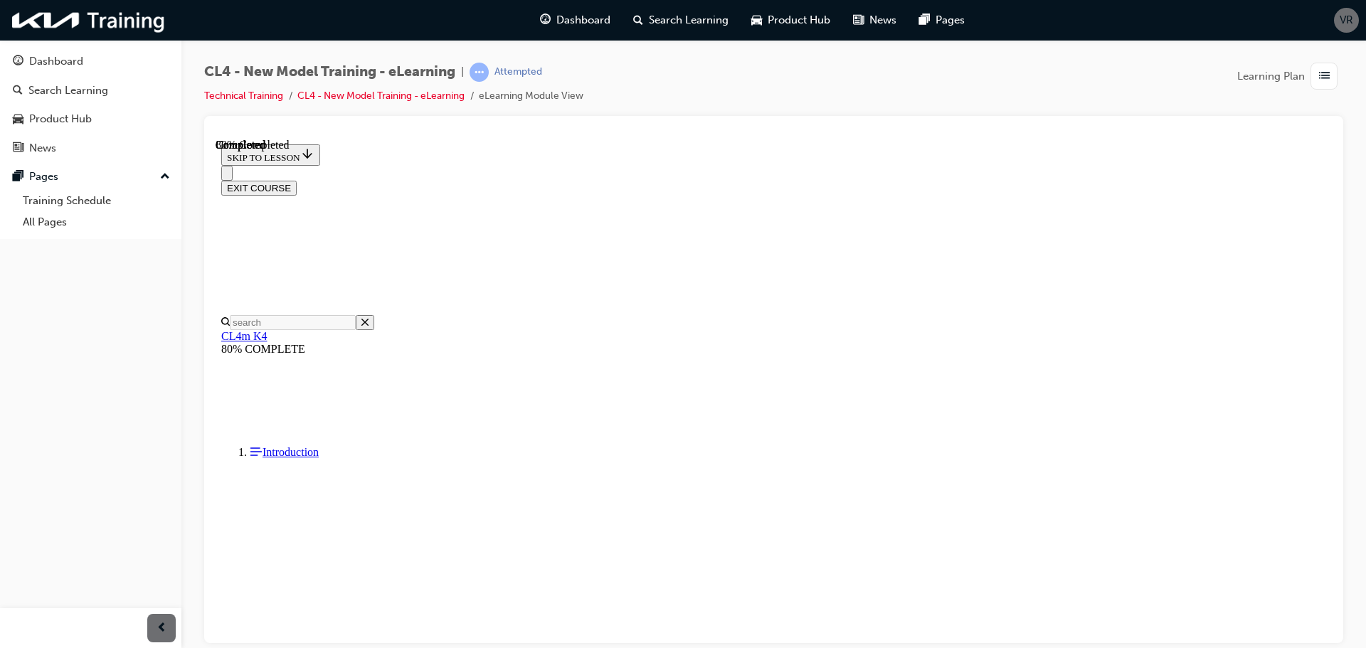
scroll to position [214, 0]
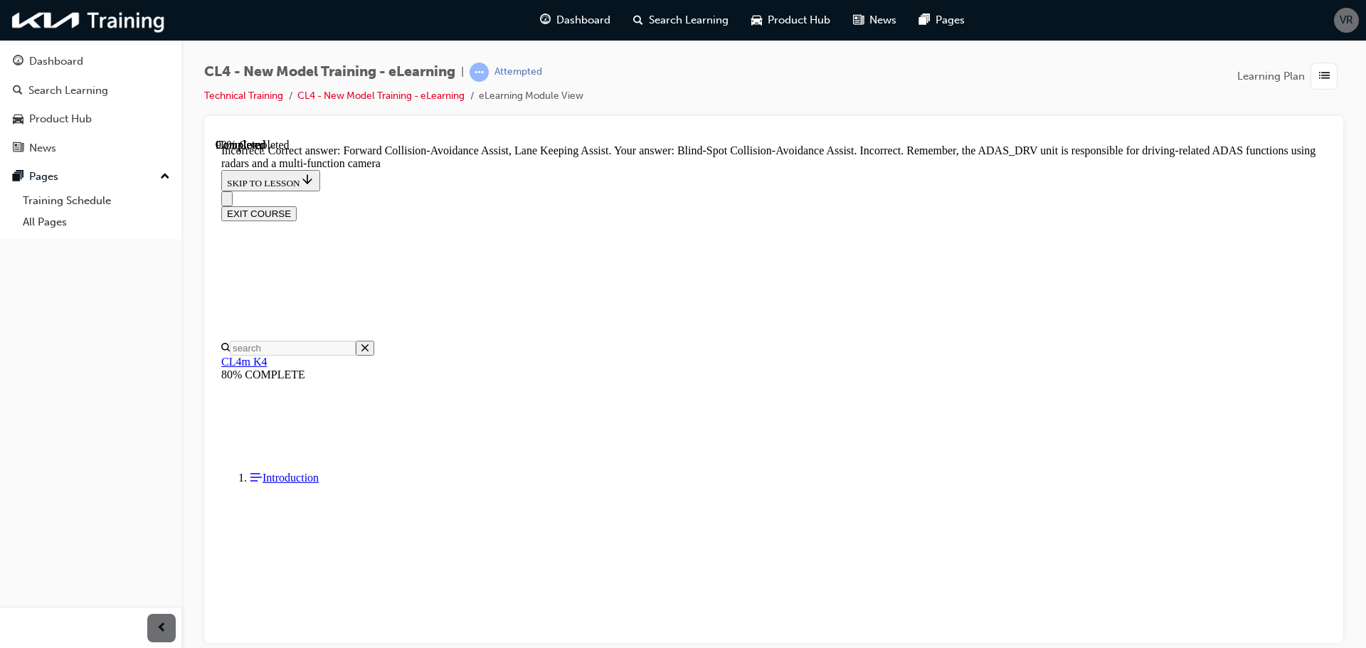
scroll to position [403, 0]
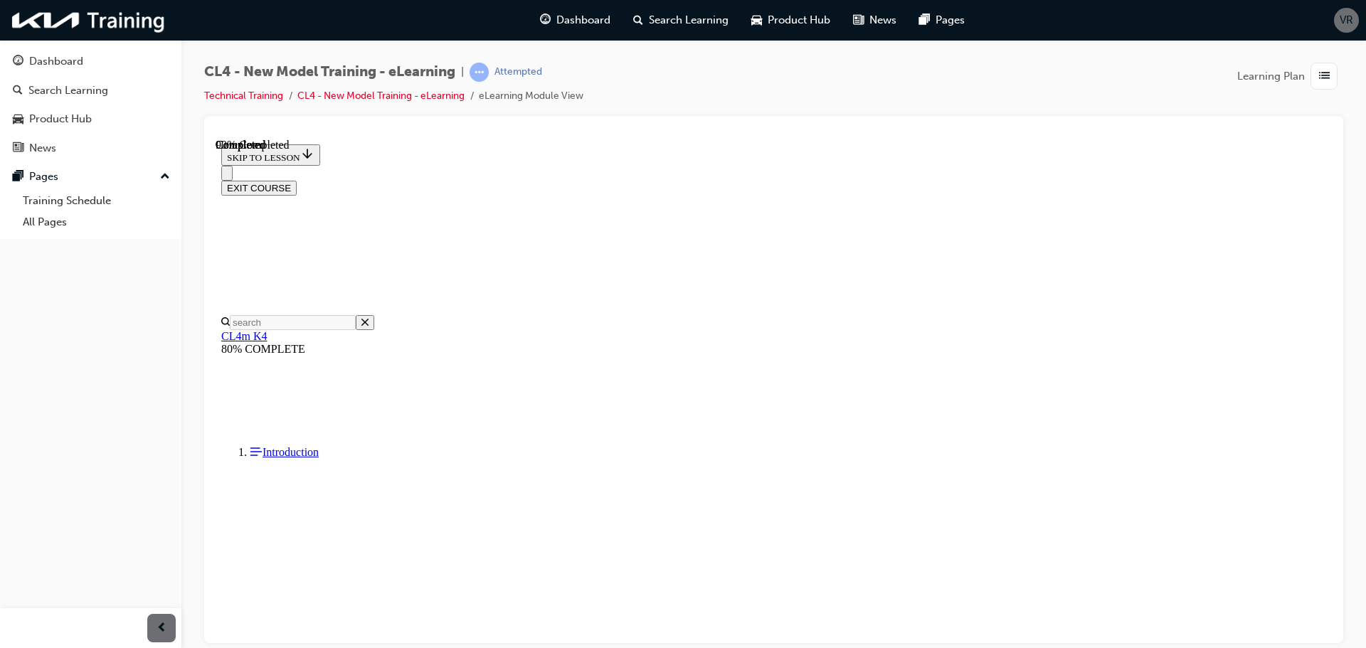
scroll to position [71, 0]
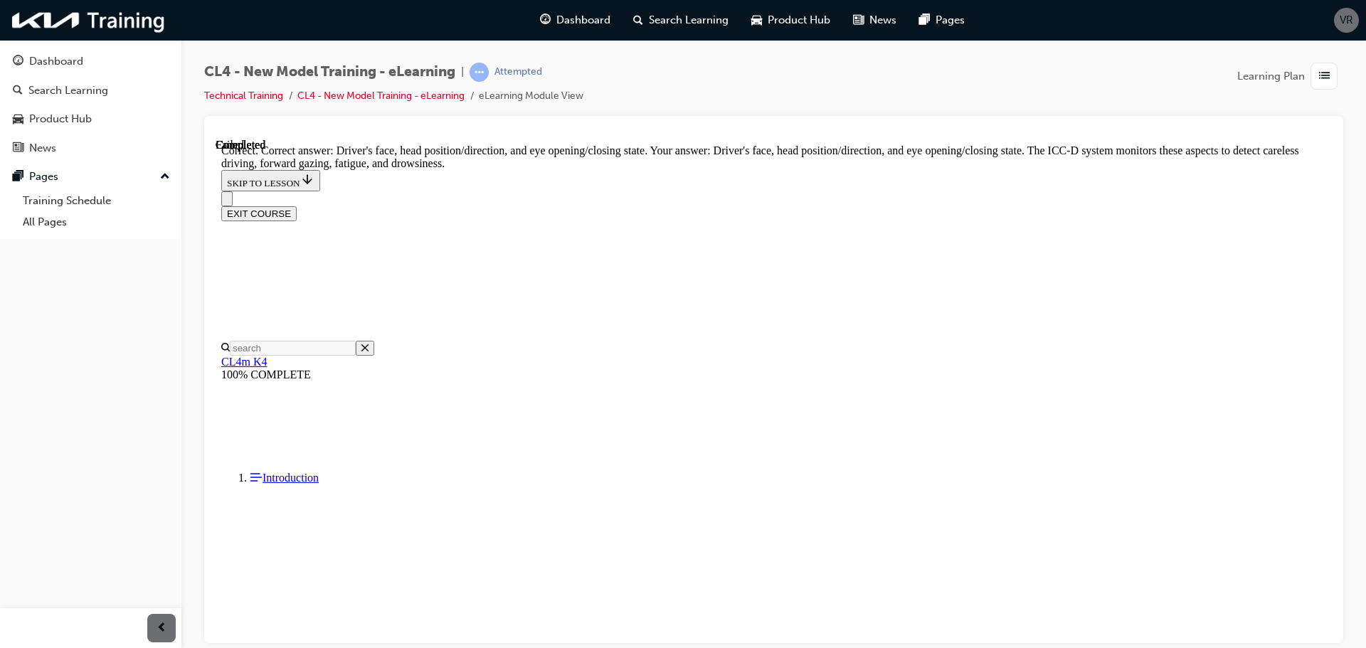
scroll to position [346, 0]
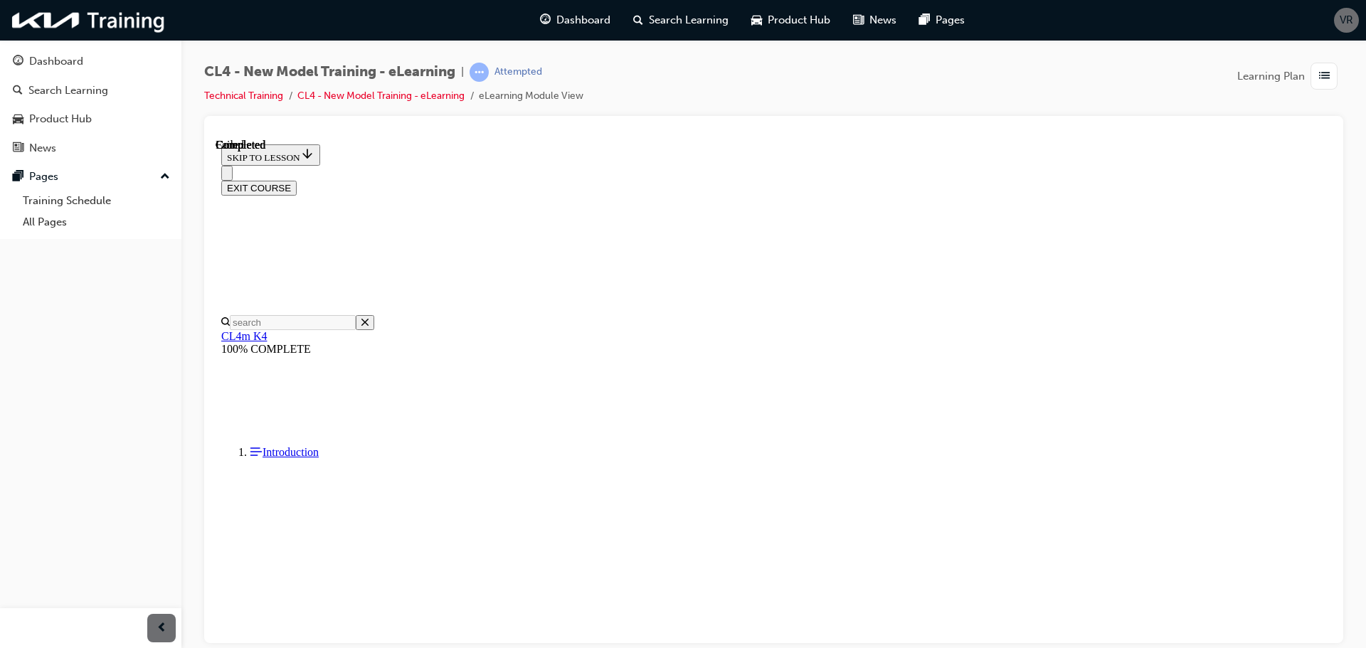
scroll to position [225, 0]
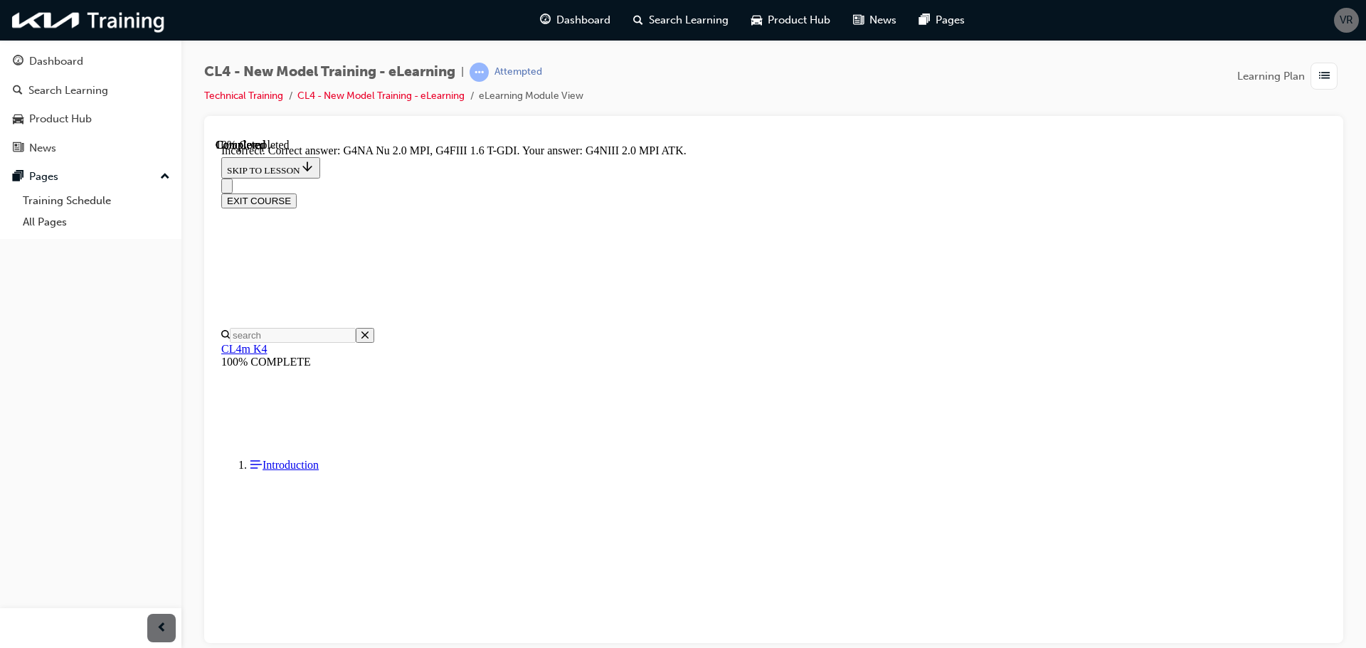
scroll to position [258, 0]
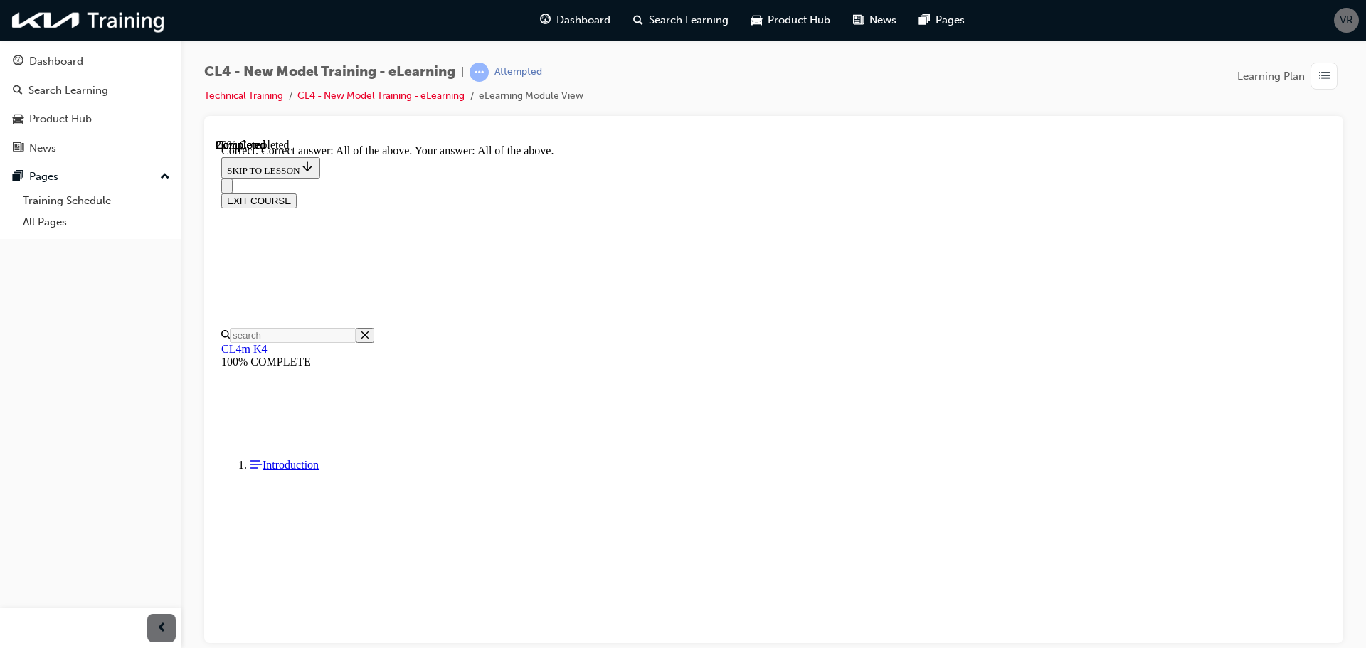
scroll to position [297, 0]
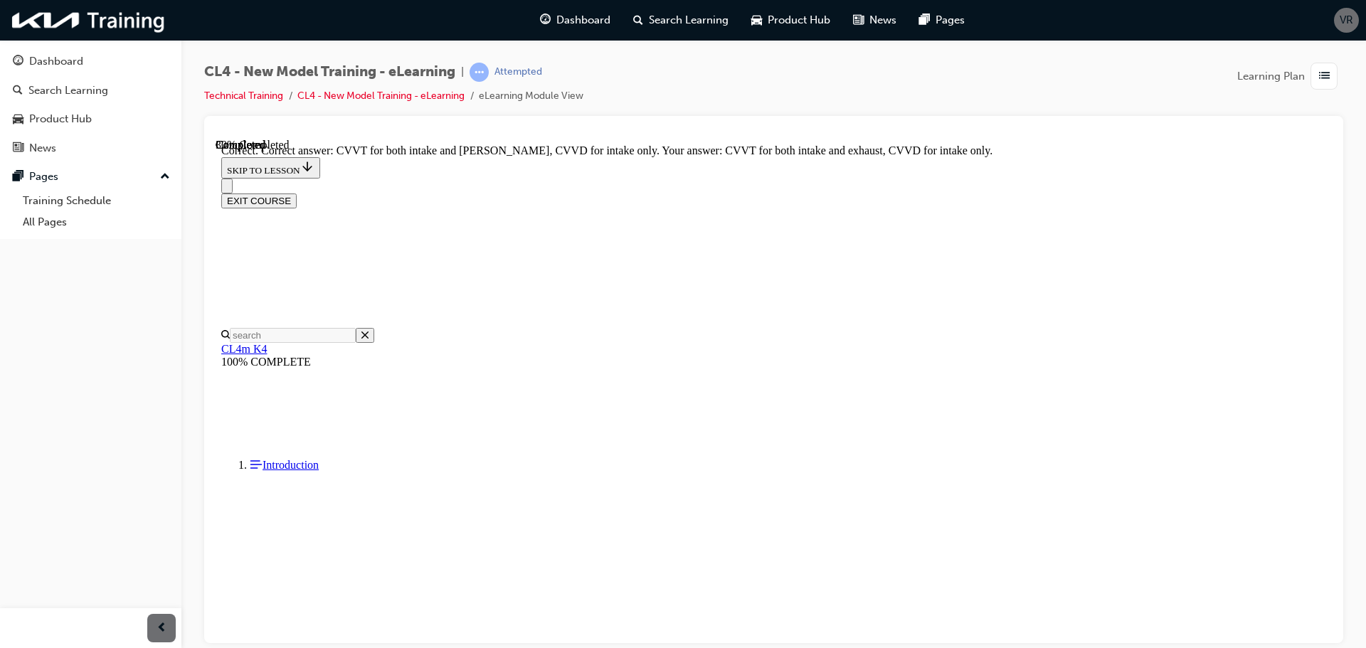
scroll to position [201, 0]
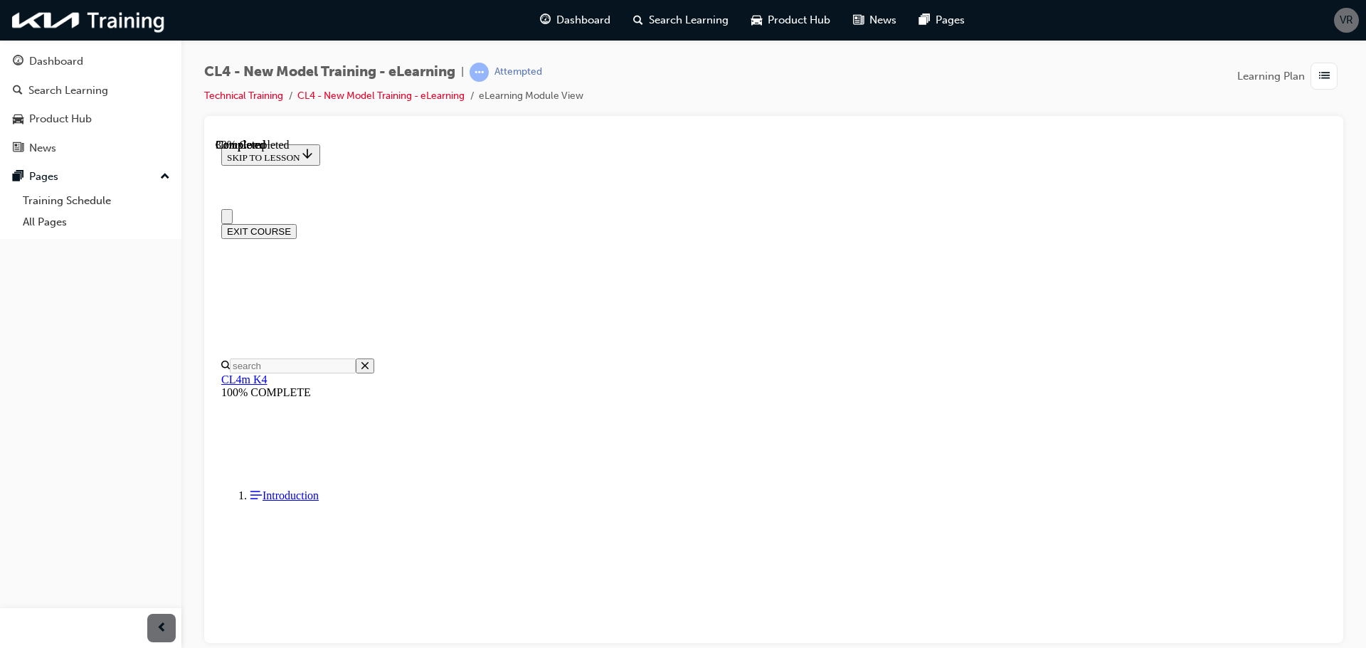
scroll to position [71, 0]
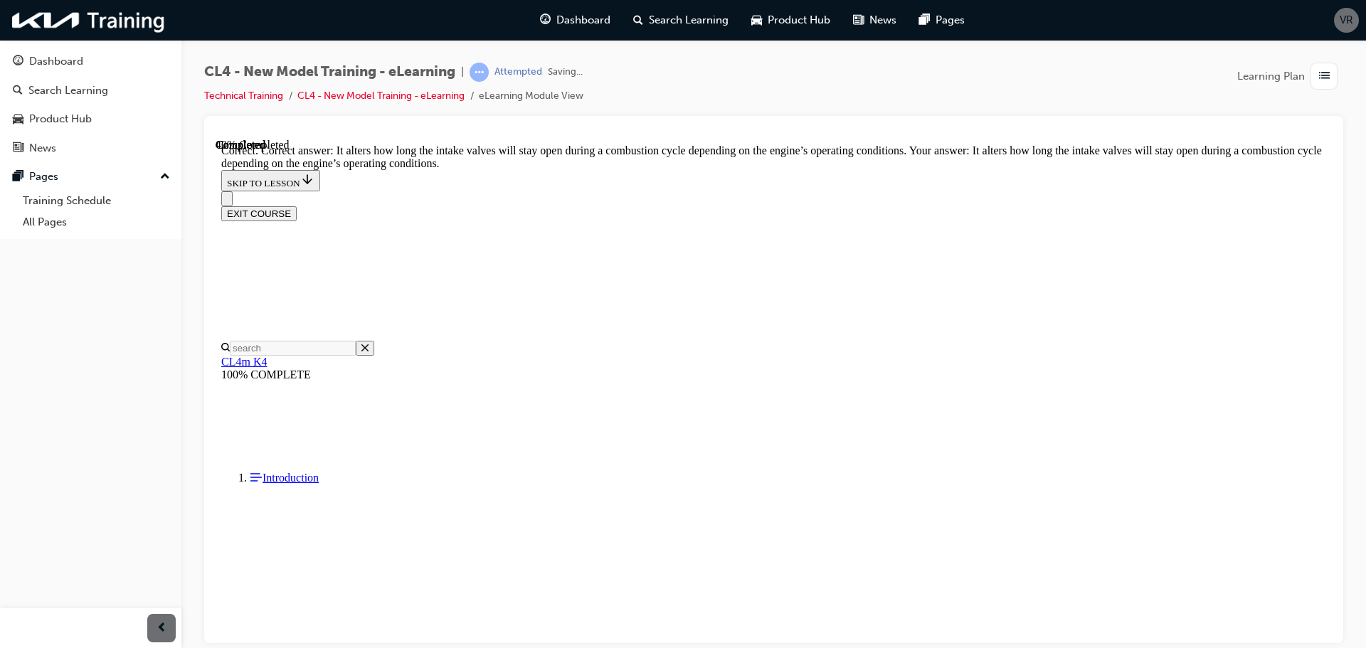
scroll to position [273, 0]
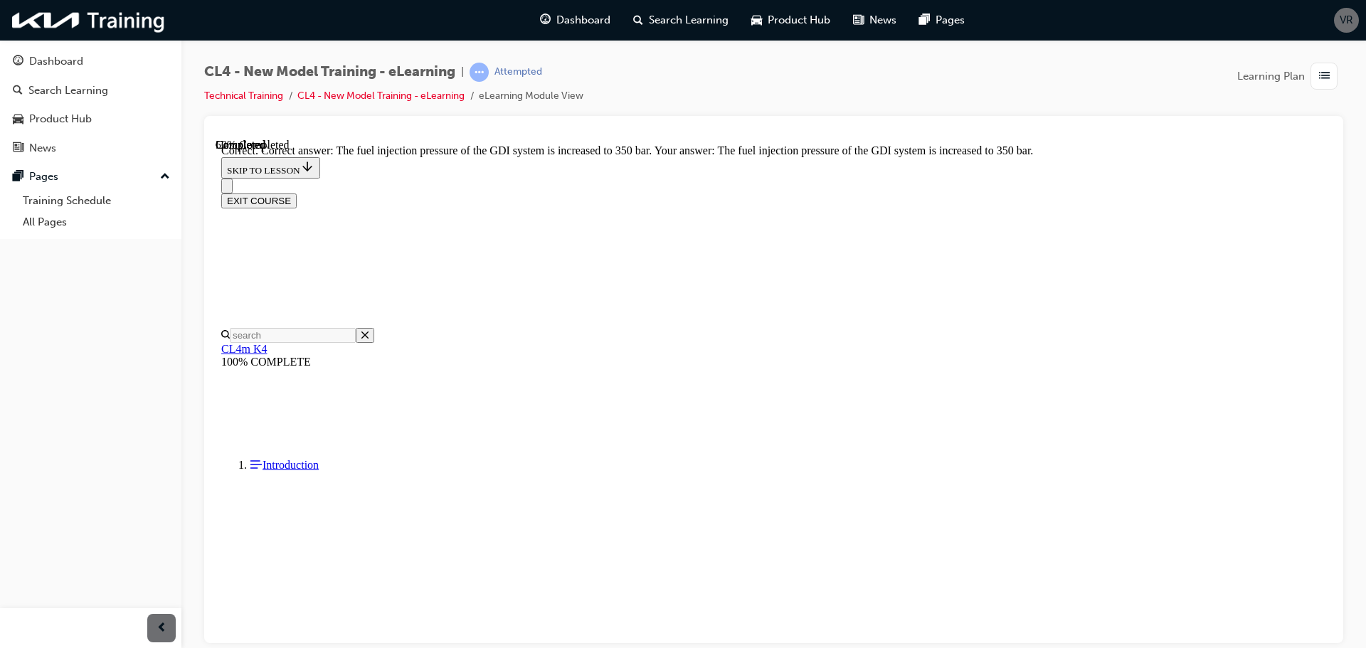
scroll to position [331, 0]
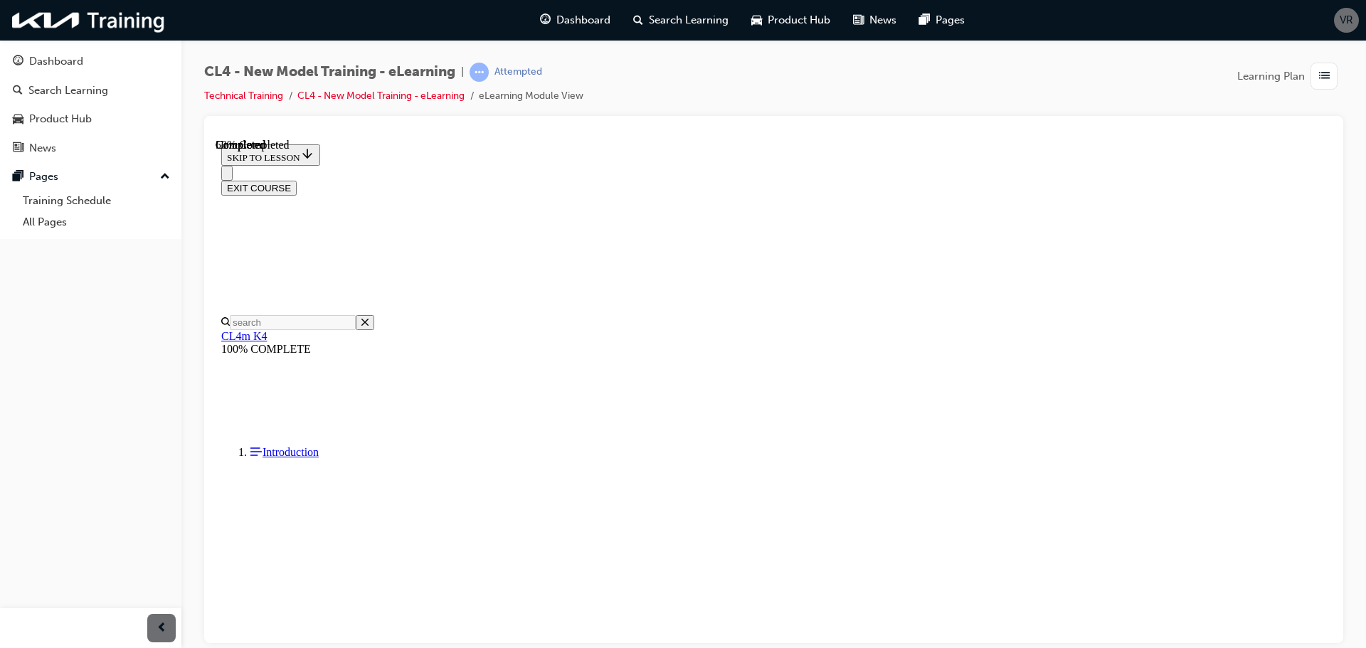
scroll to position [214, 0]
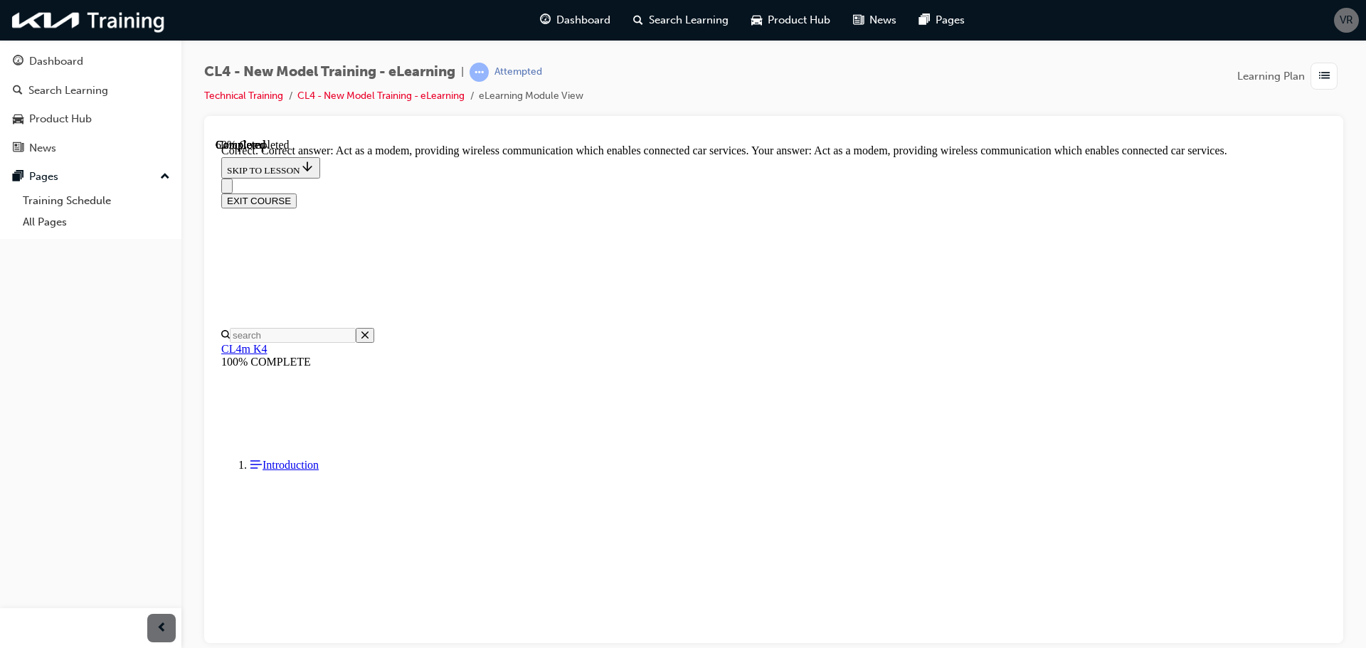
scroll to position [273, 0]
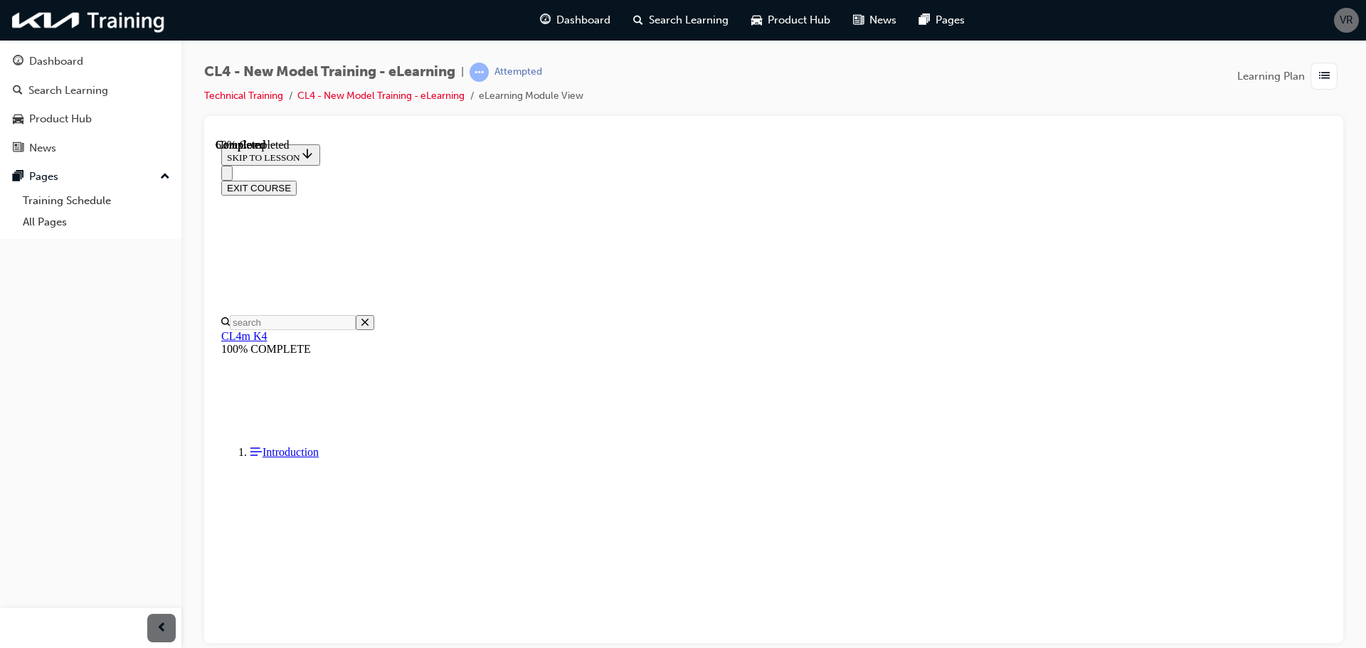
scroll to position [142, 0]
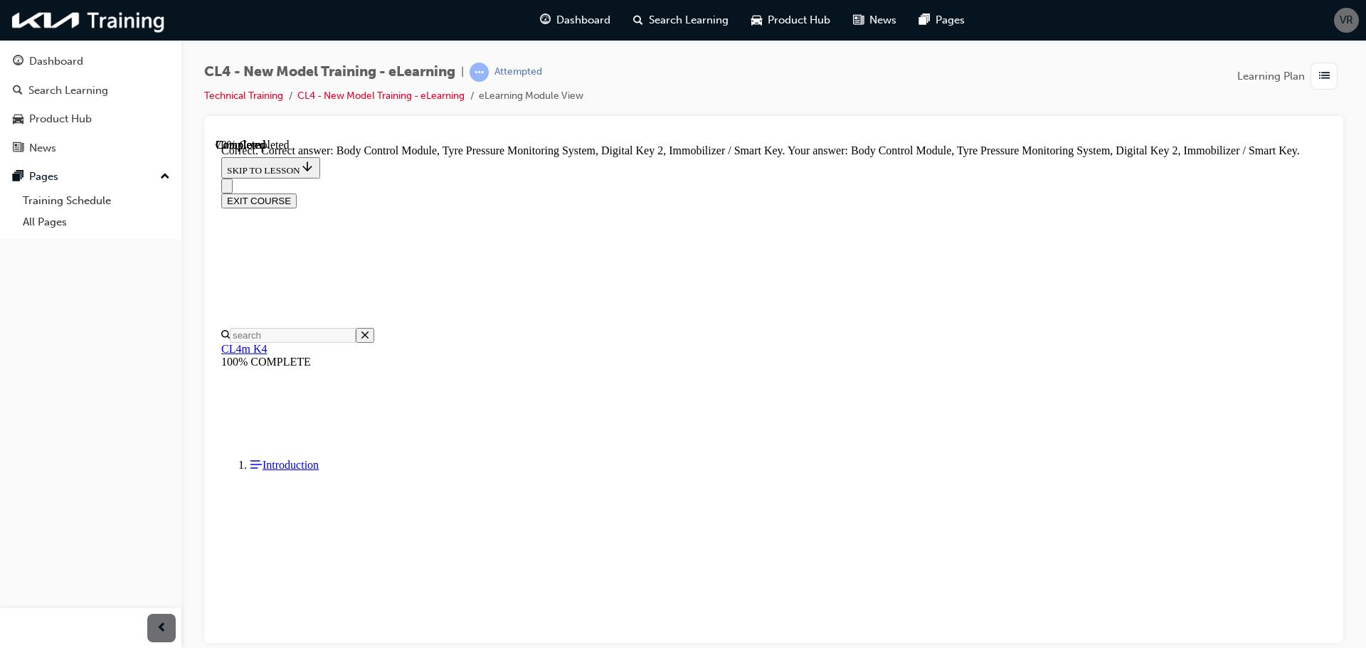
scroll to position [396, 0]
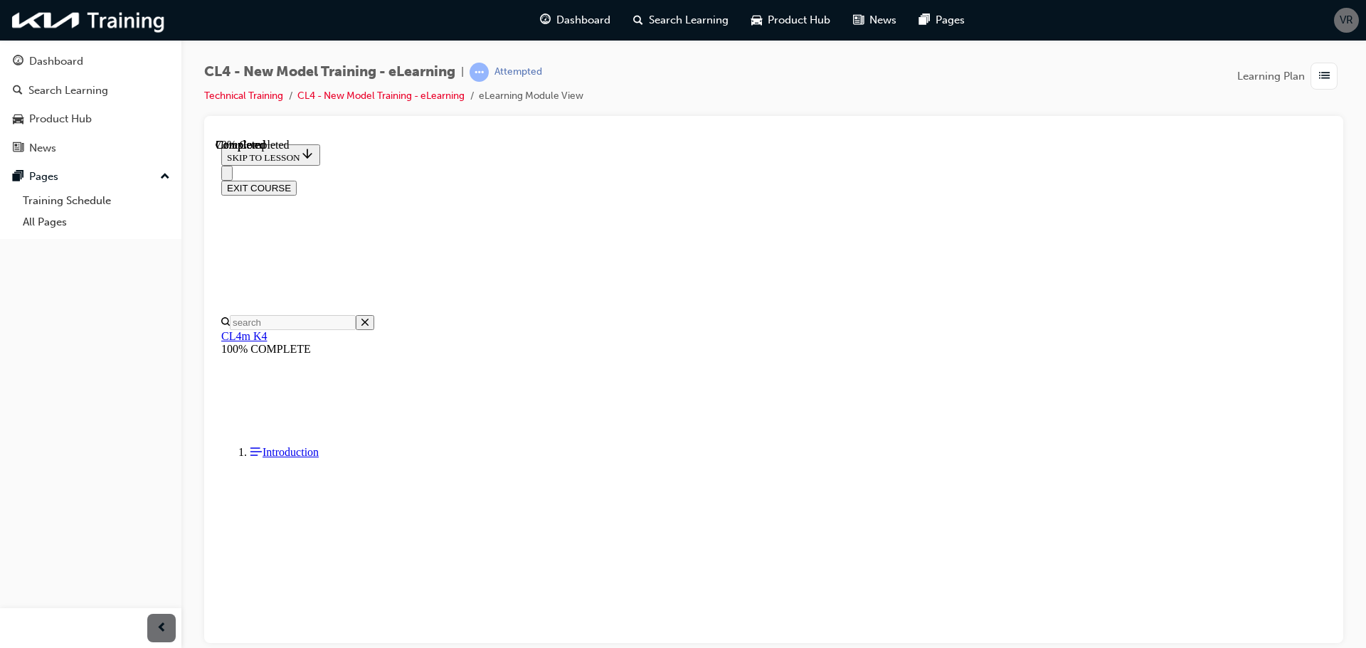
scroll to position [252, 0]
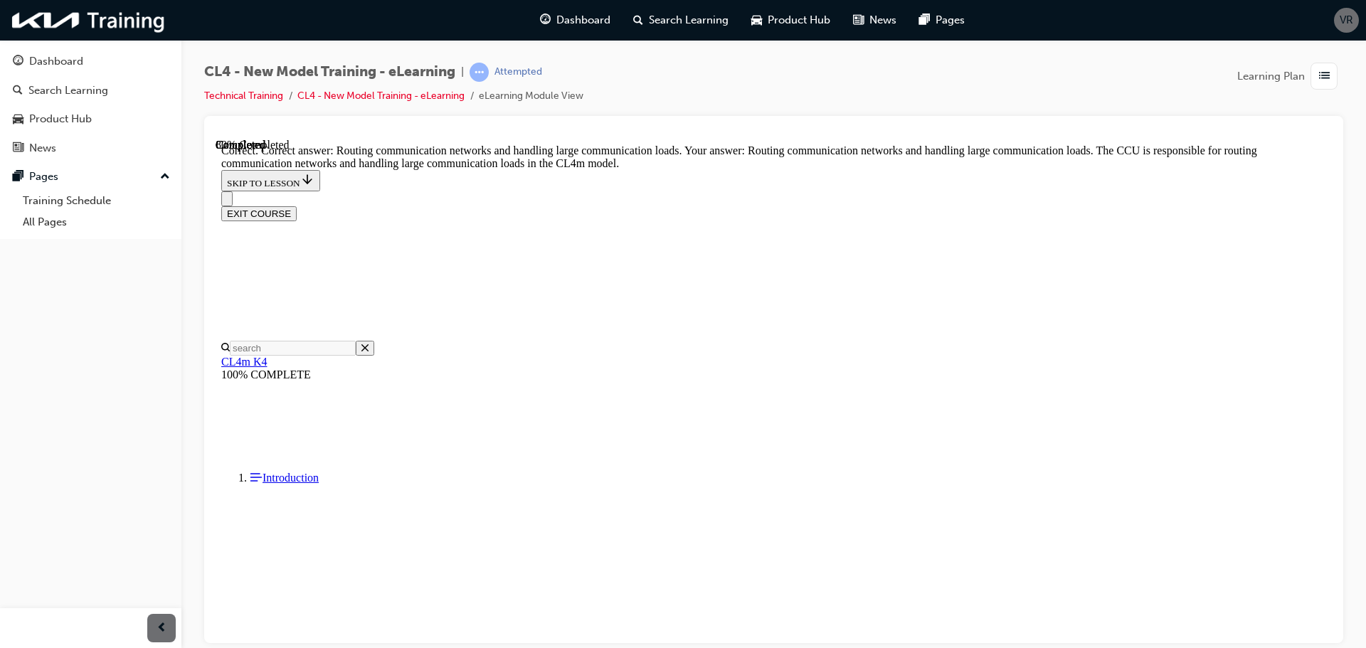
scroll to position [384, 0]
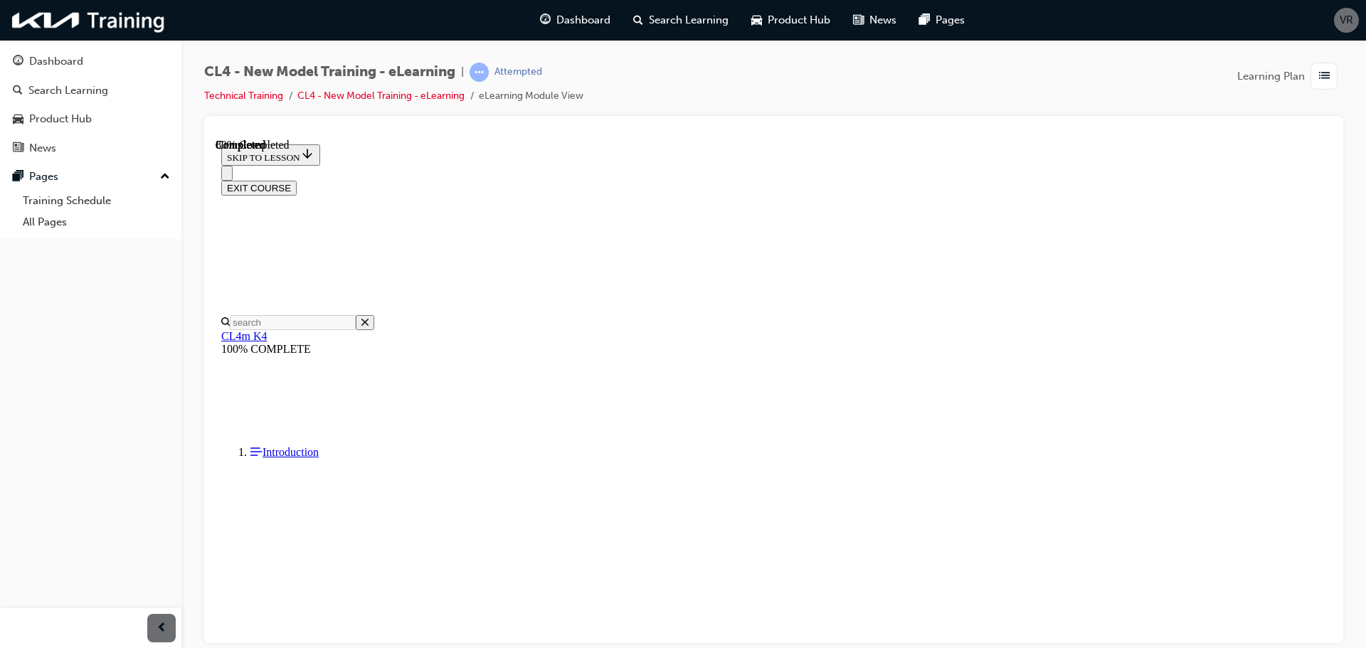
scroll to position [270, 0]
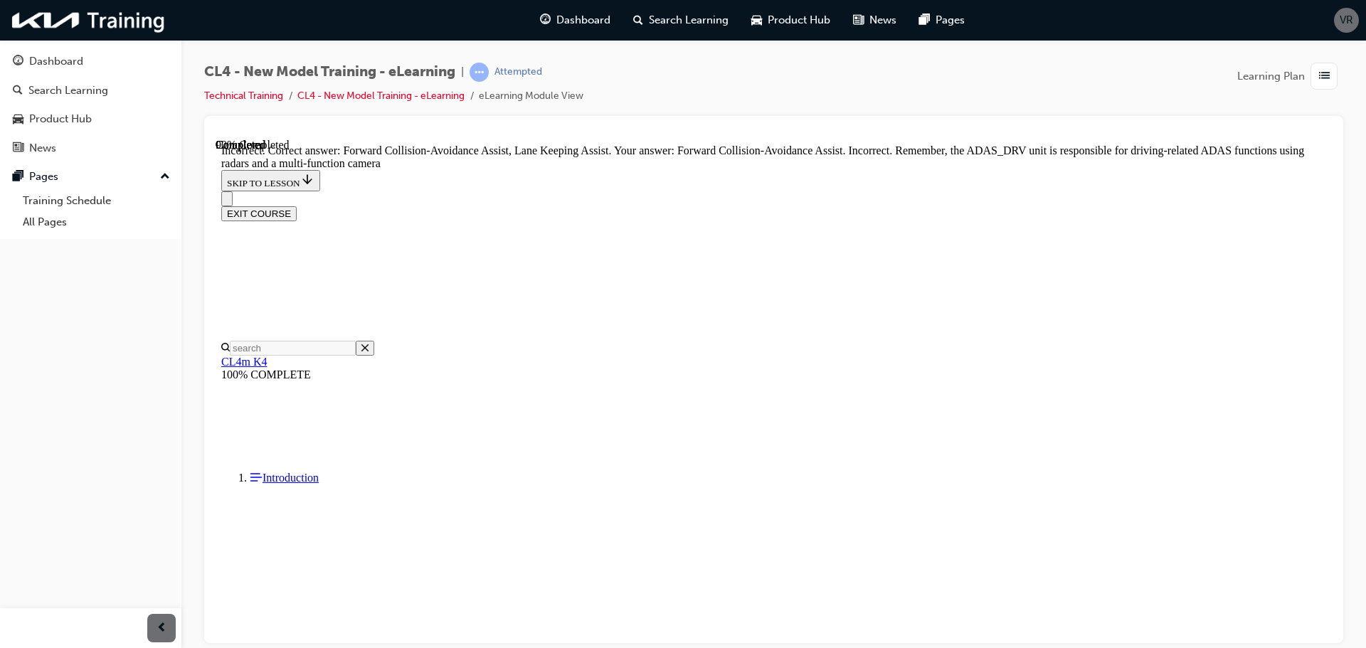
scroll to position [403, 0]
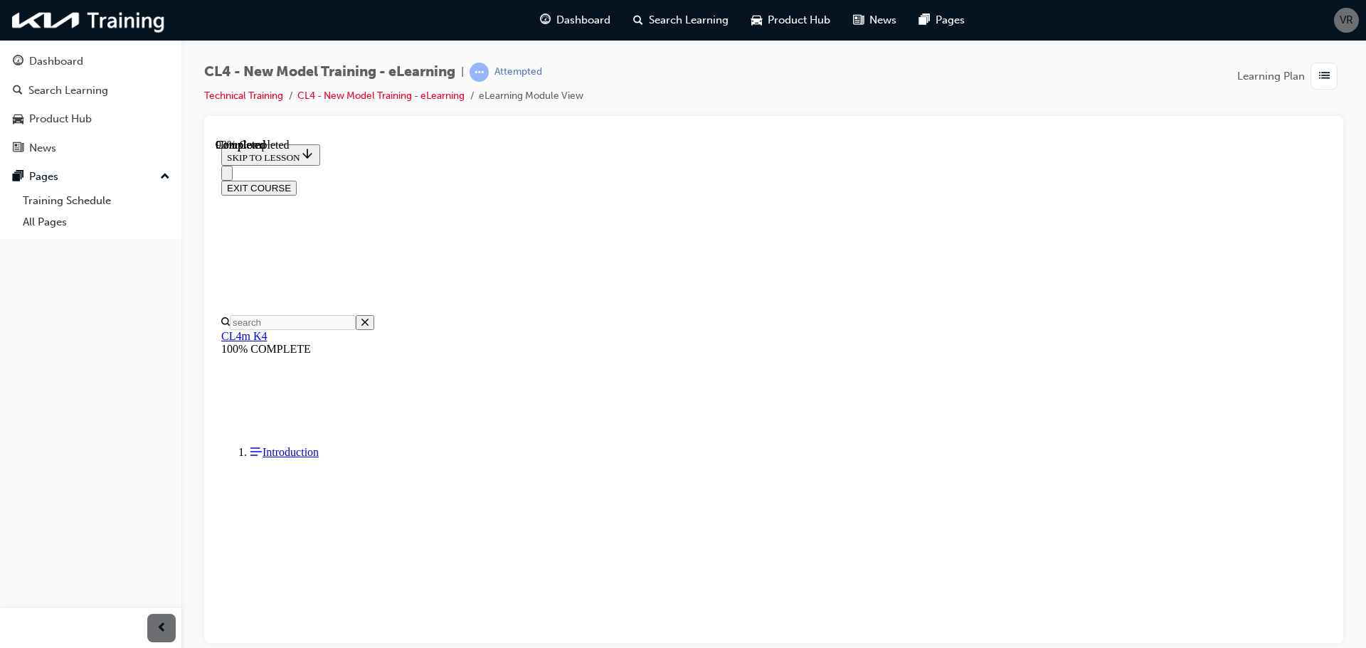
scroll to position [214, 0]
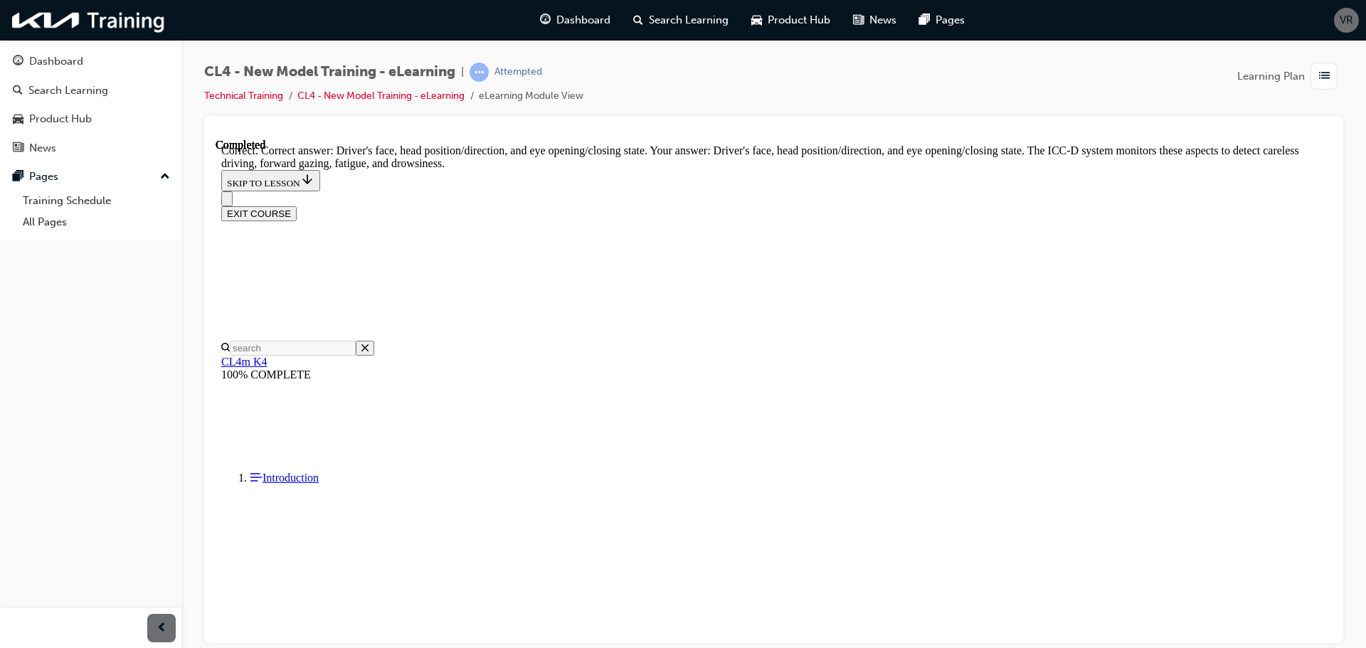
scroll to position [346, 0]
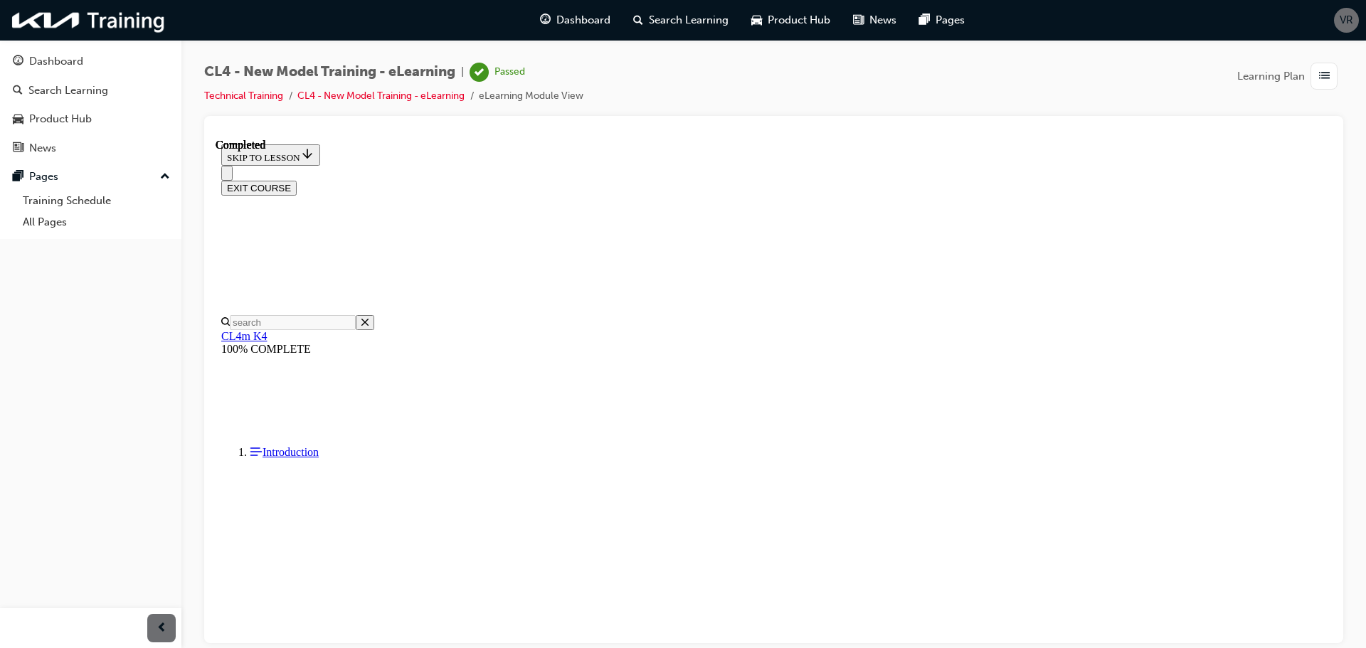
scroll to position [225, 0]
click at [297, 180] on button "EXIT COURSE" at bounding box center [258, 187] width 75 height 15
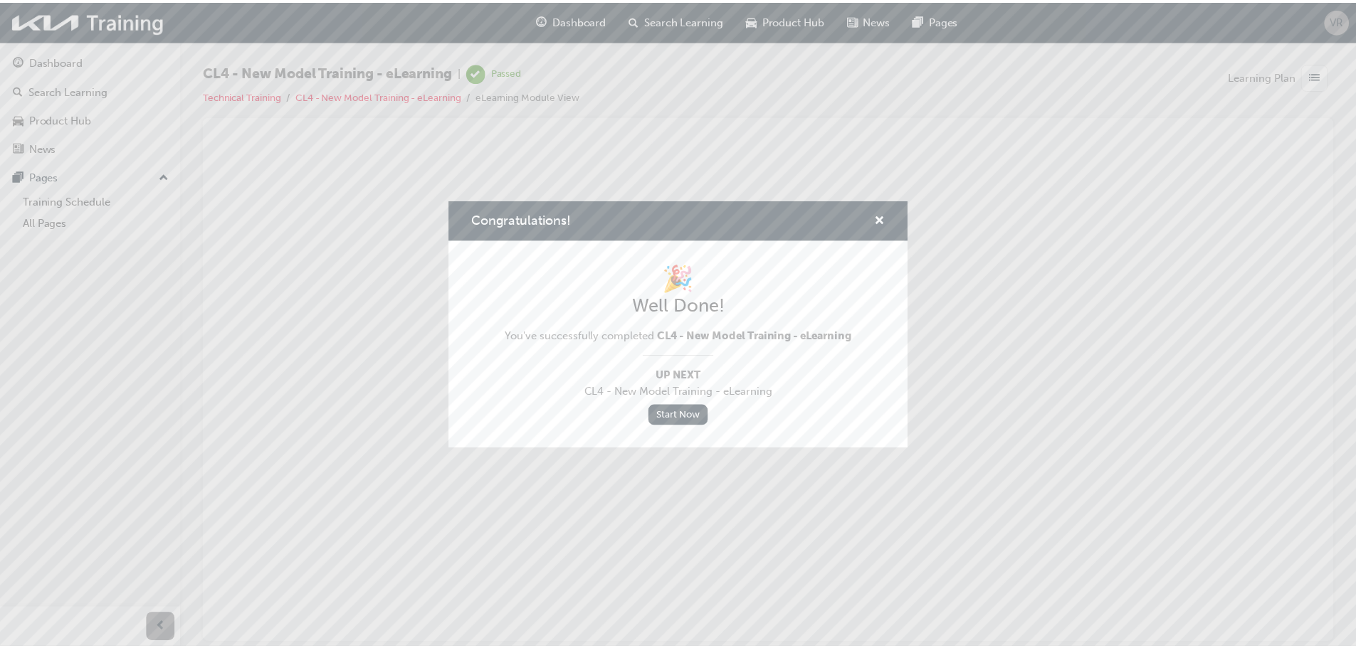
scroll to position [0, 0]
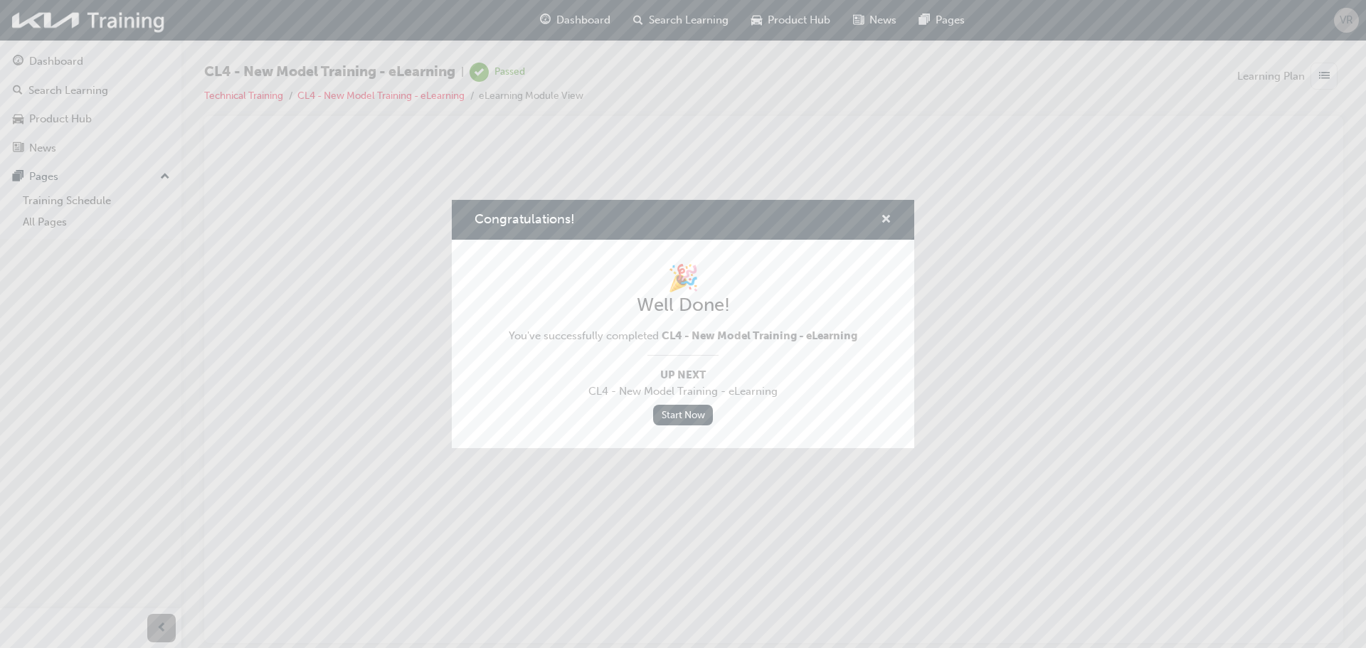
click at [883, 216] on span "cross-icon" at bounding box center [886, 220] width 11 height 13
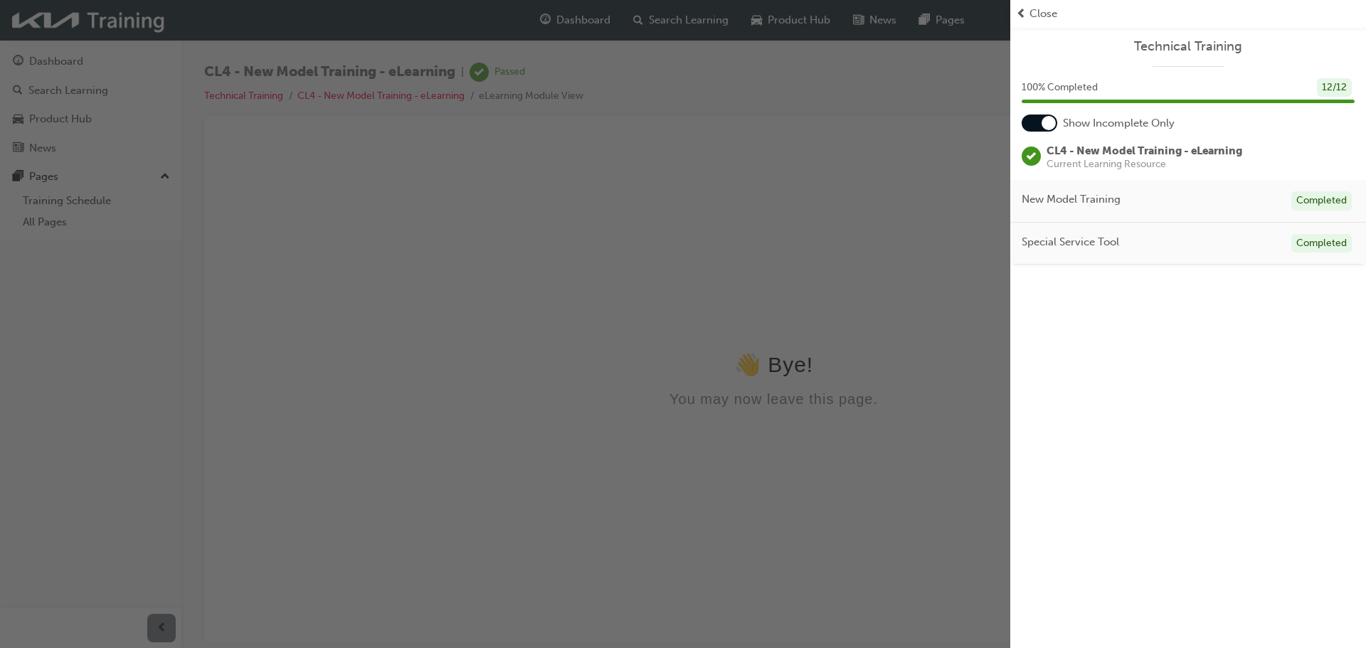
click at [1041, 15] on span "Close" at bounding box center [1044, 14] width 28 height 16
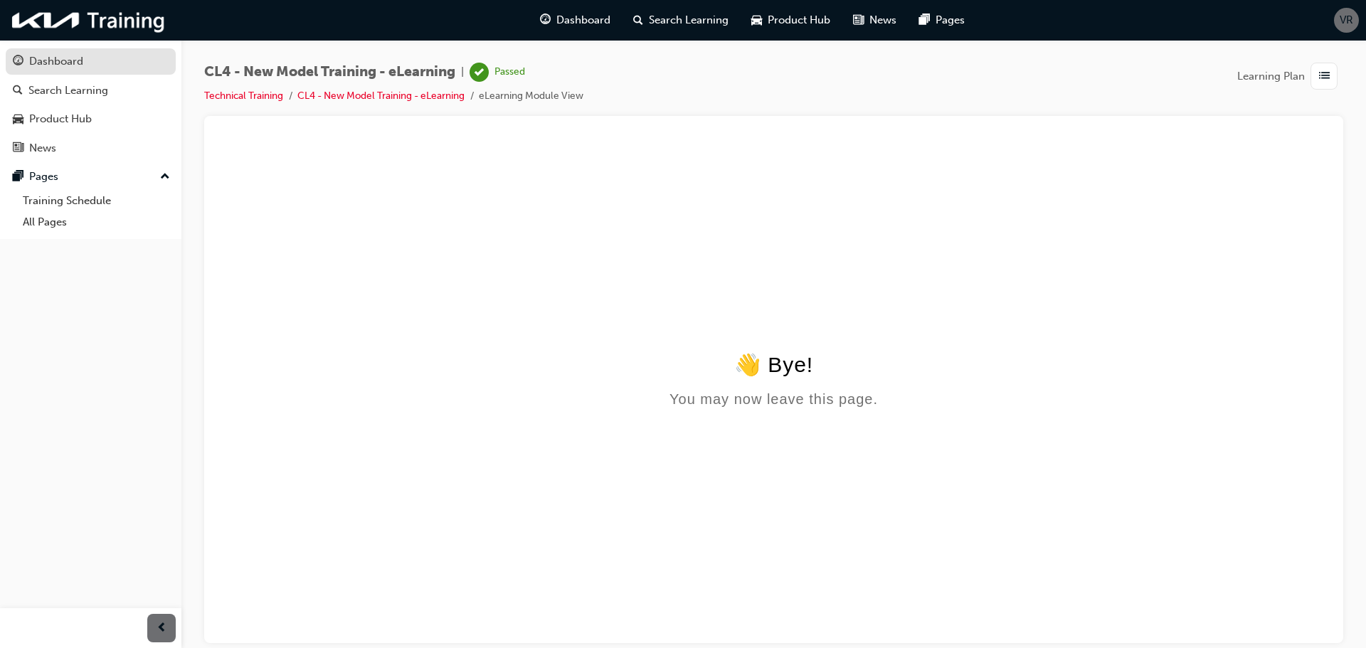
click at [60, 67] on div "Dashboard" at bounding box center [56, 61] width 54 height 16
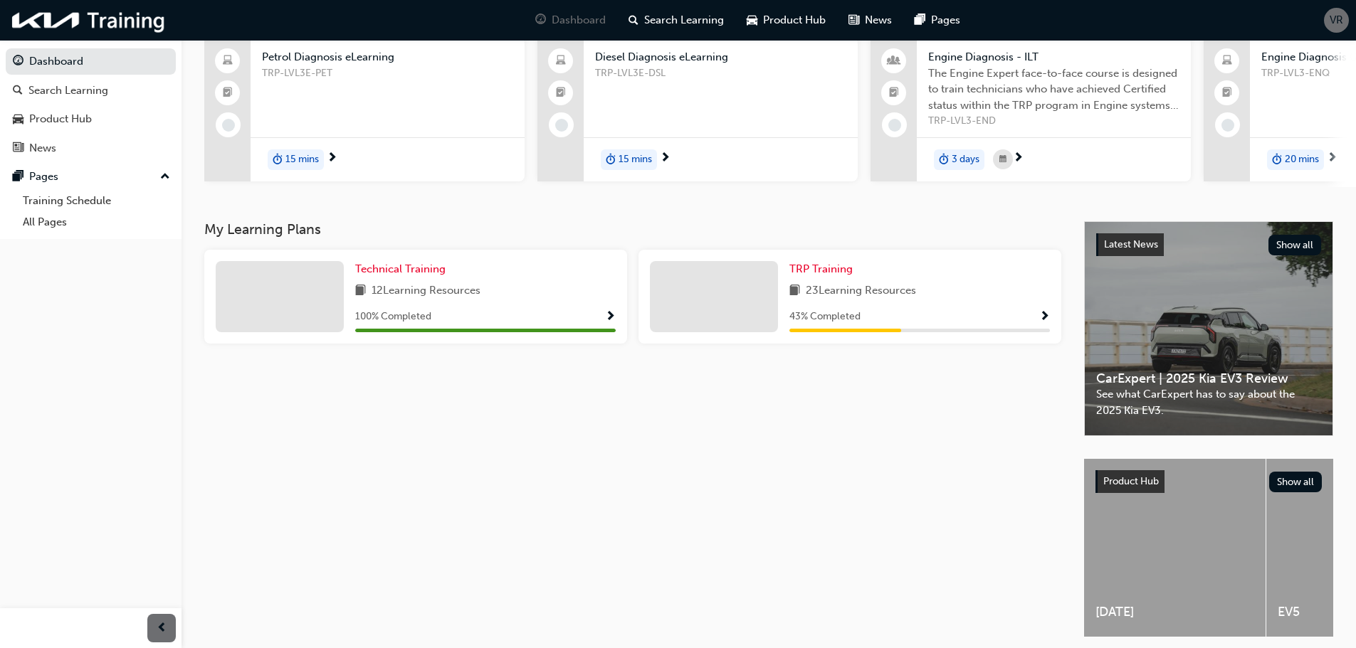
scroll to position [31, 0]
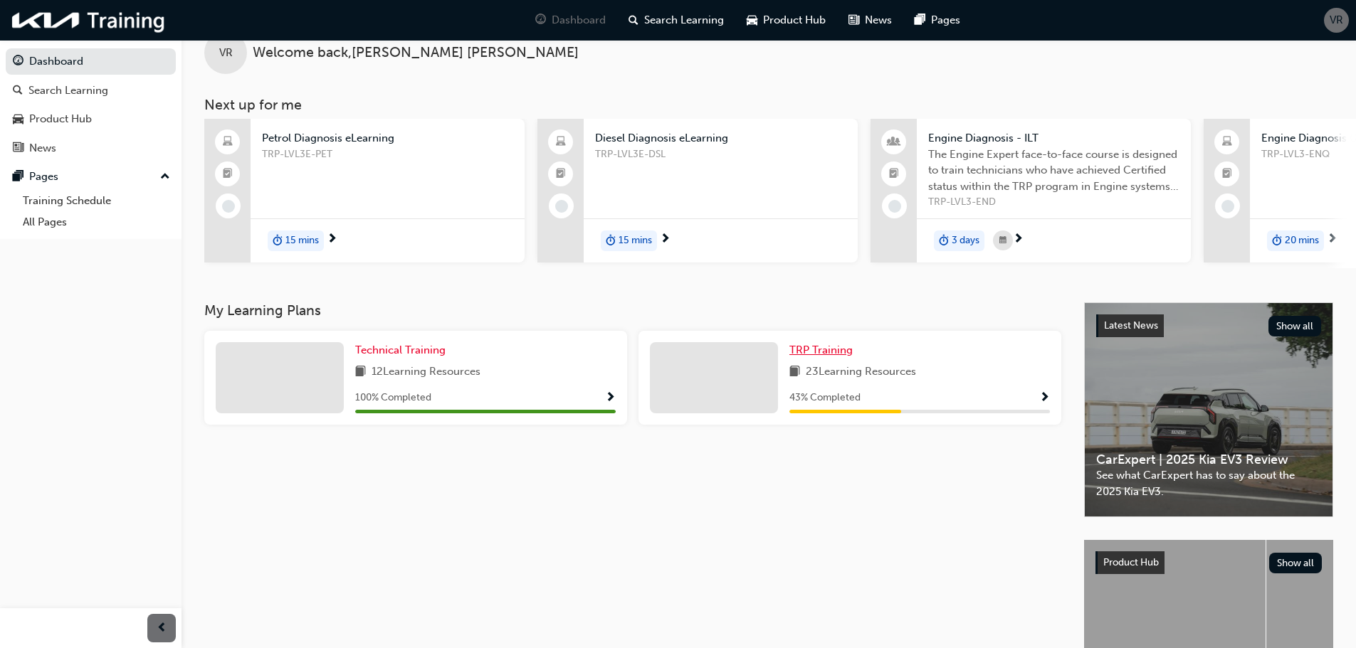
click at [828, 357] on span "TRP Training" at bounding box center [820, 350] width 63 height 13
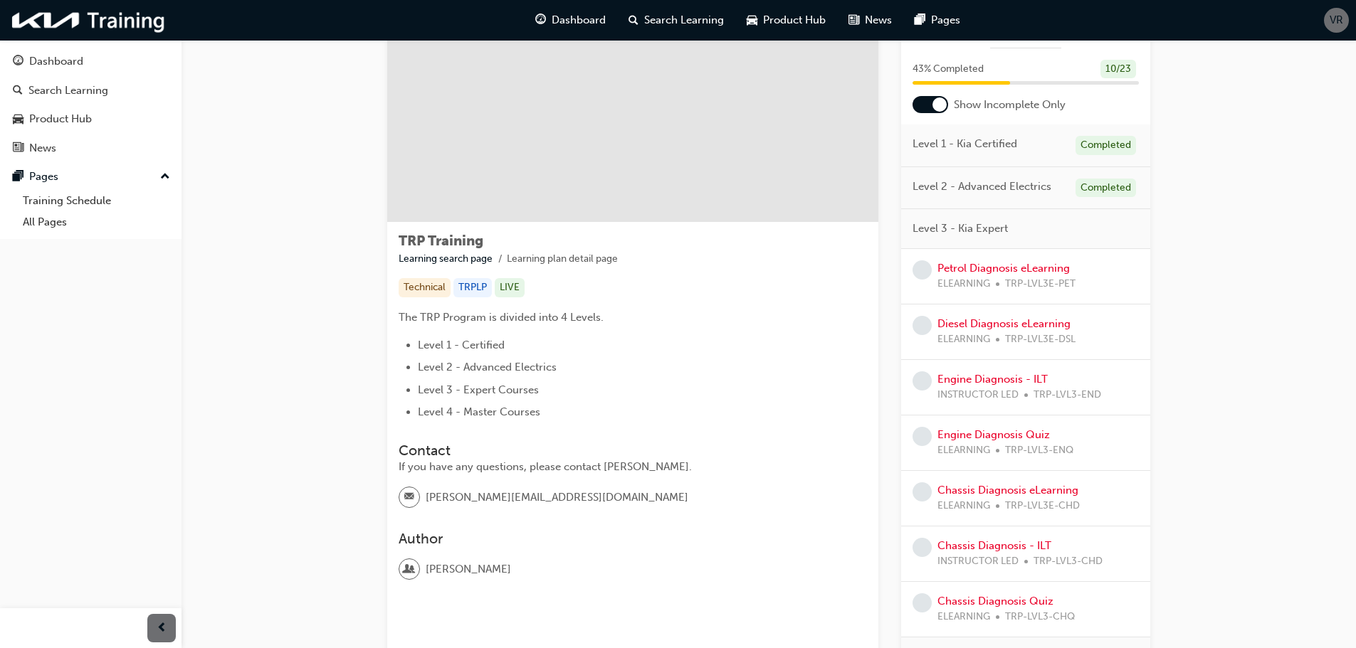
scroll to position [33, 0]
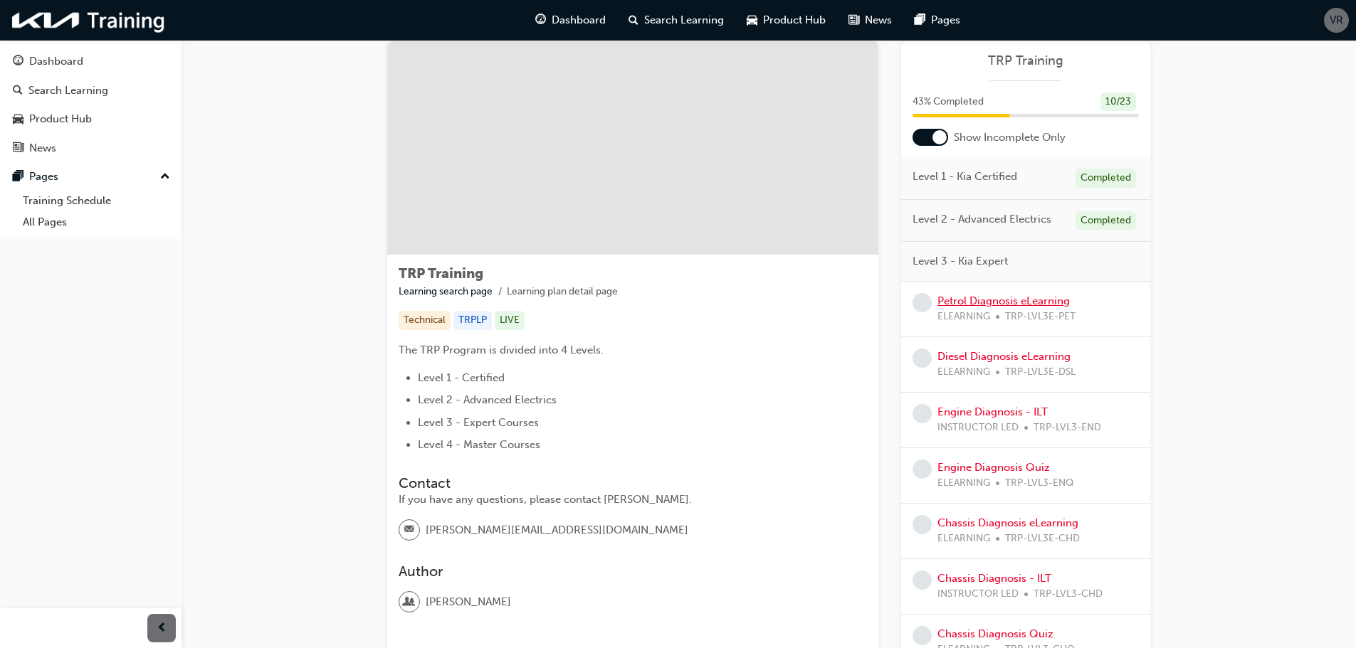
click at [1005, 304] on link "Petrol Diagnosis eLearning" at bounding box center [1003, 301] width 132 height 13
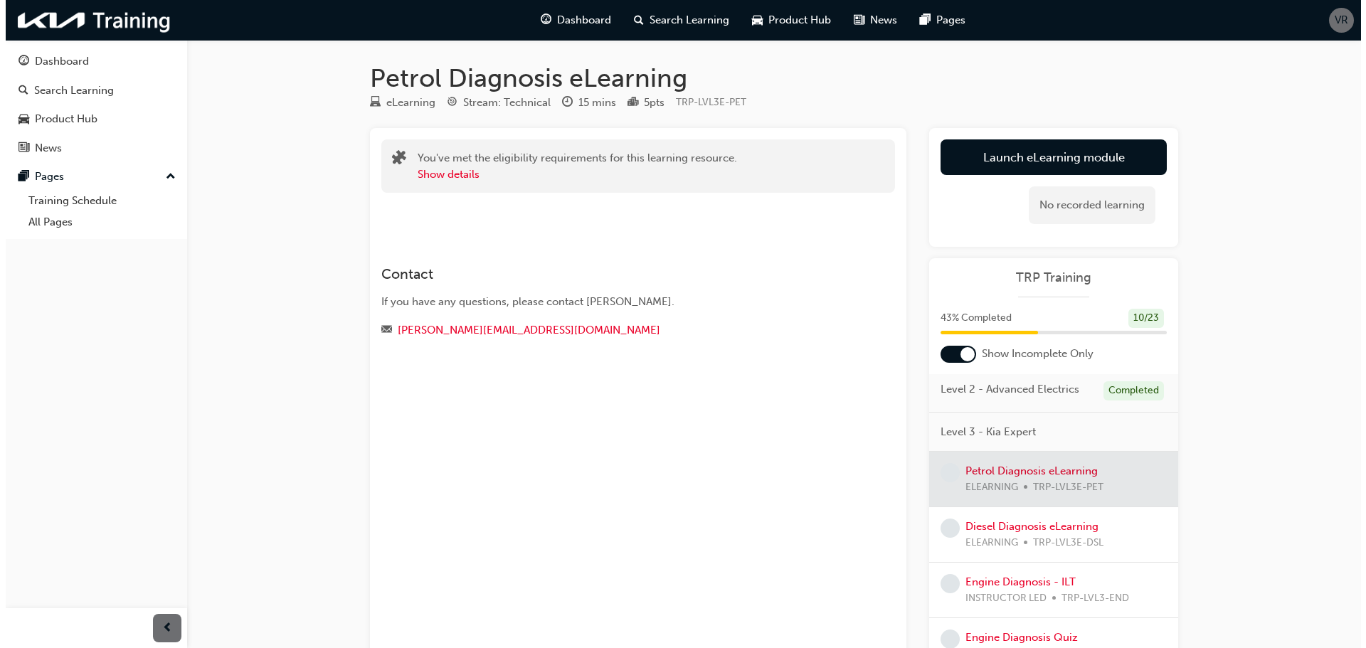
scroll to position [71, 0]
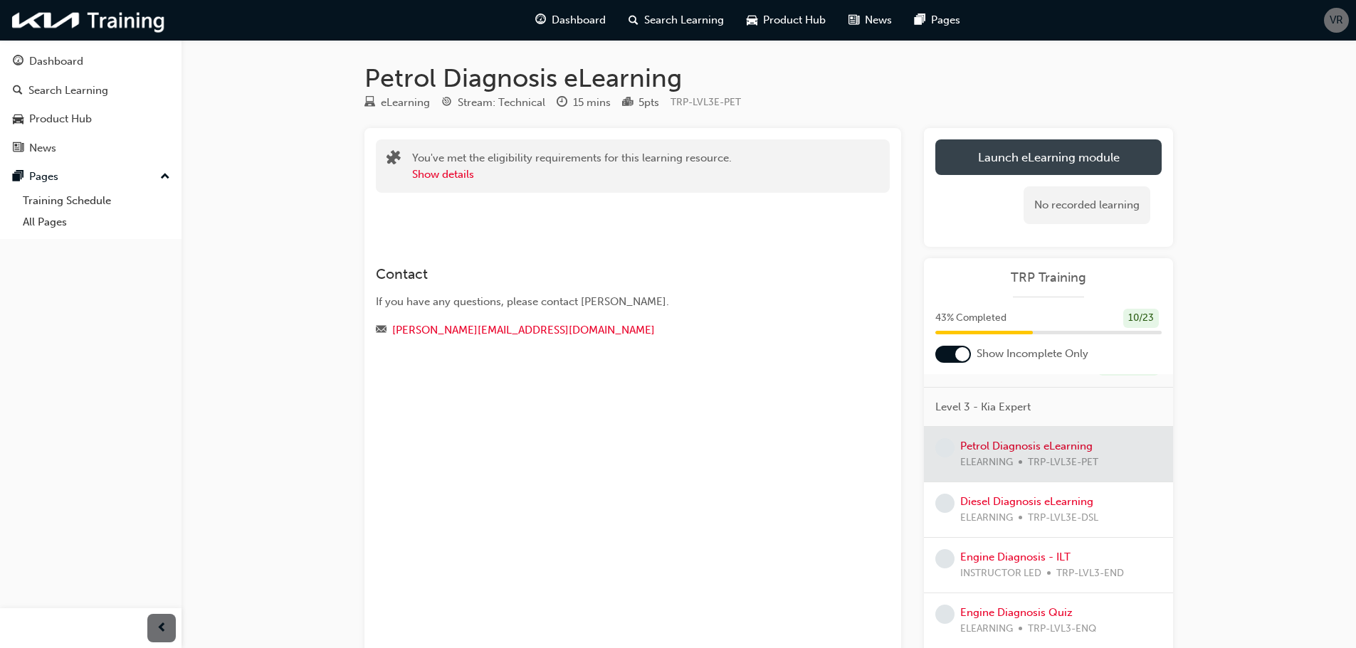
click at [1043, 162] on link "Launch eLearning module" at bounding box center [1048, 157] width 226 height 36
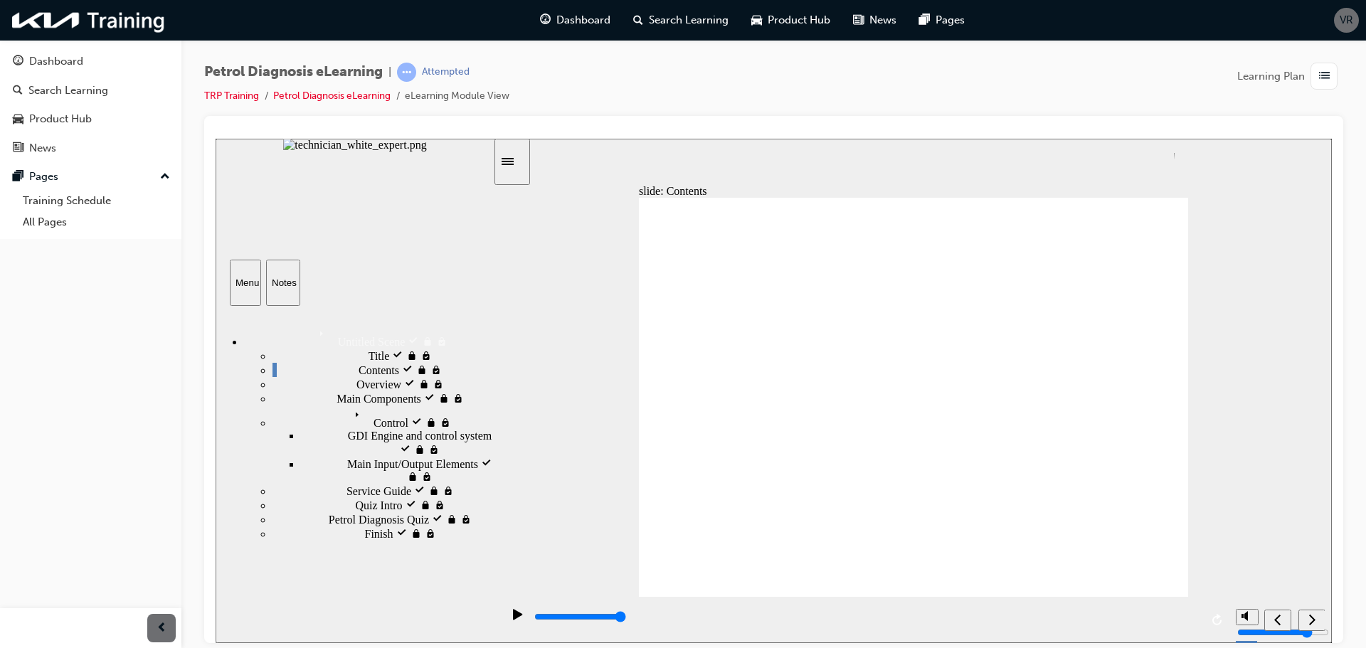
click at [1310, 622] on icon "next" at bounding box center [1312, 619] width 7 height 13
click at [1273, 332] on div "slide: Overview Engine GDI System GDI System Engine Back to top Playback Speed …" at bounding box center [774, 390] width 1117 height 505
click at [1254, 348] on div "slide: Overview Engine GDI System GDI System Engine Back to top Playback Speed …" at bounding box center [774, 390] width 1117 height 505
click at [1308, 618] on div "next" at bounding box center [1313, 620] width 16 height 15
click at [1305, 621] on div "next" at bounding box center [1313, 620] width 16 height 15
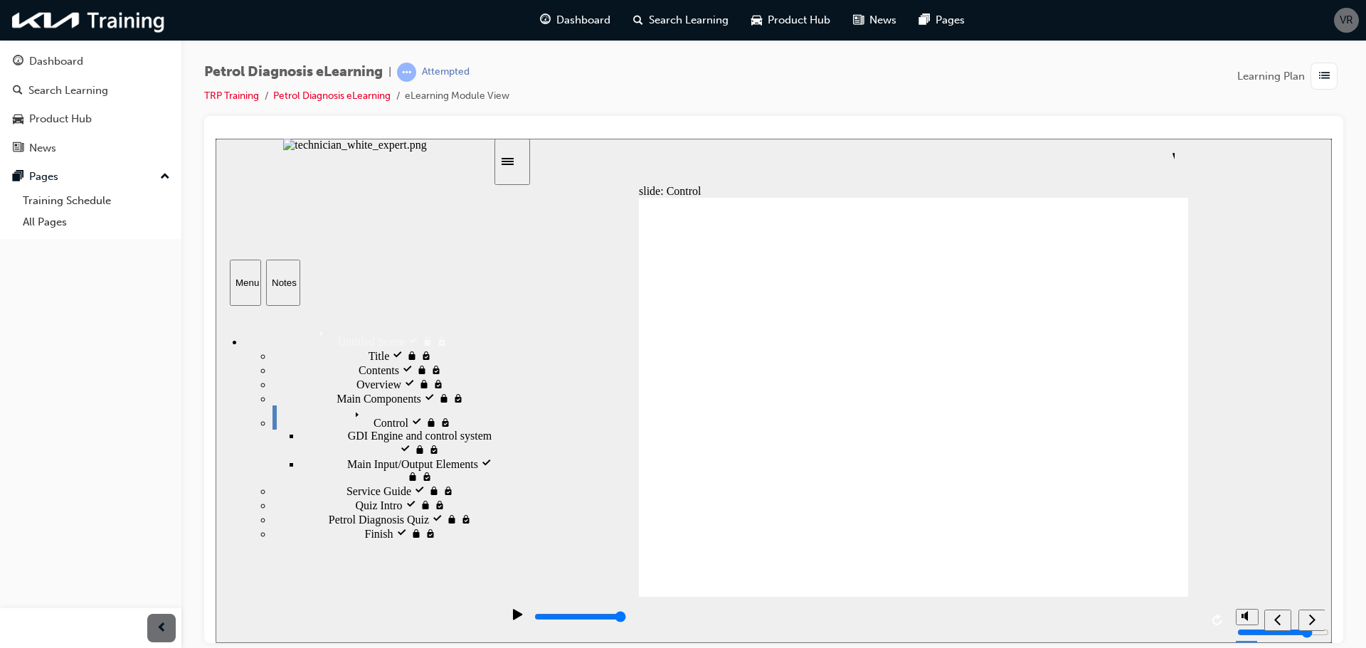
click at [1307, 609] on button "next" at bounding box center [1312, 619] width 27 height 21
click at [1309, 621] on icon "next" at bounding box center [1312, 619] width 7 height 13
type input "43200"
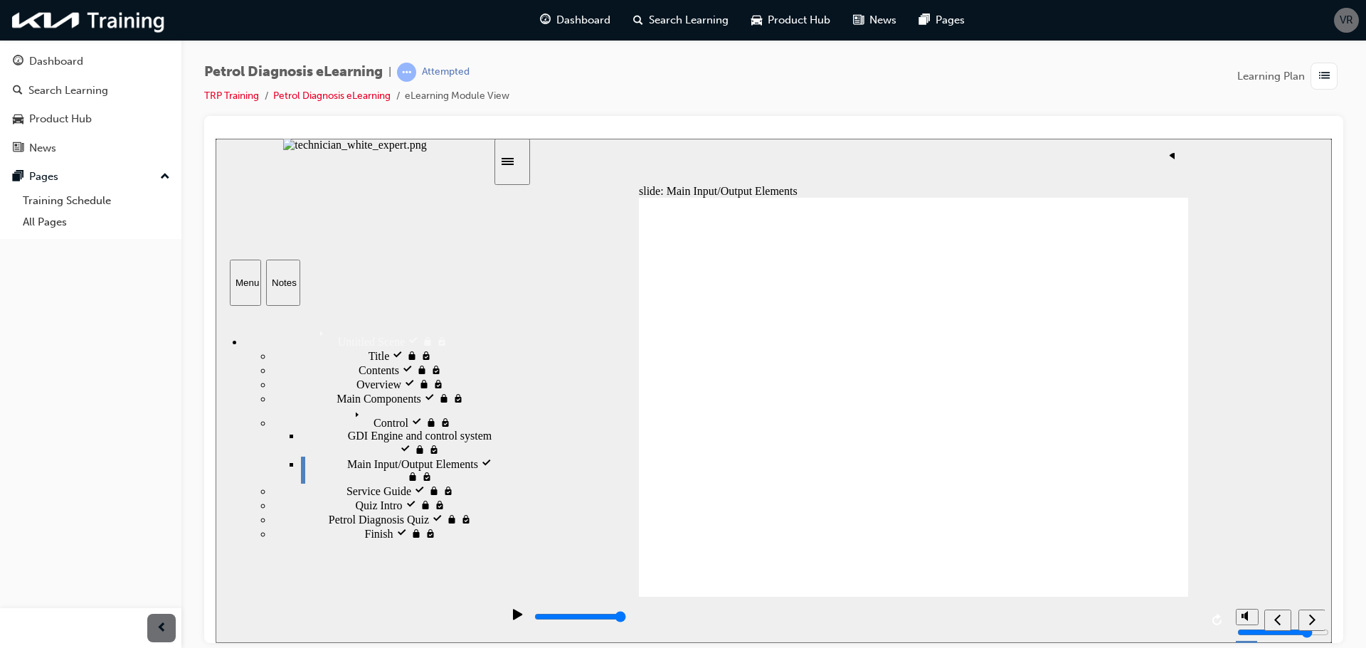
click at [1310, 617] on icon "next" at bounding box center [1312, 619] width 7 height 13
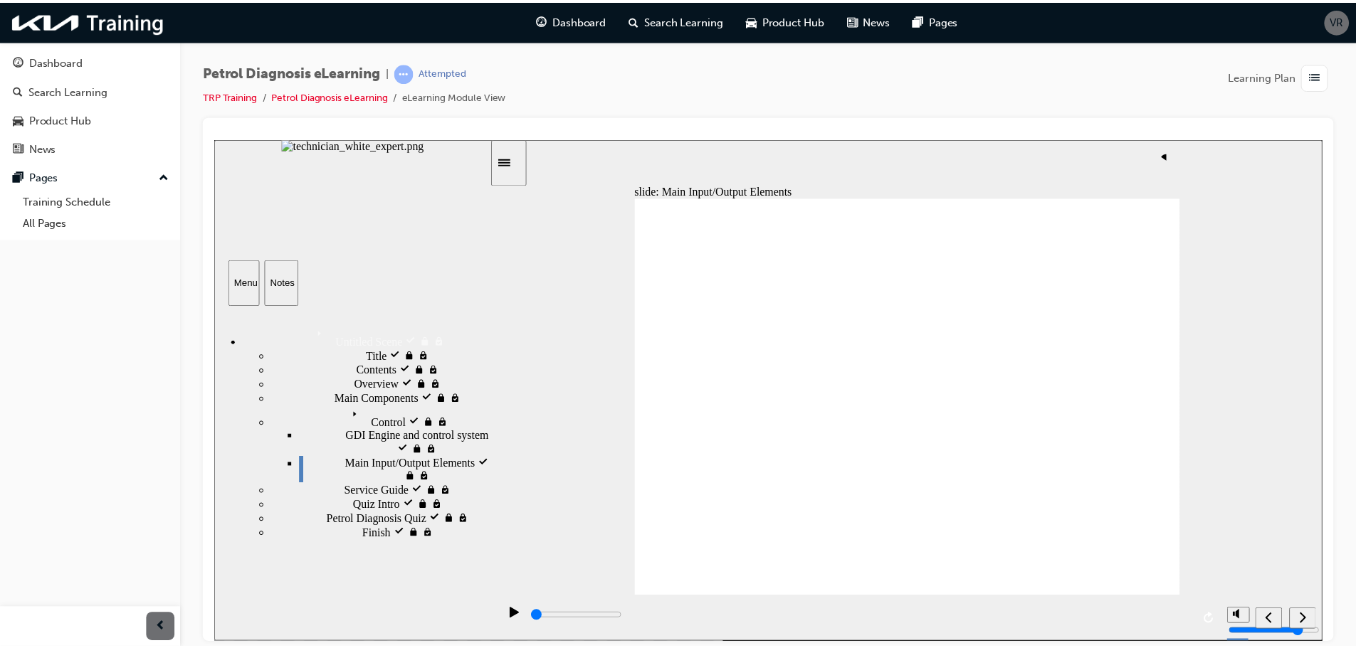
scroll to position [0, 0]
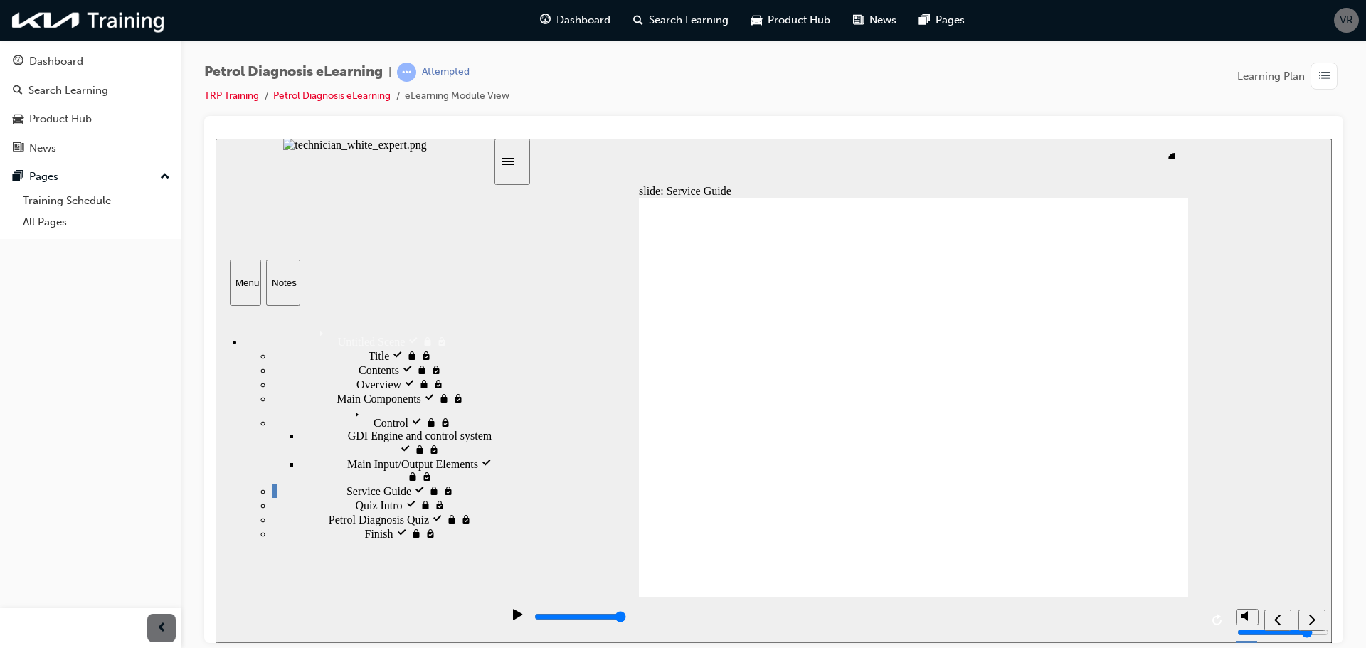
type input "263500"
click at [50, 63] on div "Dashboard" at bounding box center [56, 61] width 54 height 16
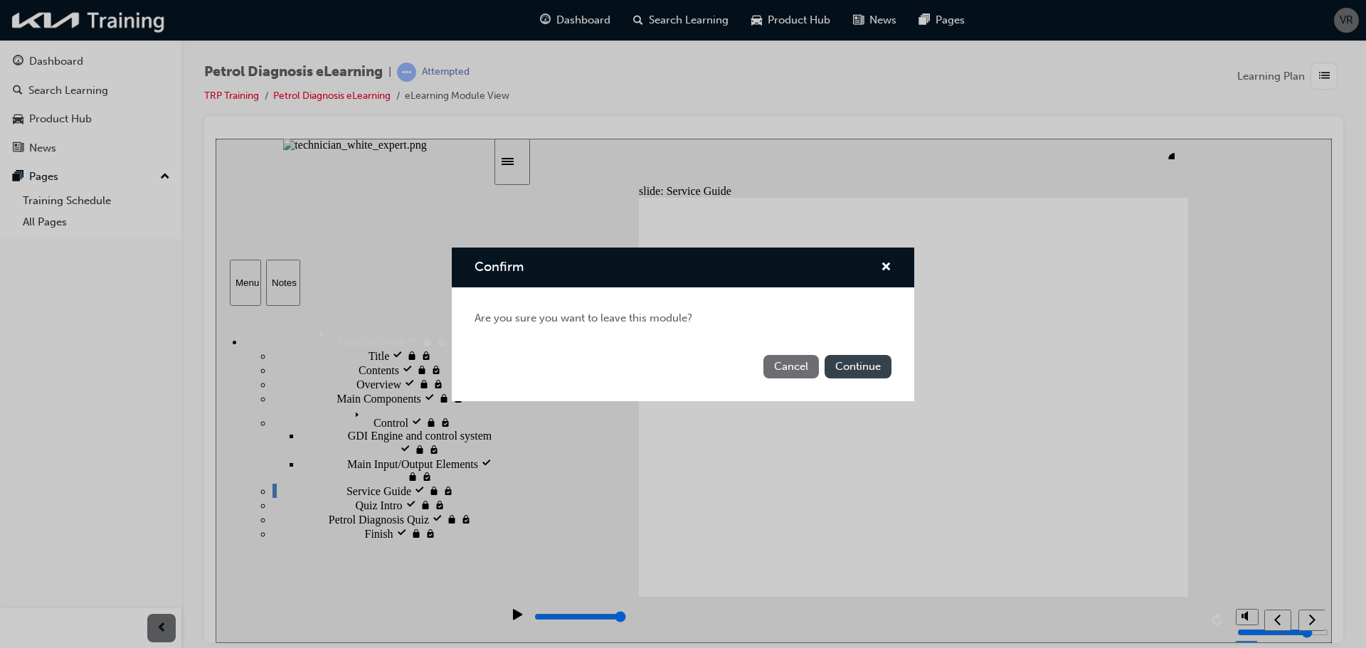
click at [856, 369] on button "Continue" at bounding box center [858, 366] width 67 height 23
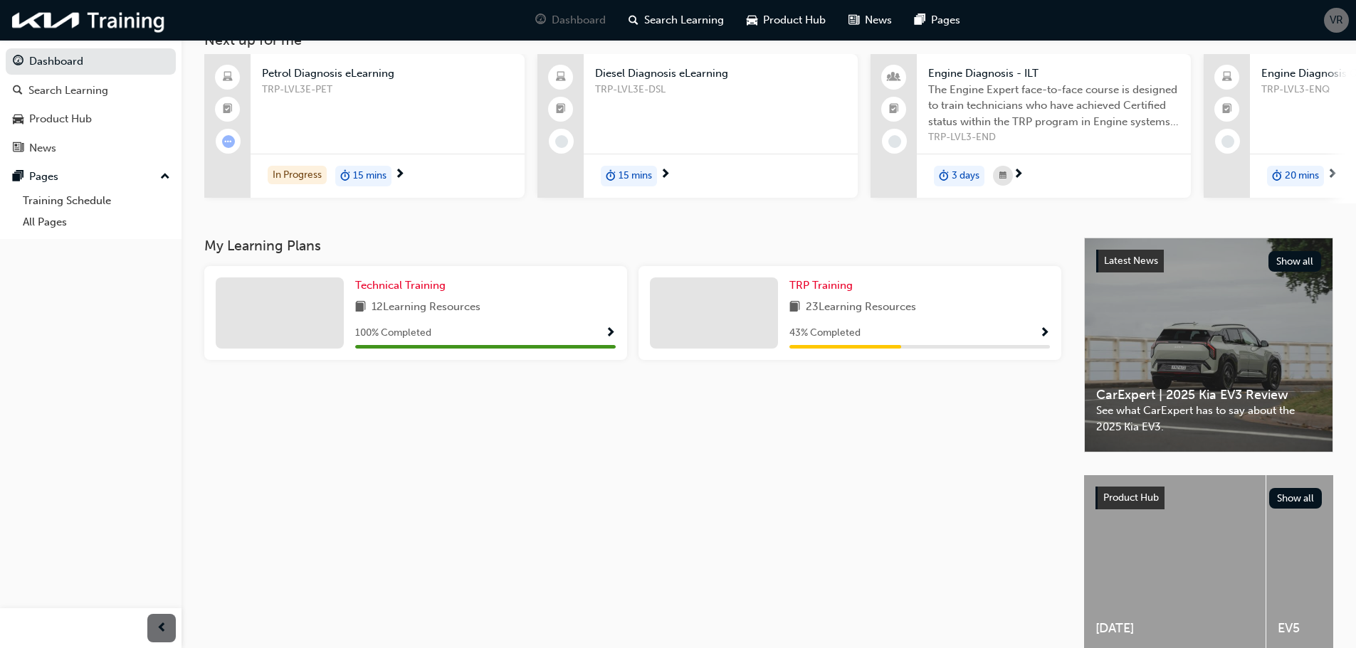
scroll to position [71, 0]
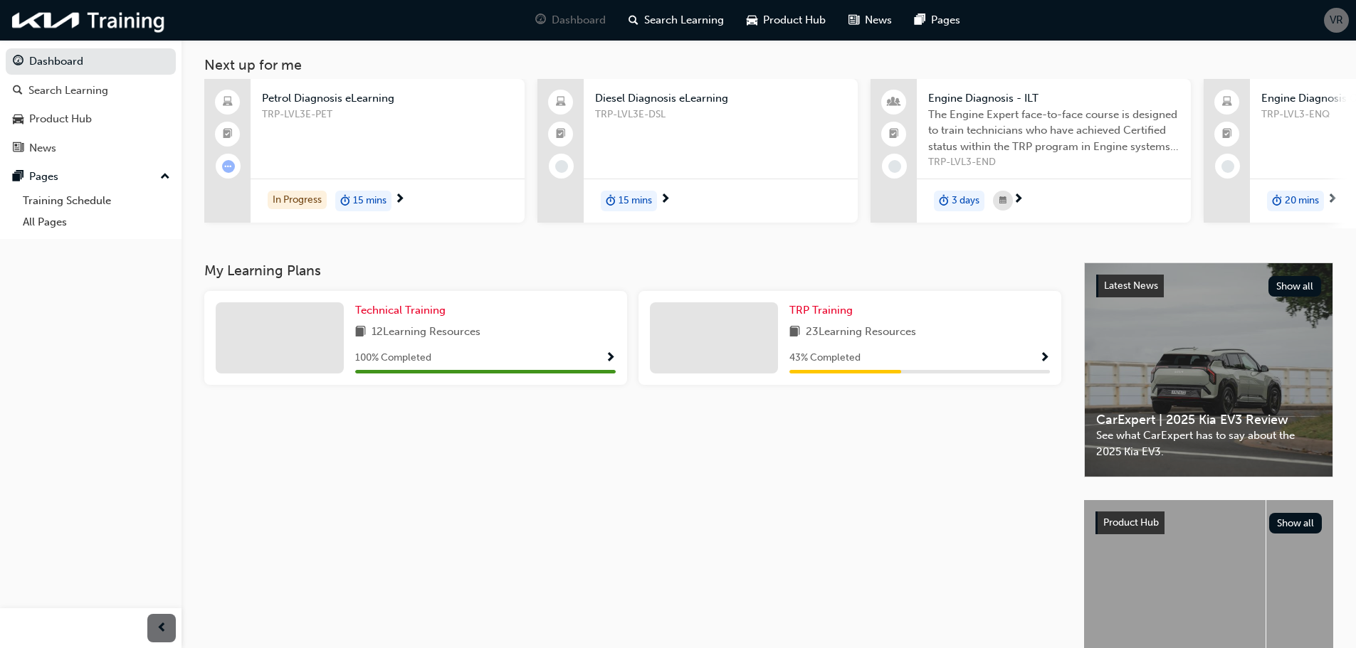
click at [1044, 360] on span "Show Progress" at bounding box center [1044, 358] width 11 height 13
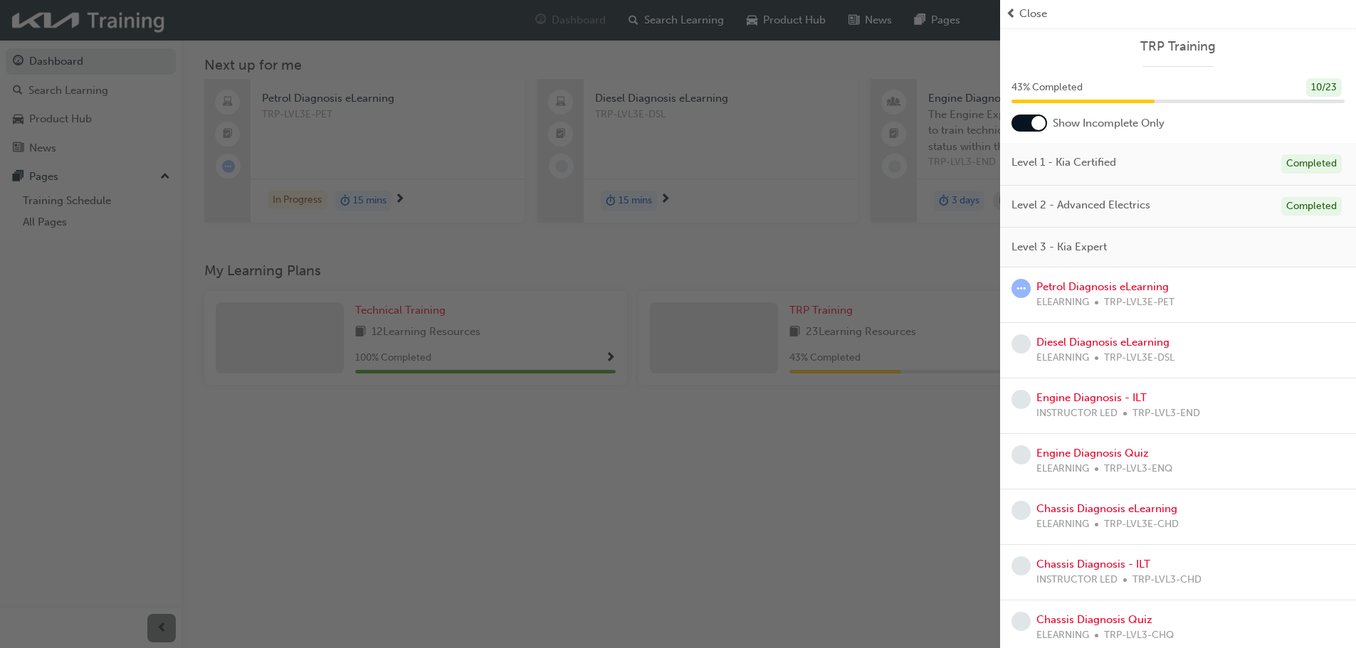
click at [868, 245] on div "button" at bounding box center [500, 324] width 1000 height 648
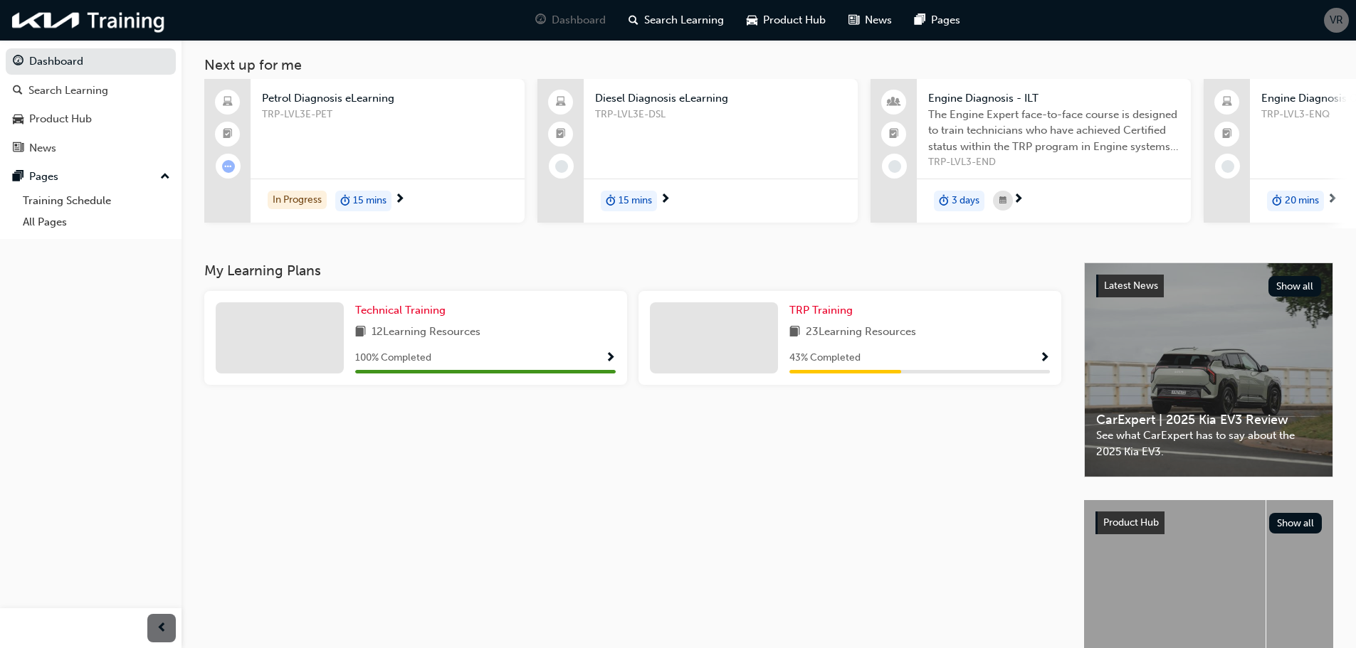
click at [1334, 26] on span "VR" at bounding box center [1336, 20] width 14 height 16
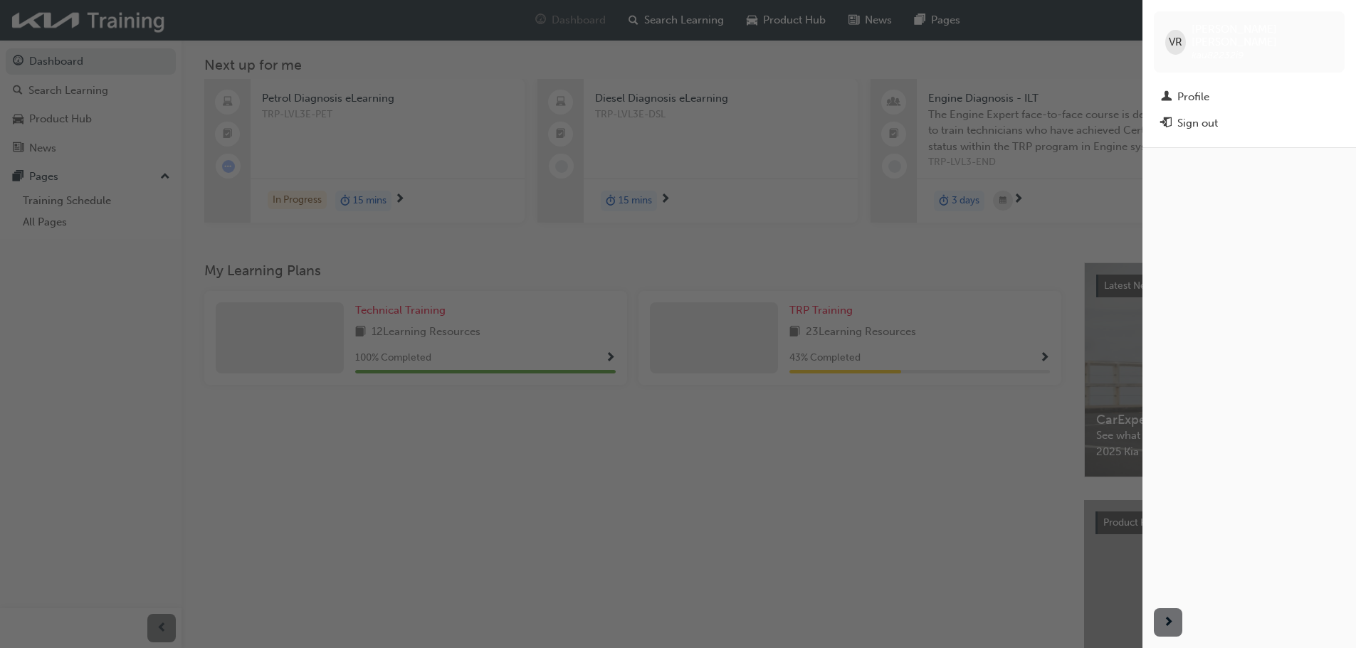
click at [1194, 115] on div "Sign out" at bounding box center [1197, 123] width 41 height 16
